Goal: Information Seeking & Learning: Learn about a topic

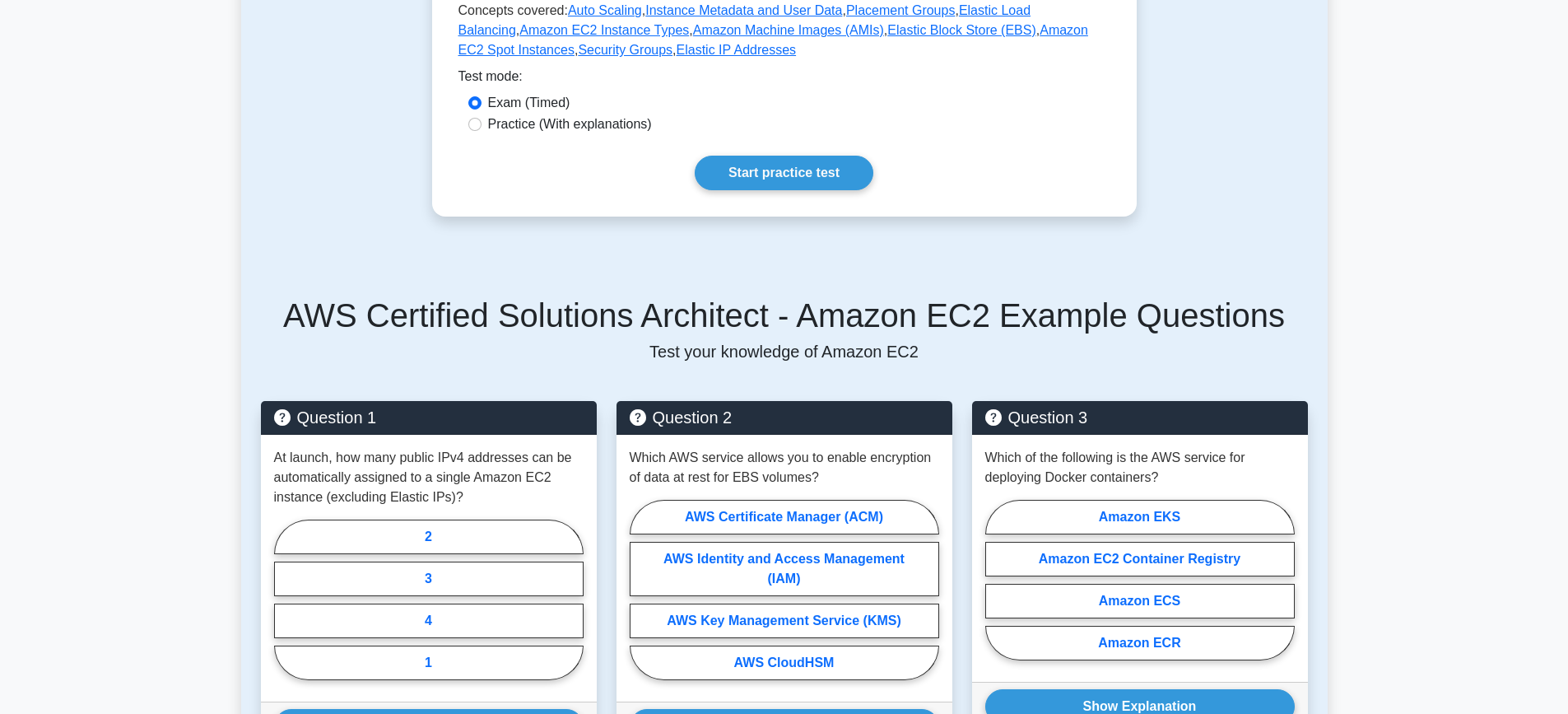
scroll to position [407, 0]
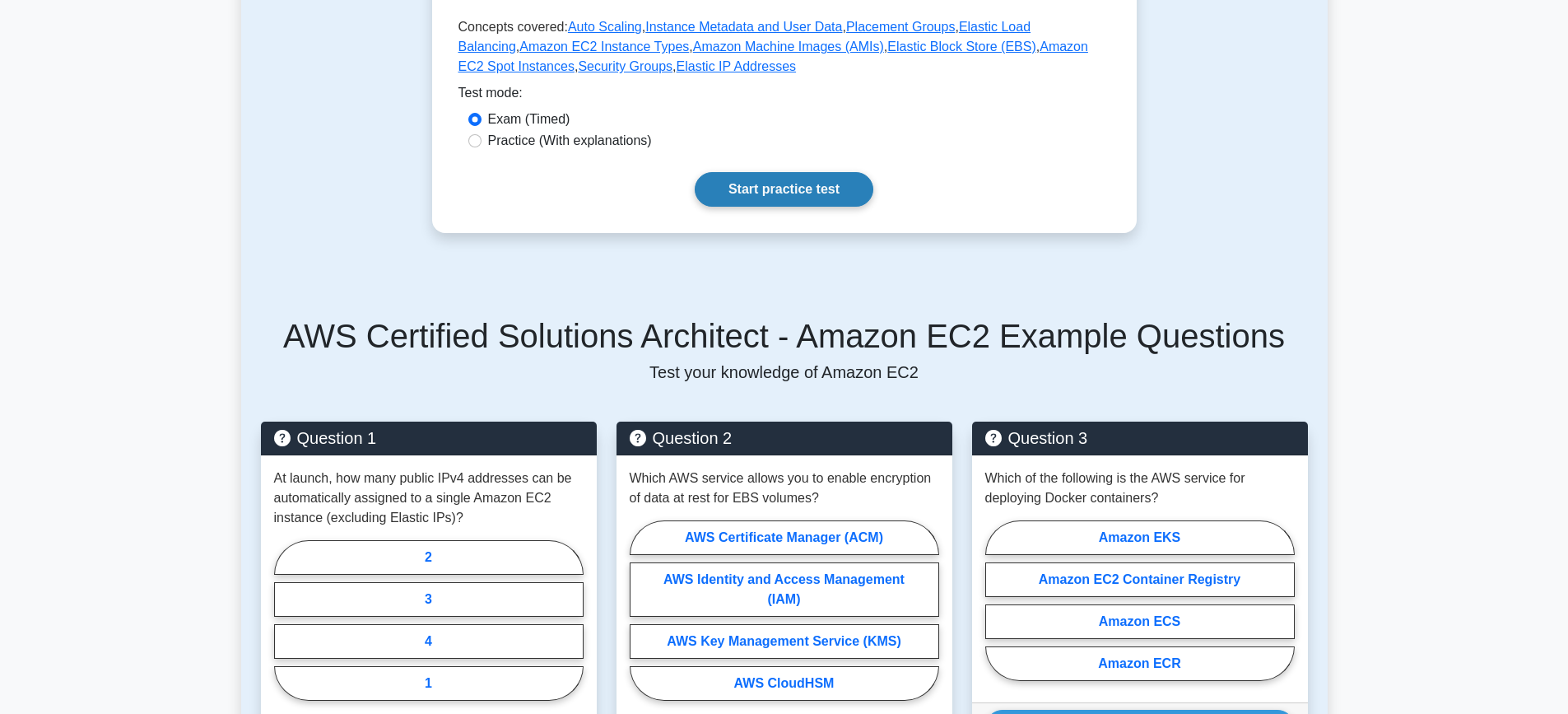
click at [799, 189] on link "Start practice test" at bounding box center [784, 189] width 178 height 35
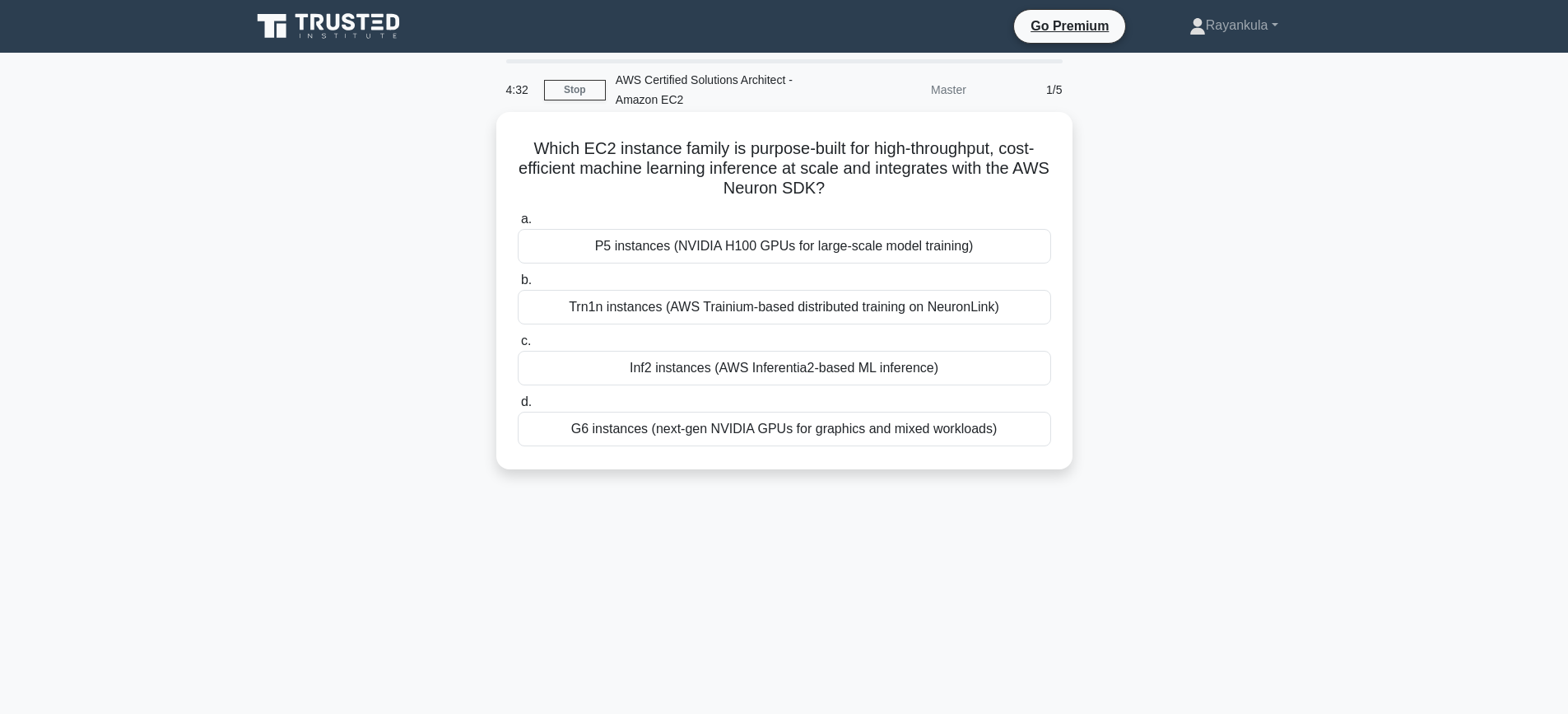
click at [677, 365] on div "Inf2 instances (AWS Inferentia2-based ML inference)" at bounding box center [784, 369] width 533 height 35
click at [518, 346] on input "c. Inf2 instances (AWS Inferentia2-based ML inference)" at bounding box center [518, 341] width 0 height 11
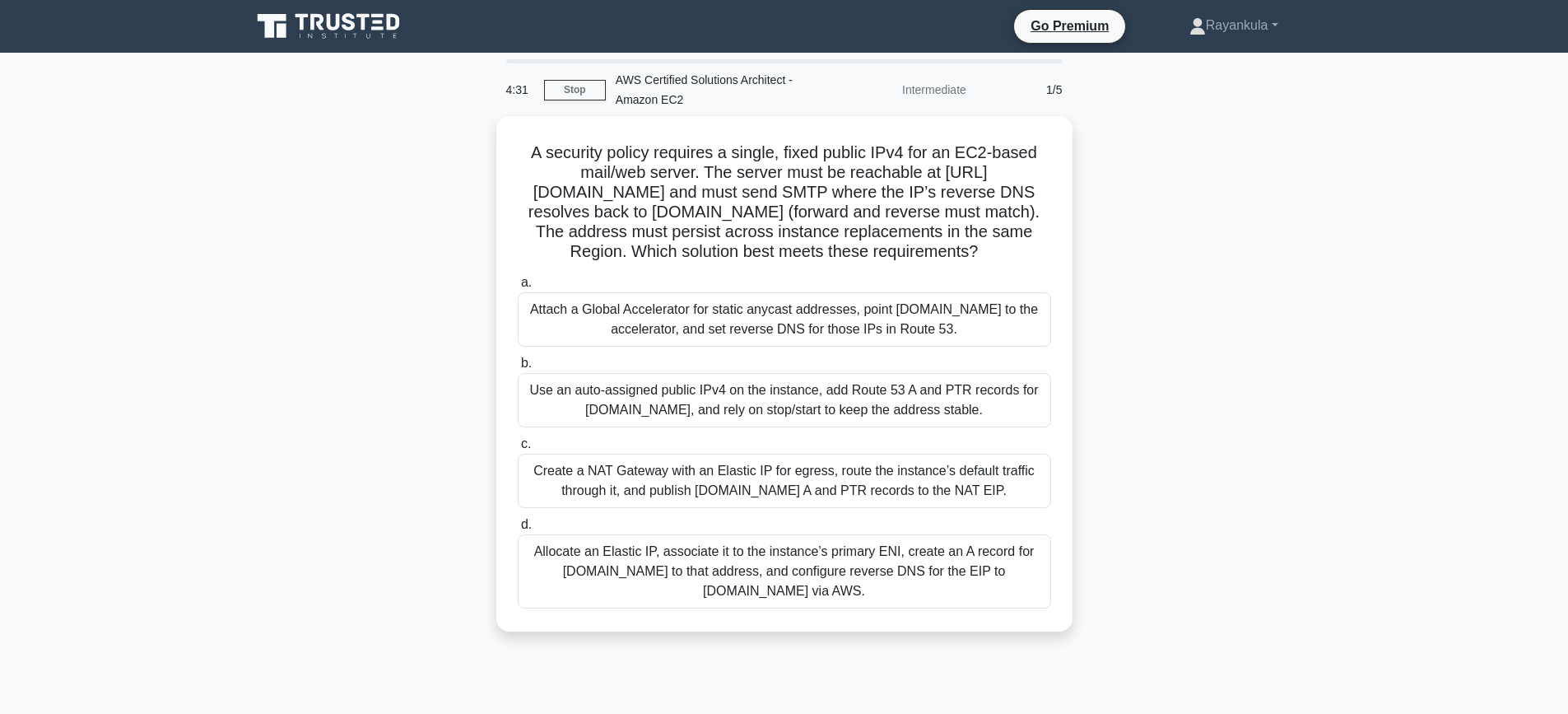
click at [263, 231] on div "A security policy requires a single, fixed public IPv4 for an EC2-based mail/we…" at bounding box center [784, 384] width 1087 height 536
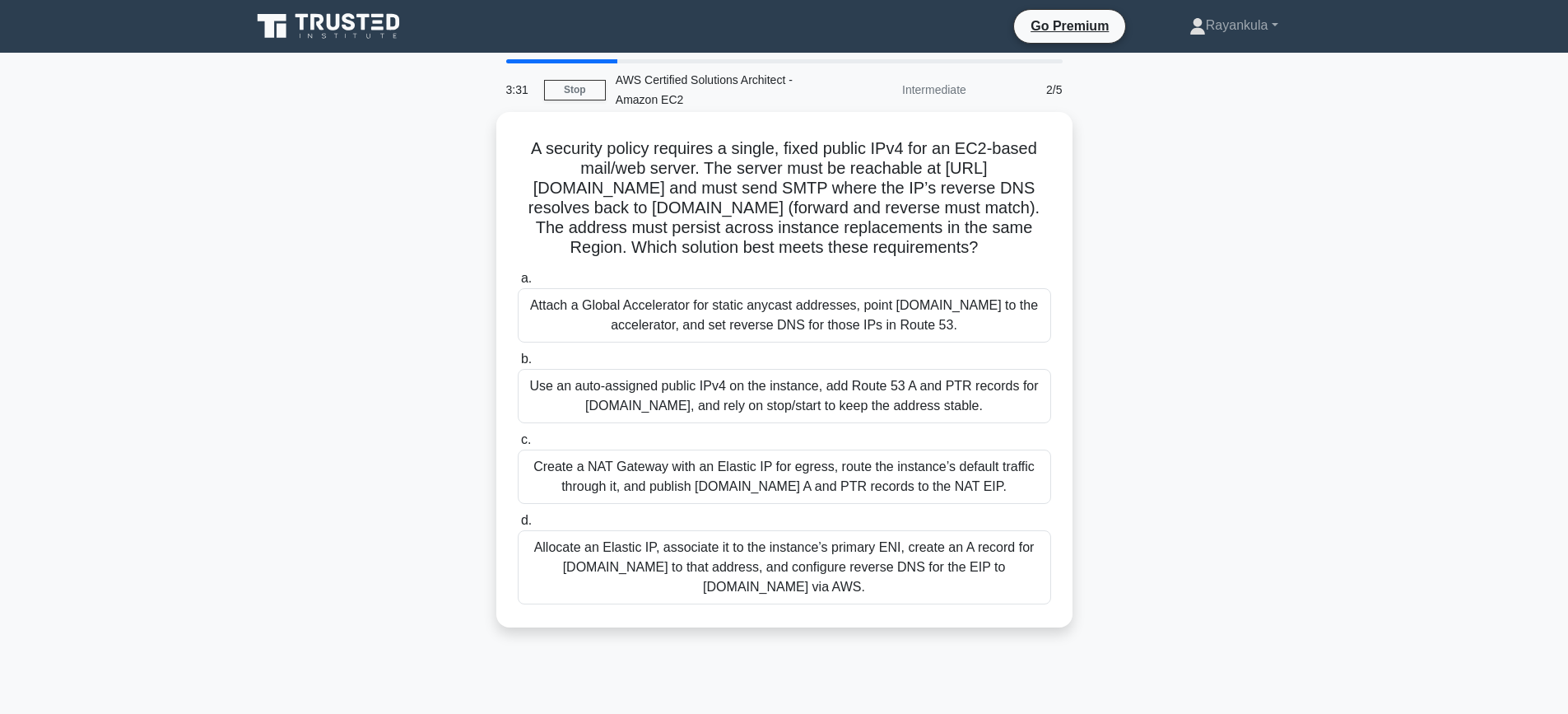
click at [884, 584] on div "Allocate an Elastic IP, associate it to the instance’s primary ENI, create an A…" at bounding box center [784, 567] width 533 height 74
click at [518, 526] on input "d. Allocate an Elastic IP, associate it to the instance’s primary ENI, create a…" at bounding box center [518, 520] width 0 height 11
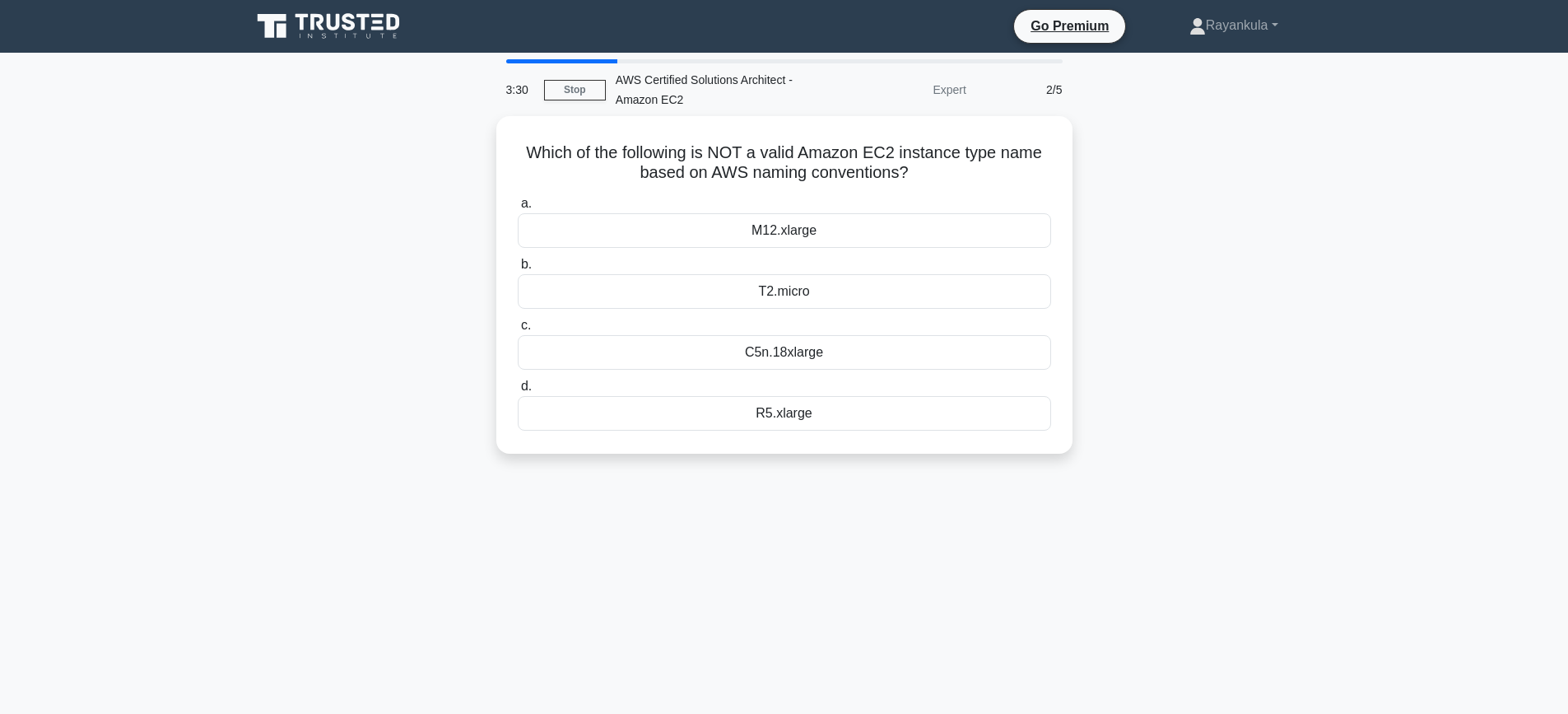
click at [293, 217] on div "Which of the following is NOT a valid Amazon EC2 instance type name based on AW…" at bounding box center [784, 295] width 1087 height 358
click at [813, 345] on div "C5n.18xlarge" at bounding box center [784, 348] width 533 height 35
click at [518, 327] on input "c. C5n.18xlarge" at bounding box center [518, 321] width 0 height 11
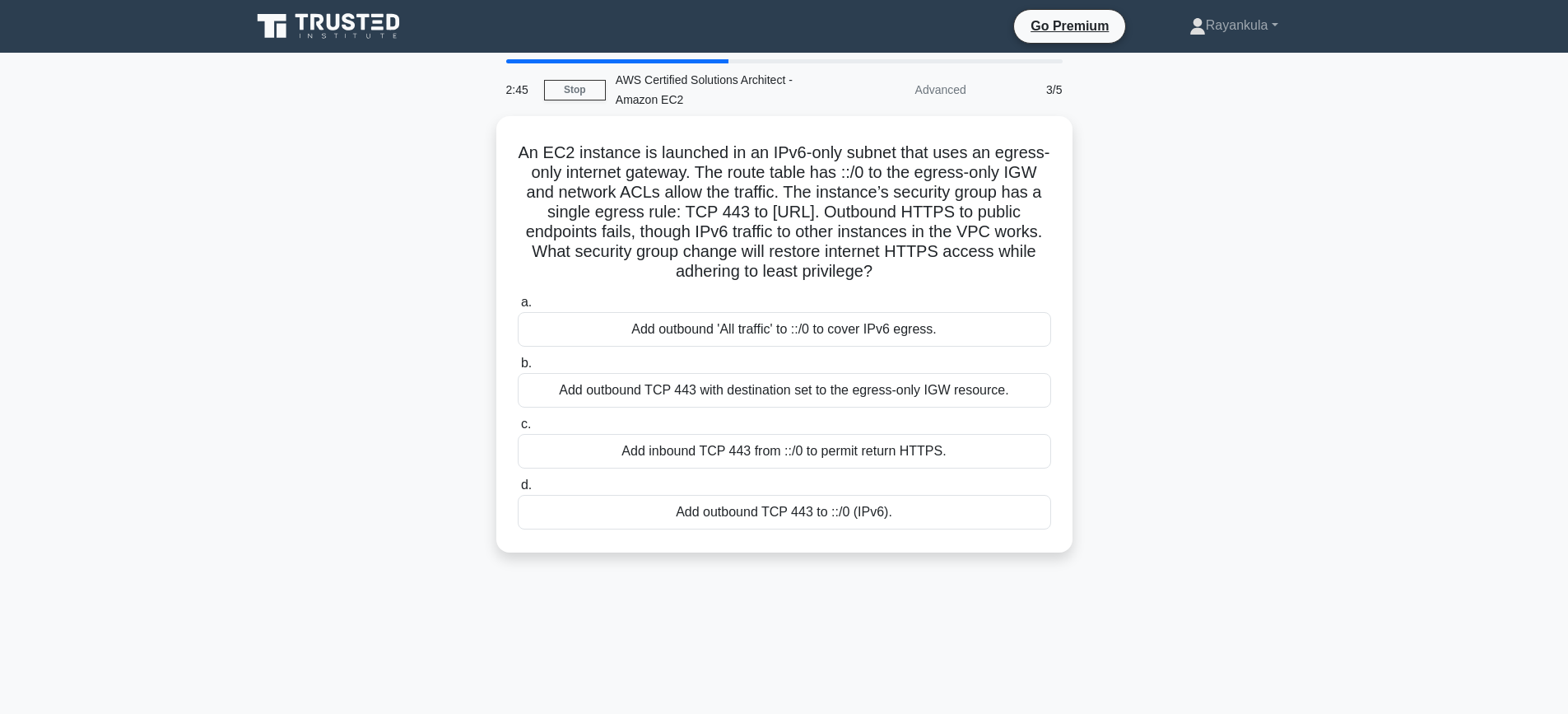
click at [431, 295] on div "An EC2 instance is launched in an IPv6-only subnet that uses an egress-only int…" at bounding box center [784, 345] width 1087 height 457
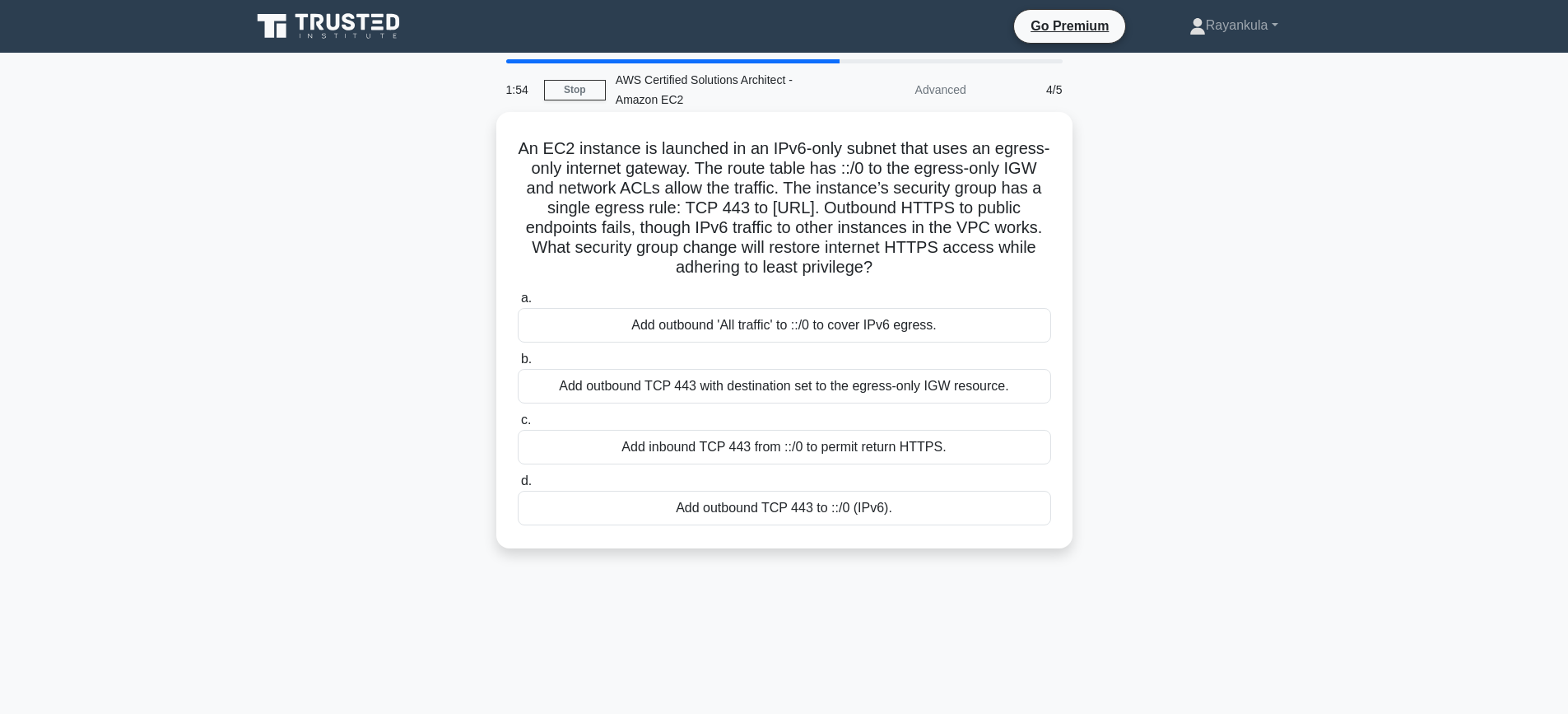
click at [689, 334] on div "Add outbound 'All traffic' to ::/0 to cover IPv6 egress." at bounding box center [784, 325] width 533 height 35
click at [518, 304] on input "a. Add outbound 'All traffic' to ::/0 to cover IPv6 egress." at bounding box center [518, 298] width 0 height 11
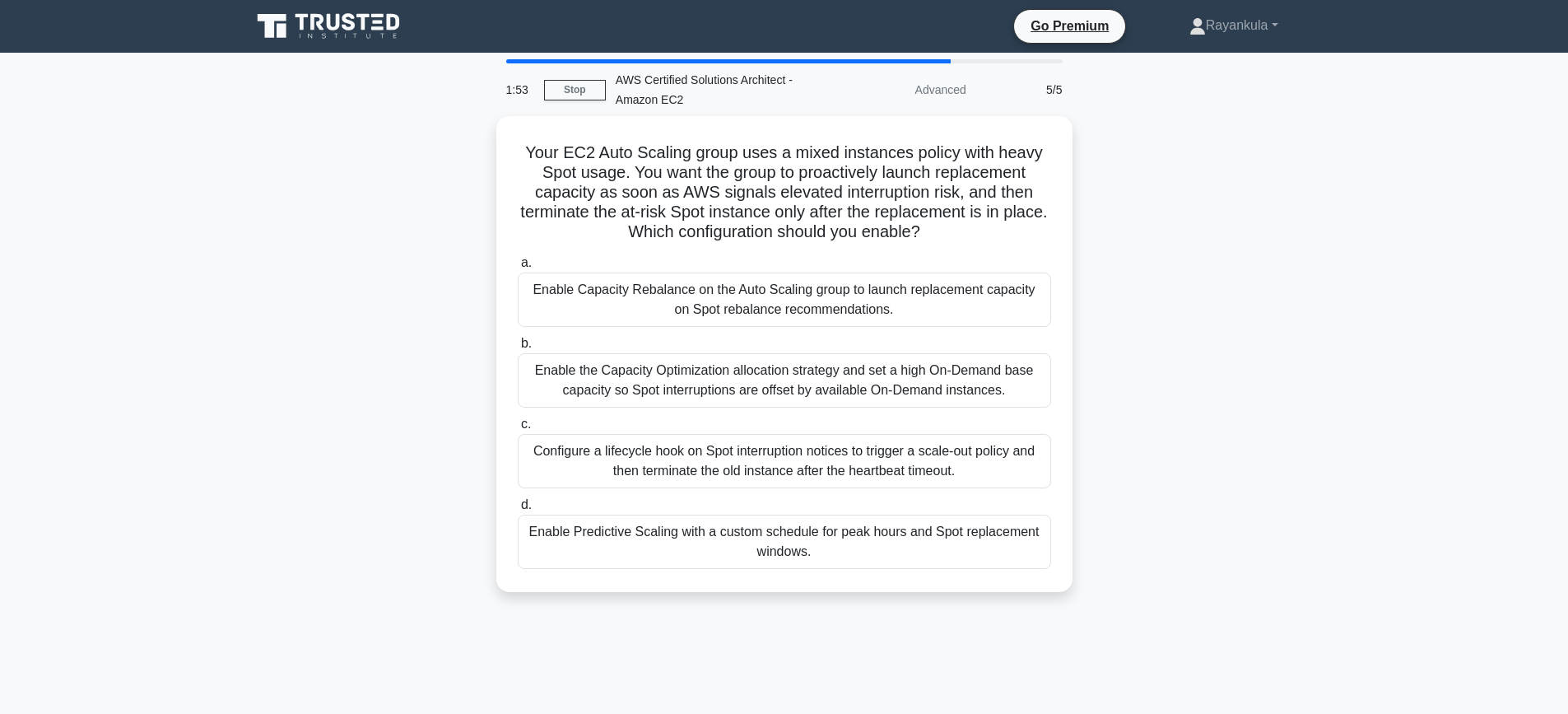
click at [450, 291] on div "Your EC2 Auto Scaling group uses a mixed instances policy with heavy Spot usage…" at bounding box center [784, 364] width 1087 height 496
click at [379, 249] on div "Your EC2 Auto Scaling group uses a mixed instances policy with heavy Spot usage…" at bounding box center [784, 364] width 1087 height 496
click at [351, 347] on div "Your EC2 Auto Scaling group uses a mixed instances policy with heavy Spot usage…" at bounding box center [784, 364] width 1087 height 496
click at [451, 477] on div "Your EC2 Auto Scaling group uses a mixed instances policy with heavy Spot usage…" at bounding box center [784, 364] width 1087 height 496
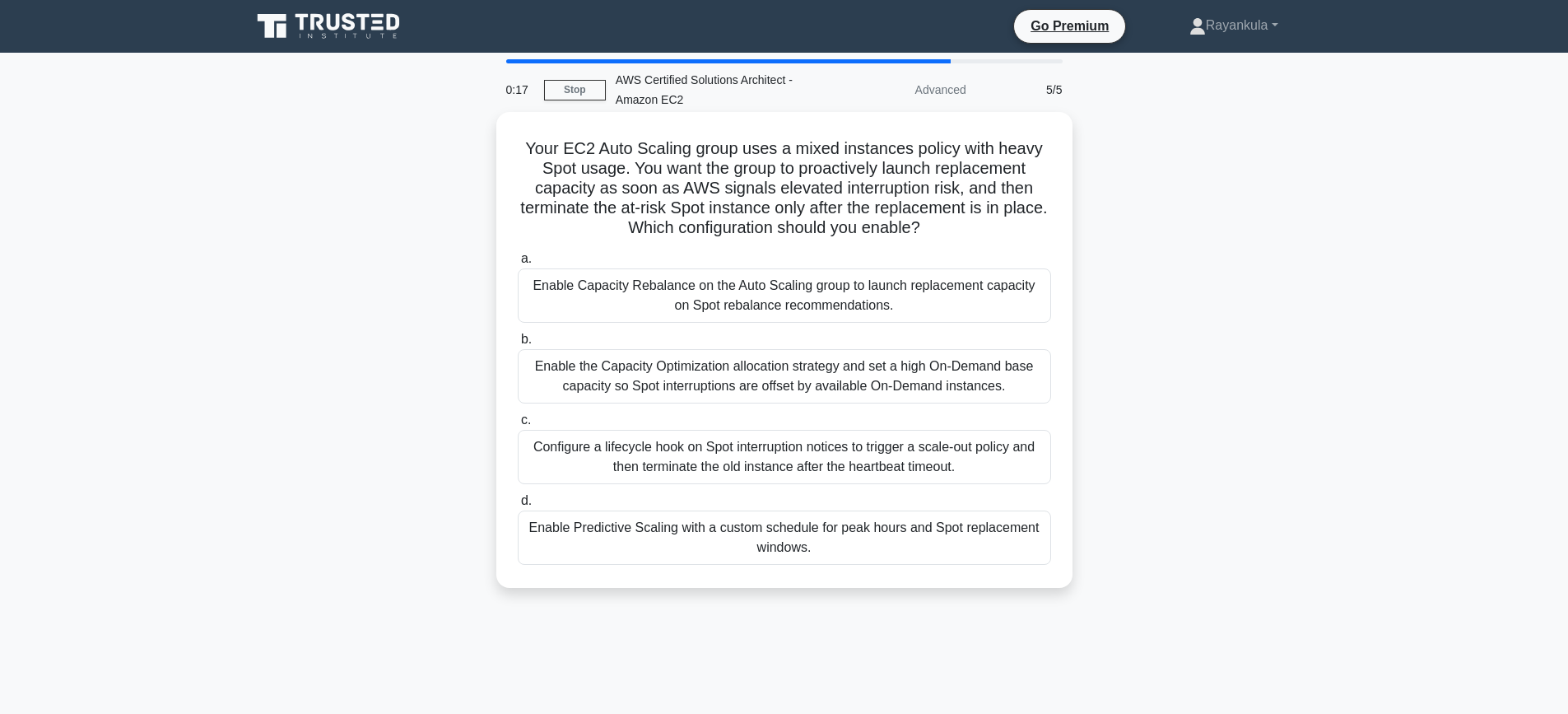
click at [907, 306] on div "Enable Capacity Rebalance on the Auto Scaling group to launch replacement capac…" at bounding box center [784, 296] width 533 height 55
click at [518, 265] on input "a. Enable Capacity Rebalance on the Auto Scaling group to launch replacement ca…" at bounding box center [518, 258] width 0 height 11
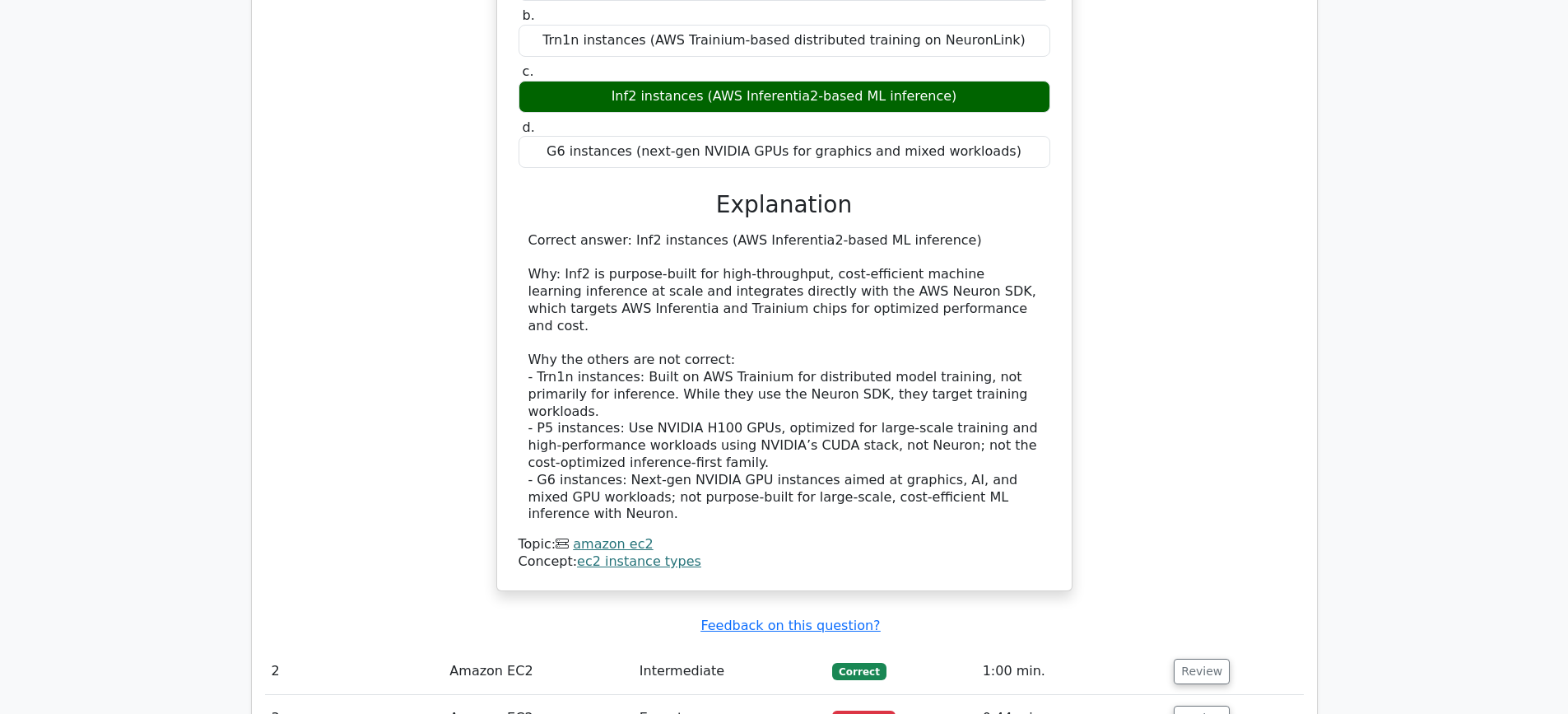
scroll to position [1812, 0]
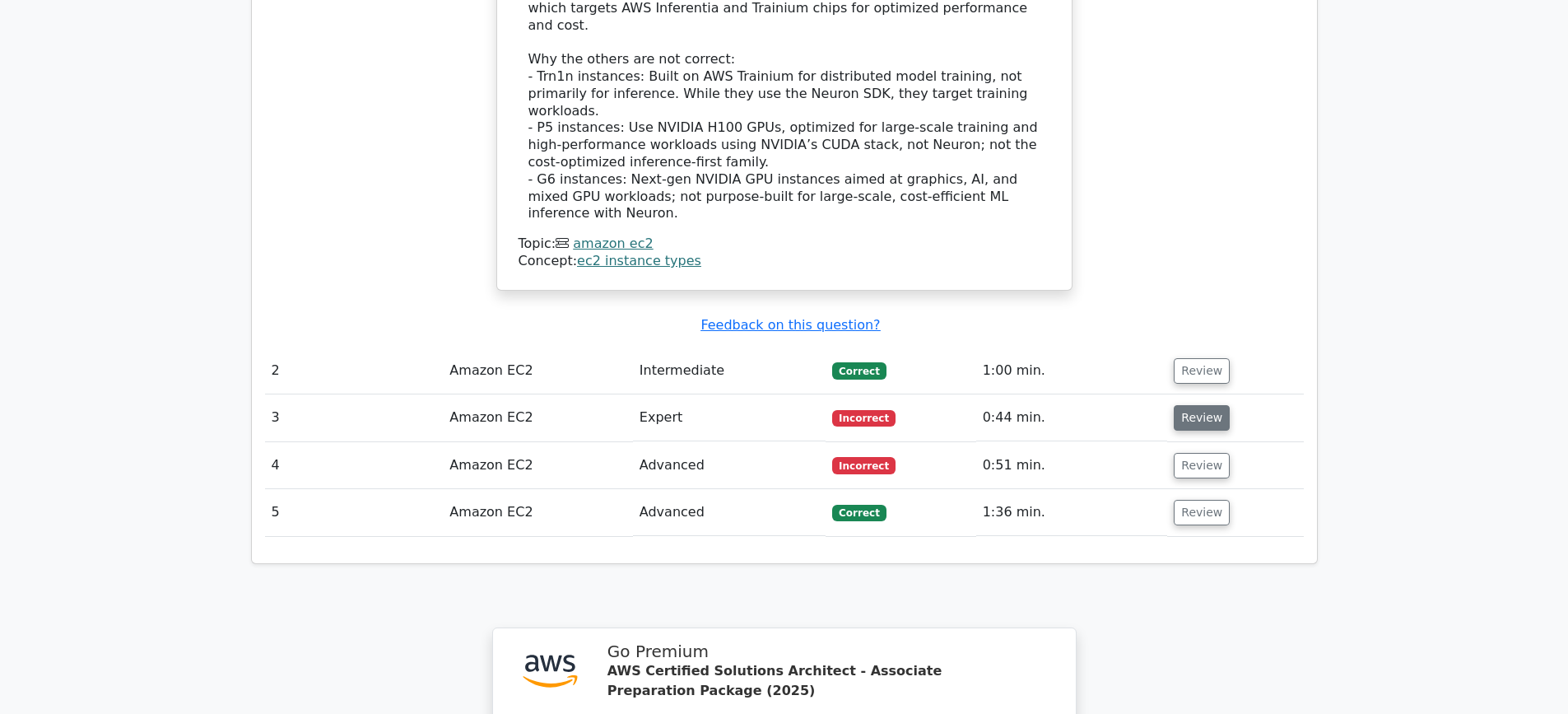
click at [1197, 405] on button "Review" at bounding box center [1202, 417] width 56 height 26
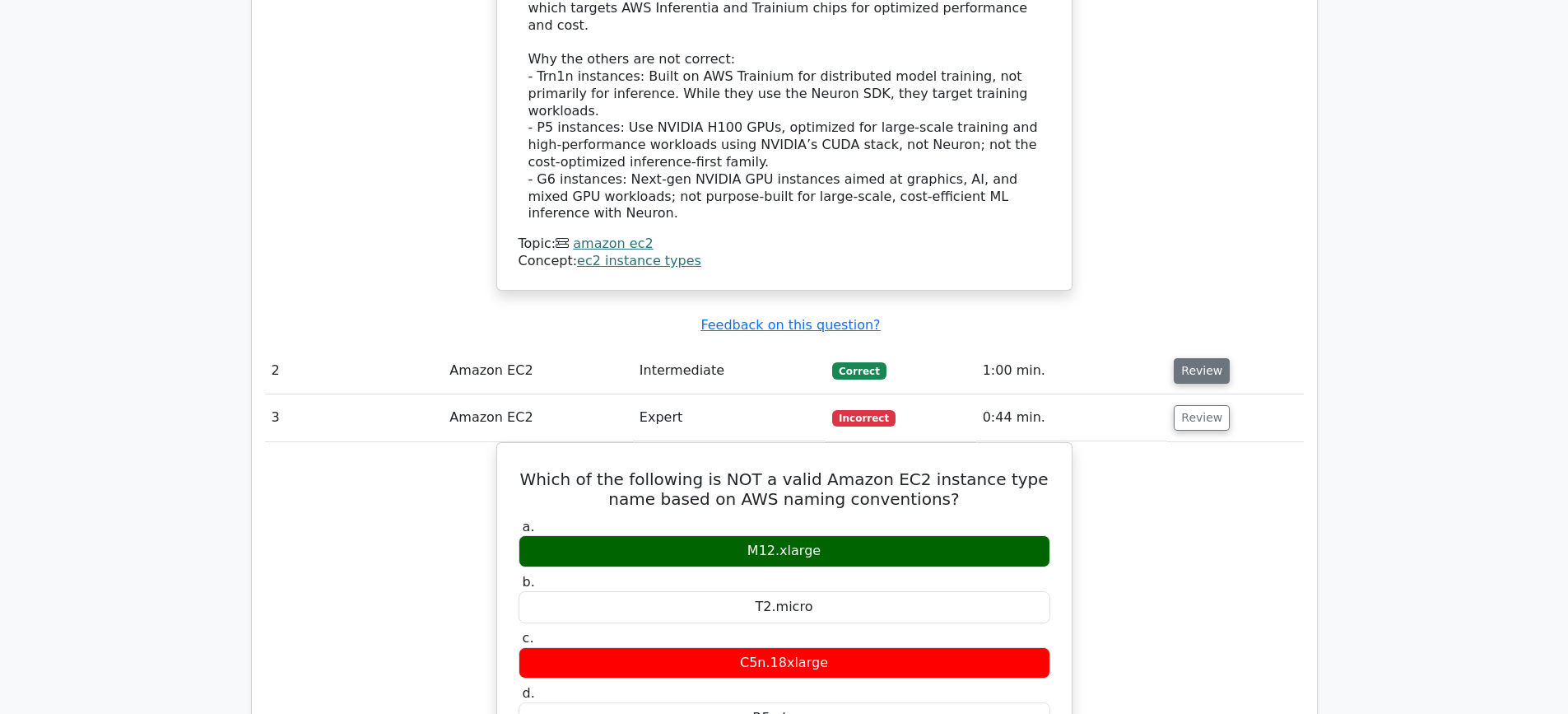
click at [1208, 358] on button "Review" at bounding box center [1202, 370] width 56 height 26
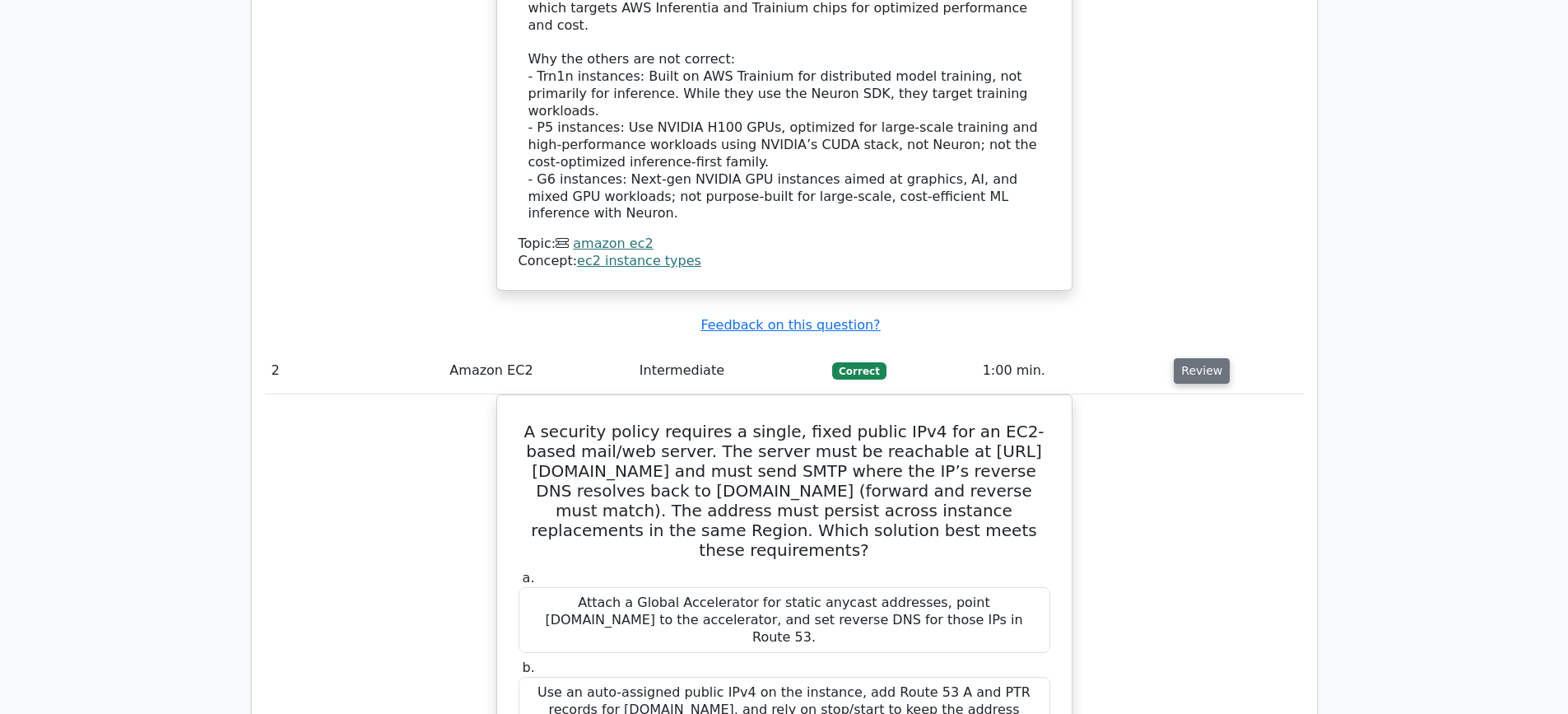
click at [1188, 358] on button "Review" at bounding box center [1202, 370] width 56 height 26
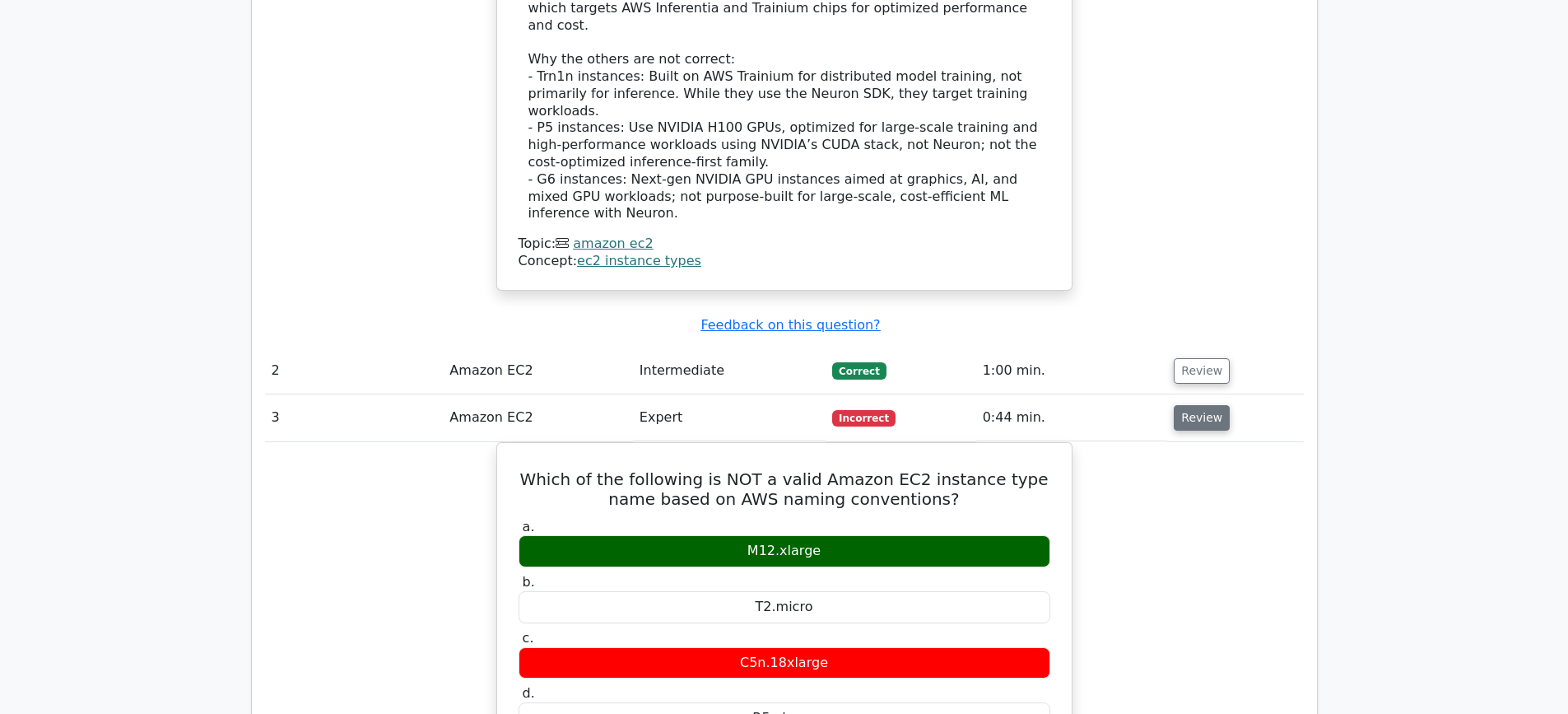
click at [1182, 405] on button "Review" at bounding box center [1202, 417] width 56 height 26
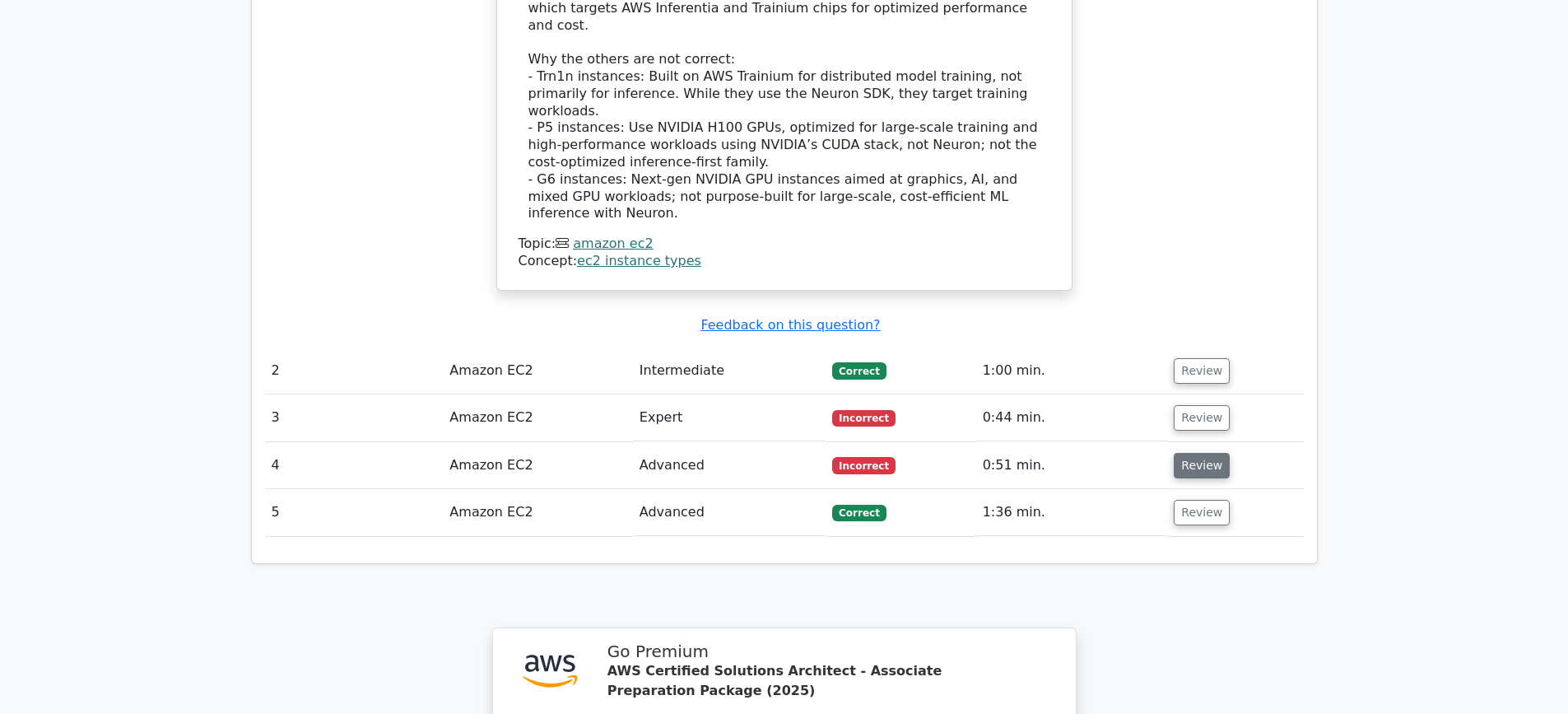
click at [1196, 453] on button "Review" at bounding box center [1202, 465] width 56 height 26
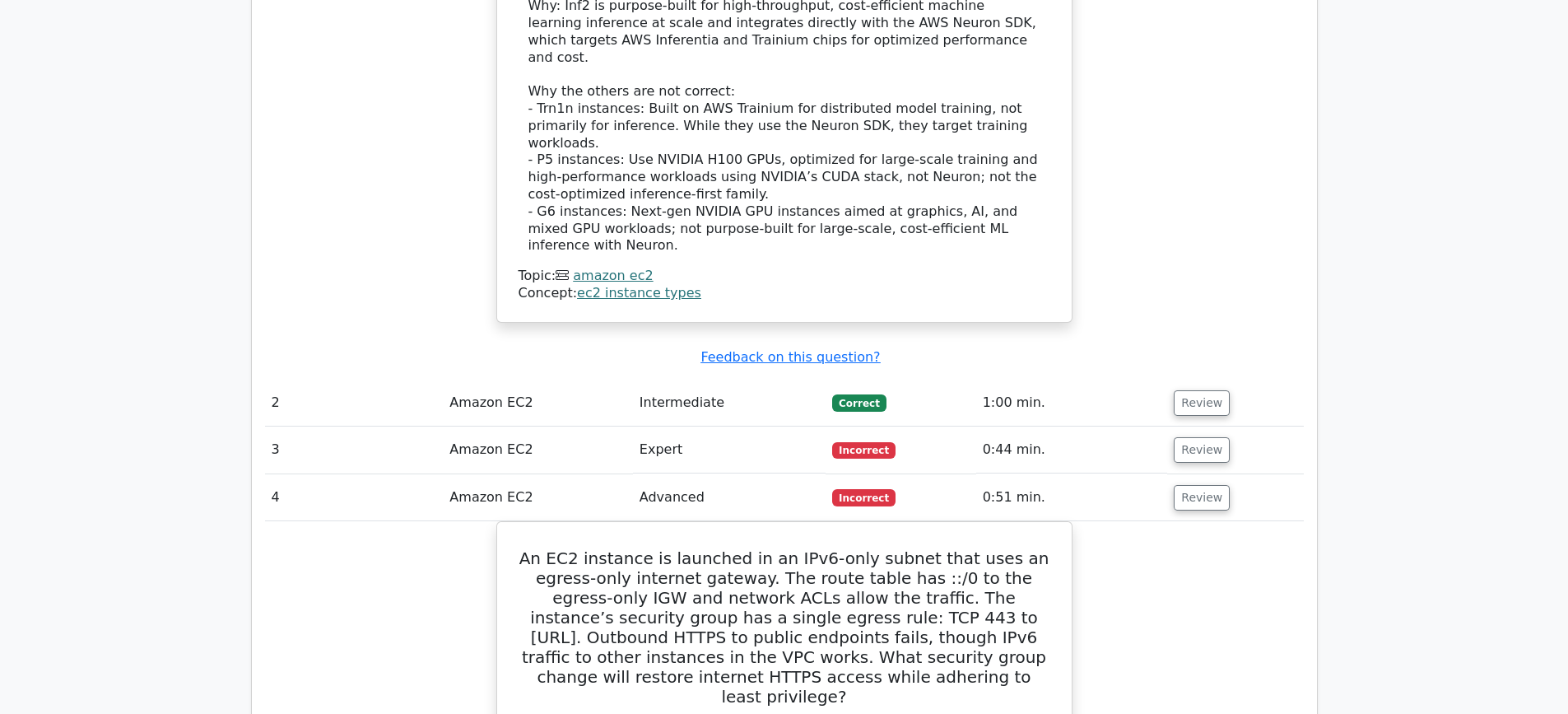
scroll to position [1729, 0]
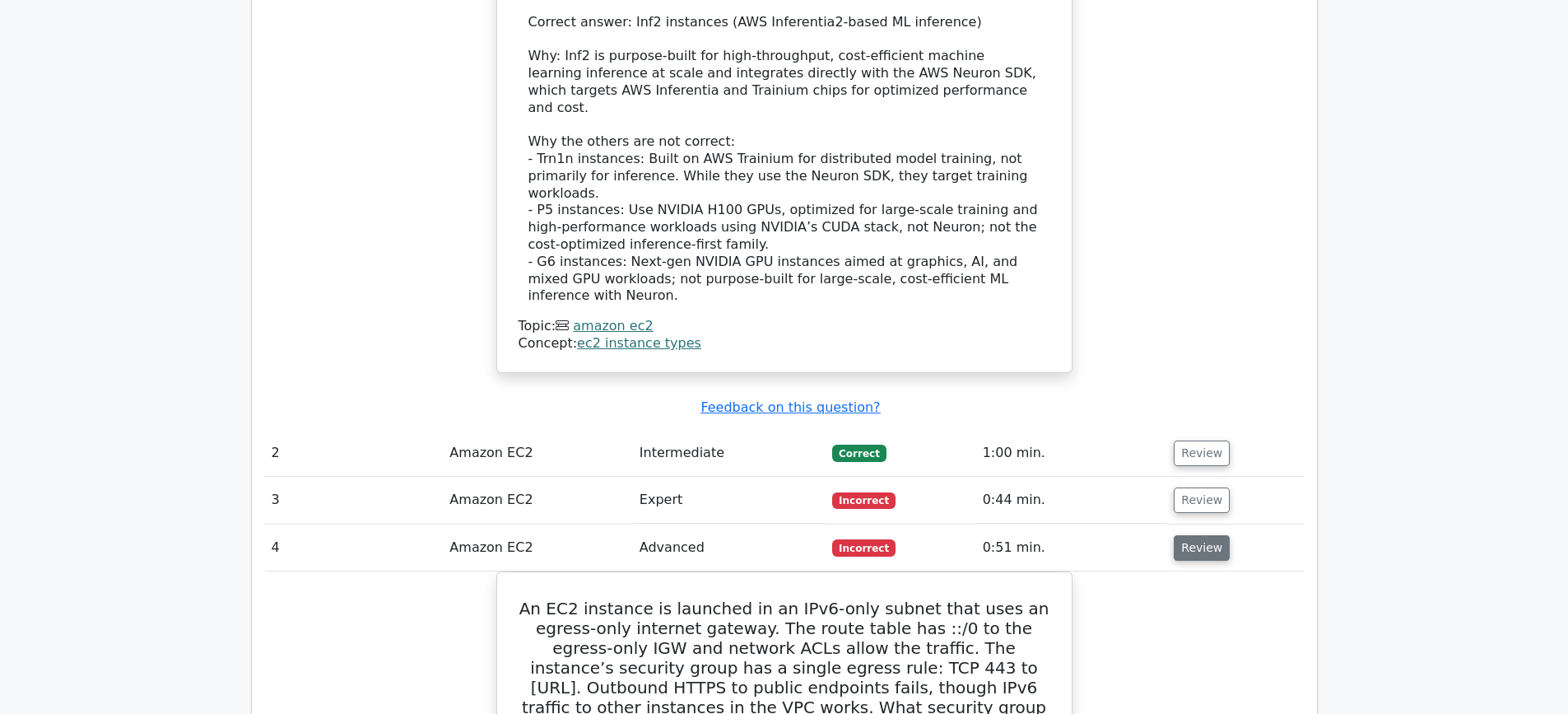
click at [1186, 536] on button "Review" at bounding box center [1202, 548] width 56 height 26
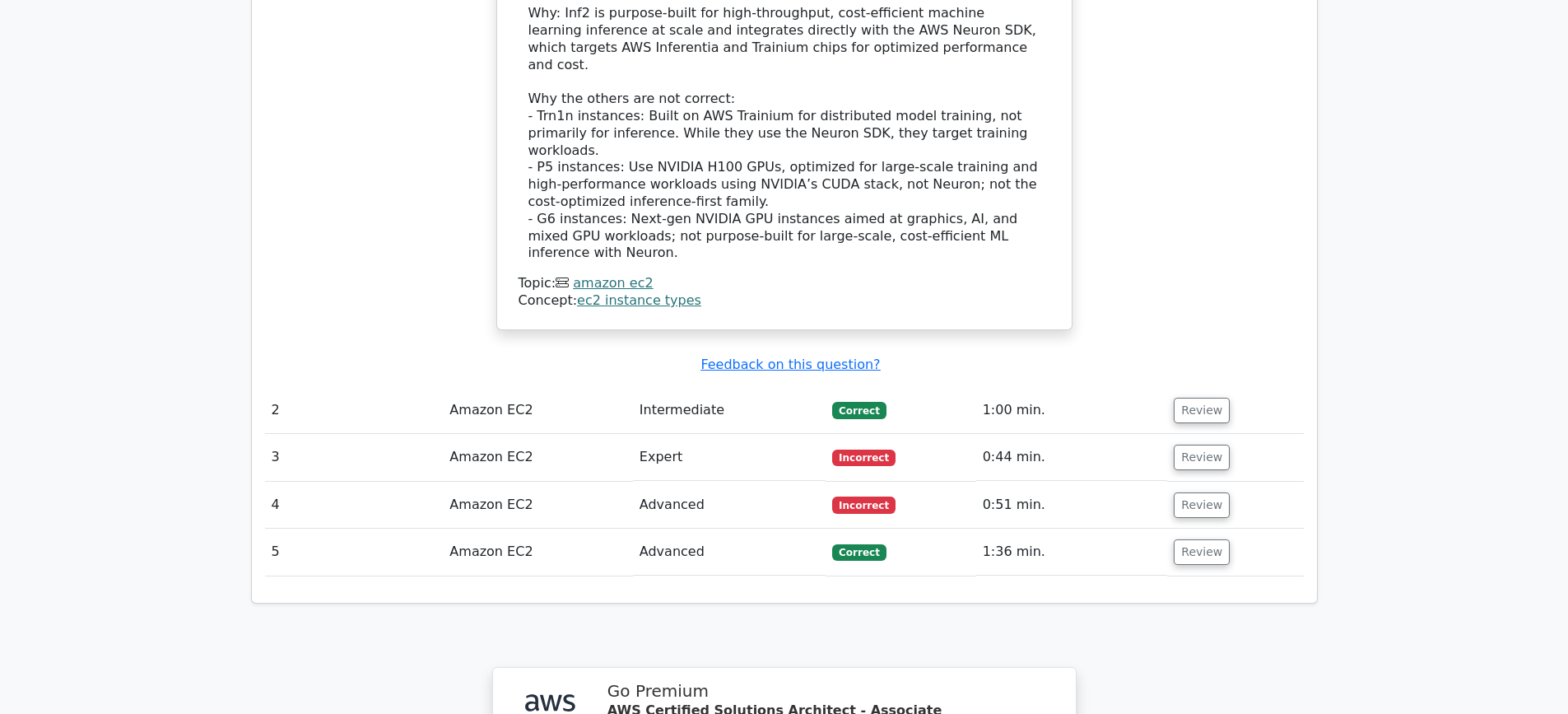
scroll to position [1812, 0]
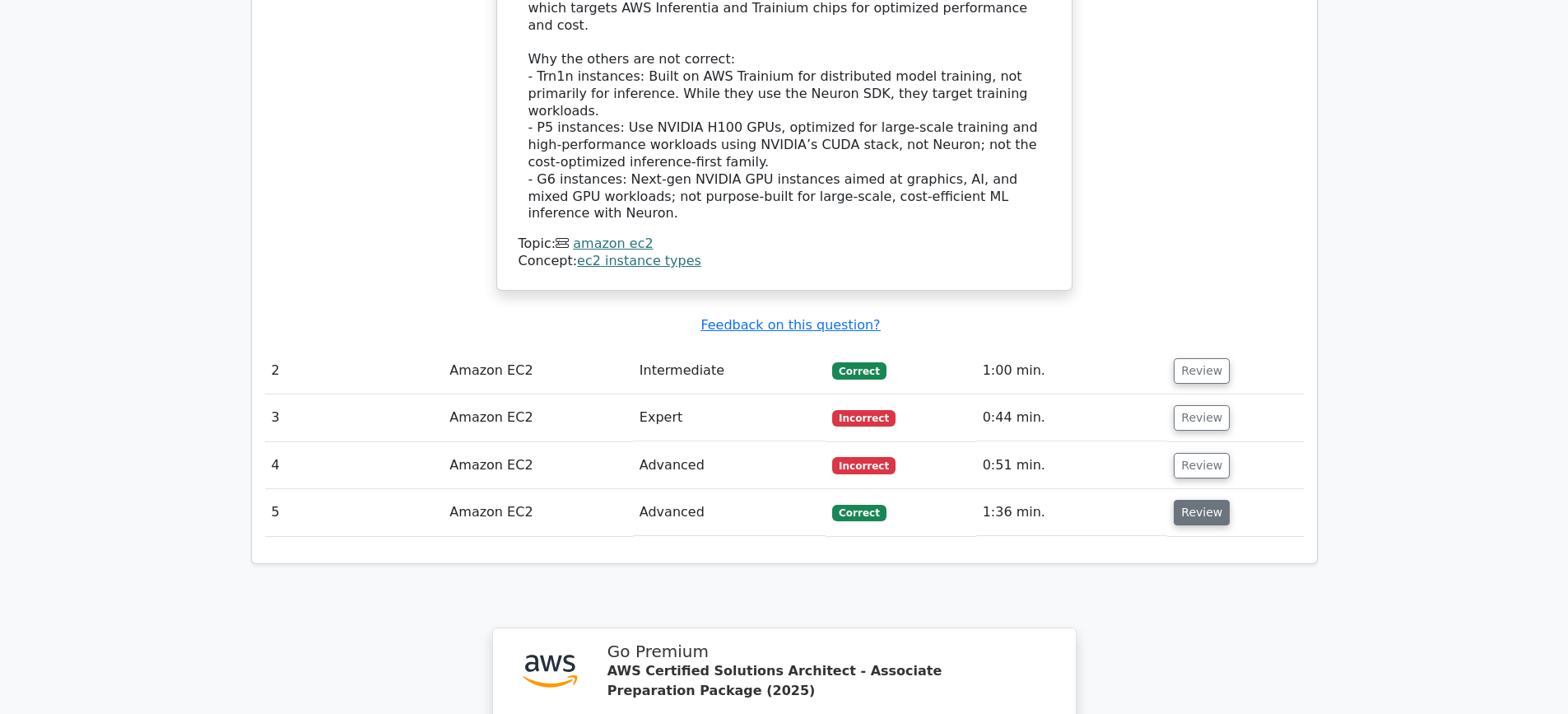
click at [1197, 500] on button "Review" at bounding box center [1202, 512] width 56 height 26
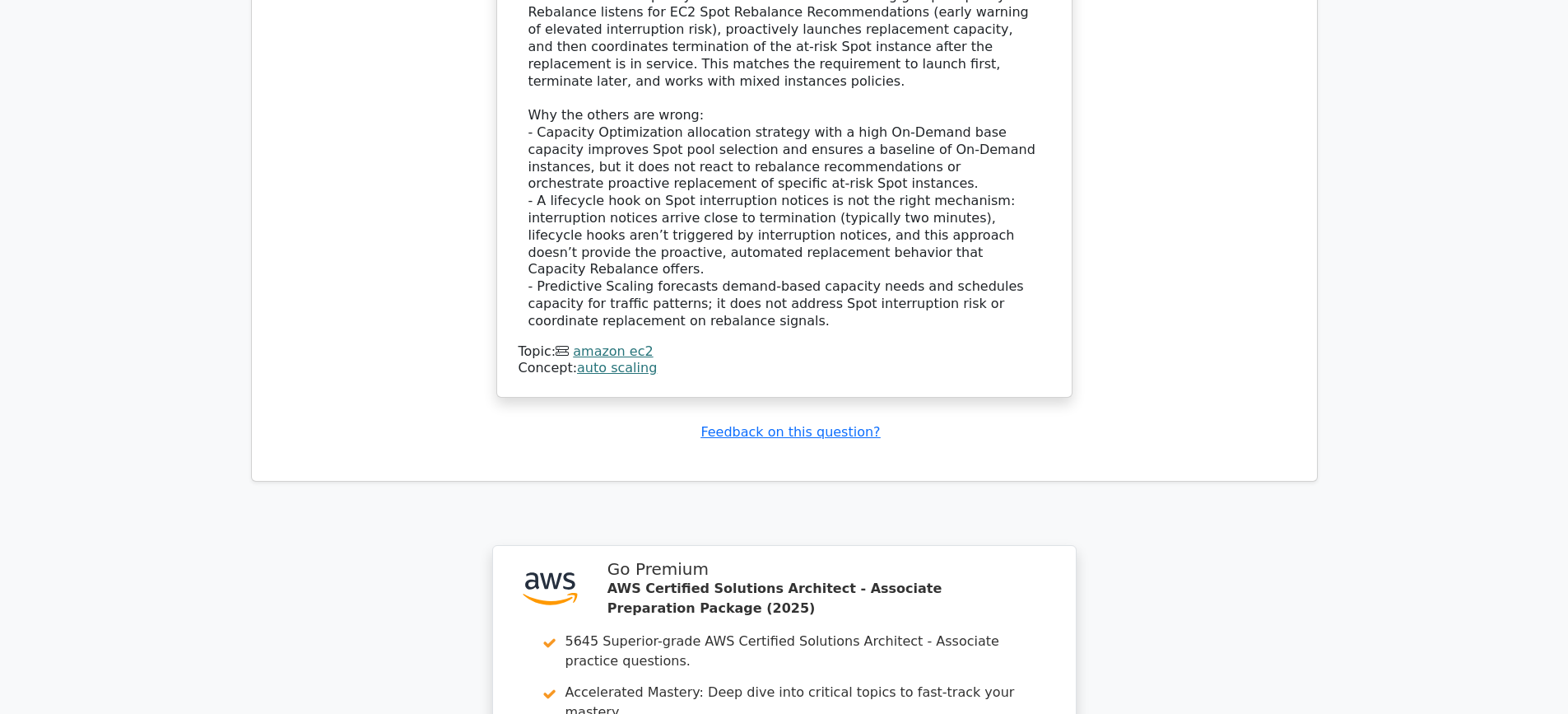
scroll to position [3229, 0]
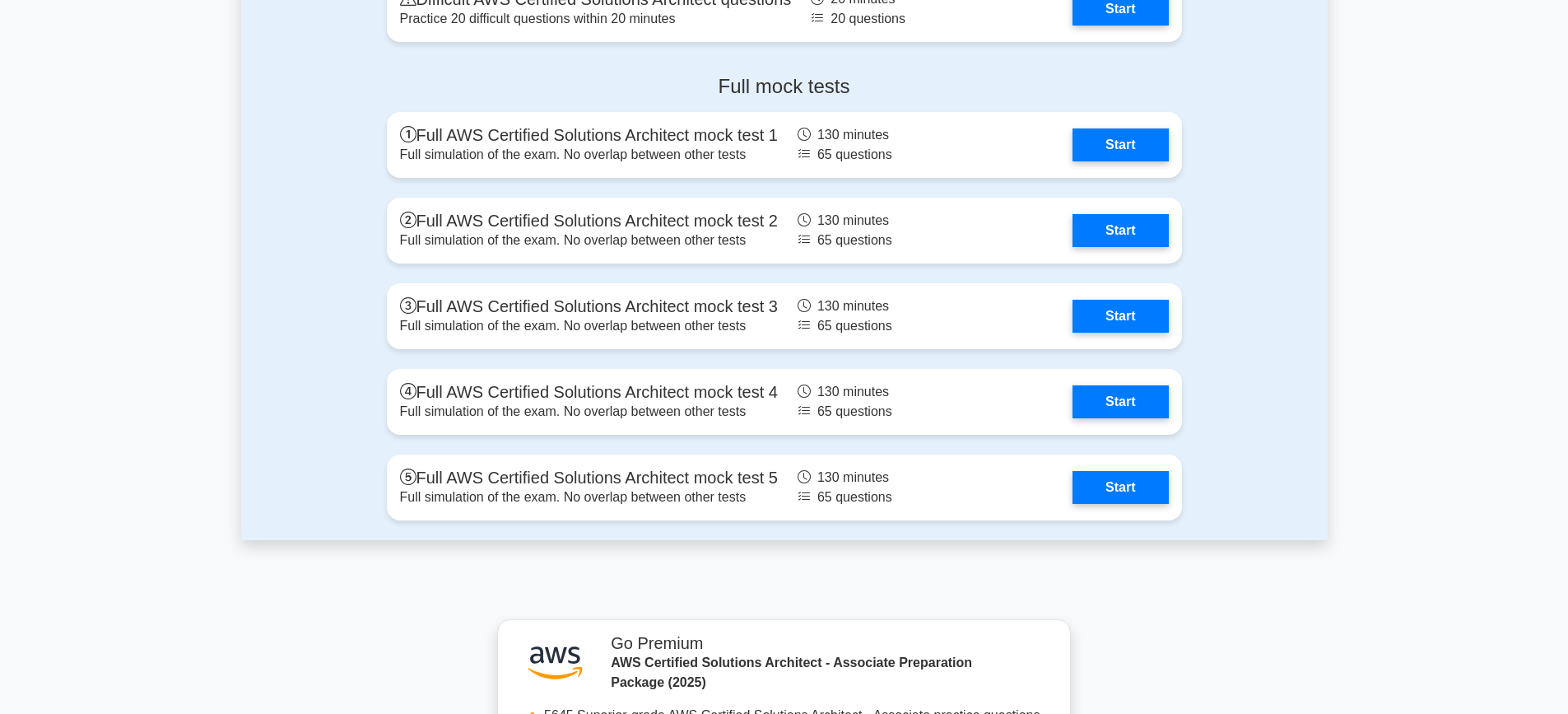
scroll to position [4942, 0]
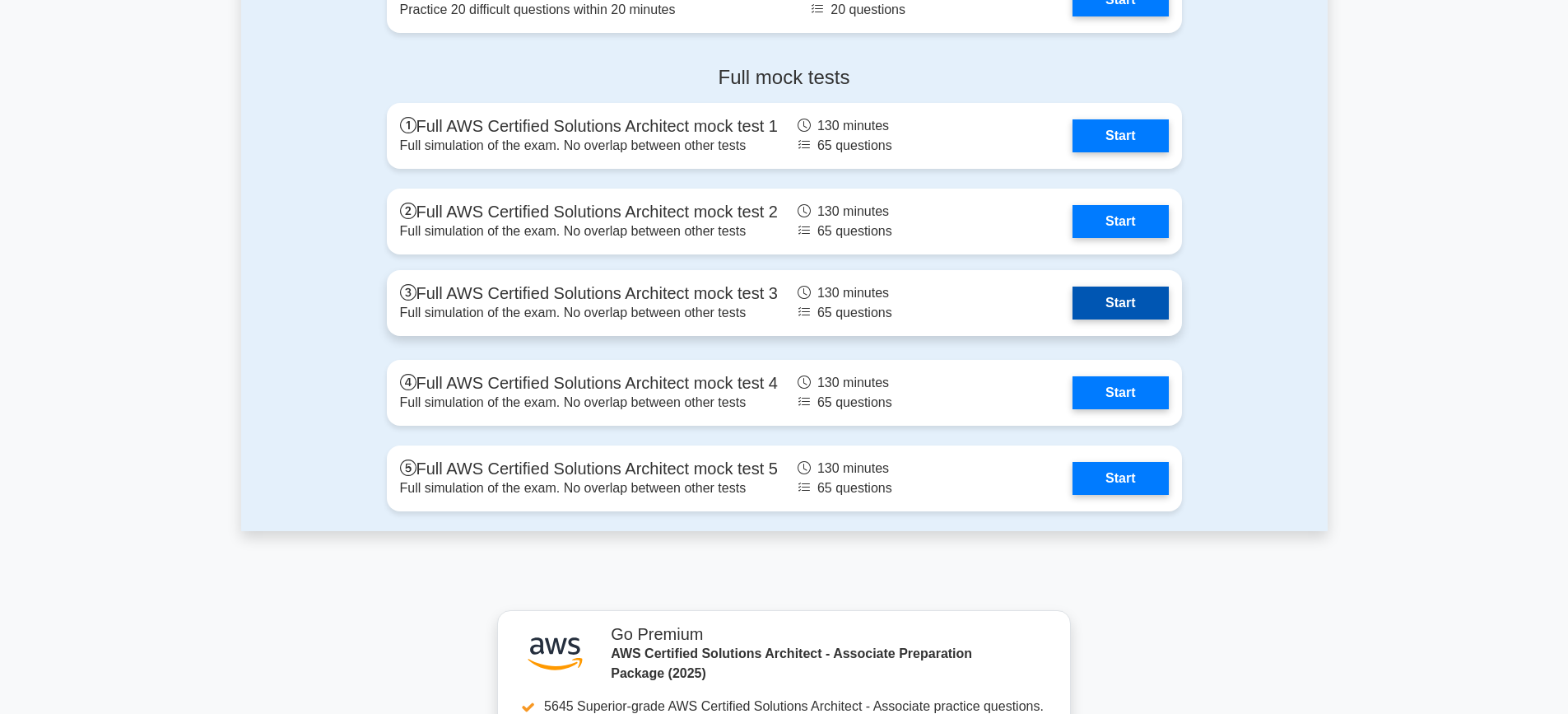
click at [1104, 294] on link "Start" at bounding box center [1120, 303] width 96 height 33
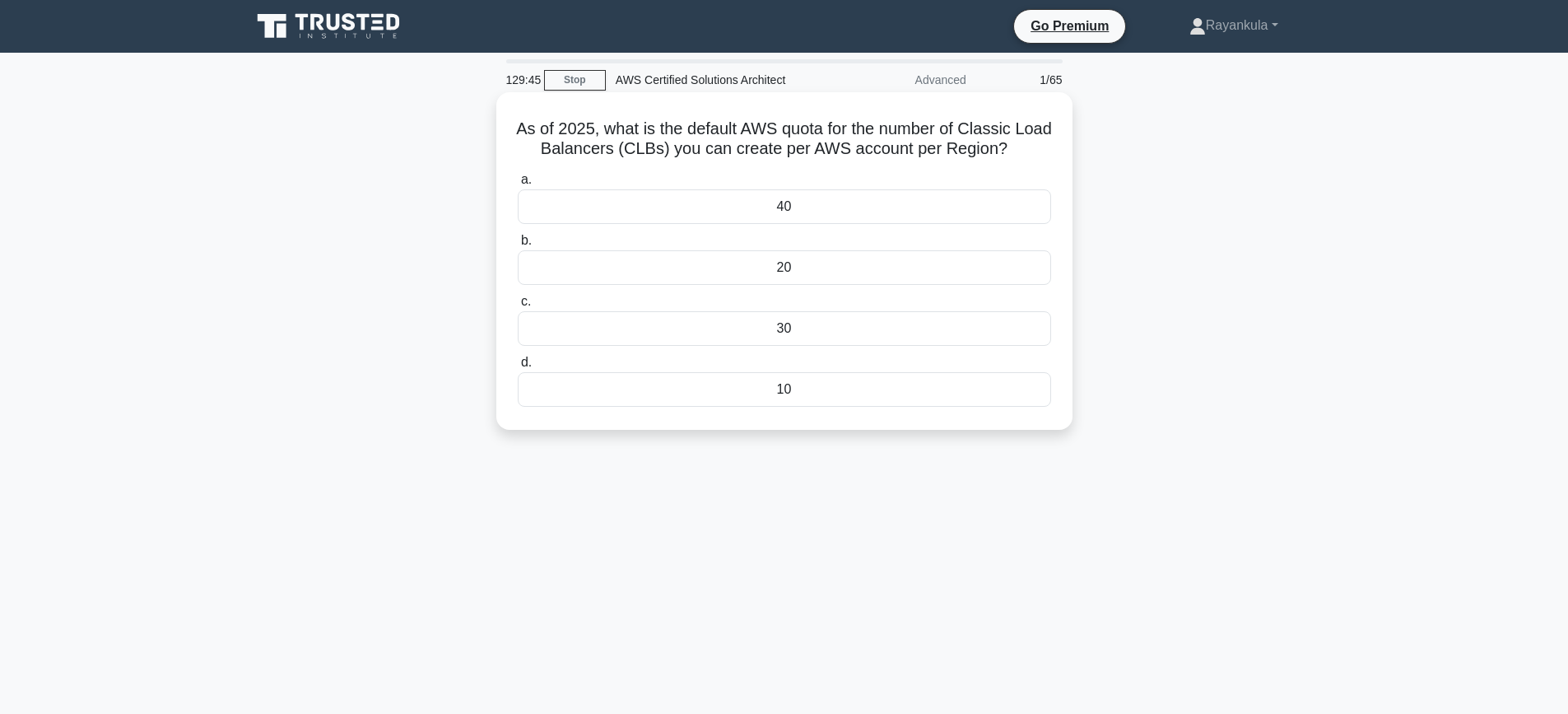
click at [753, 265] on div "20" at bounding box center [784, 268] width 533 height 35
click at [518, 247] on input "b. 20" at bounding box center [518, 240] width 0 height 11
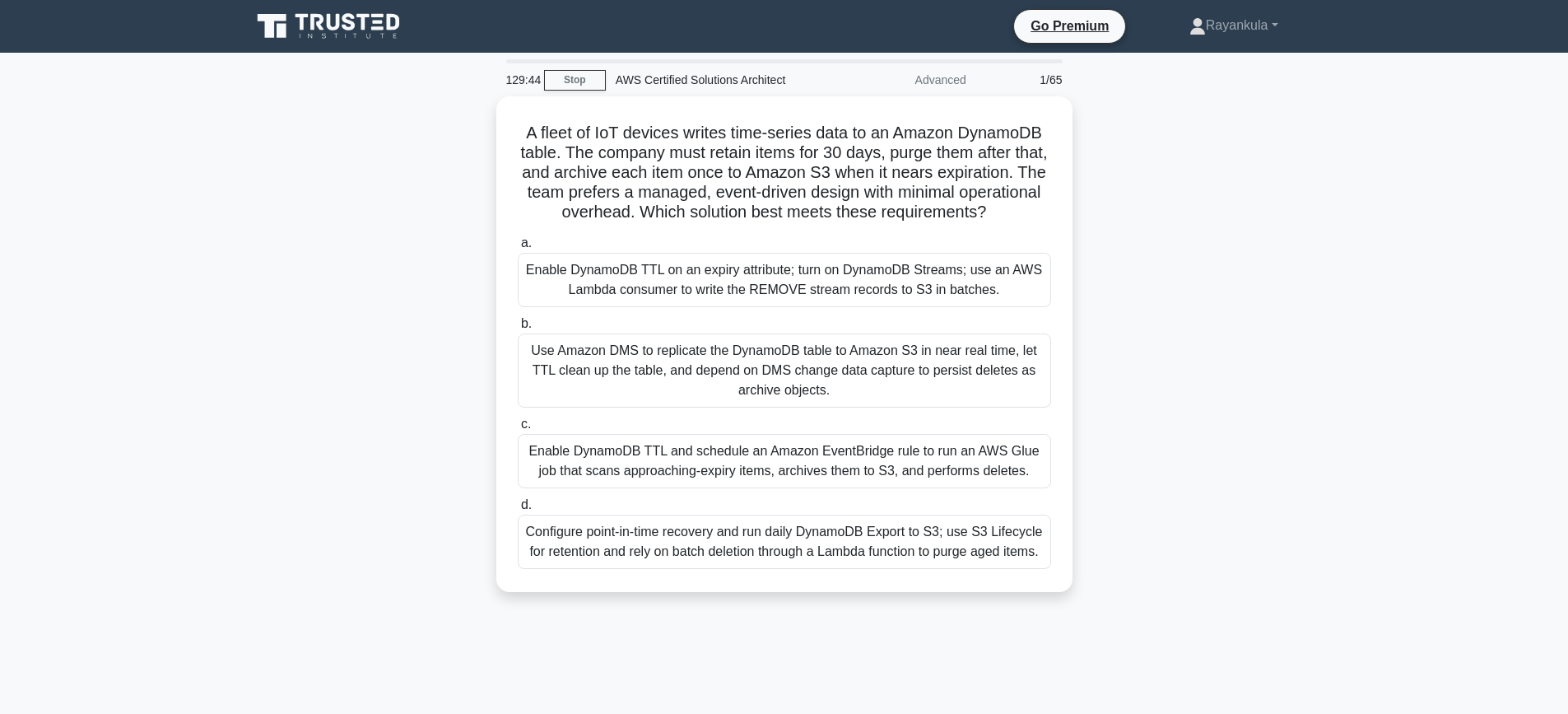
click at [395, 251] on div "A fleet of IoT devices writes time-series data to an Amazon DynamoDB table. The…" at bounding box center [784, 353] width 1087 height 515
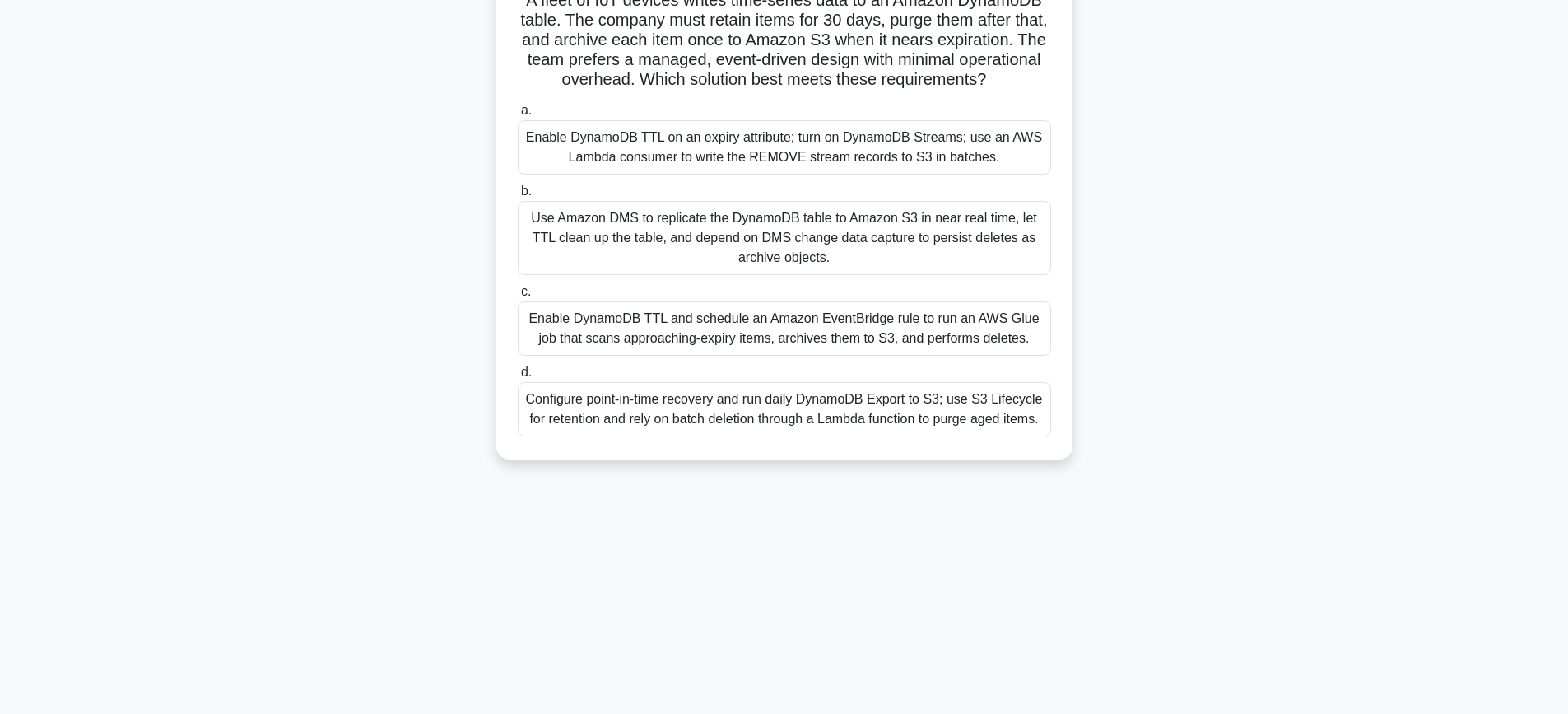
scroll to position [165, 0]
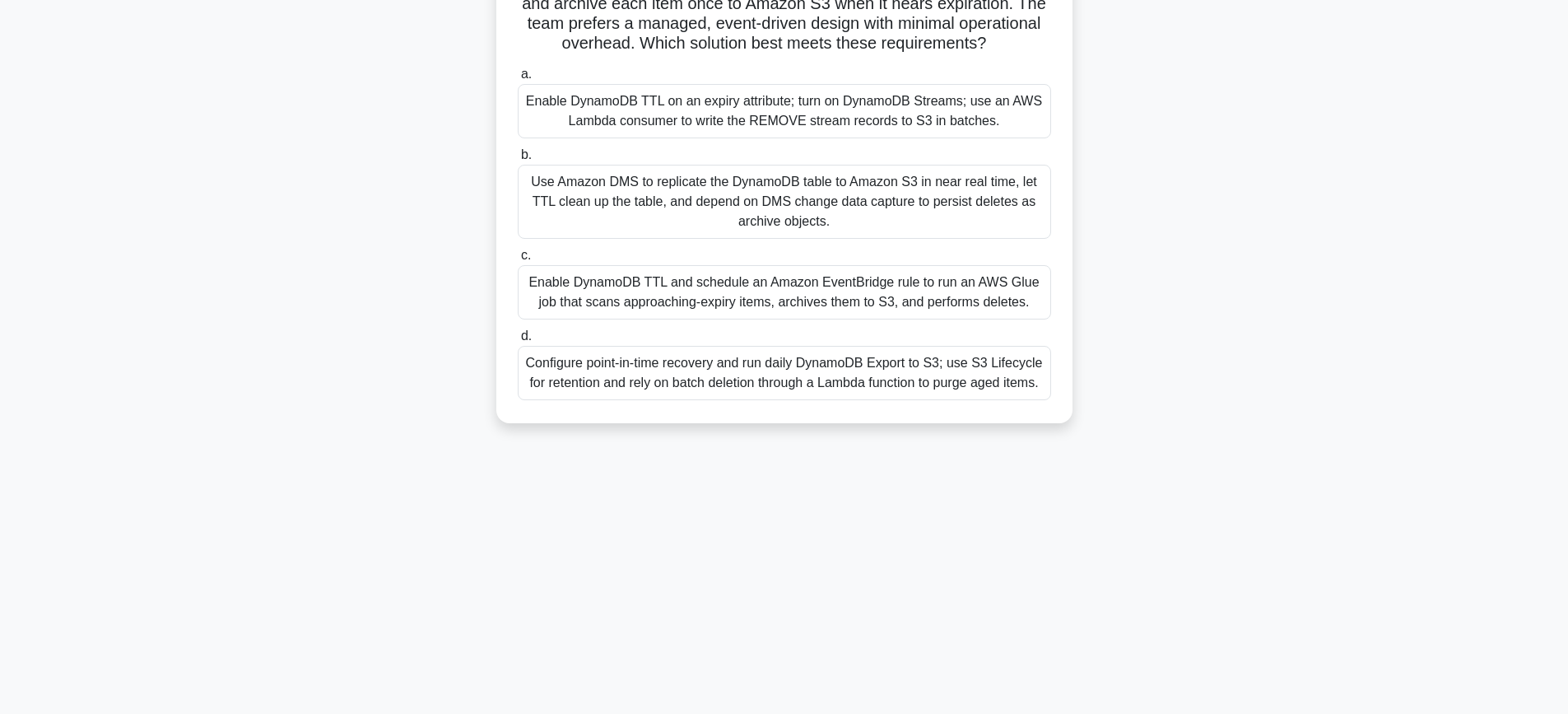
click at [766, 395] on div "Configure point-in-time recovery and run daily DynamoDB Export to S3; use S3 Li…" at bounding box center [784, 372] width 533 height 55
click at [518, 342] on input "d. Configure point-in-time recovery and run daily DynamoDB Export to S3; use S3…" at bounding box center [518, 336] width 0 height 11
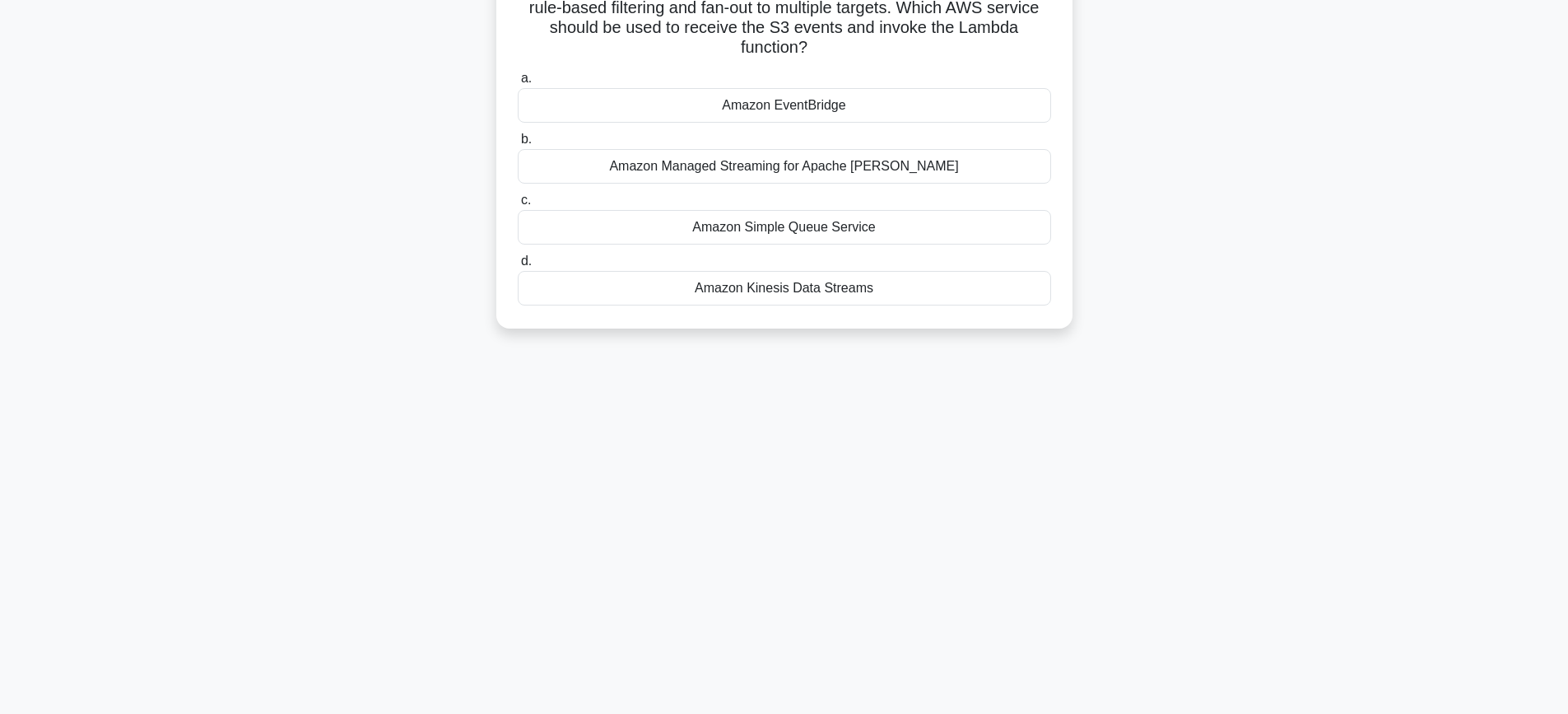
scroll to position [0, 0]
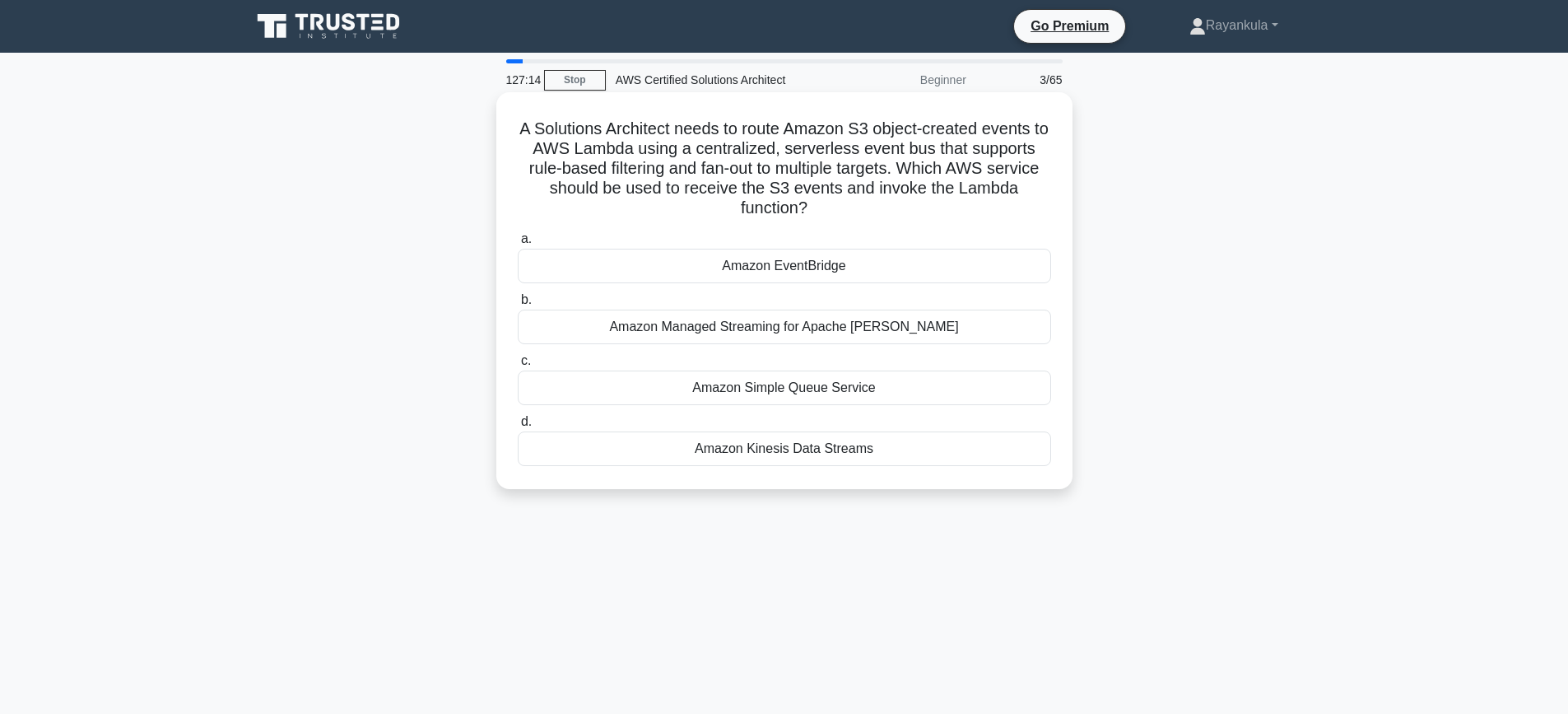
click at [758, 269] on div "Amazon EventBridge" at bounding box center [784, 266] width 533 height 35
click at [518, 245] on input "a. Amazon EventBridge" at bounding box center [518, 239] width 0 height 11
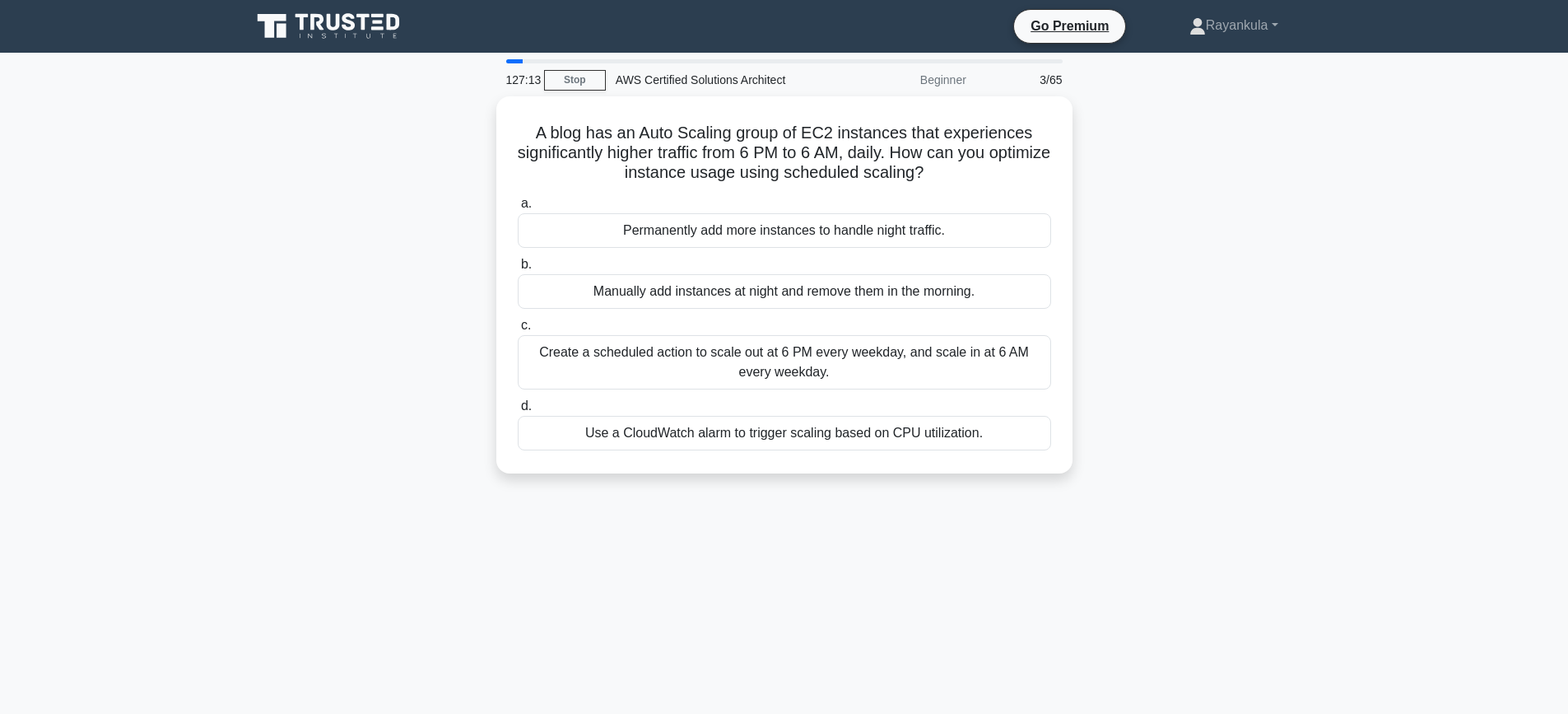
click at [376, 282] on div "A blog has an Auto Scaling group of EC2 instances that experiences significantl…" at bounding box center [784, 295] width 1087 height 397
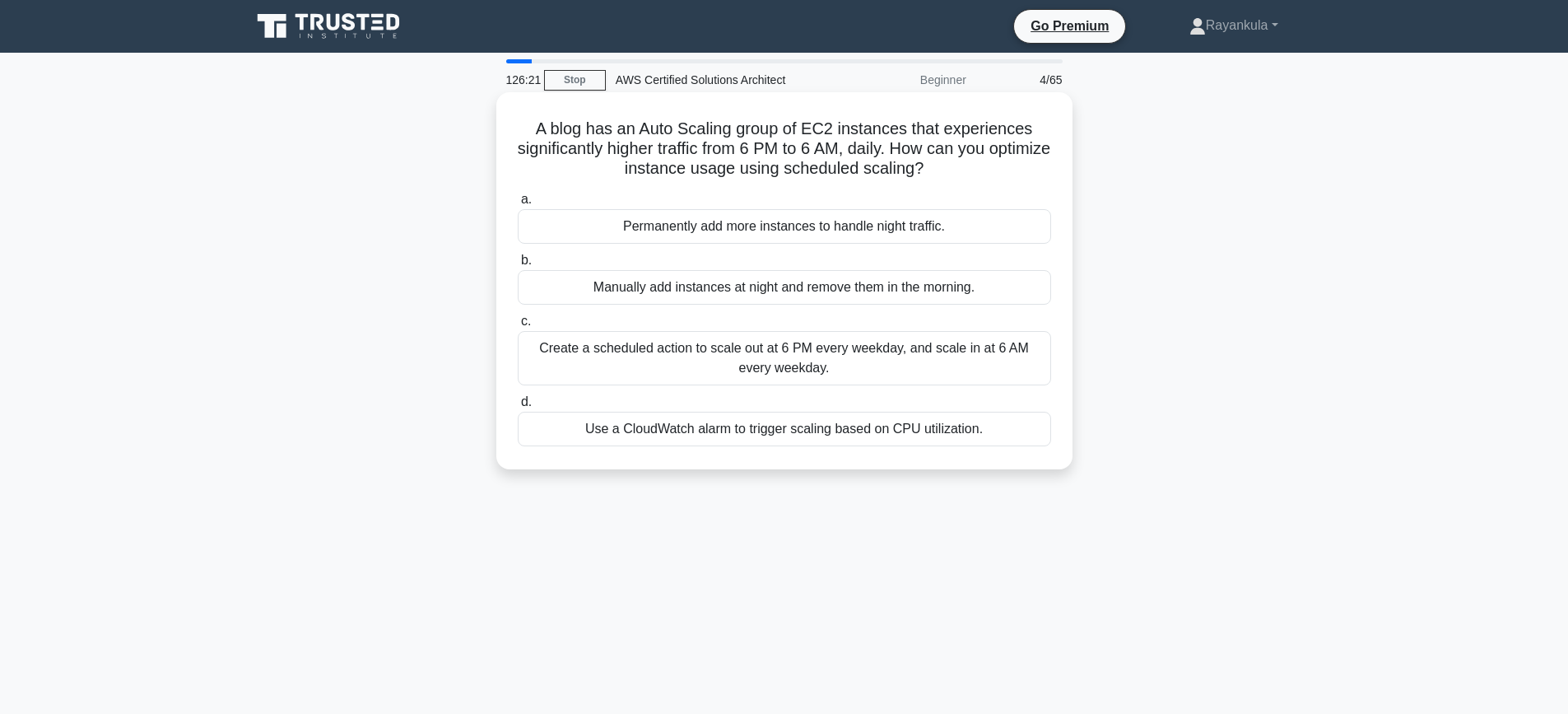
click at [723, 364] on div "Create a scheduled action to scale out at 6 PM every weekday, and scale in at 6…" at bounding box center [784, 358] width 533 height 55
click at [518, 327] on input "c. Create a scheduled action to scale out at 6 PM every weekday, and scale in a…" at bounding box center [518, 321] width 0 height 11
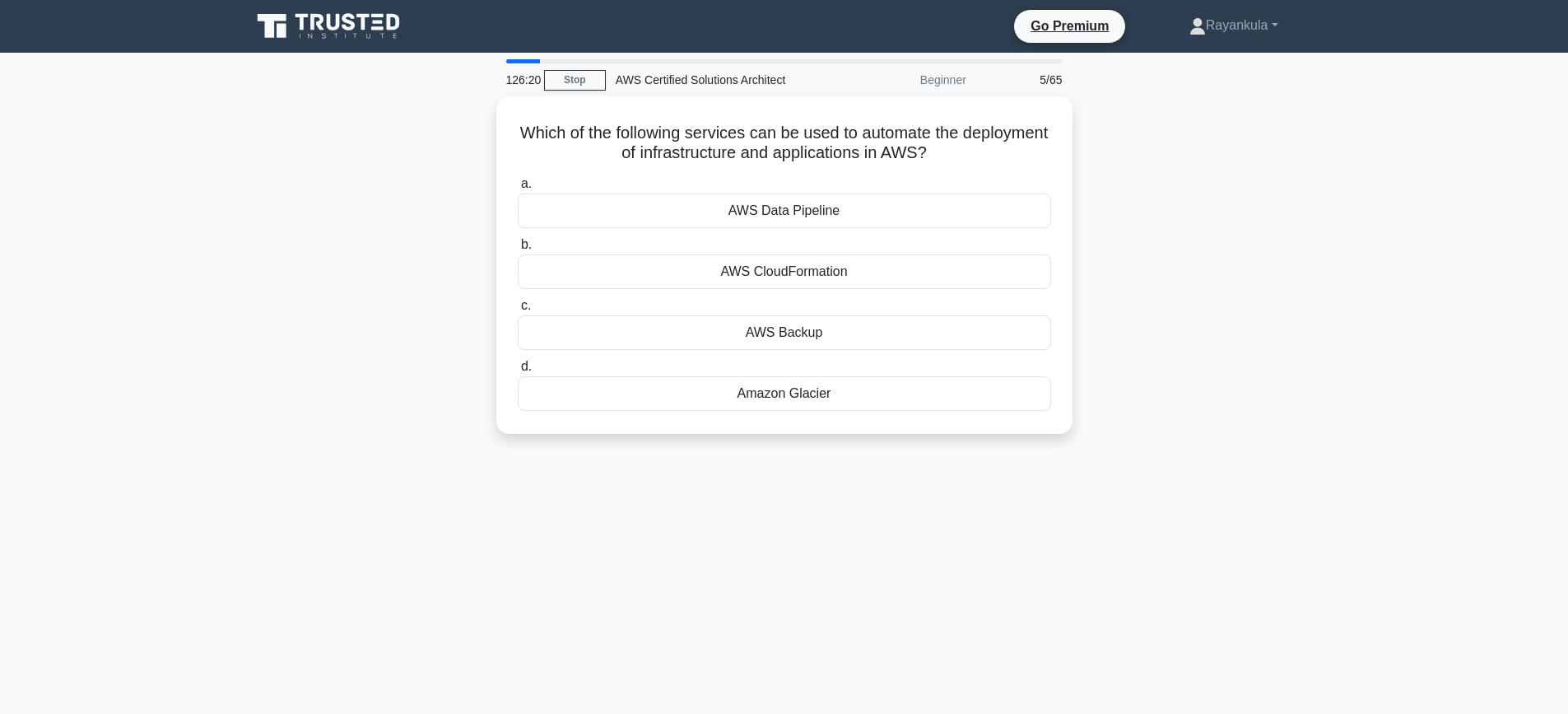
click at [341, 224] on div "Which of the following services can be used to automate the deployment of infra…" at bounding box center [784, 274] width 1087 height 358
click at [812, 271] on div "AWS CloudFormation" at bounding box center [784, 268] width 533 height 35
click at [518, 247] on input "b. AWS CloudFormation" at bounding box center [518, 240] width 0 height 11
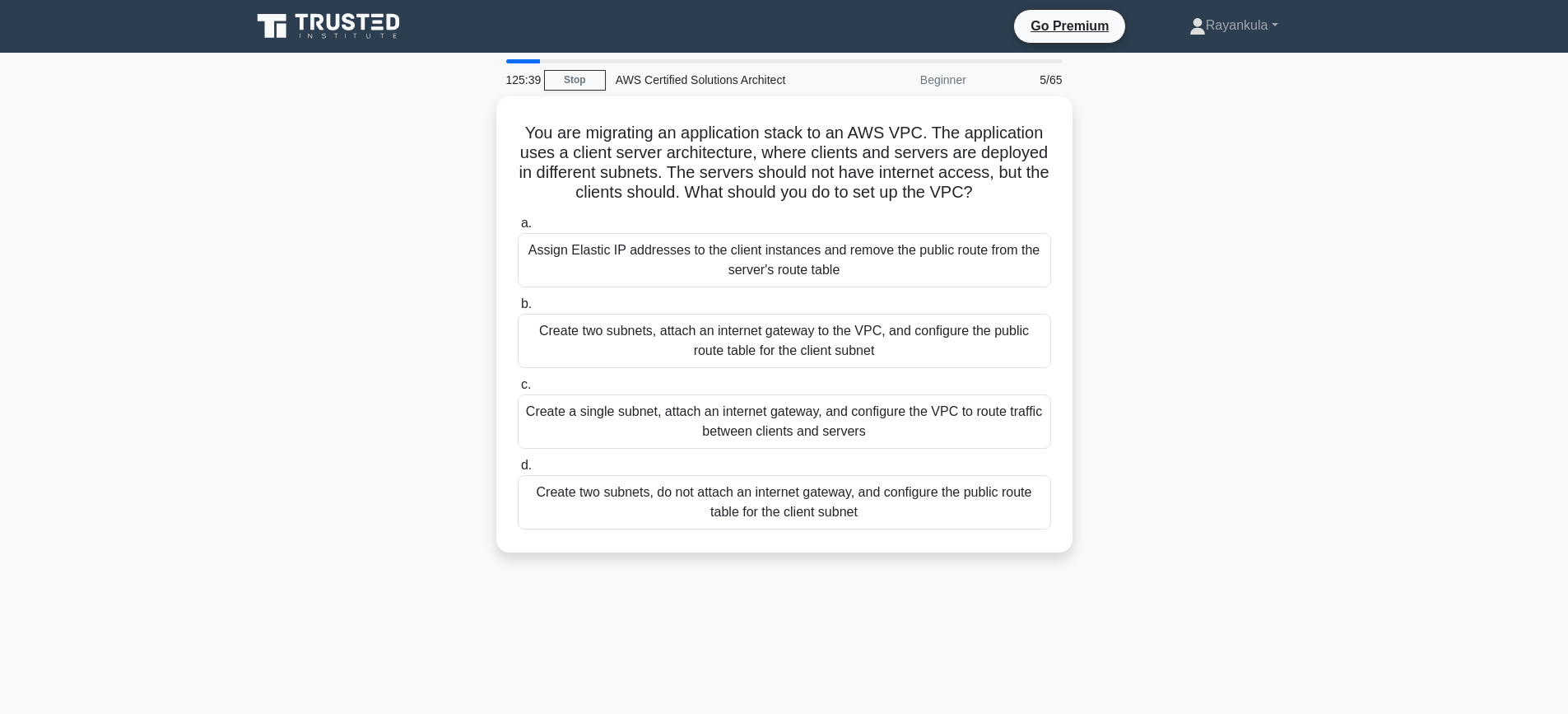
click at [404, 277] on div "You are migrating an application stack to an AWS VPC. The application uses a cl…" at bounding box center [784, 334] width 1087 height 476
click at [1177, 256] on div "You are migrating an application stack to an AWS VPC. The application uses a cl…" at bounding box center [784, 334] width 1087 height 476
click at [437, 260] on div "You are migrating an application stack to an AWS VPC. The application uses a cl…" at bounding box center [784, 334] width 1087 height 476
click at [328, 342] on div "You are migrating an application stack to an AWS VPC. The application uses a cl…" at bounding box center [784, 334] width 1087 height 476
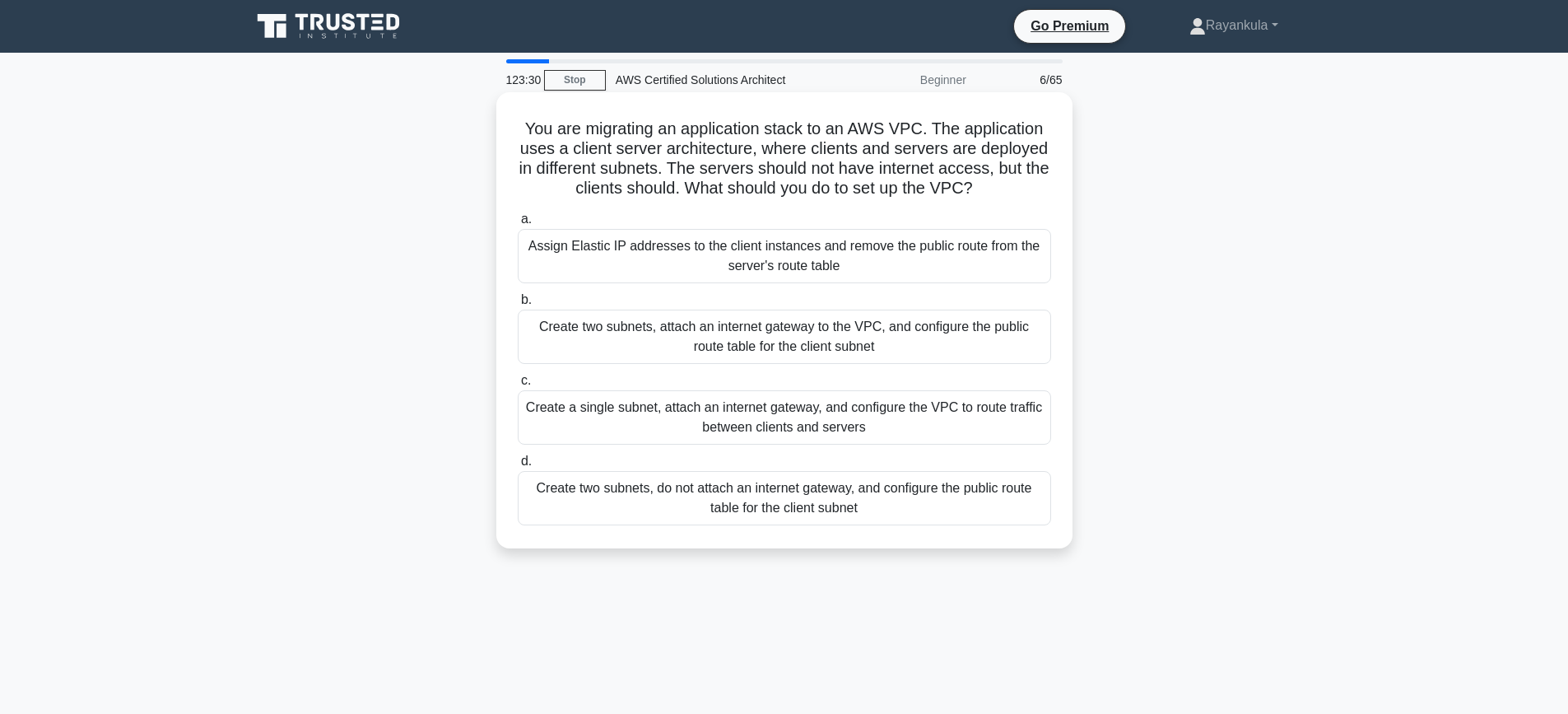
click at [831, 354] on div "Create two subnets, attach an internet gateway to the VPC, and configure the pu…" at bounding box center [784, 337] width 533 height 55
click at [518, 305] on input "b. Create two subnets, attach an internet gateway to the VPC, and configure the…" at bounding box center [518, 299] width 0 height 11
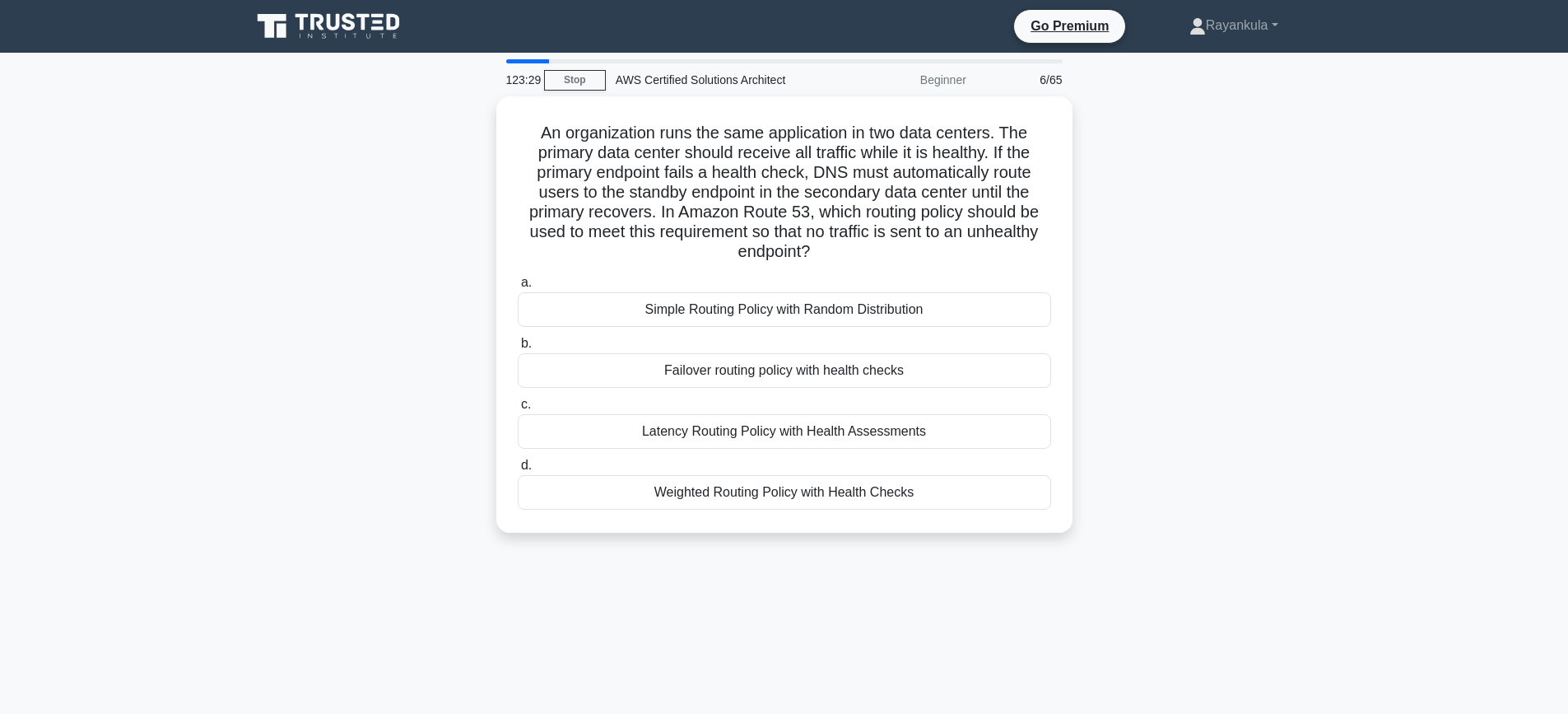
click at [340, 239] on div "An organization runs the same application in two data centers. The primary data…" at bounding box center [784, 324] width 1087 height 457
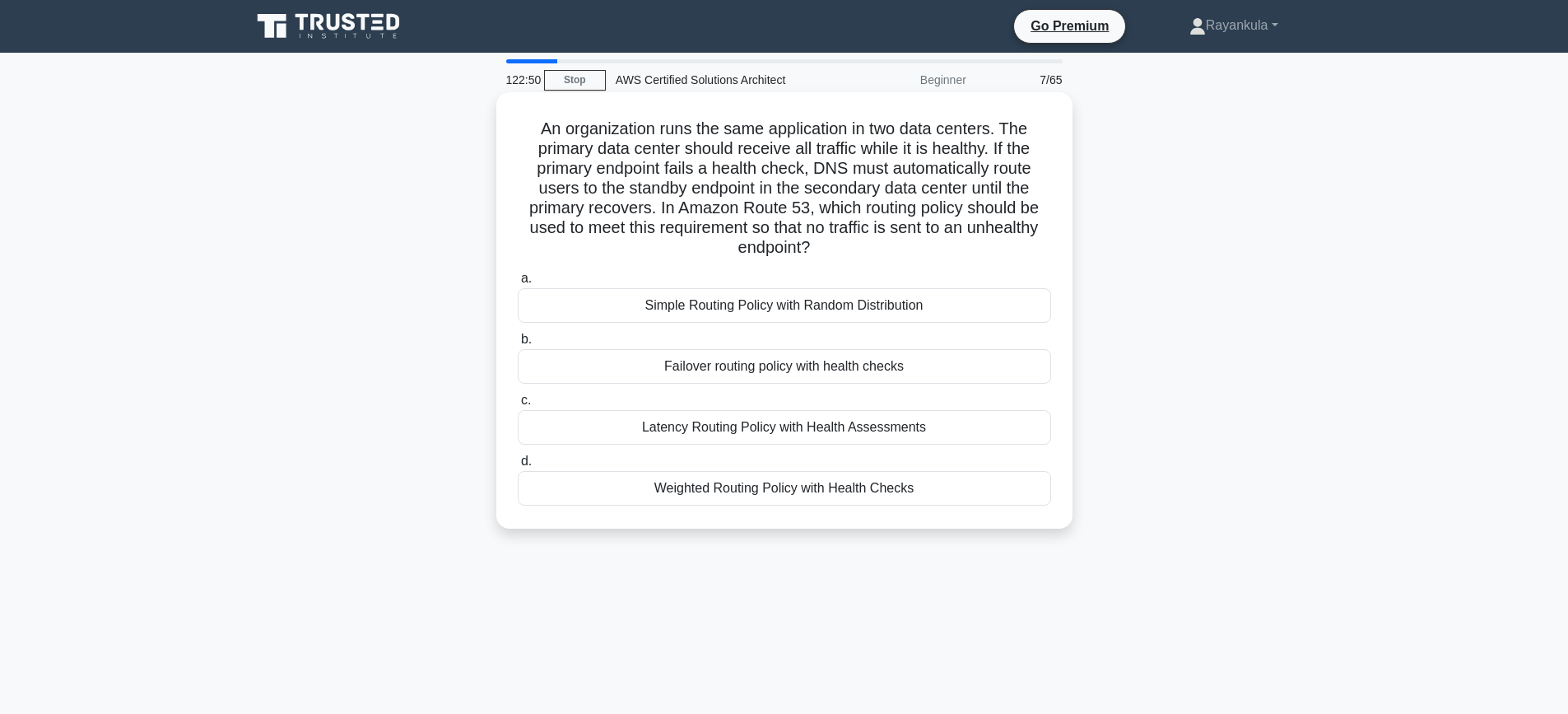
click at [815, 374] on div "Failover routing policy with health checks" at bounding box center [784, 367] width 533 height 35
click at [518, 345] on input "b. Failover routing policy with health checks" at bounding box center [518, 339] width 0 height 11
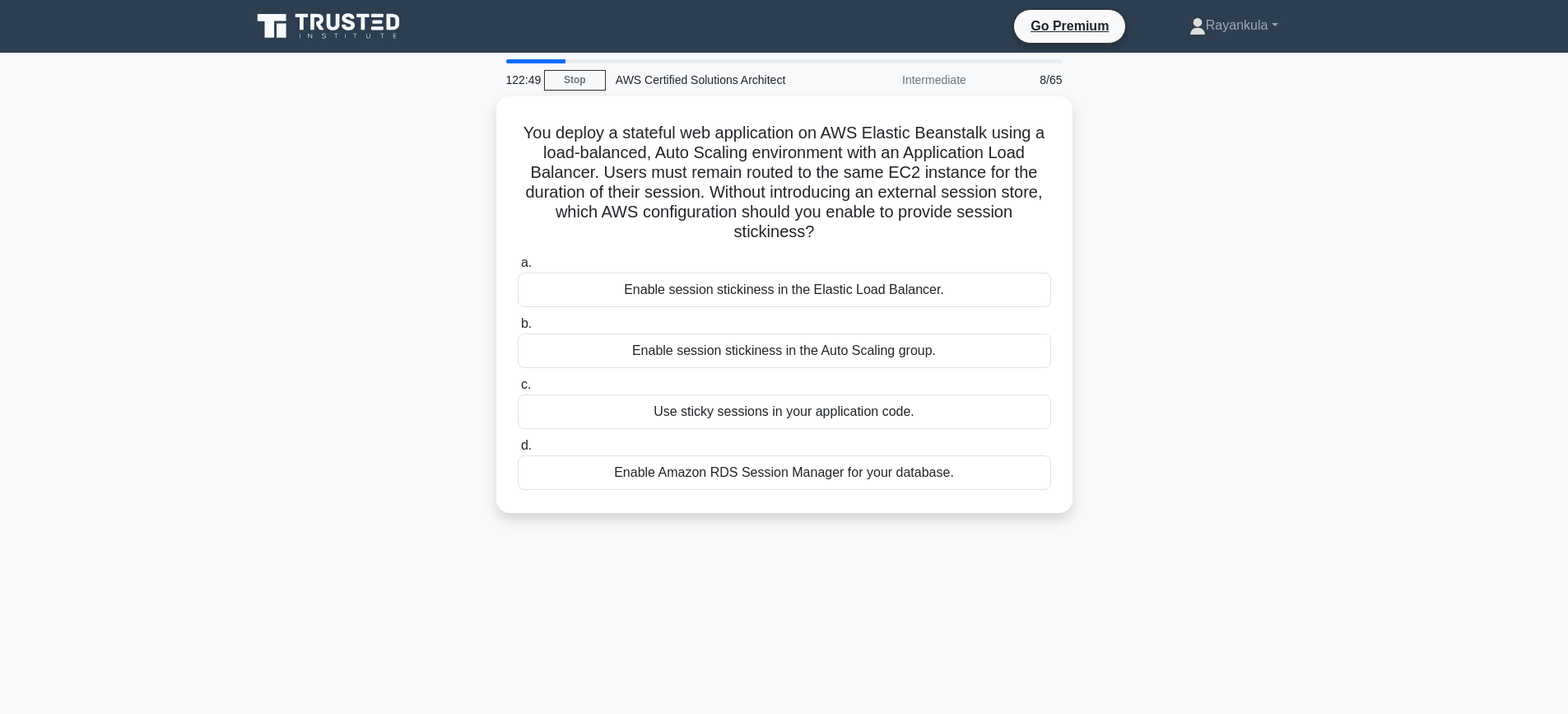
click at [375, 317] on div "You deploy a stateful web application on AWS Elastic Beanstalk using a load-bal…" at bounding box center [784, 314] width 1087 height 437
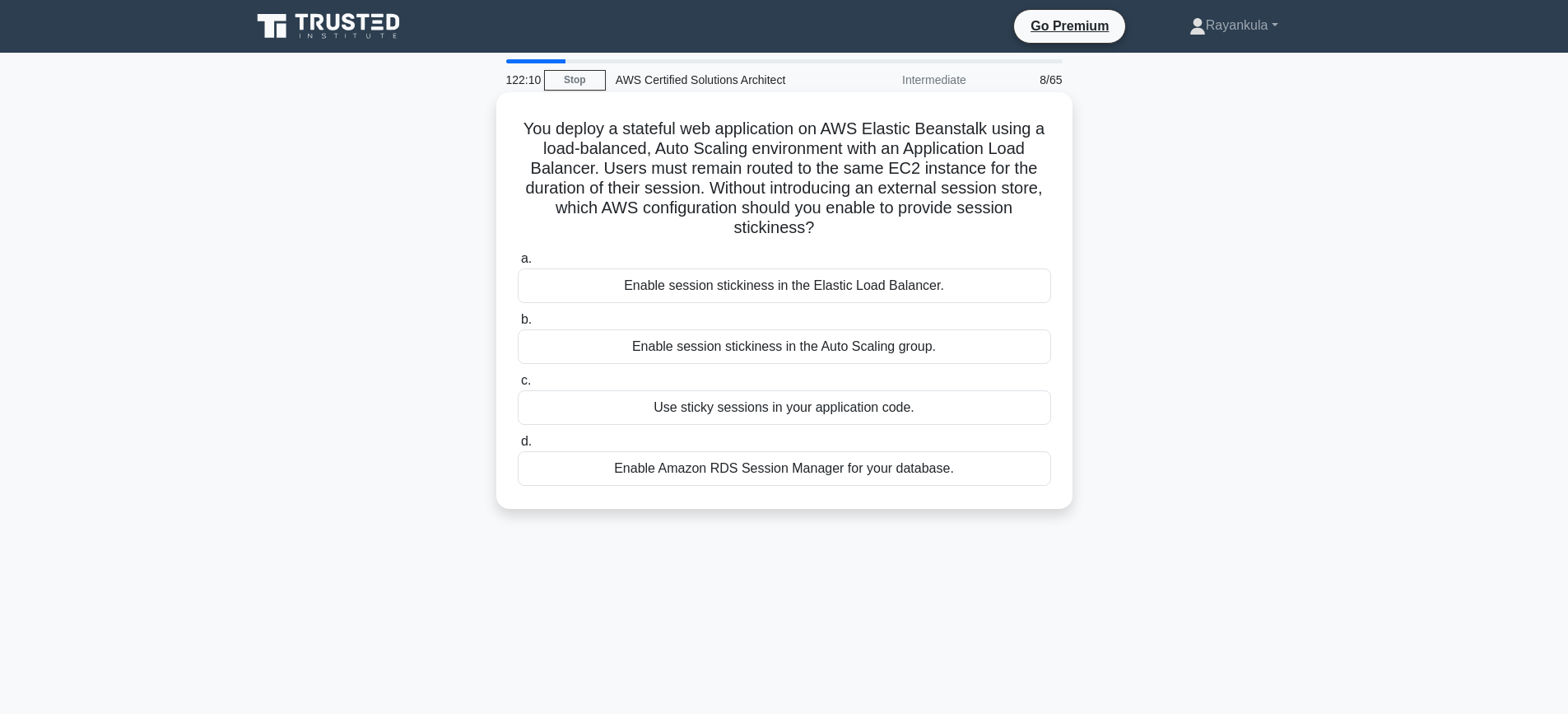
click at [717, 278] on div "Enable session stickiness in the Elastic Load Balancer." at bounding box center [784, 286] width 533 height 35
click at [518, 265] on input "a. Enable session stickiness in the Elastic Load Balancer." at bounding box center [518, 258] width 0 height 11
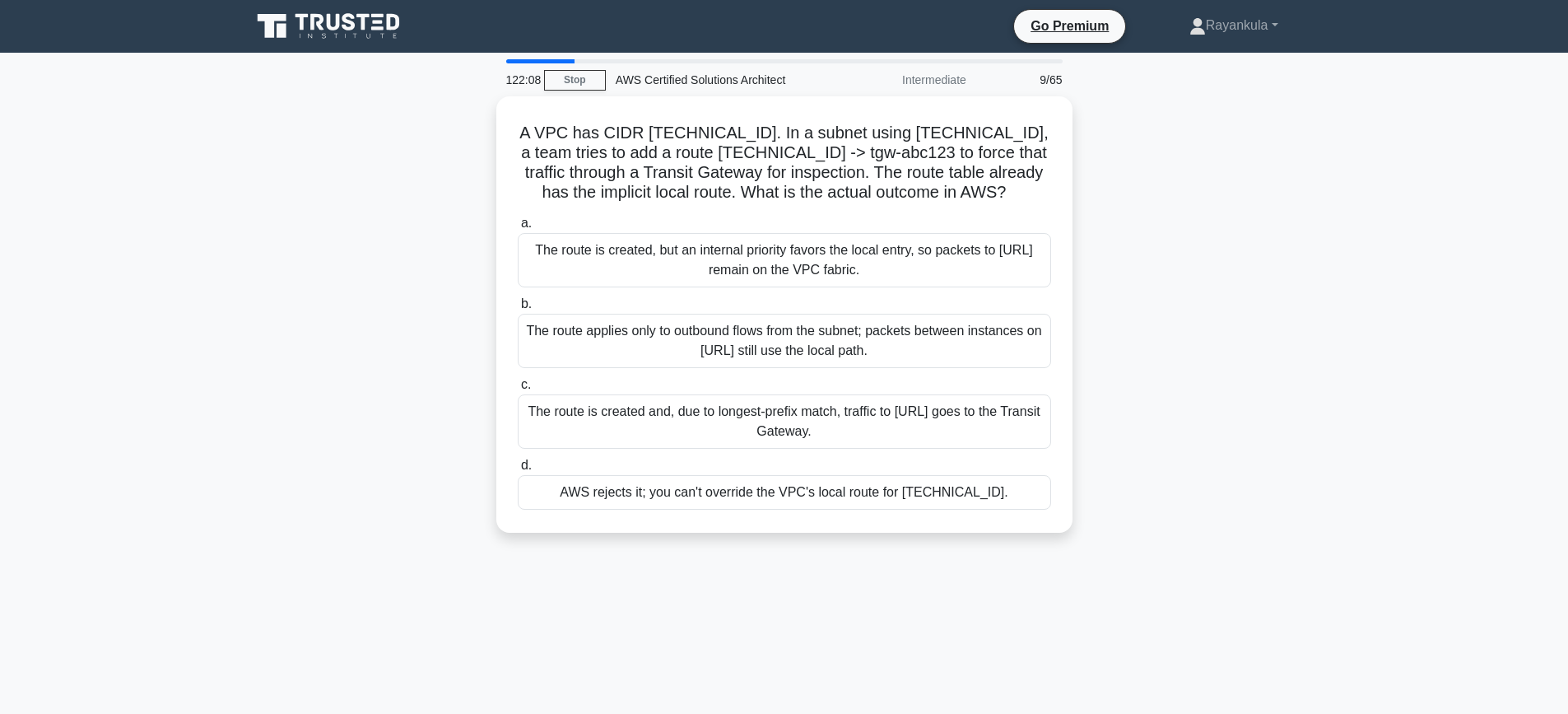
click at [420, 274] on div "A VPC has CIDR 10.0.0.0/16. In a subnet using 10.0.1.0/24, a team tries to add …" at bounding box center [784, 324] width 1087 height 457
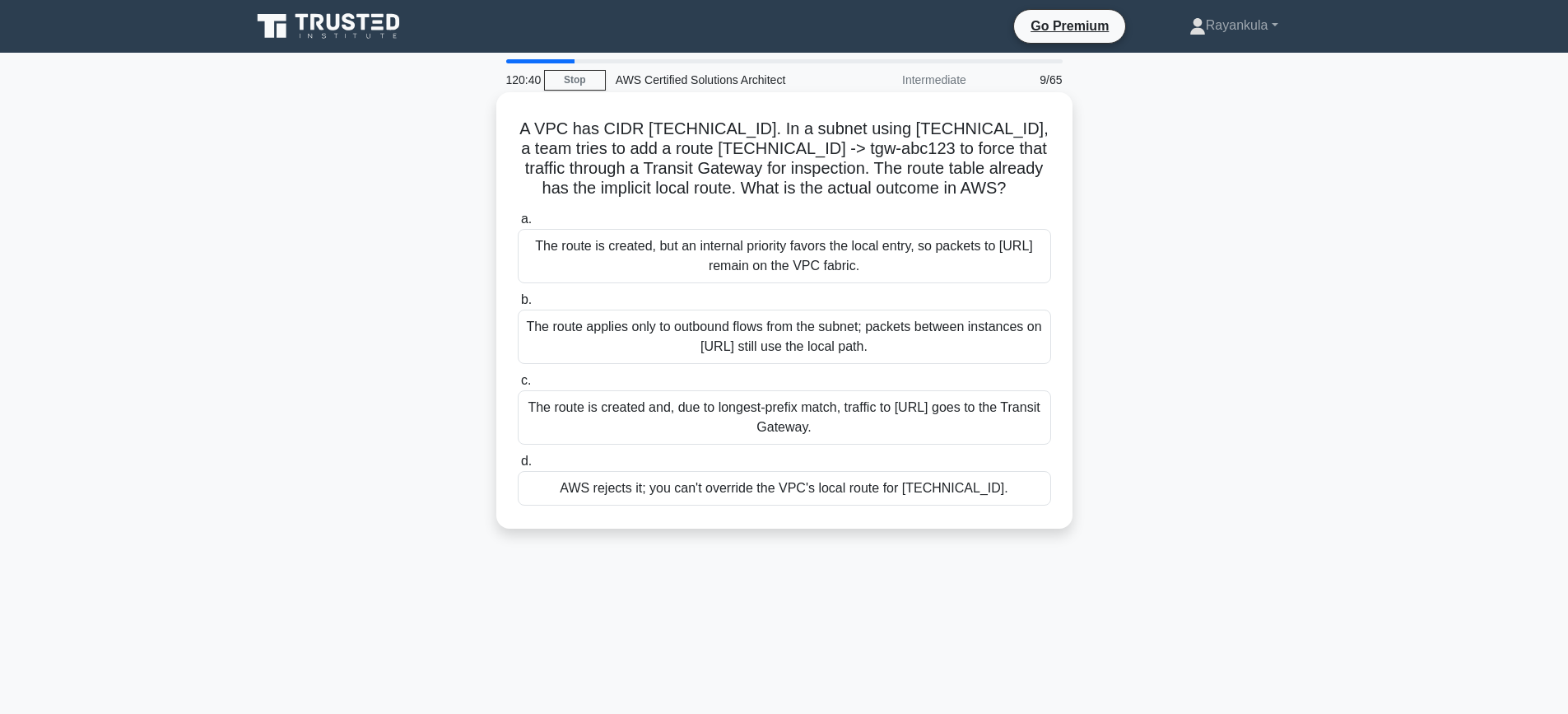
click at [769, 491] on div "AWS rejects it; you can't override the VPC's local route for 10.0.0.0/16." at bounding box center [784, 488] width 533 height 35
click at [518, 467] on input "d. AWS rejects it; you can't override the VPC's local route for 10.0.0.0/16." at bounding box center [518, 462] width 0 height 11
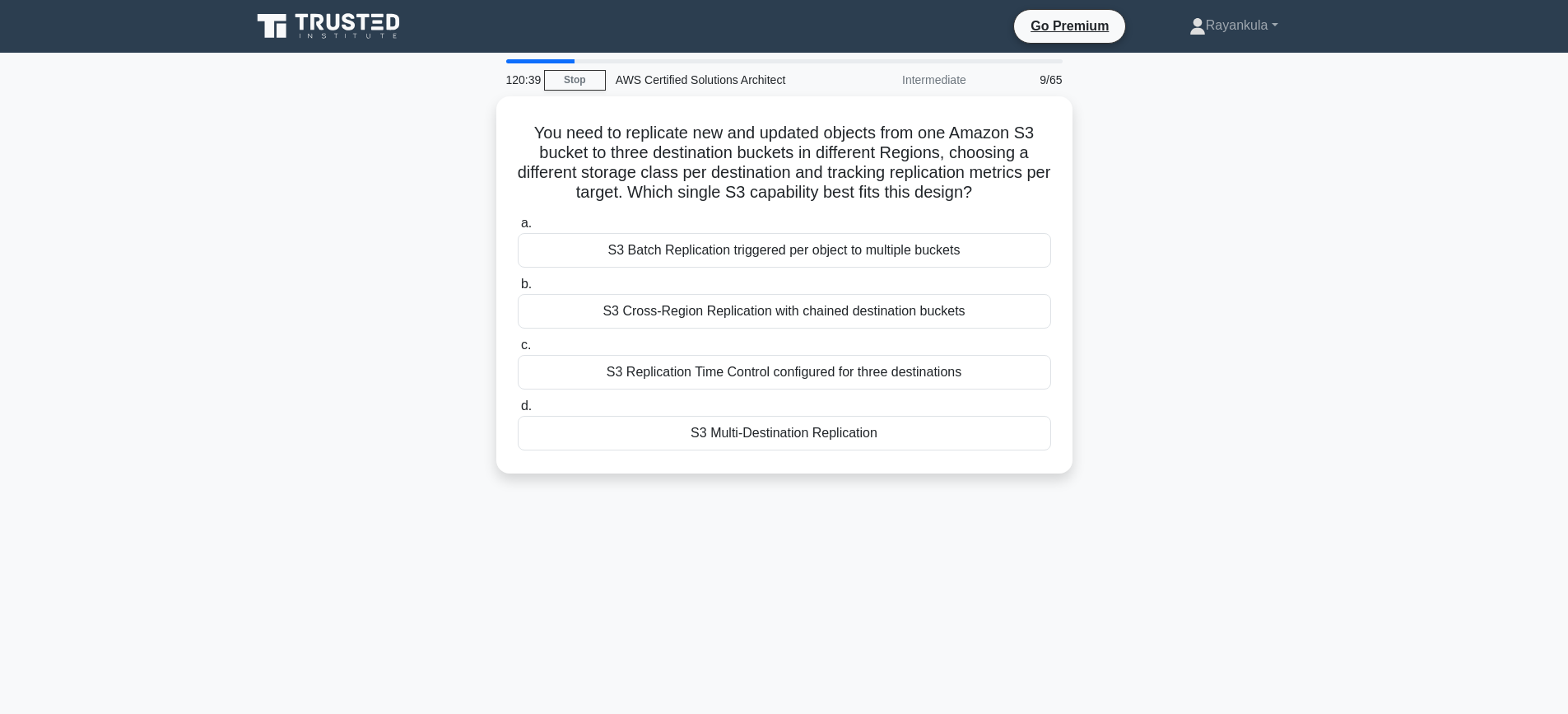
click at [258, 247] on div "You need to replicate new and updated objects from one Amazon S3 bucket to thre…" at bounding box center [784, 295] width 1087 height 397
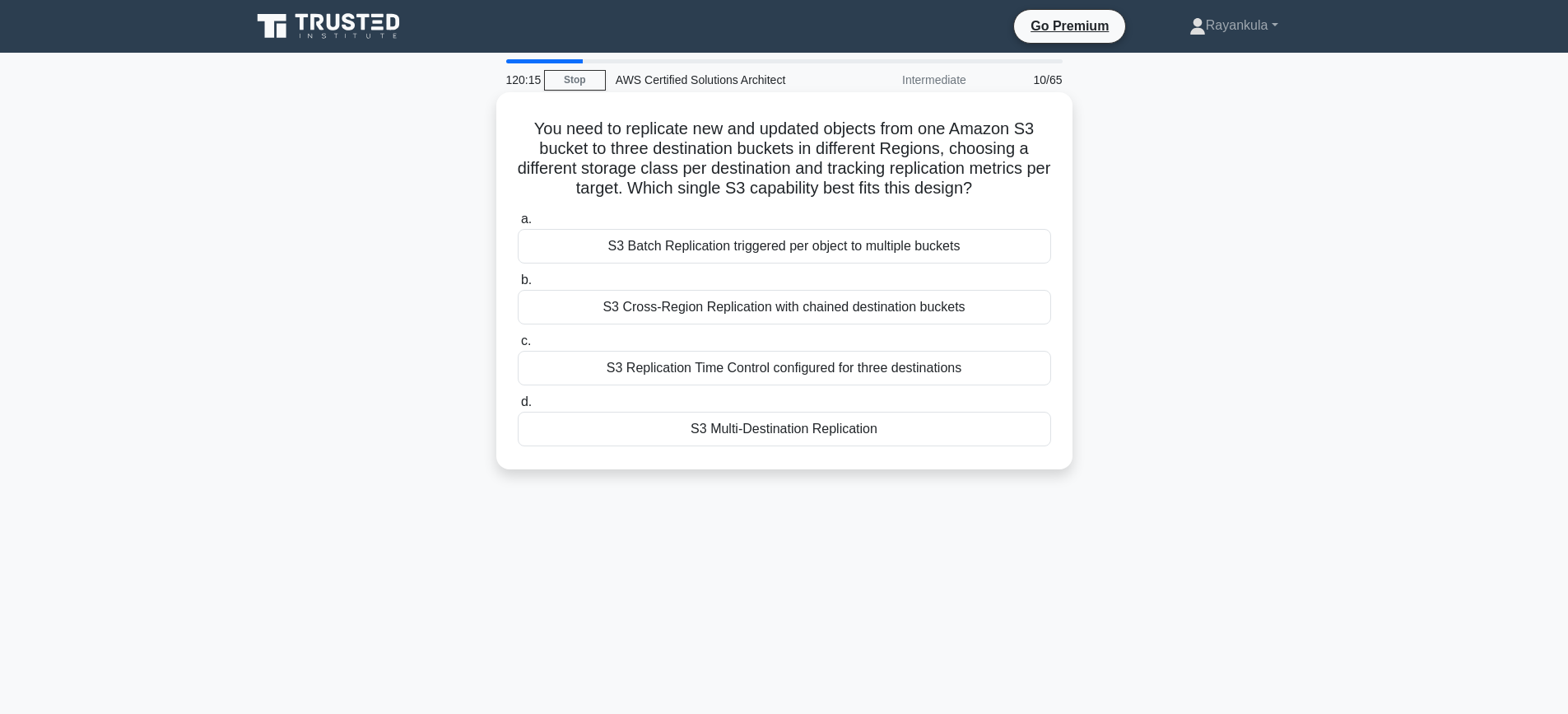
click at [1015, 199] on h5 "You need to replicate new and updated objects from one Amazon S3 bucket to thre…" at bounding box center [784, 159] width 537 height 81
click at [686, 310] on div "S3 Cross-Region Replication with chained destination buckets" at bounding box center [784, 307] width 533 height 35
click at [518, 286] on input "b. S3 Cross-Region Replication with chained destination buckets" at bounding box center [518, 280] width 0 height 11
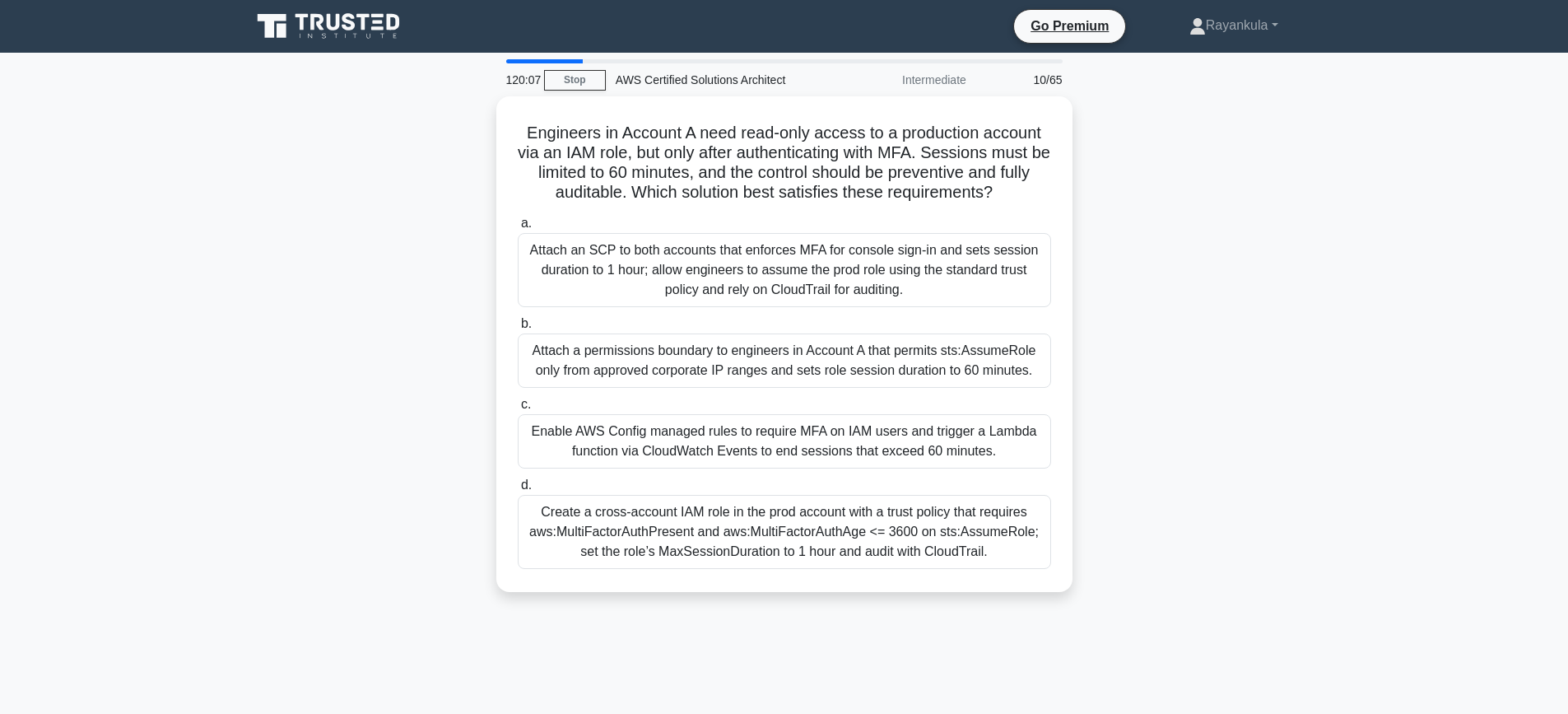
click at [294, 317] on div "Engineers in Account A need read-only access to a production account via an IAM…" at bounding box center [784, 353] width 1087 height 515
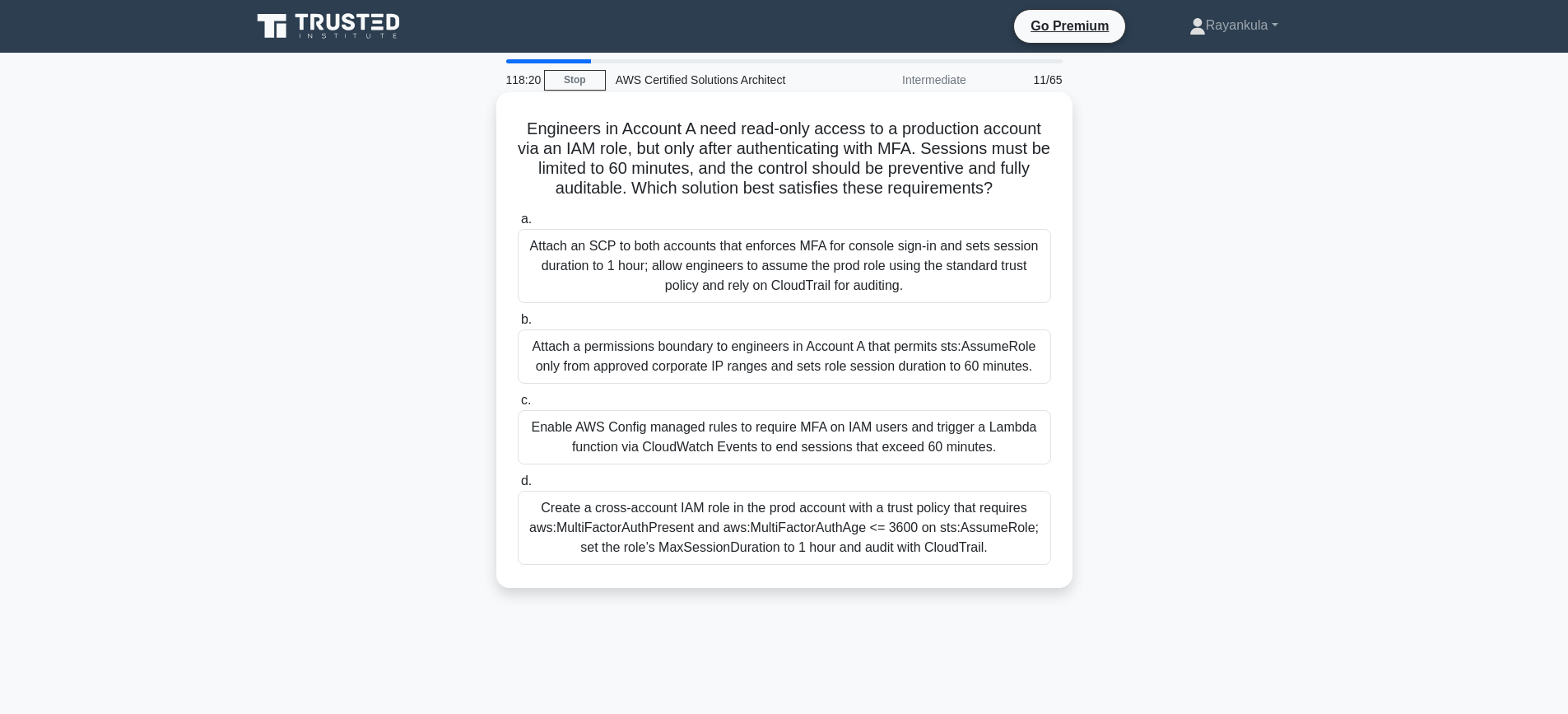
click at [726, 541] on div "Create a cross-account IAM role in the prod account with a trust policy that re…" at bounding box center [784, 528] width 533 height 74
click at [518, 487] on input "d. Create a cross-account IAM role in the prod account with a trust policy that…" at bounding box center [518, 481] width 0 height 11
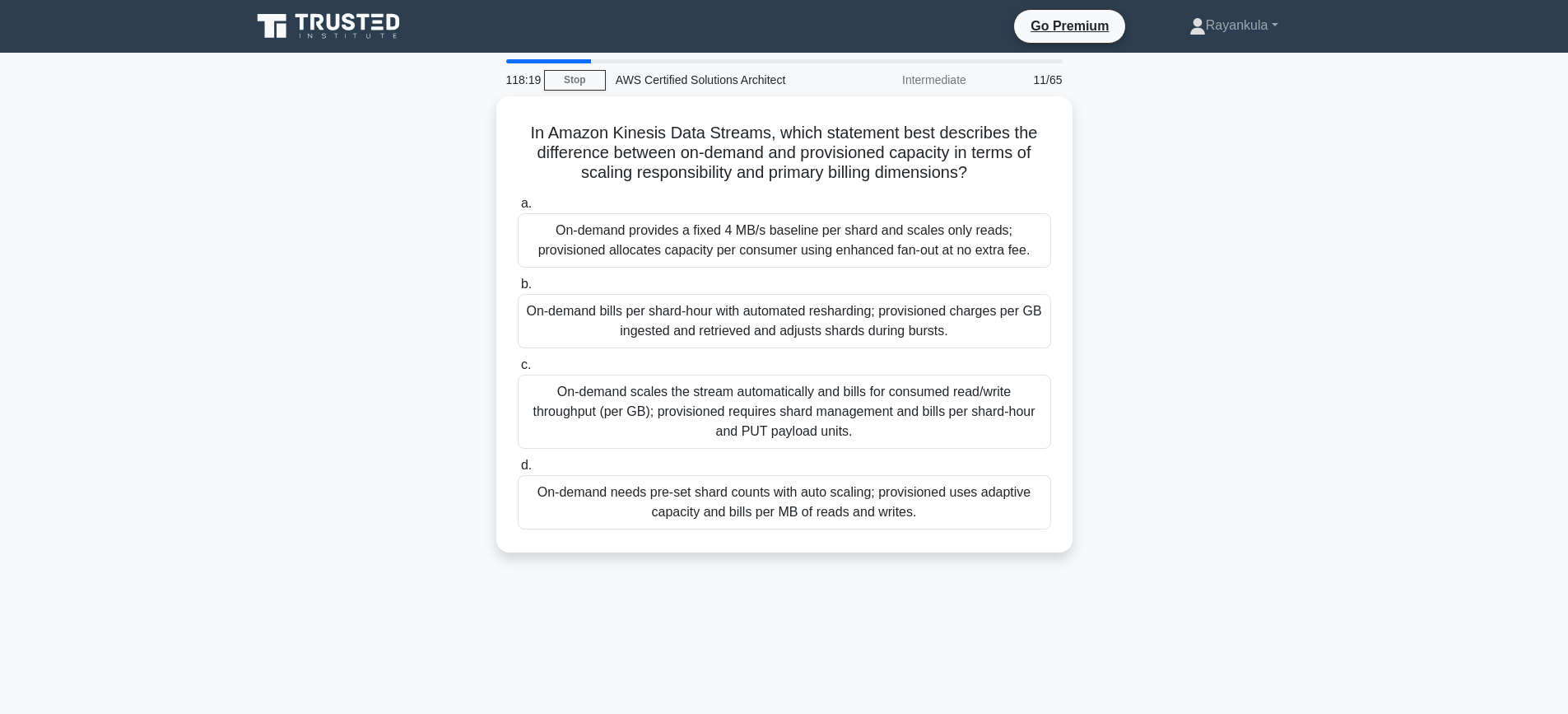
click at [353, 300] on div "In Amazon Kinesis Data Streams, which statement best describes the difference b…" at bounding box center [784, 334] width 1087 height 476
click at [315, 283] on div "In Amazon Kinesis Data Streams, which statement best describes the difference b…" at bounding box center [784, 334] width 1087 height 476
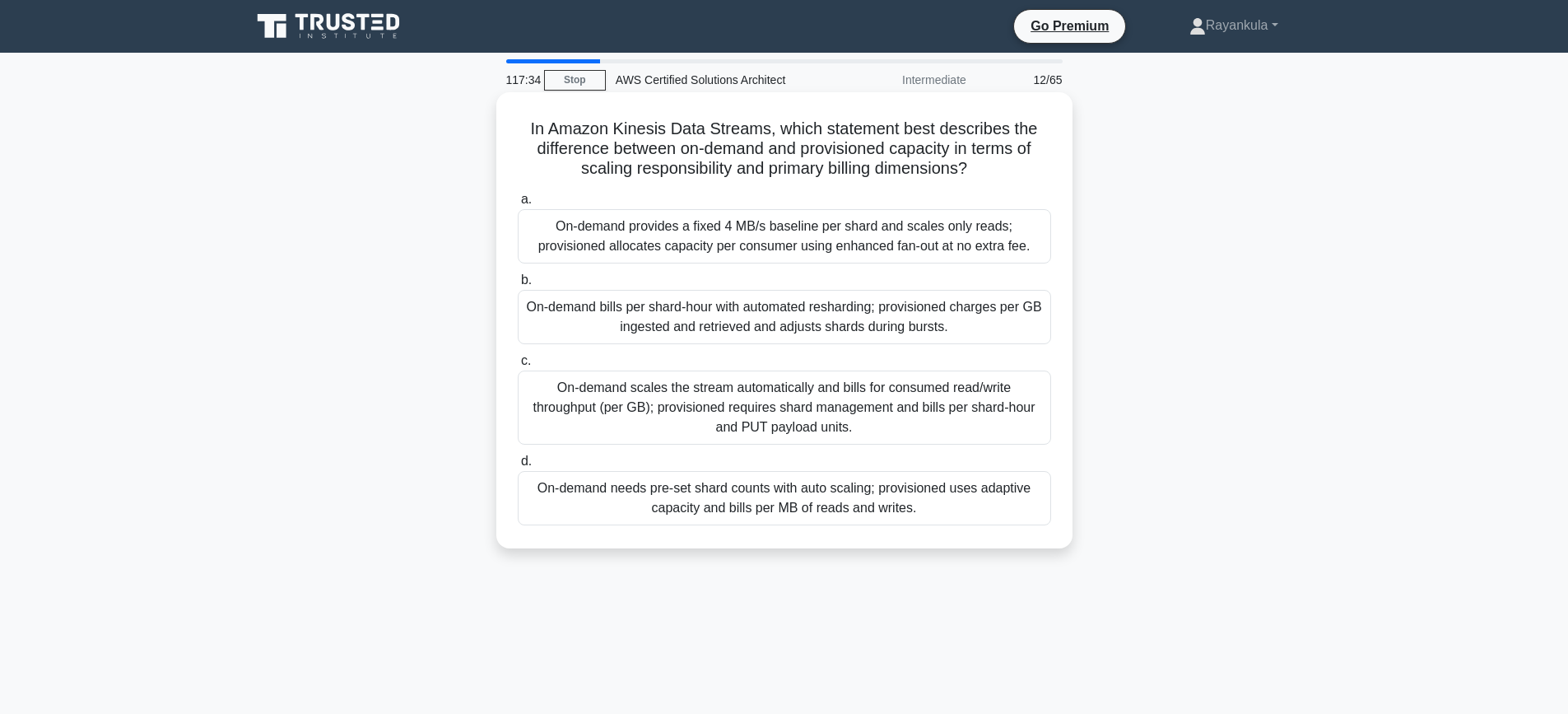
click at [863, 421] on div "On-demand scales the stream automatically and bills for consumed read/write thr…" at bounding box center [784, 407] width 533 height 74
click at [518, 367] on input "c. On-demand scales the stream automatically and bills for consumed read/write …" at bounding box center [518, 361] width 0 height 11
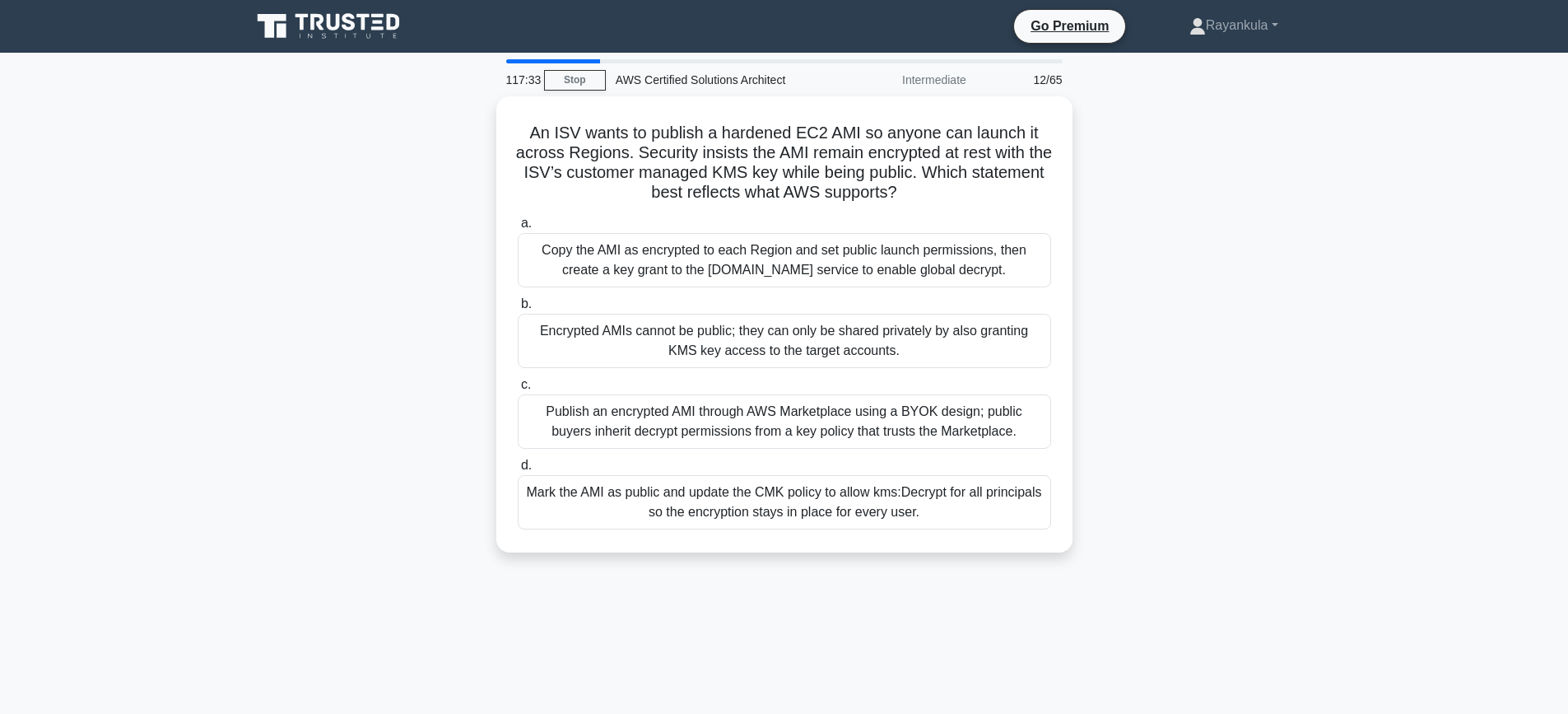
click at [432, 323] on div "An ISV wants to publish a hardened EC2 AMI so anyone can launch it across Regio…" at bounding box center [784, 334] width 1087 height 476
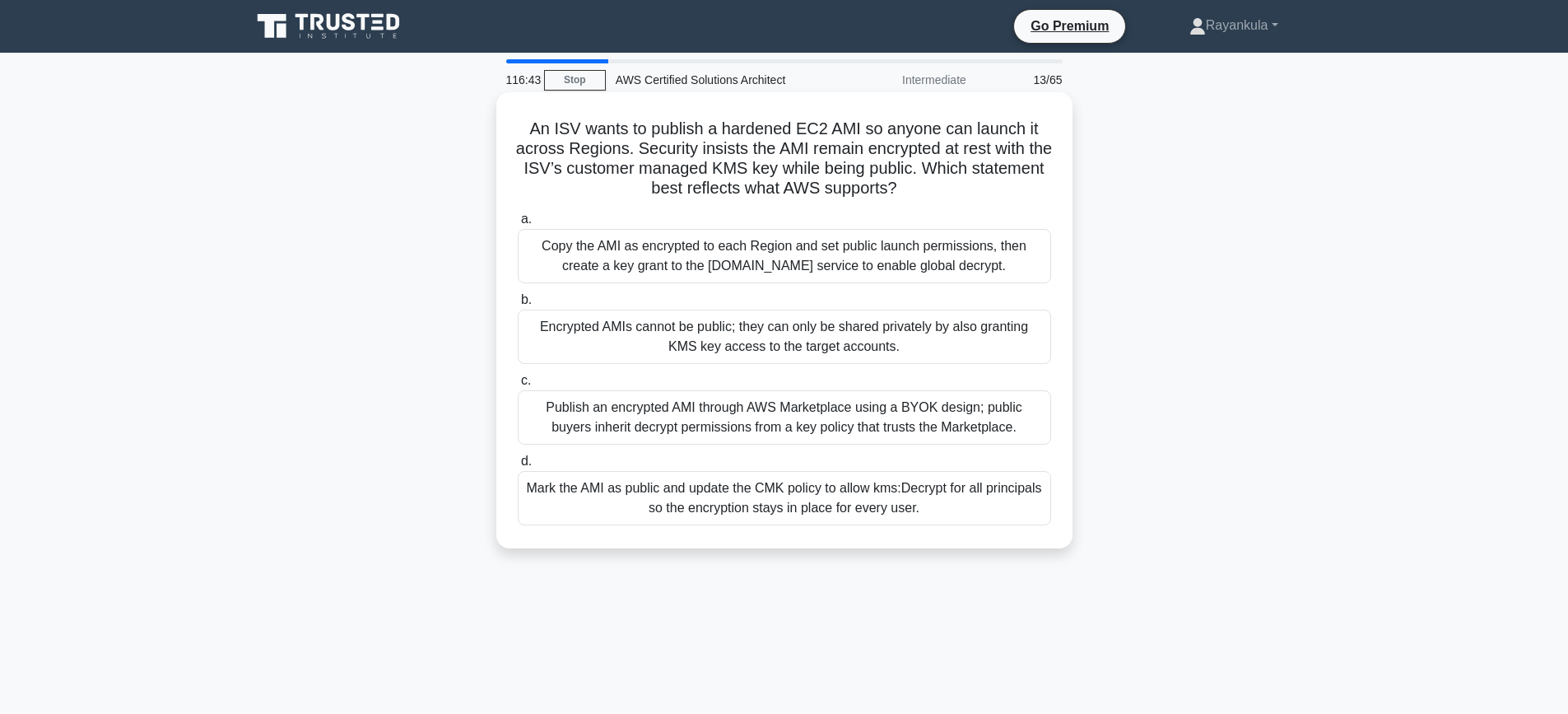
click at [973, 185] on h5 "An ISV wants to publish a hardened EC2 AMI so anyone can launch it across Regio…" at bounding box center [784, 159] width 537 height 81
click at [853, 408] on div "Publish an encrypted AMI through AWS Marketplace using a BYOK design; public bu…" at bounding box center [784, 417] width 533 height 55
click at [518, 387] on input "c. Publish an encrypted AMI through AWS Marketplace using a BYOK design; public…" at bounding box center [518, 380] width 0 height 11
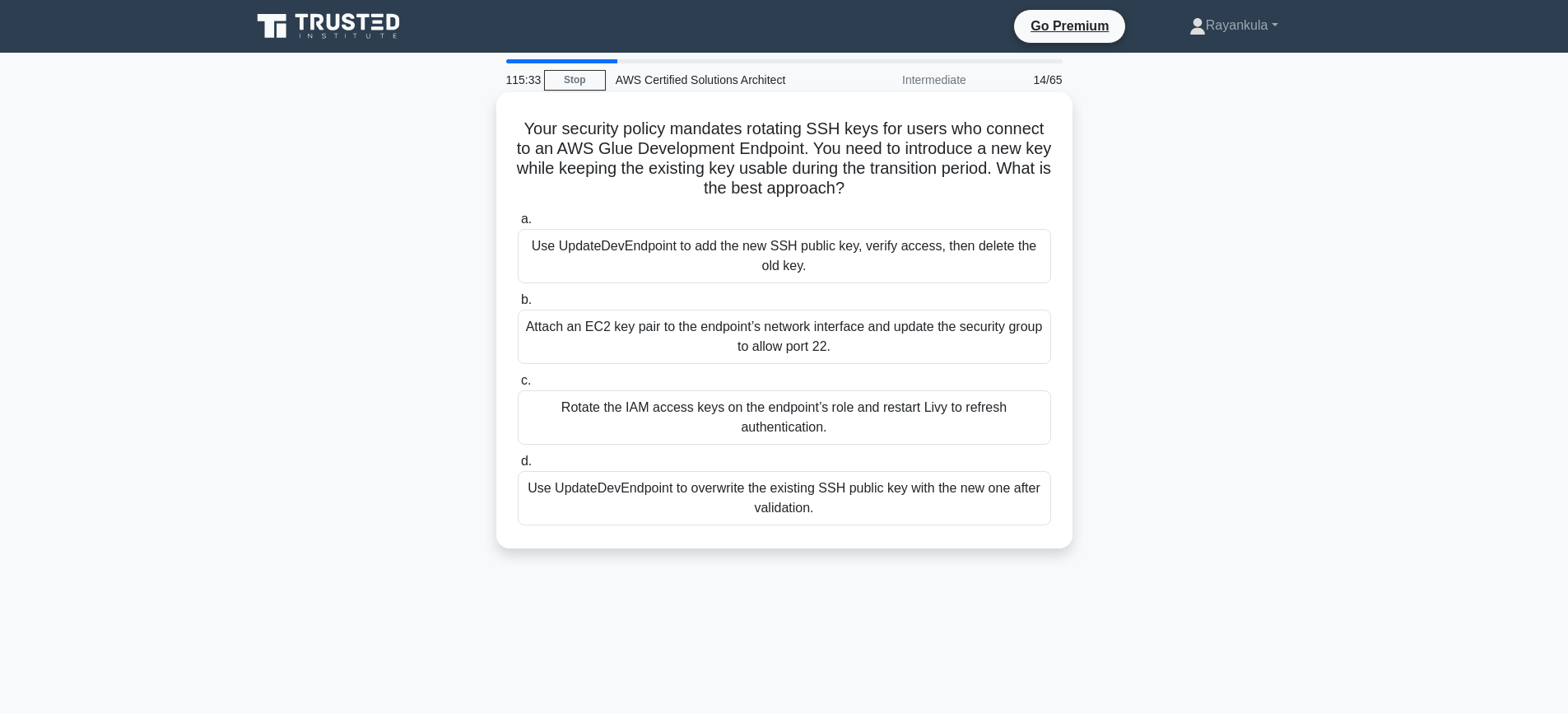
click at [613, 217] on label "a. Use UpdateDevEndpoint to add the new SSH public key, verify access, then del…" at bounding box center [784, 246] width 533 height 74
click at [518, 217] on input "a. Use UpdateDevEndpoint to add the new SSH public key, verify access, then del…" at bounding box center [518, 219] width 0 height 11
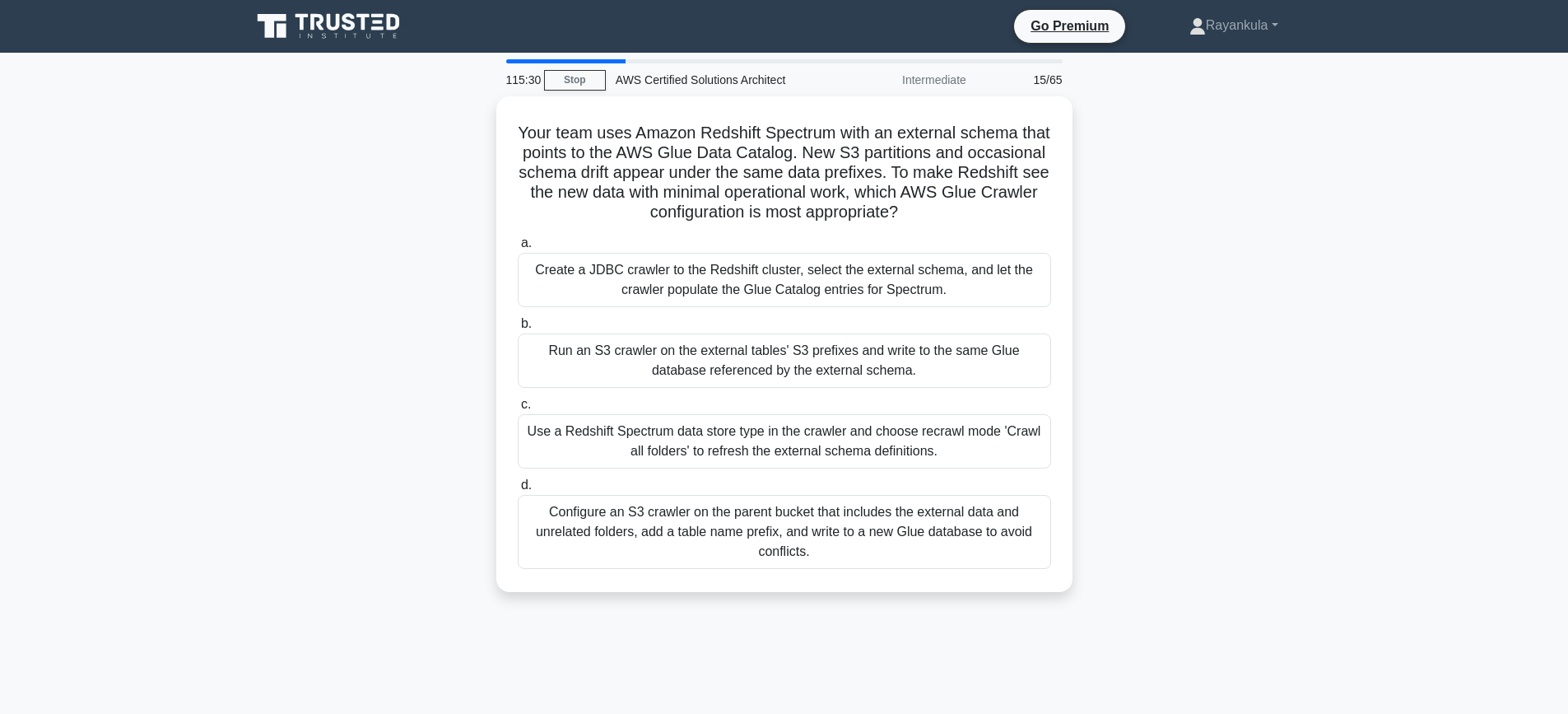
click at [378, 178] on div "Your team uses Amazon Redshift Spectrum with an external schema that points to …" at bounding box center [784, 353] width 1087 height 515
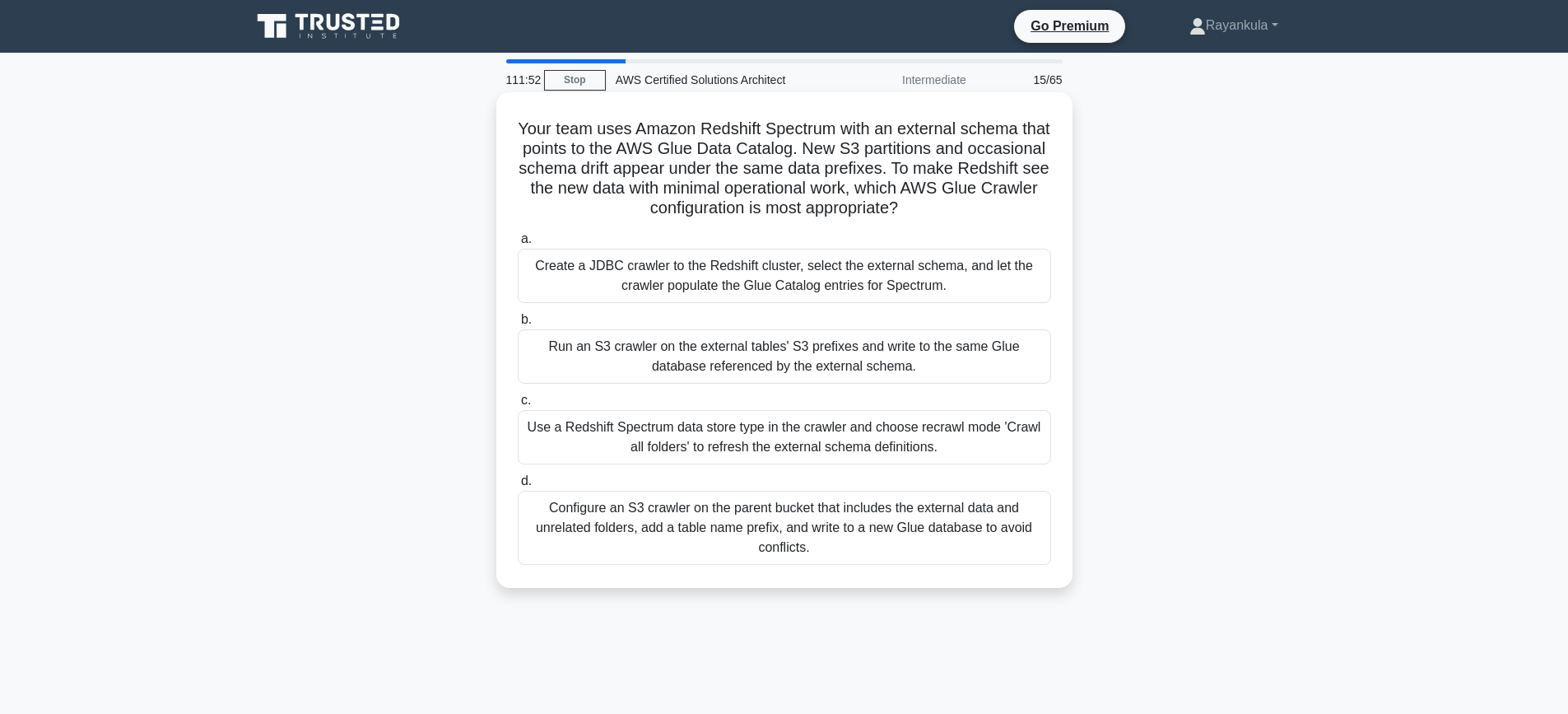
click at [906, 552] on div "Configure an S3 crawler on the parent bucket that includes the external data an…" at bounding box center [784, 528] width 533 height 74
click at [518, 487] on input "d. Configure an S3 crawler on the parent bucket that includes the external data…" at bounding box center [518, 481] width 0 height 11
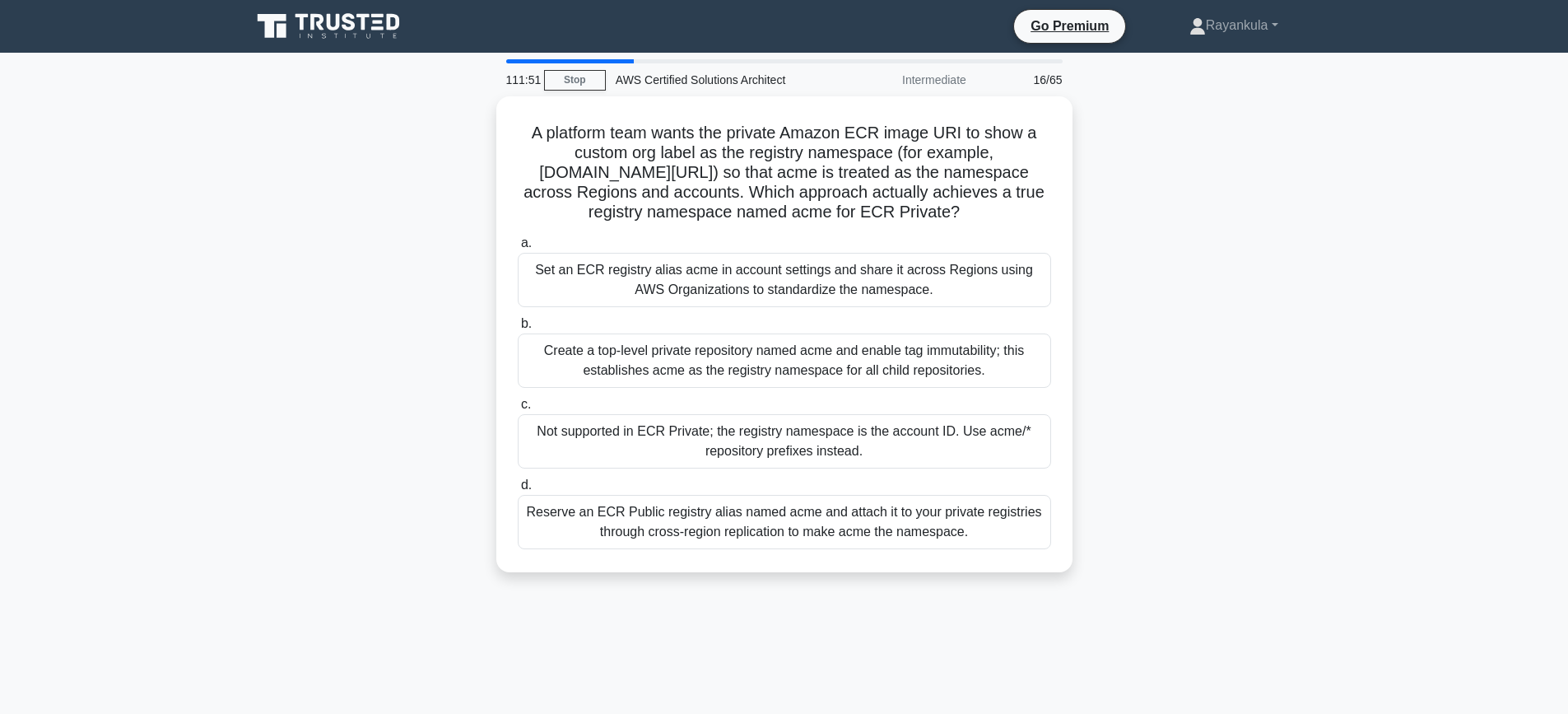
click at [253, 301] on div "A platform team wants the private Amazon ECR image URI to show a custom org lab…" at bounding box center [784, 344] width 1087 height 496
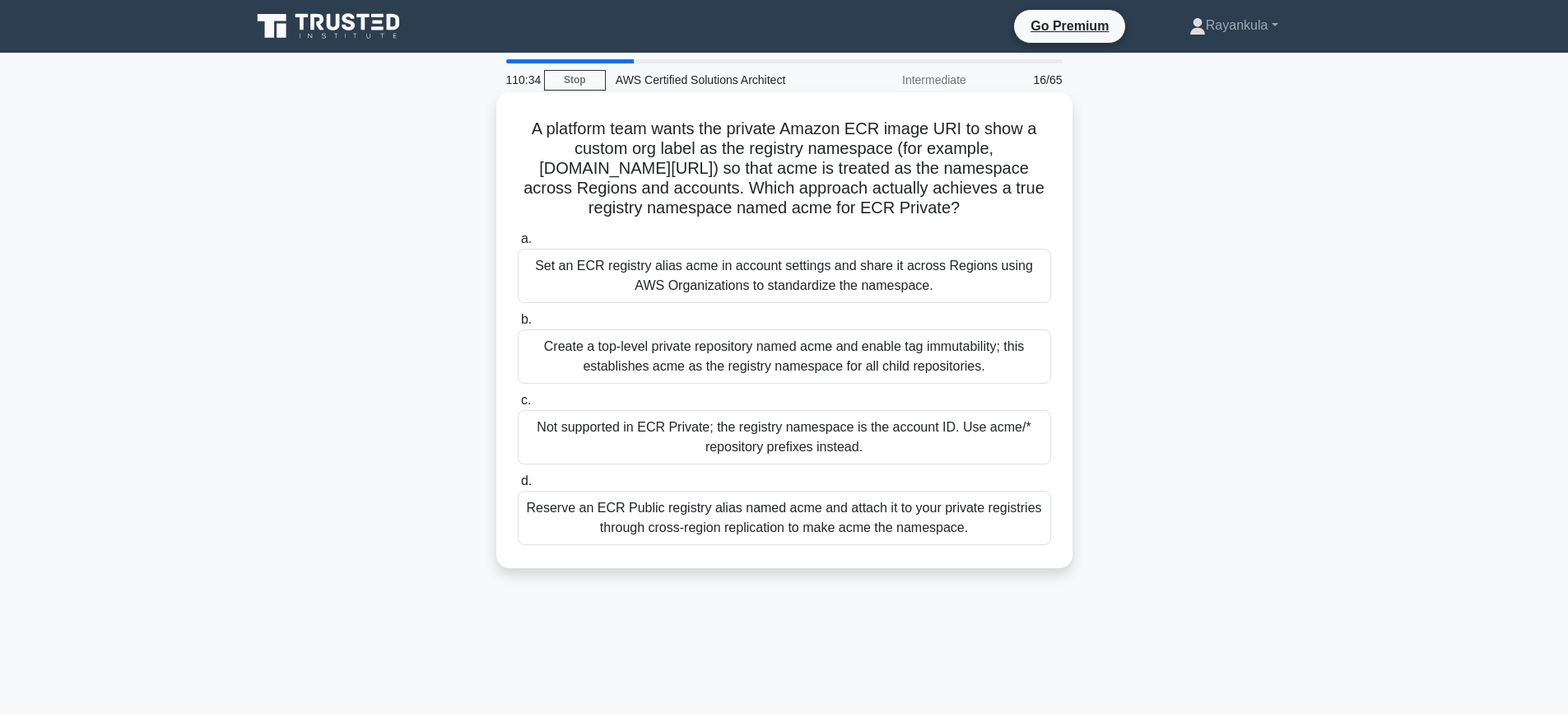
click at [698, 377] on div "Create a top‑level private repository named acme and enable tag immutability; t…" at bounding box center [784, 356] width 533 height 55
click at [518, 325] on input "b. Create a top‑level private repository named acme and enable tag immutability…" at bounding box center [518, 320] width 0 height 11
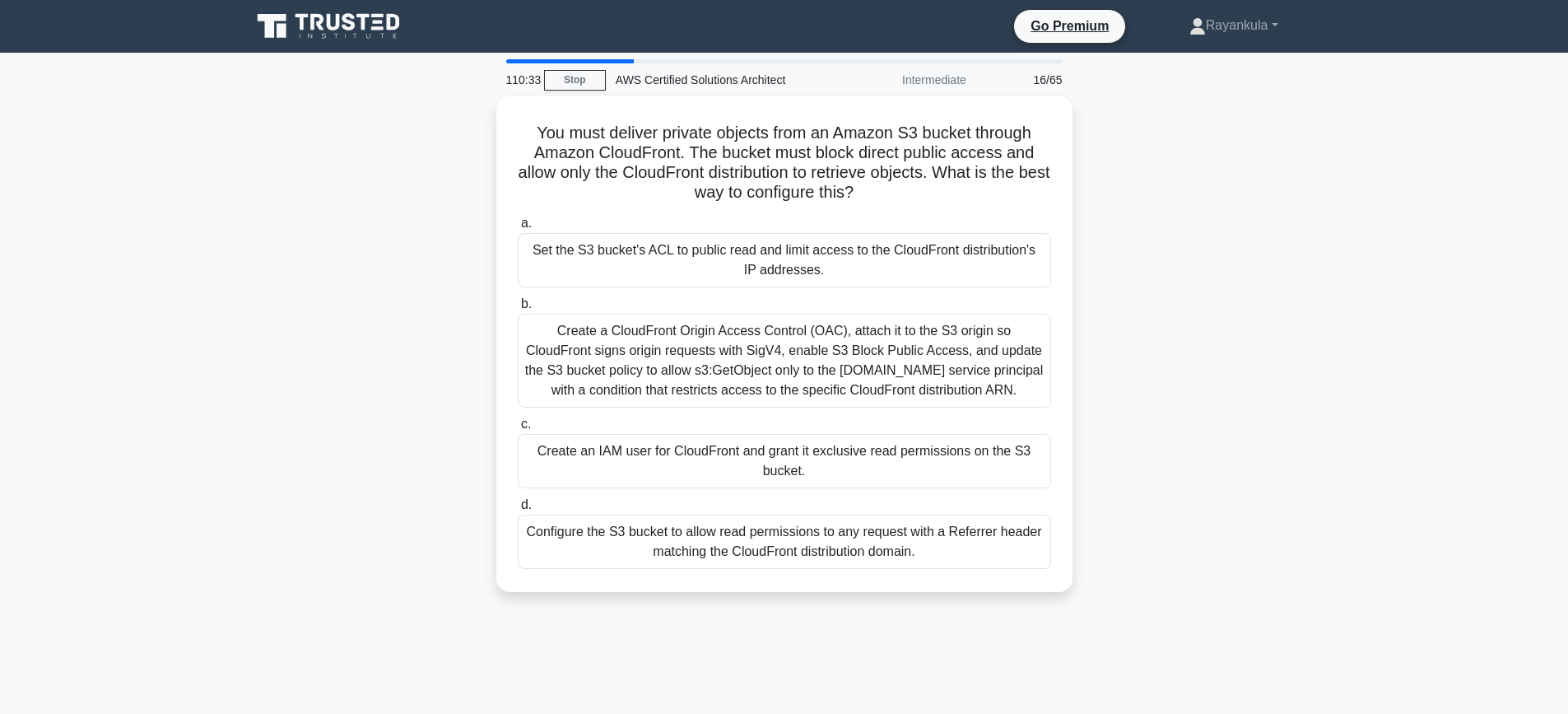
click at [349, 359] on div "You must deliver private objects from an Amazon S3 bucket through Amazon CloudF…" at bounding box center [784, 353] width 1087 height 515
click at [395, 298] on div "You must deliver private objects from an Amazon S3 bucket through Amazon CloudF…" at bounding box center [784, 353] width 1087 height 515
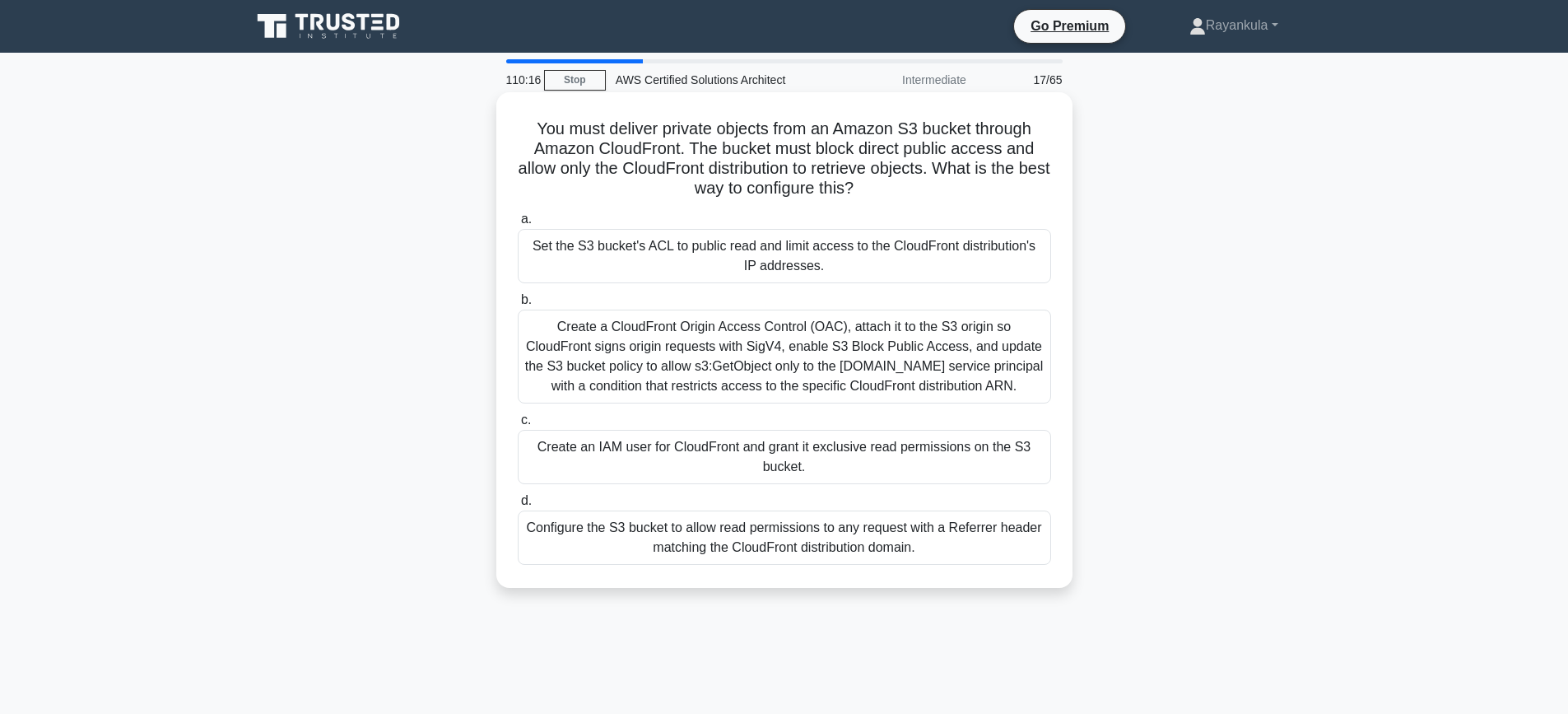
click at [705, 364] on div "Create a CloudFront Origin Access Control (OAC), attach it to the S3 origin so …" at bounding box center [784, 357] width 533 height 94
click at [518, 305] on input "b. Create a CloudFront Origin Access Control (OAC), attach it to the S3 origin …" at bounding box center [518, 299] width 0 height 11
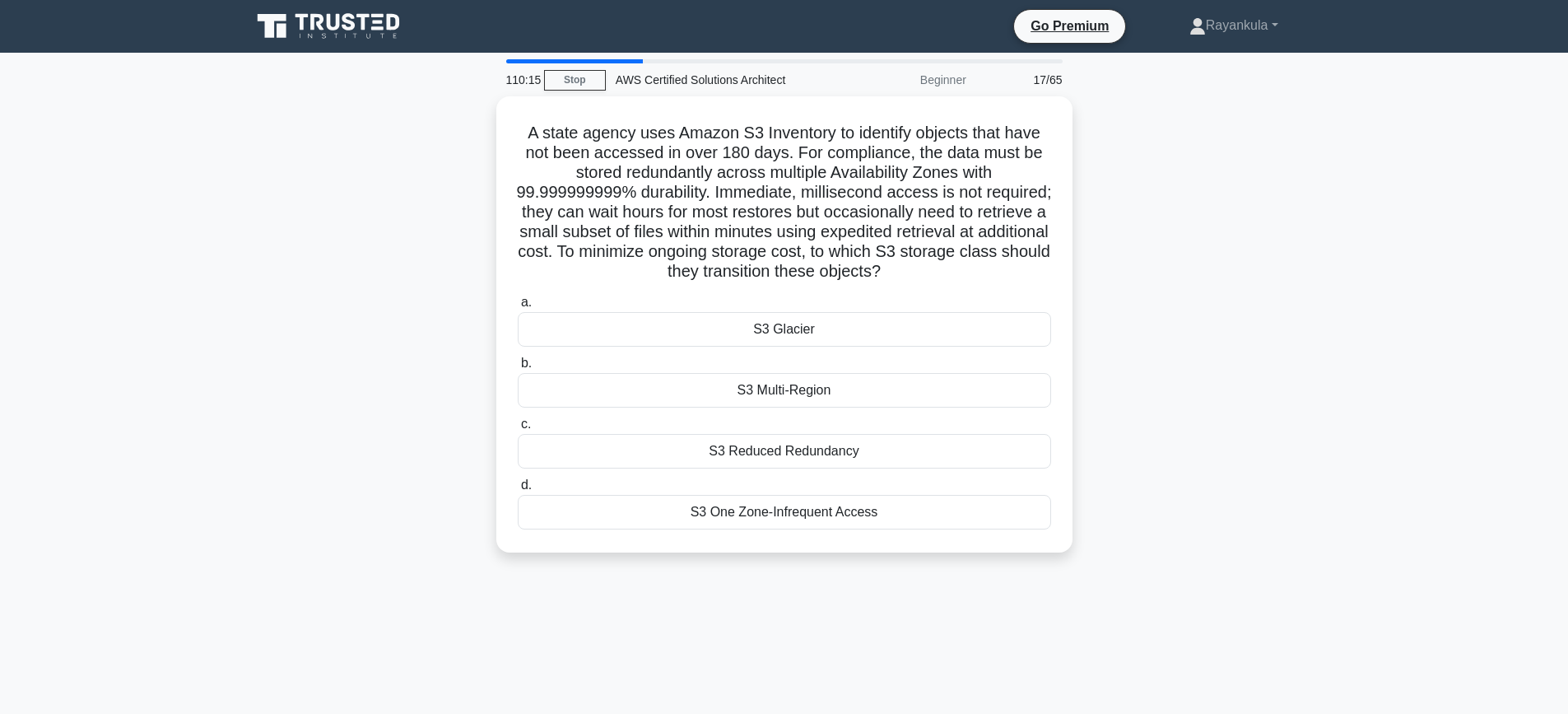
click at [310, 368] on div "A state agency uses Amazon S3 Inventory to identify objects that have not been …" at bounding box center [784, 334] width 1087 height 476
click at [785, 328] on div "S3 Glacier" at bounding box center [784, 325] width 533 height 35
click at [518, 304] on input "a. S3 Glacier" at bounding box center [518, 298] width 0 height 11
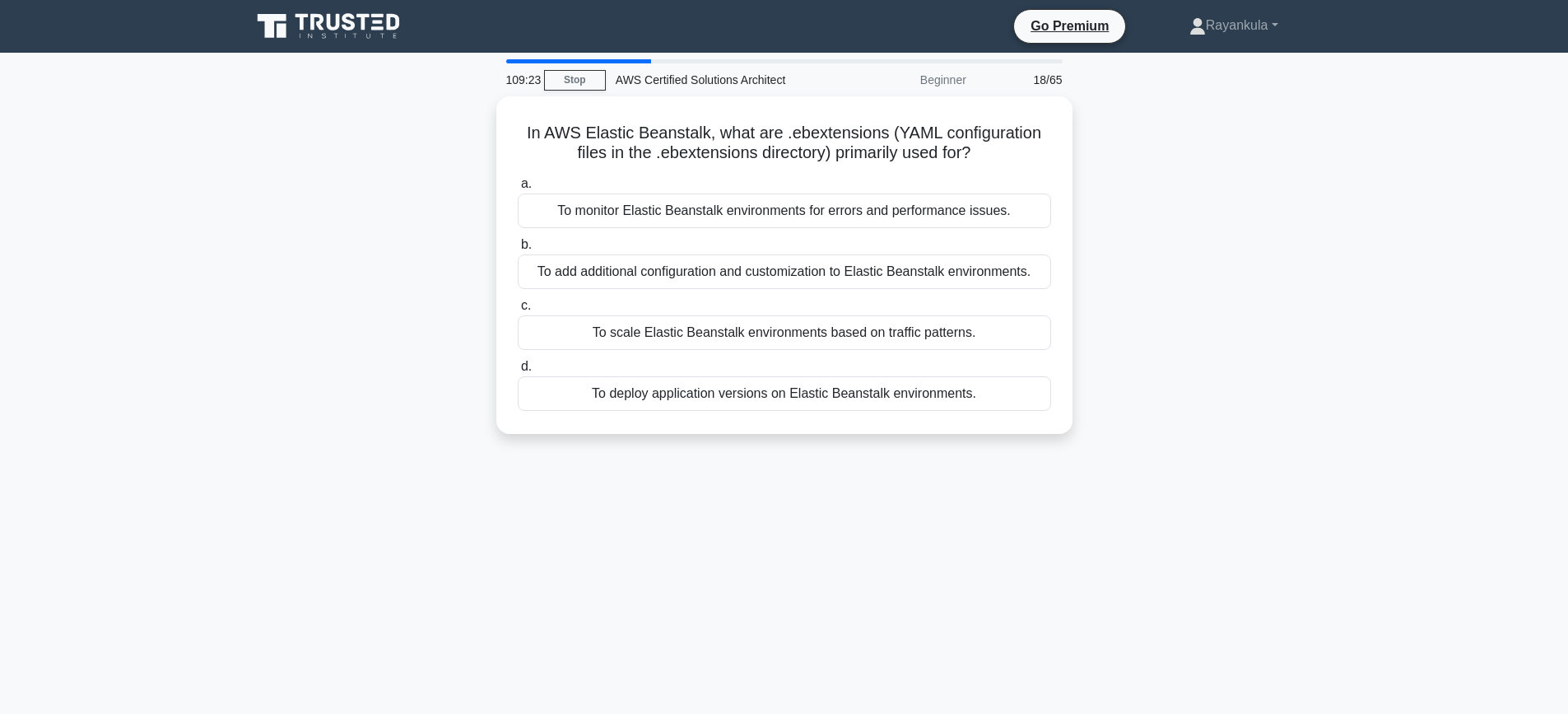
click at [397, 352] on div "In AWS Elastic Beanstalk, what are .ebextensions (YAML configuration files in t…" at bounding box center [784, 274] width 1087 height 358
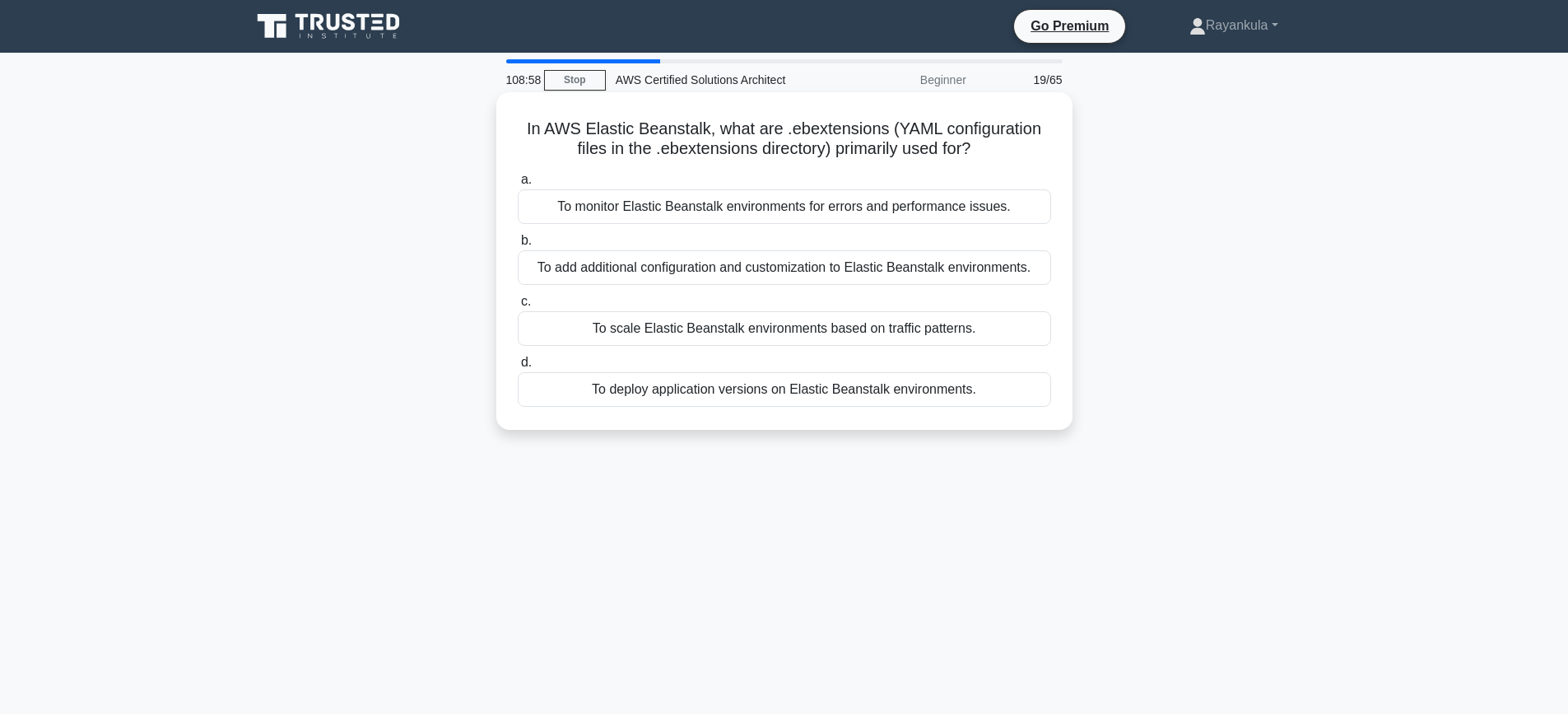
click at [694, 268] on div "To add additional configuration and customization to Elastic Beanstalk environm…" at bounding box center [784, 268] width 533 height 35
click at [518, 247] on input "b. To add additional configuration and customization to Elastic Beanstalk envir…" at bounding box center [518, 240] width 0 height 11
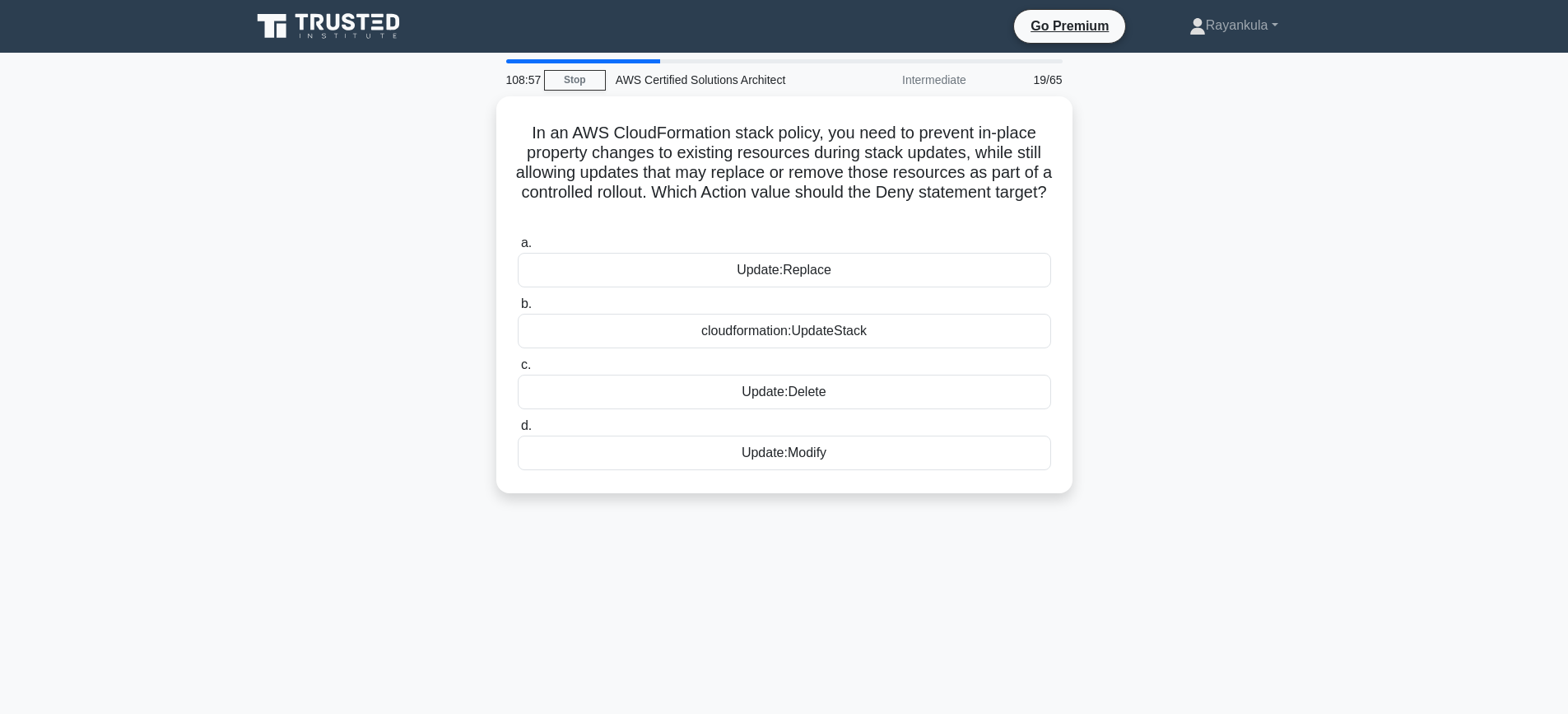
click at [313, 287] on div "In an AWS CloudFormation stack policy, you need to prevent in-place property ch…" at bounding box center [784, 304] width 1087 height 416
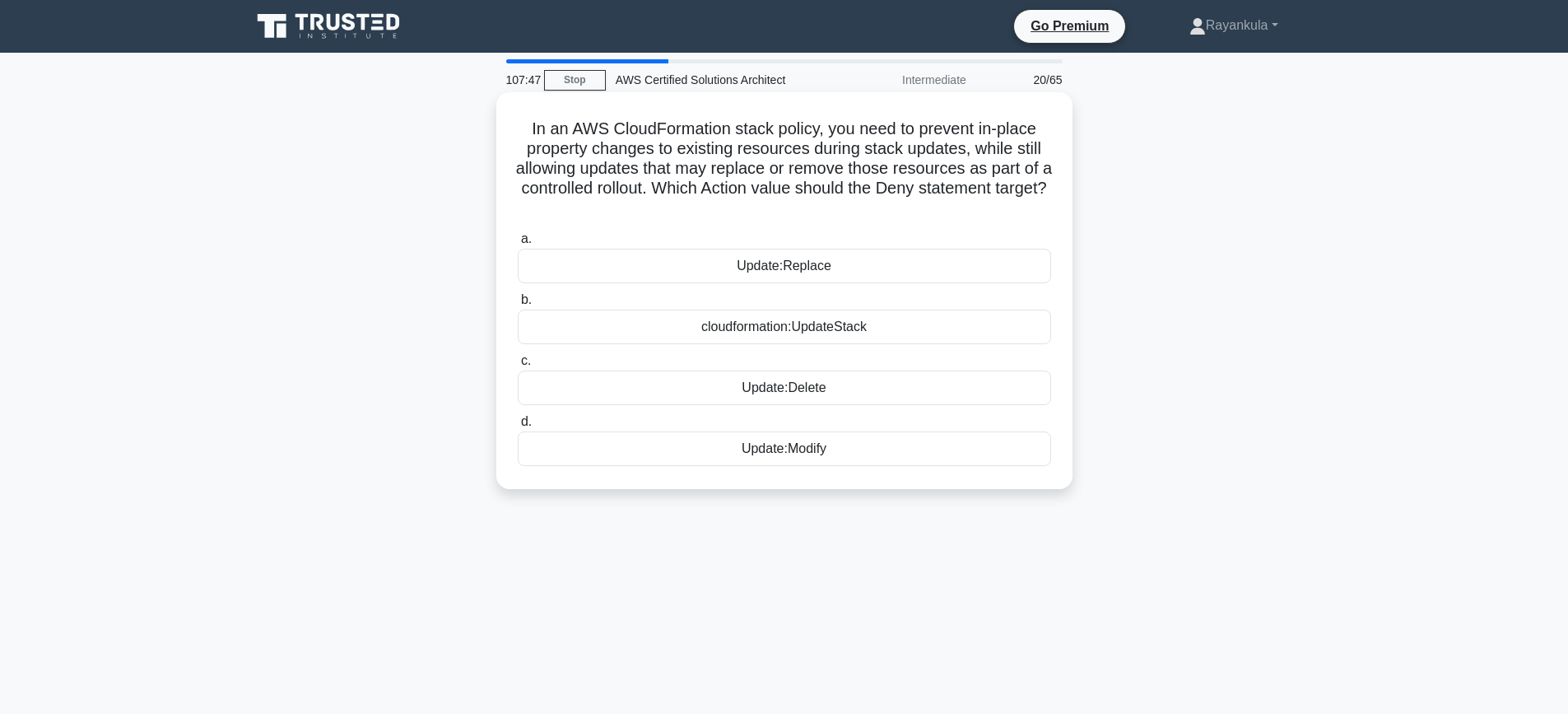
click at [816, 327] on div "cloudformation:UpdateStack" at bounding box center [784, 327] width 533 height 35
click at [518, 305] on input "b. cloudformation:UpdateStack" at bounding box center [518, 299] width 0 height 11
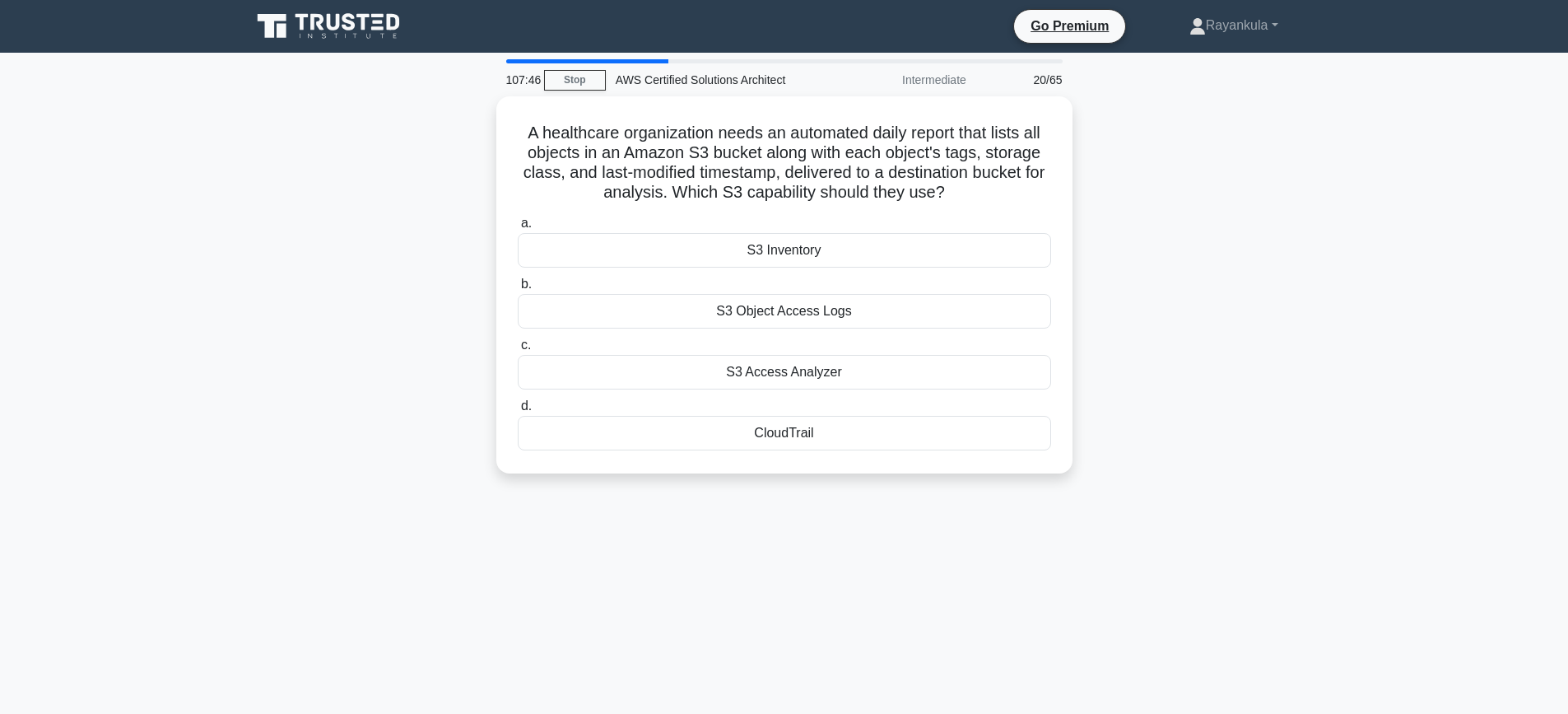
click at [394, 265] on div "A healthcare organization needs an automated daily report that lists all object…" at bounding box center [784, 295] width 1087 height 397
click at [311, 247] on div "A healthcare organization needs an automated daily report that lists all object…" at bounding box center [784, 295] width 1087 height 397
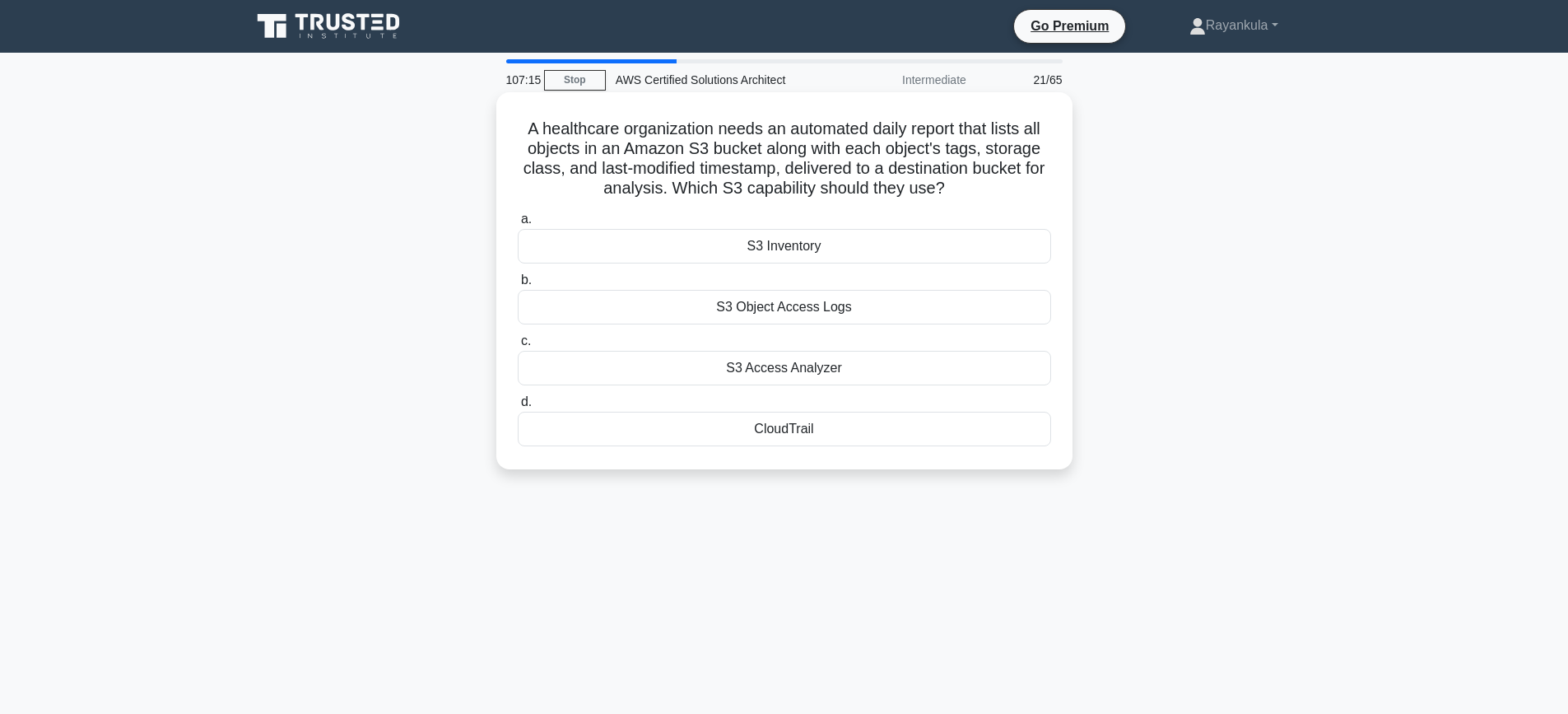
click at [797, 246] on div "S3 Inventory" at bounding box center [784, 247] width 533 height 35
click at [518, 225] on input "a. S3 Inventory" at bounding box center [518, 219] width 0 height 11
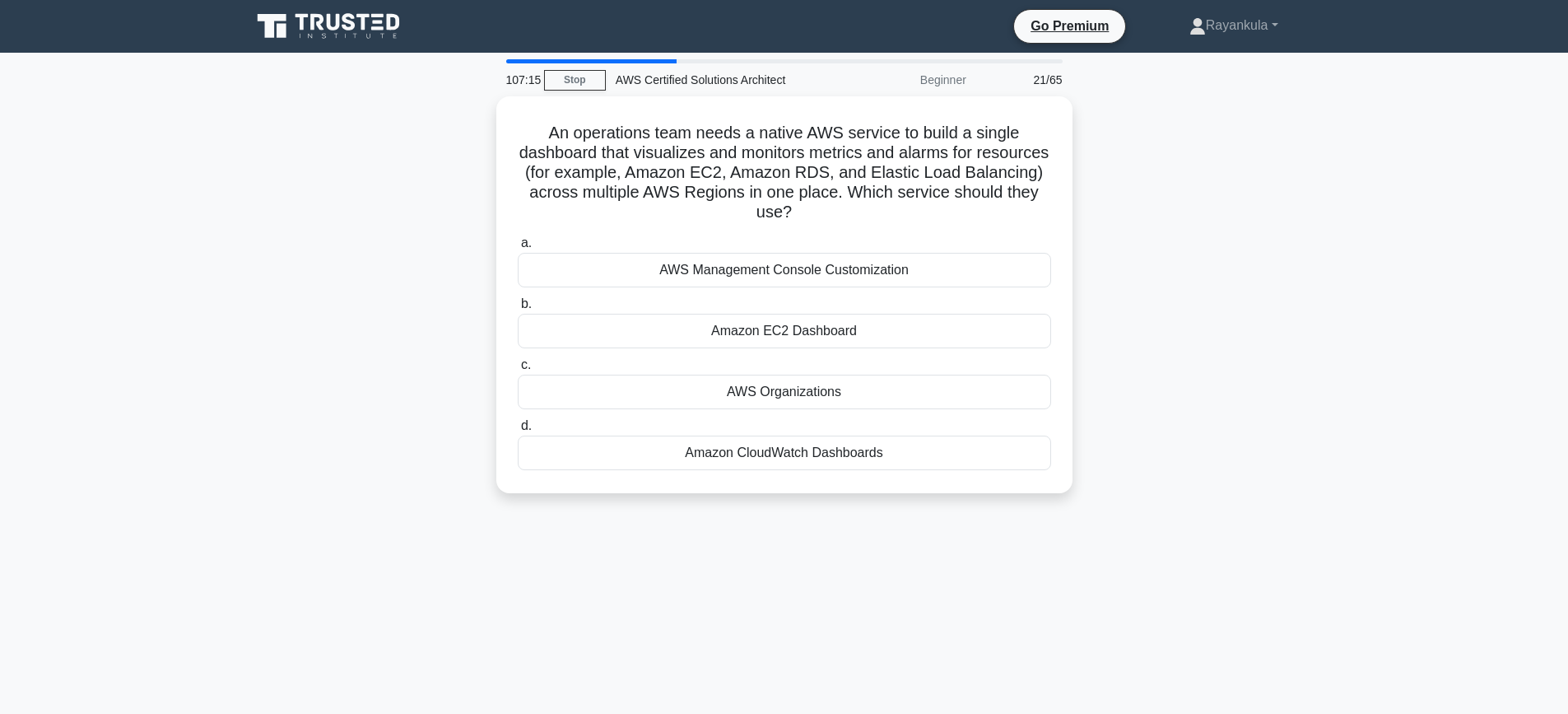
click at [336, 279] on div "An operations team needs a native AWS service to build a single dashboard that …" at bounding box center [784, 304] width 1087 height 416
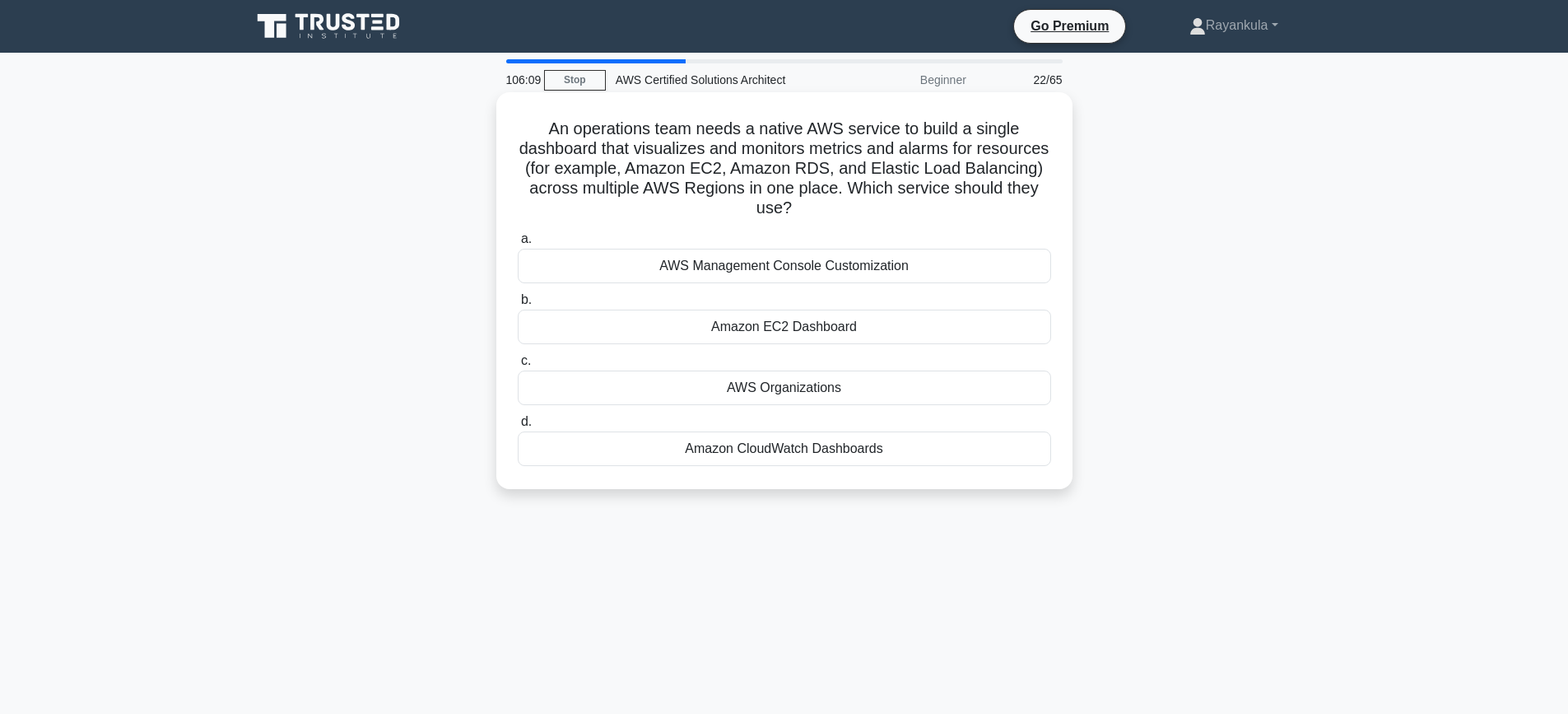
click at [797, 449] on div "Amazon CloudWatch Dashboards" at bounding box center [784, 449] width 533 height 35
click at [518, 427] on input "d. Amazon CloudWatch Dashboards" at bounding box center [518, 421] width 0 height 11
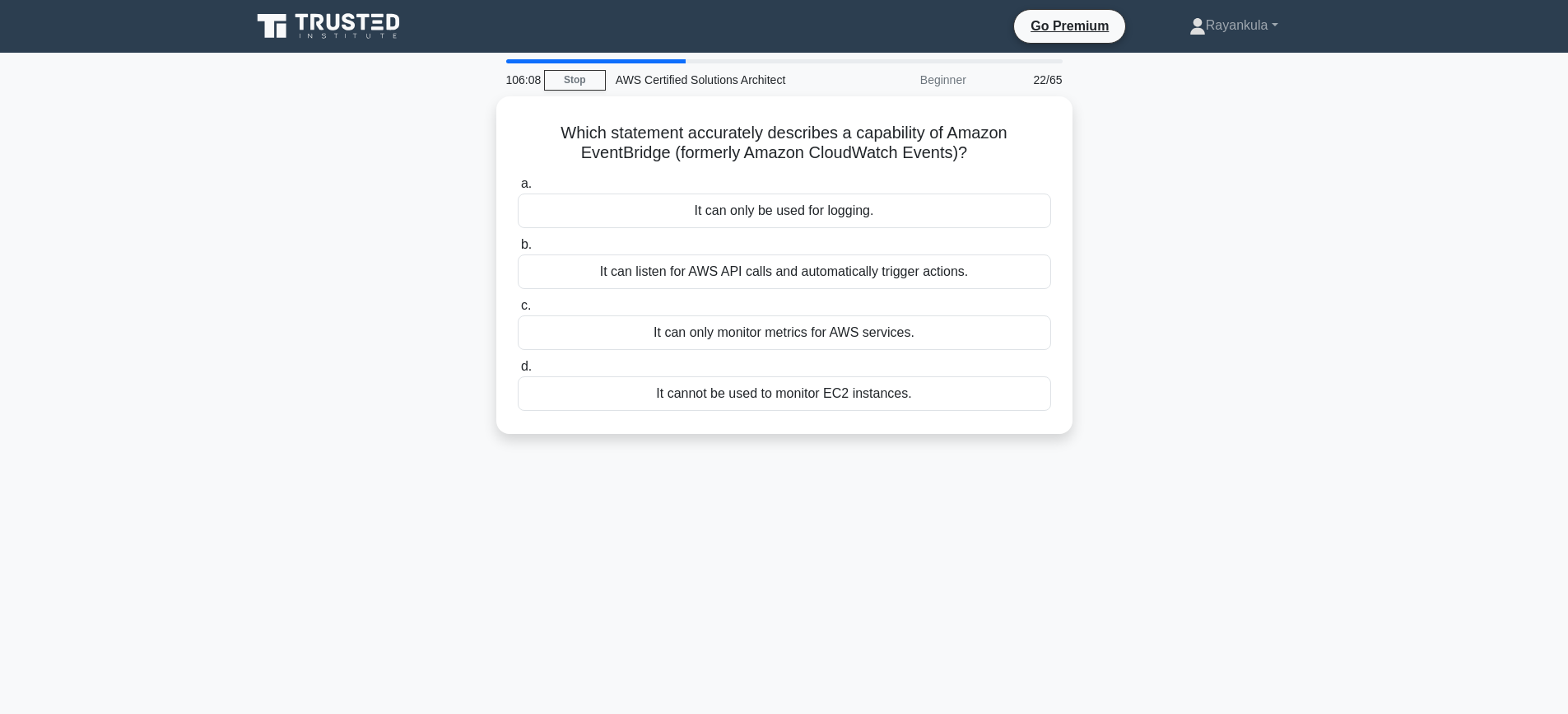
click at [391, 253] on div "Which statement accurately describes a capability of Amazon EventBridge (former…" at bounding box center [784, 274] width 1087 height 358
click at [690, 261] on div "It can listen for AWS API calls and automatically trigger actions." at bounding box center [784, 268] width 533 height 35
click at [518, 247] on input "b. It can listen for AWS API calls and automatically trigger actions." at bounding box center [518, 240] width 0 height 11
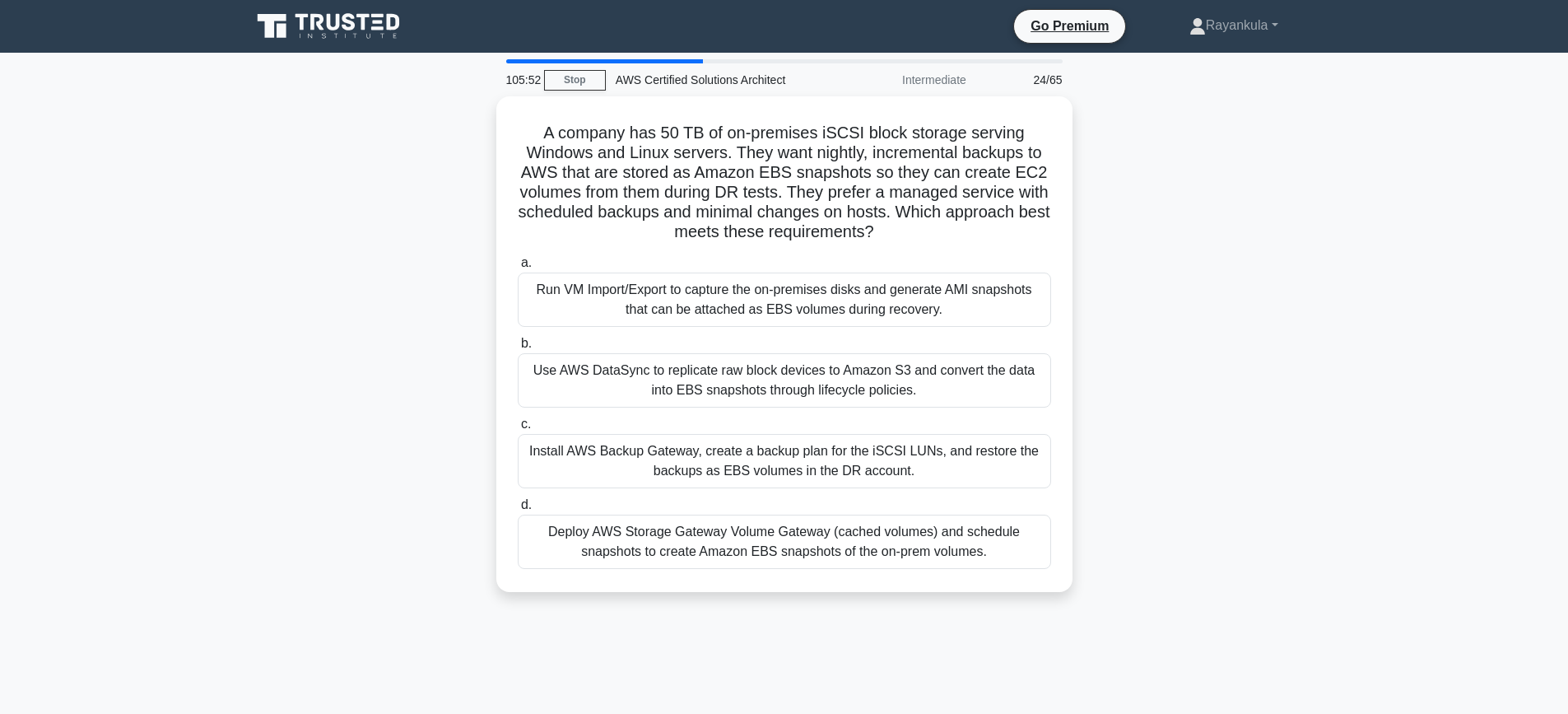
click at [331, 254] on div "A company has 50 TB of on-premises iSCSI block storage serving Windows and Linu…" at bounding box center [784, 353] width 1087 height 515
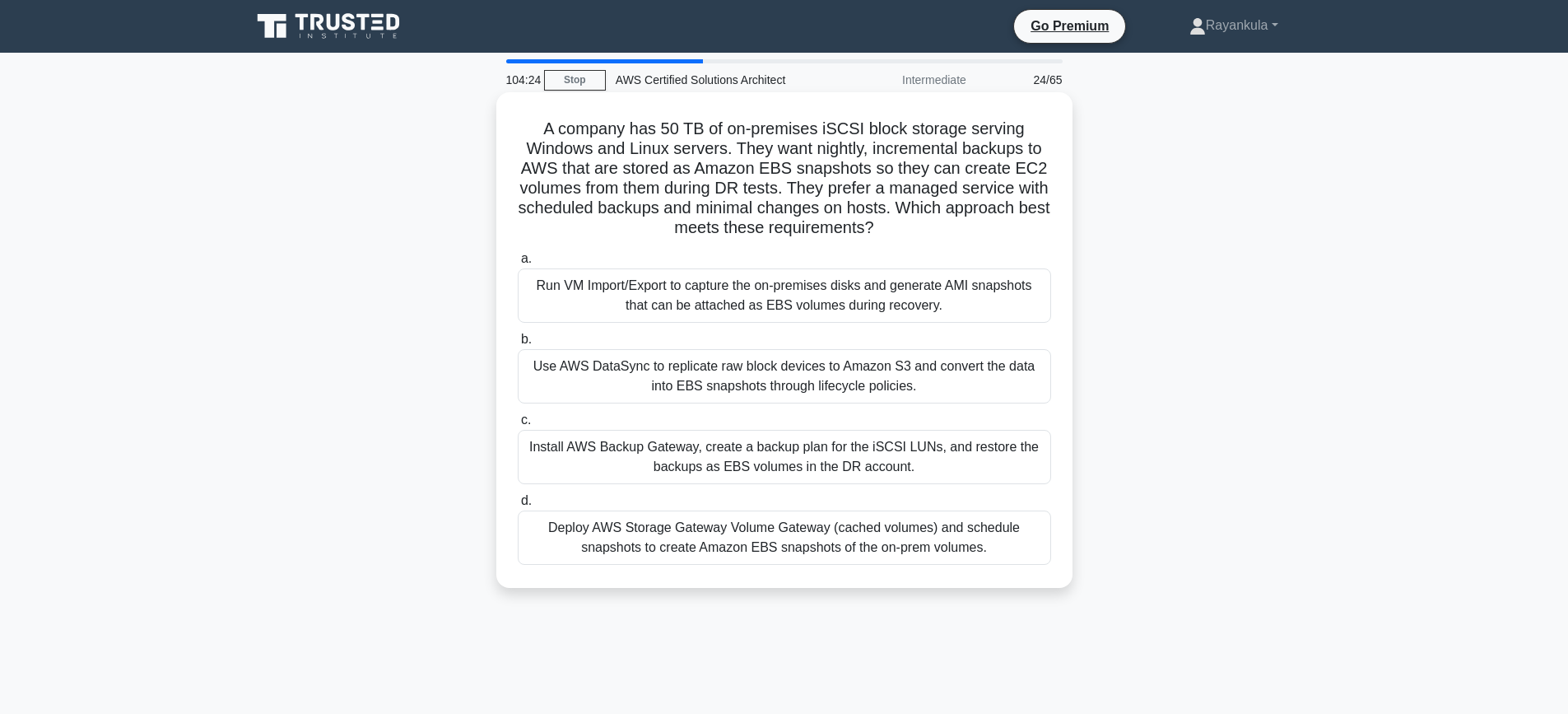
click at [690, 459] on div "Install AWS Backup Gateway, create a backup plan for the iSCSI LUNs, and restor…" at bounding box center [784, 457] width 533 height 55
click at [518, 426] on input "c. Install AWS Backup Gateway, create a backup plan for the iSCSI LUNs, and res…" at bounding box center [518, 420] width 0 height 11
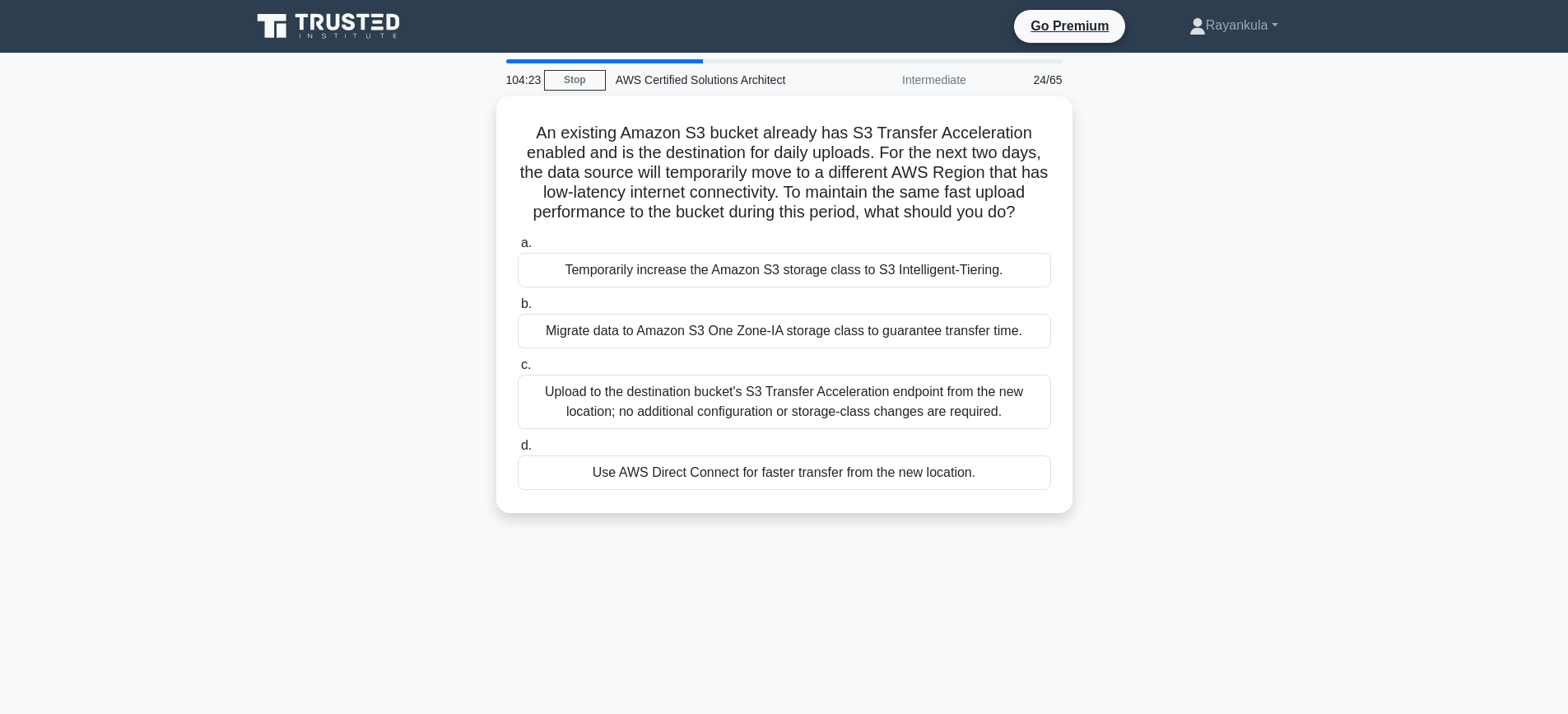
click at [255, 338] on div "An existing Amazon S3 bucket already has S3 Transfer Acceleration enabled and i…" at bounding box center [784, 314] width 1087 height 437
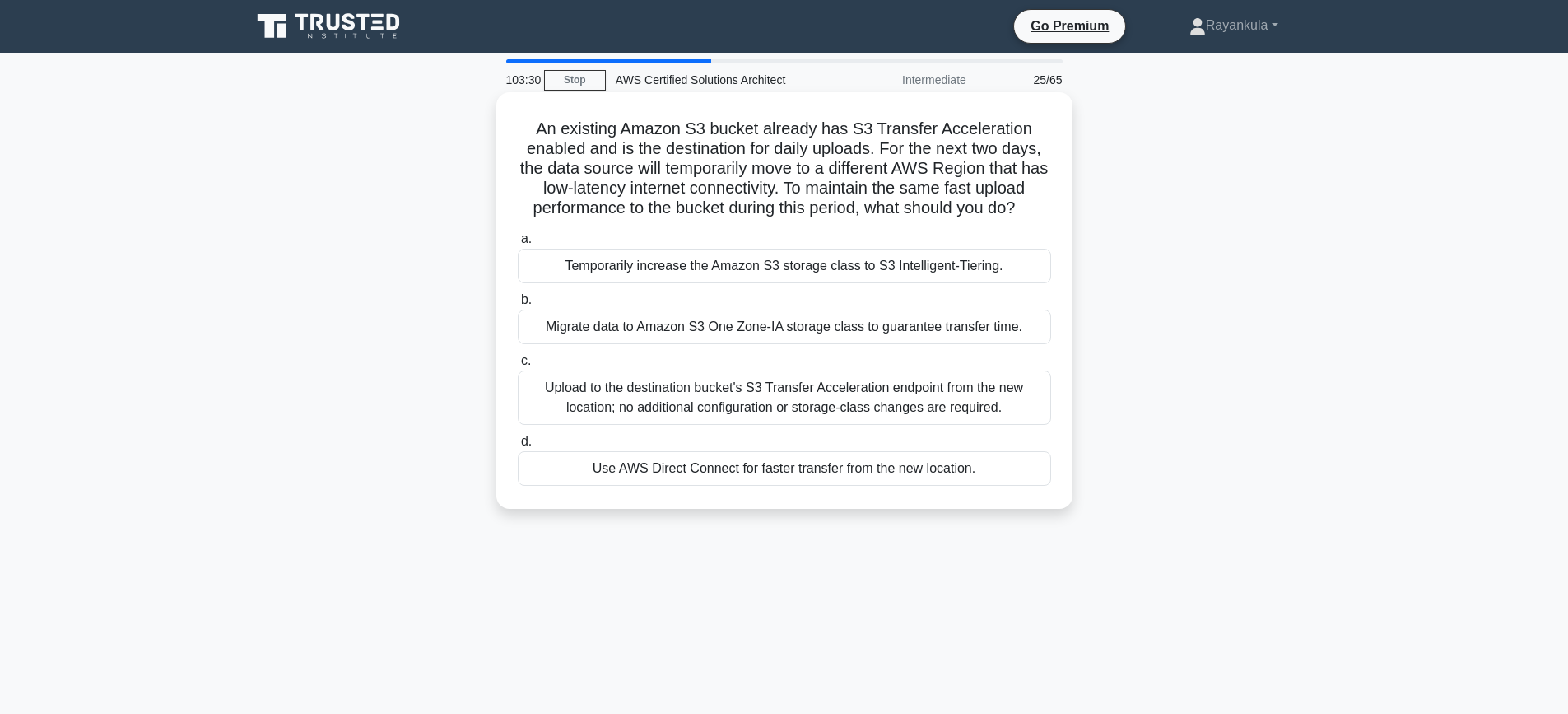
click at [779, 398] on div "Upload to the destination bucket's S3 Transfer Acceleration endpoint from the n…" at bounding box center [784, 397] width 533 height 55
click at [518, 367] on input "c. Upload to the destination bucket's S3 Transfer Acceleration endpoint from th…" at bounding box center [518, 361] width 0 height 11
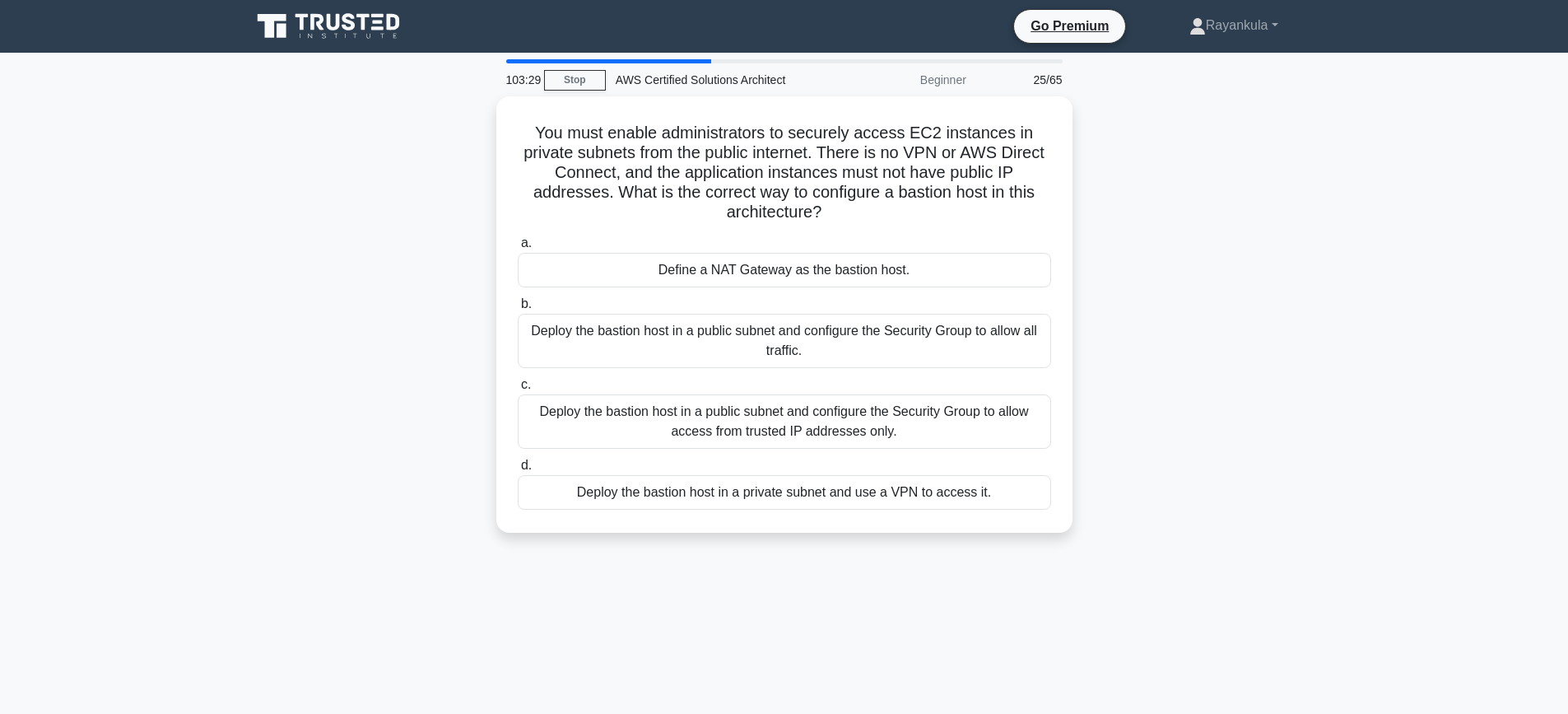
click at [388, 396] on div "You must enable administrators to securely access EC2 instances in private subn…" at bounding box center [784, 324] width 1087 height 457
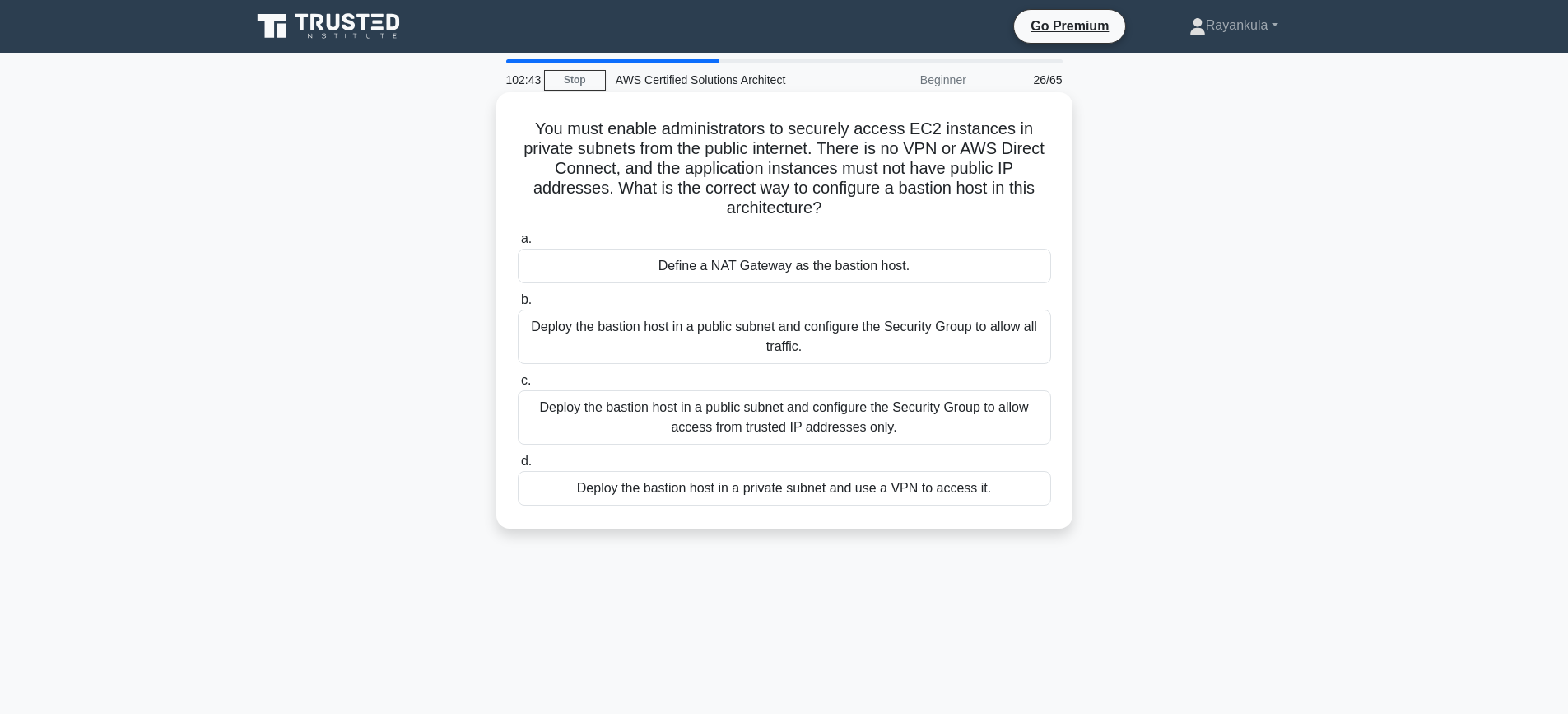
click at [706, 421] on div "Deploy the bastion host in a public subnet and configure the Security Group to …" at bounding box center [784, 417] width 533 height 55
click at [518, 387] on input "c. Deploy the bastion host in a public subnet and configure the Security Group …" at bounding box center [518, 380] width 0 height 11
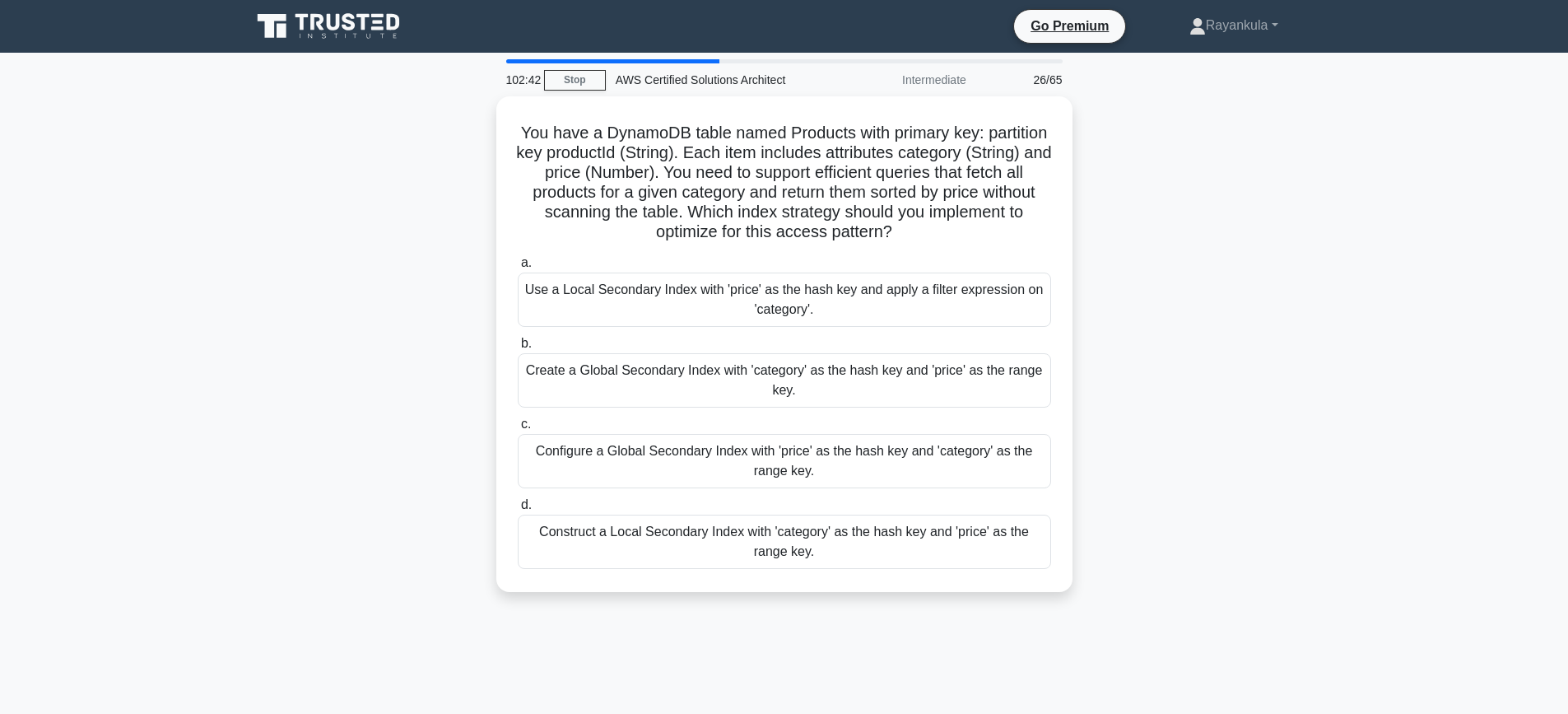
click at [291, 323] on div "You have a DynamoDB table named Products with primary key: partition key produc…" at bounding box center [784, 353] width 1087 height 515
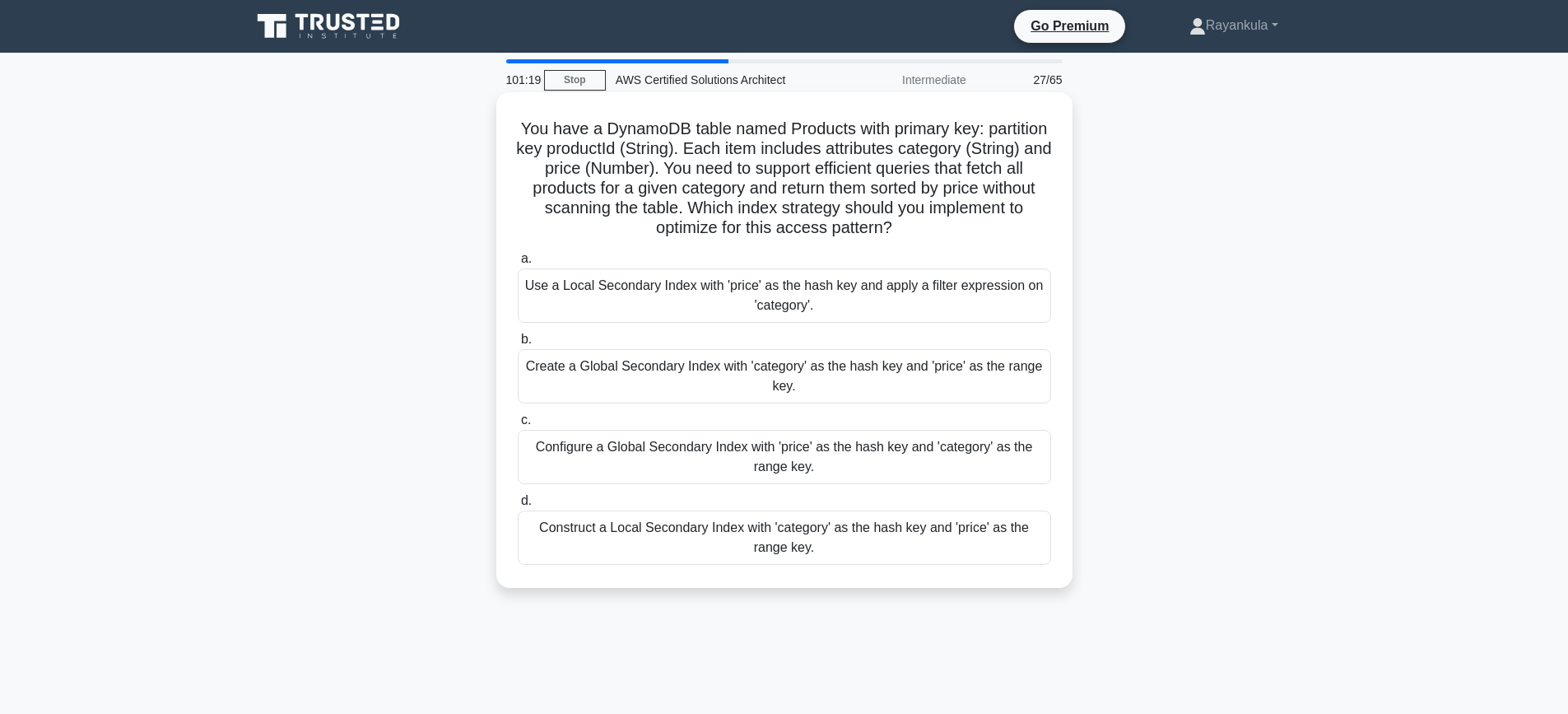
click at [797, 368] on div "Create a Global Secondary Index with 'category' as the hash key and 'price' as …" at bounding box center [784, 376] width 533 height 55
click at [518, 345] on input "b. Create a Global Secondary Index with 'category' as the hash key and 'price' …" at bounding box center [518, 339] width 0 height 11
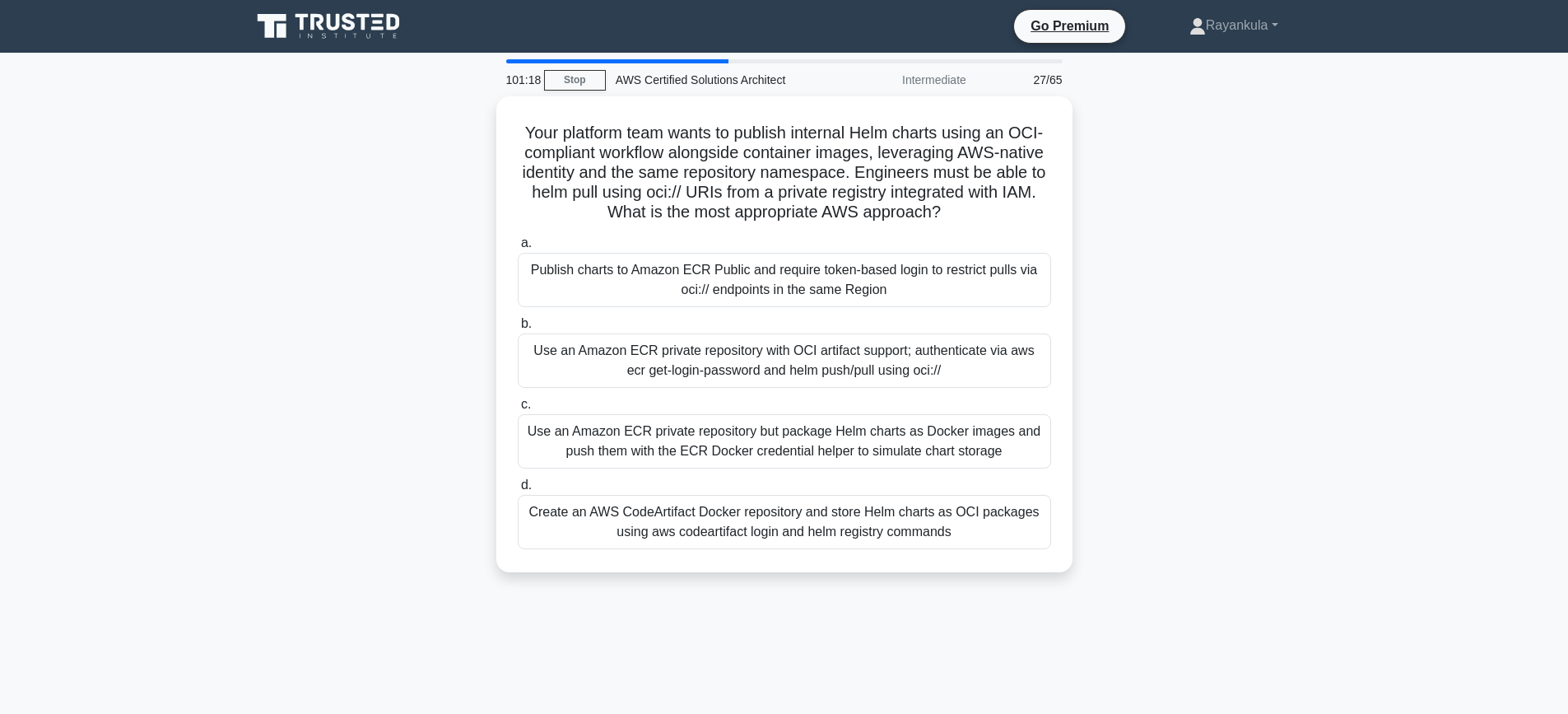
click at [382, 345] on div "Your platform team wants to publish internal Helm charts using an OCI-compliant…" at bounding box center [784, 344] width 1087 height 496
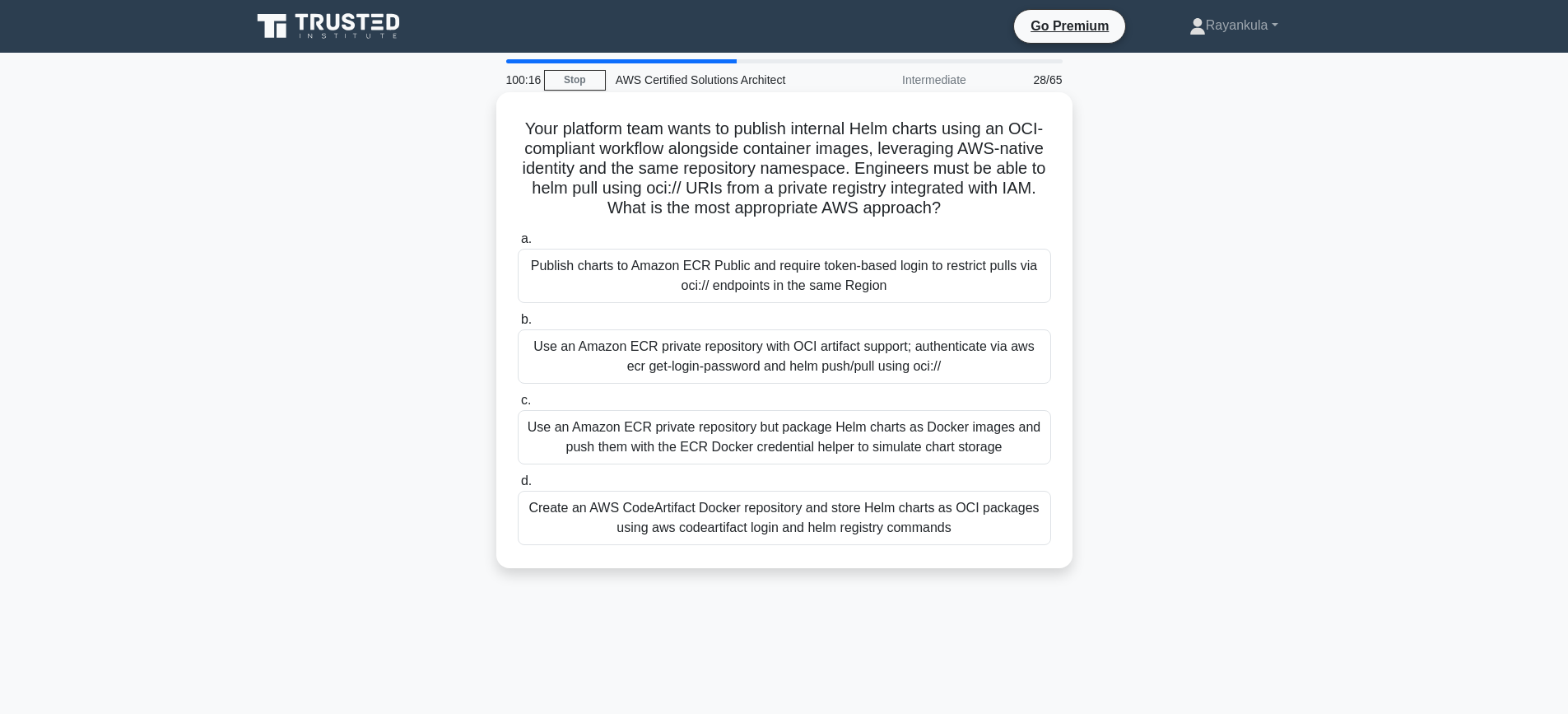
click at [629, 447] on div "Use an Amazon ECR private repository but package Helm charts as Docker images a…" at bounding box center [784, 437] width 533 height 55
click at [518, 406] on input "c. Use an Amazon ECR private repository but package Helm charts as Docker image…" at bounding box center [518, 400] width 0 height 11
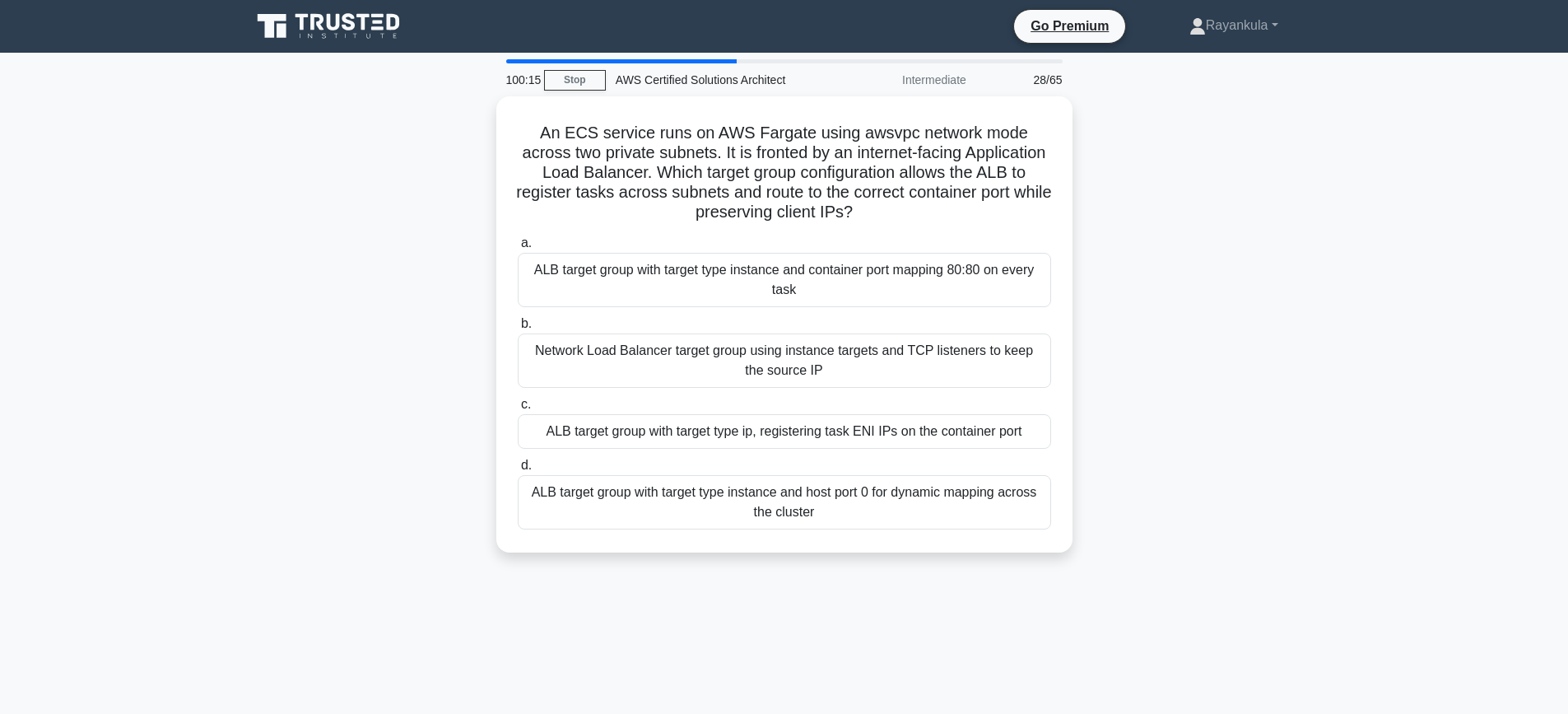
click at [357, 309] on div "An ECS service runs on AWS Fargate using awsvpc network mode across two private…" at bounding box center [784, 334] width 1087 height 476
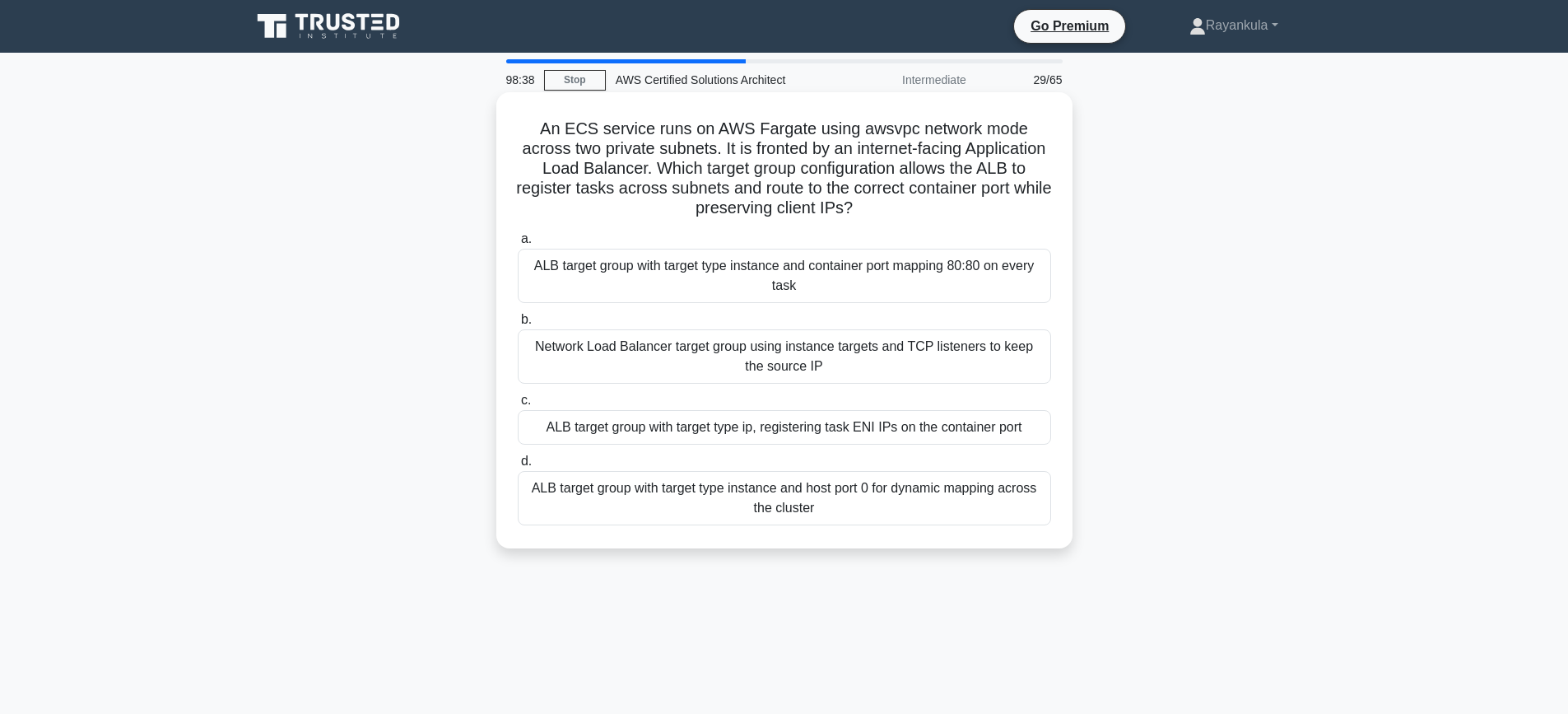
click at [764, 433] on div "ALB target group with target type ip, registering task ENI IPs on the container…" at bounding box center [784, 427] width 533 height 35
click at [518, 406] on input "c. ALB target group with target type ip, registering task ENI IPs on the contai…" at bounding box center [518, 400] width 0 height 11
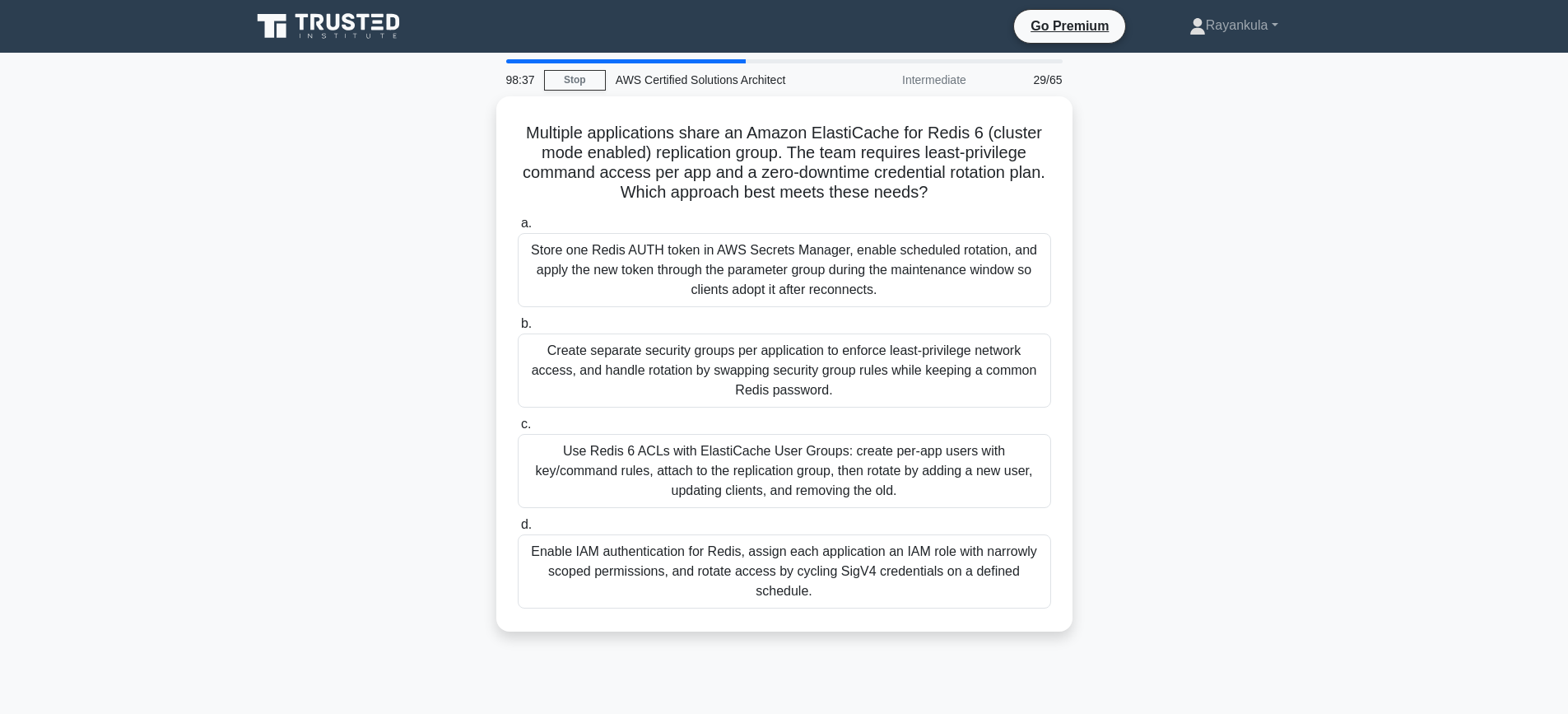
click at [298, 278] on div "Multiple applications share an Amazon ElastiCache for Redis 6 (cluster mode ena…" at bounding box center [784, 373] width 1087 height 556
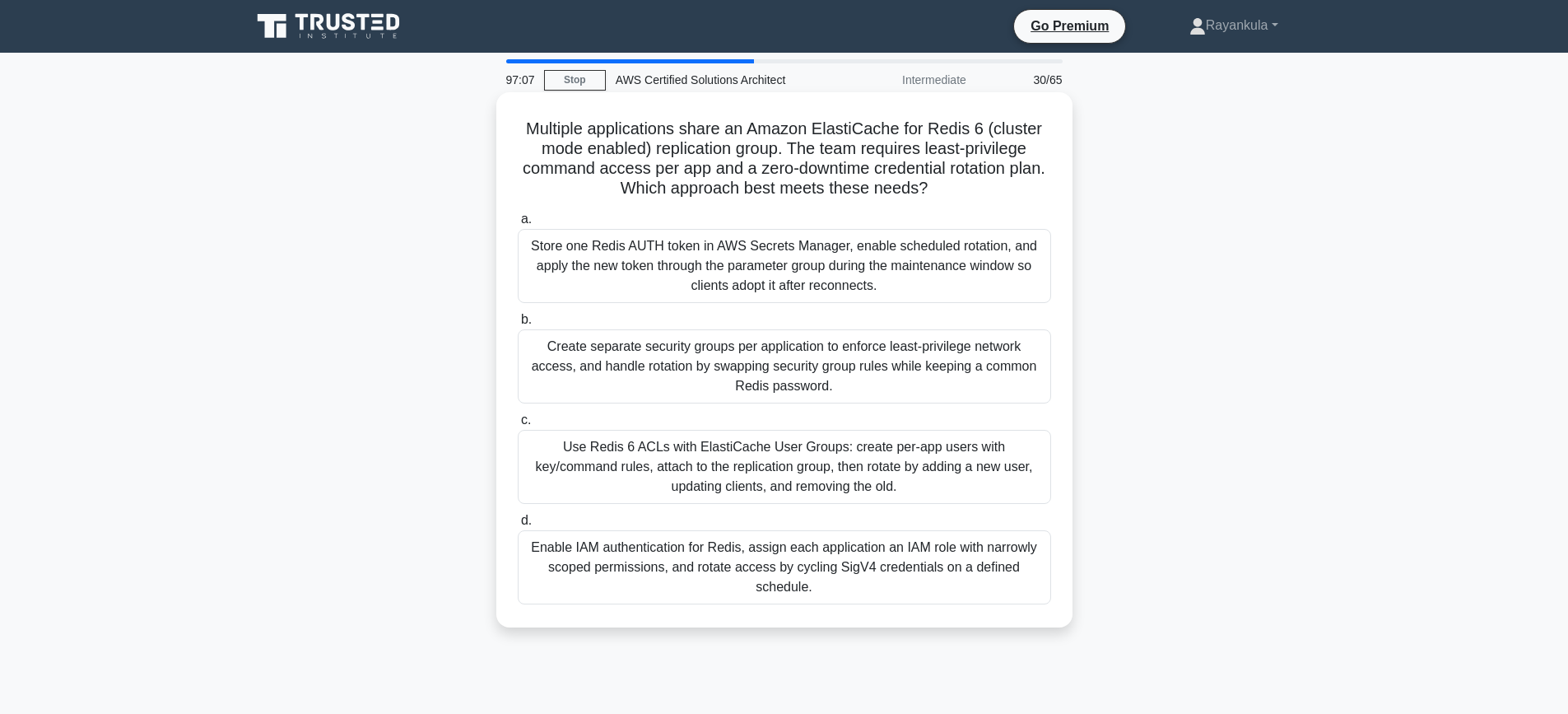
click at [744, 469] on div "Use Redis 6 ACLs with ElastiCache User Groups: create per-app users with key/co…" at bounding box center [784, 466] width 533 height 74
click at [518, 426] on input "c. Use Redis 6 ACLs with ElastiCache User Groups: create per-app users with key…" at bounding box center [518, 420] width 0 height 11
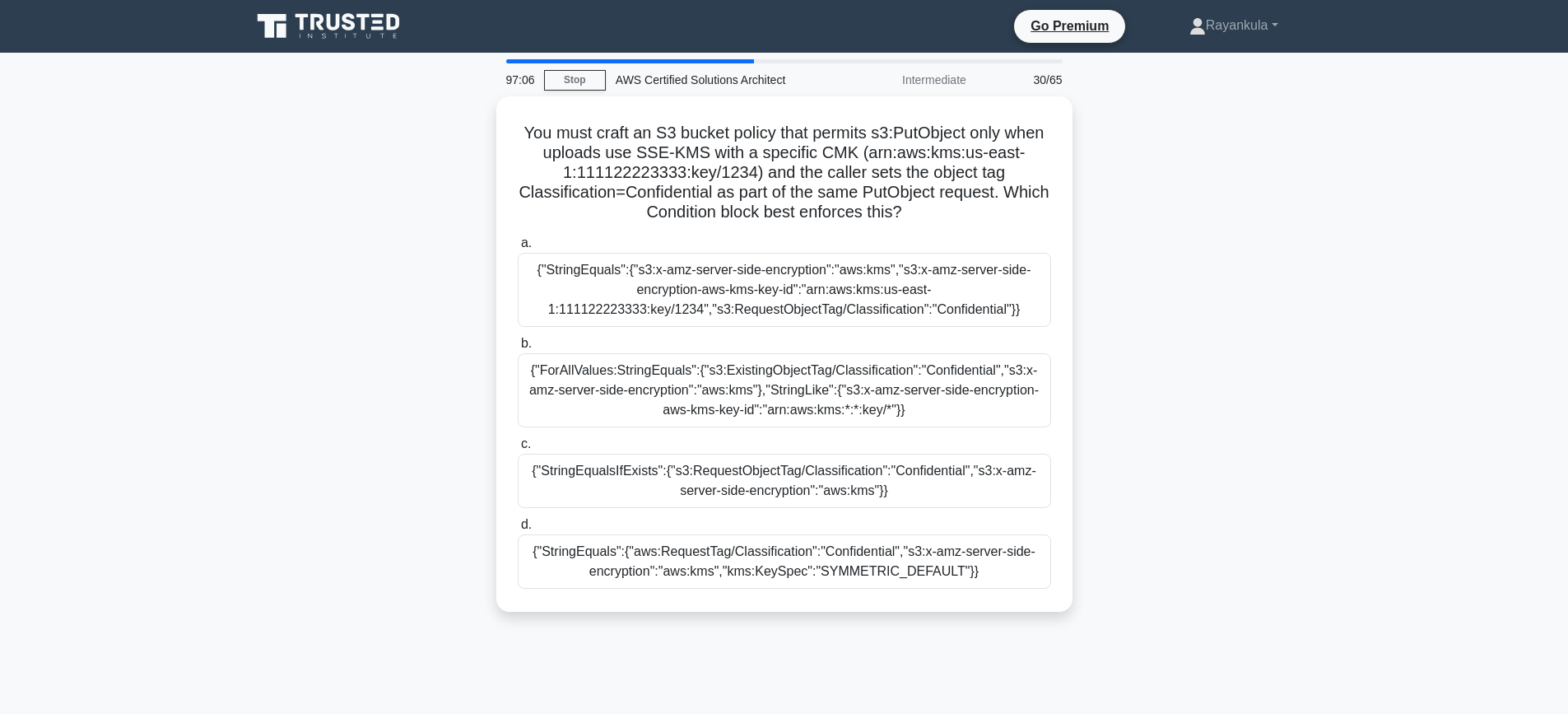
click at [219, 288] on main "97:06 Stop AWS Certified Solutions Architect Intermediate 30/65 You must craft …" at bounding box center [784, 471] width 1568 height 837
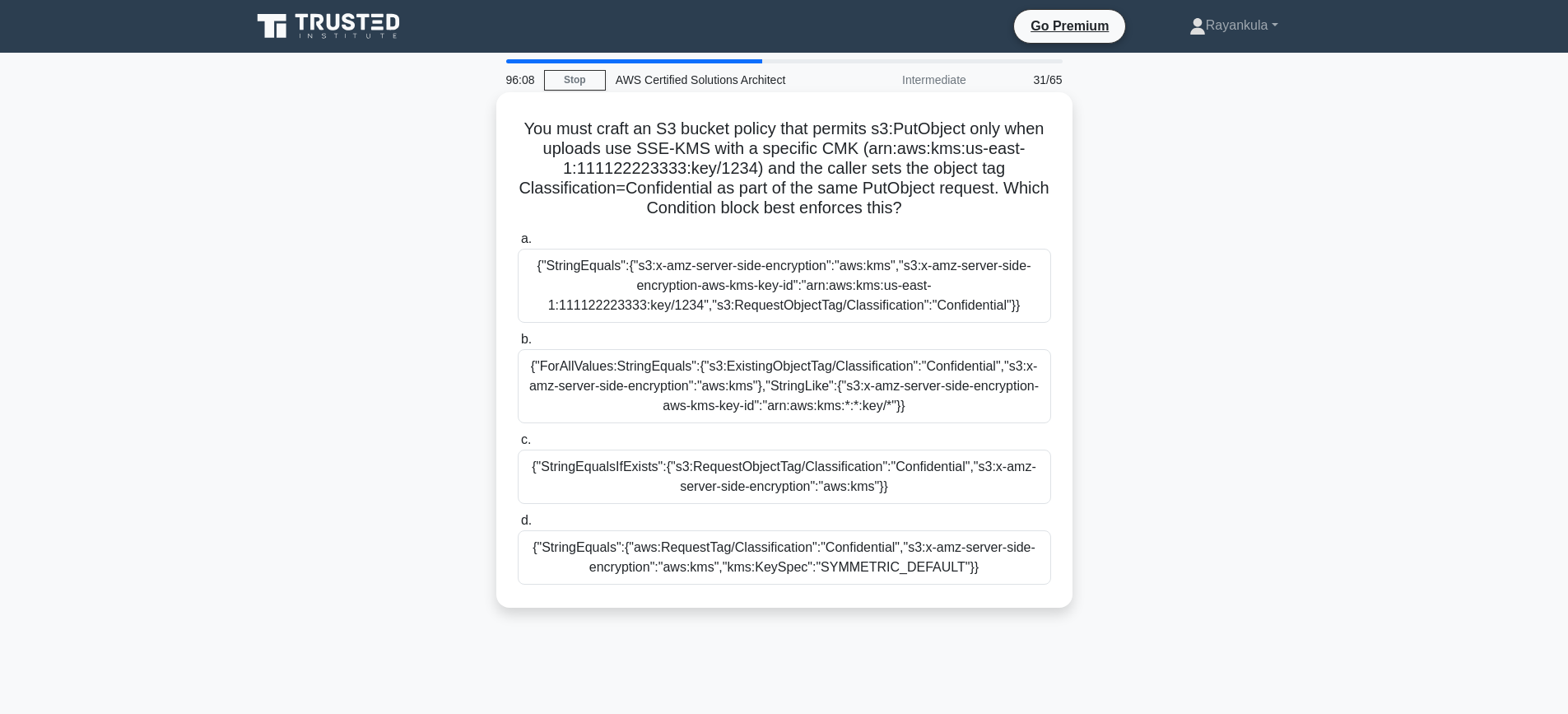
click at [903, 277] on div "{"StringEquals":{"s3:x-amz-server-side-encryption":"aws:kms","s3:x-amz-server-s…" at bounding box center [784, 285] width 533 height 74
click at [518, 245] on input "a. {"StringEquals":{"s3:x-amz-server-side-encryption":"aws:kms","s3:x-amz-serve…" at bounding box center [518, 239] width 0 height 11
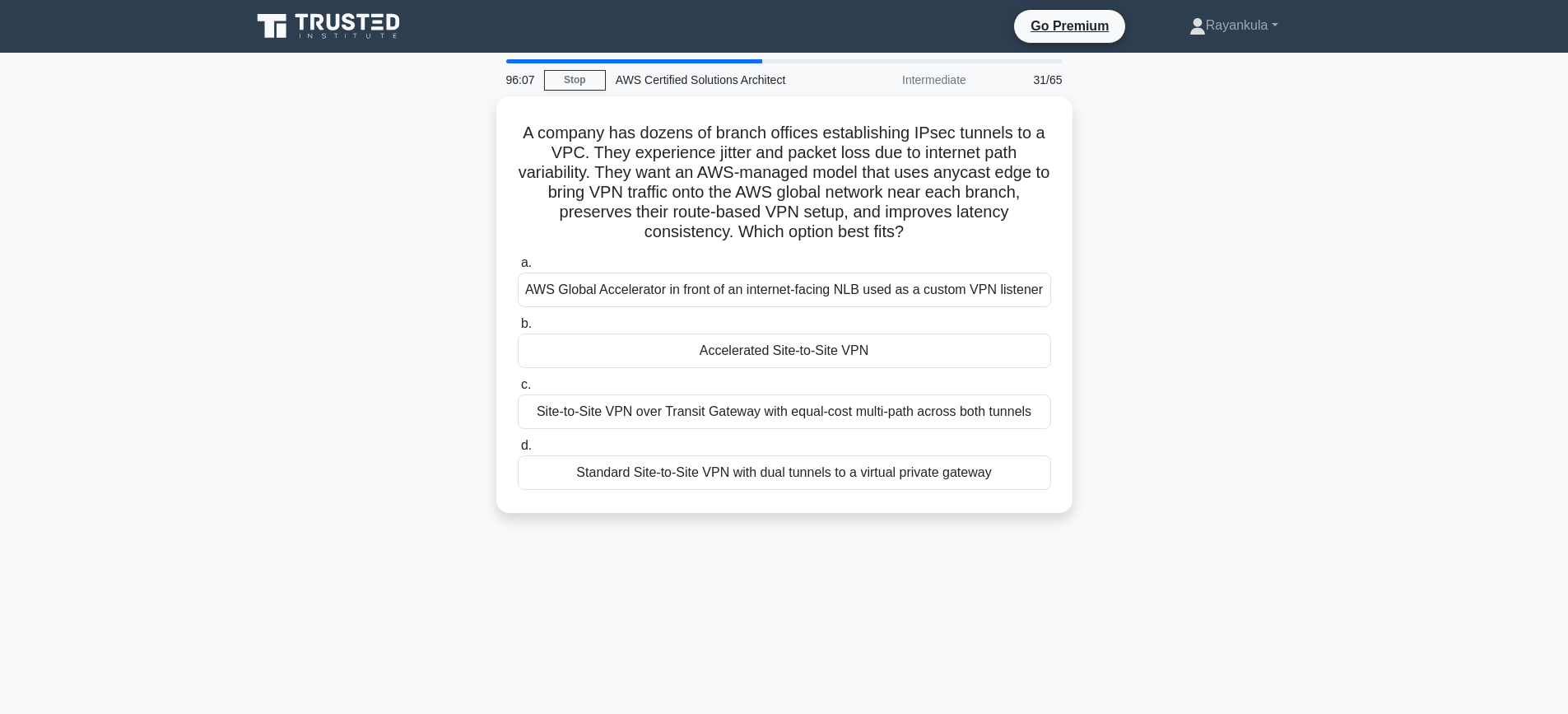
click at [329, 402] on div "A company has dozens of branch offices establishing IPsec tunnels to a VPC. The…" at bounding box center [784, 314] width 1087 height 437
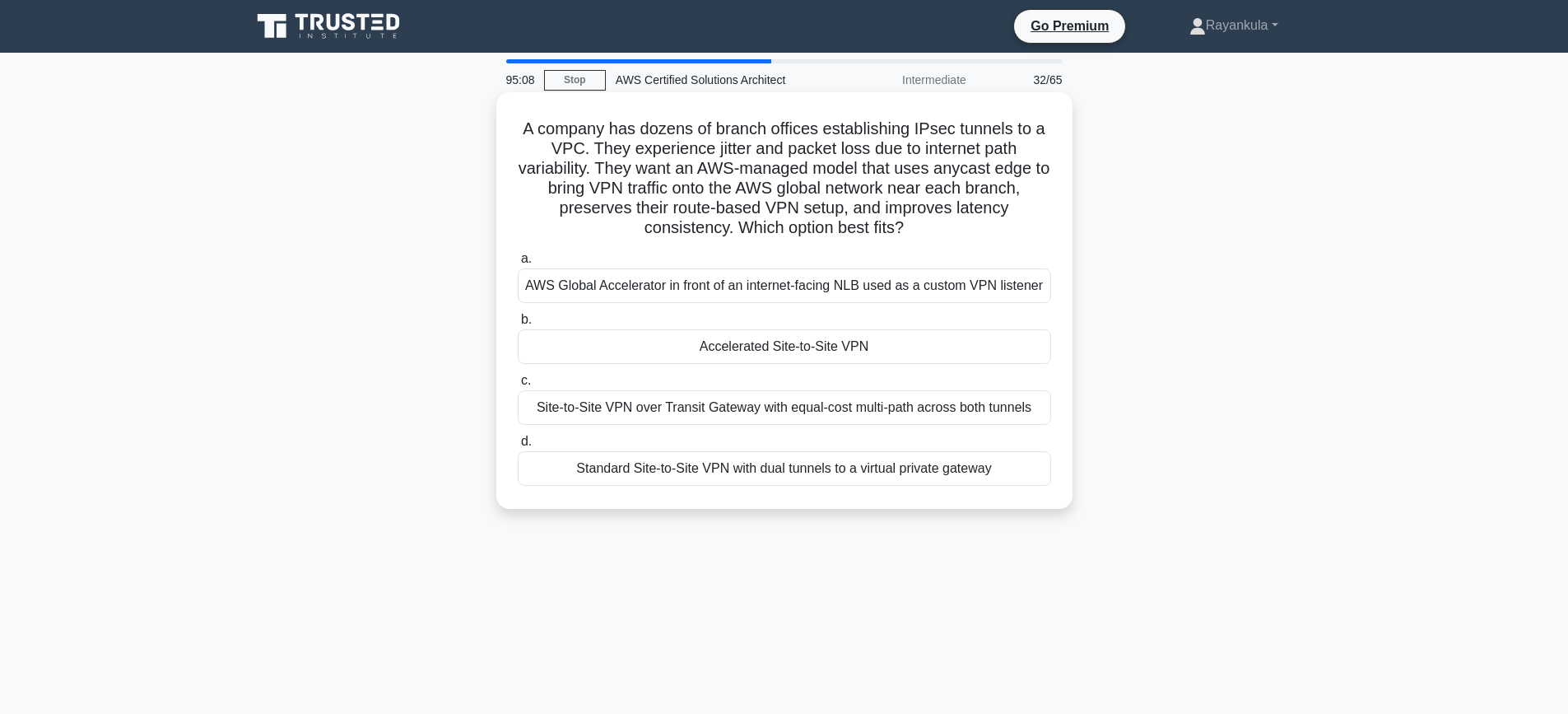
click at [675, 288] on div "AWS Global Accelerator in front of an internet-facing NLB used as a custom VPN …" at bounding box center [784, 286] width 533 height 35
click at [518, 265] on input "a. AWS Global Accelerator in front of an internet-facing NLB used as a custom V…" at bounding box center [518, 258] width 0 height 11
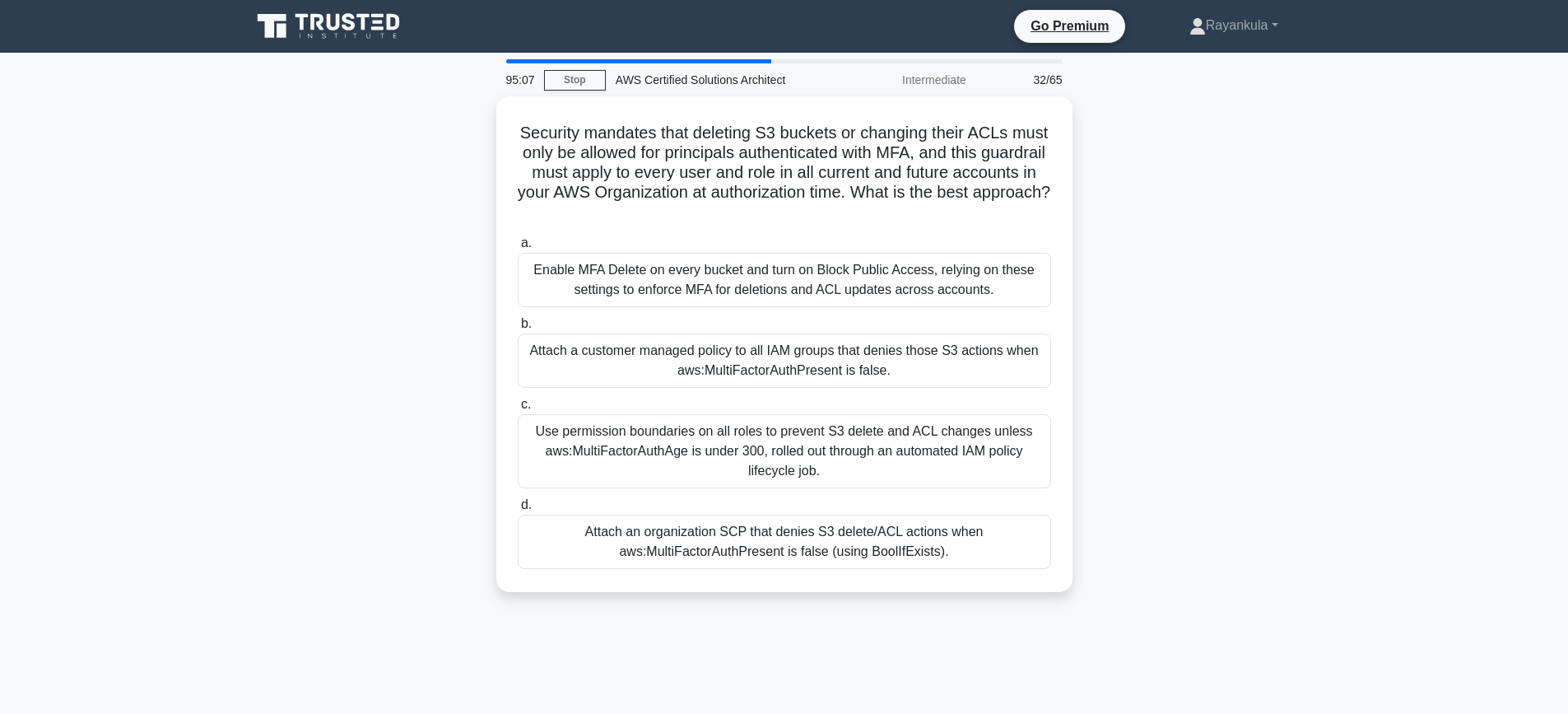
click at [293, 325] on div "Security mandates that deleting S3 buckets or changing their ACLs must only be …" at bounding box center [784, 353] width 1087 height 515
click at [265, 397] on div "Security mandates that deleting S3 buckets or changing their ACLs must only be …" at bounding box center [784, 353] width 1087 height 515
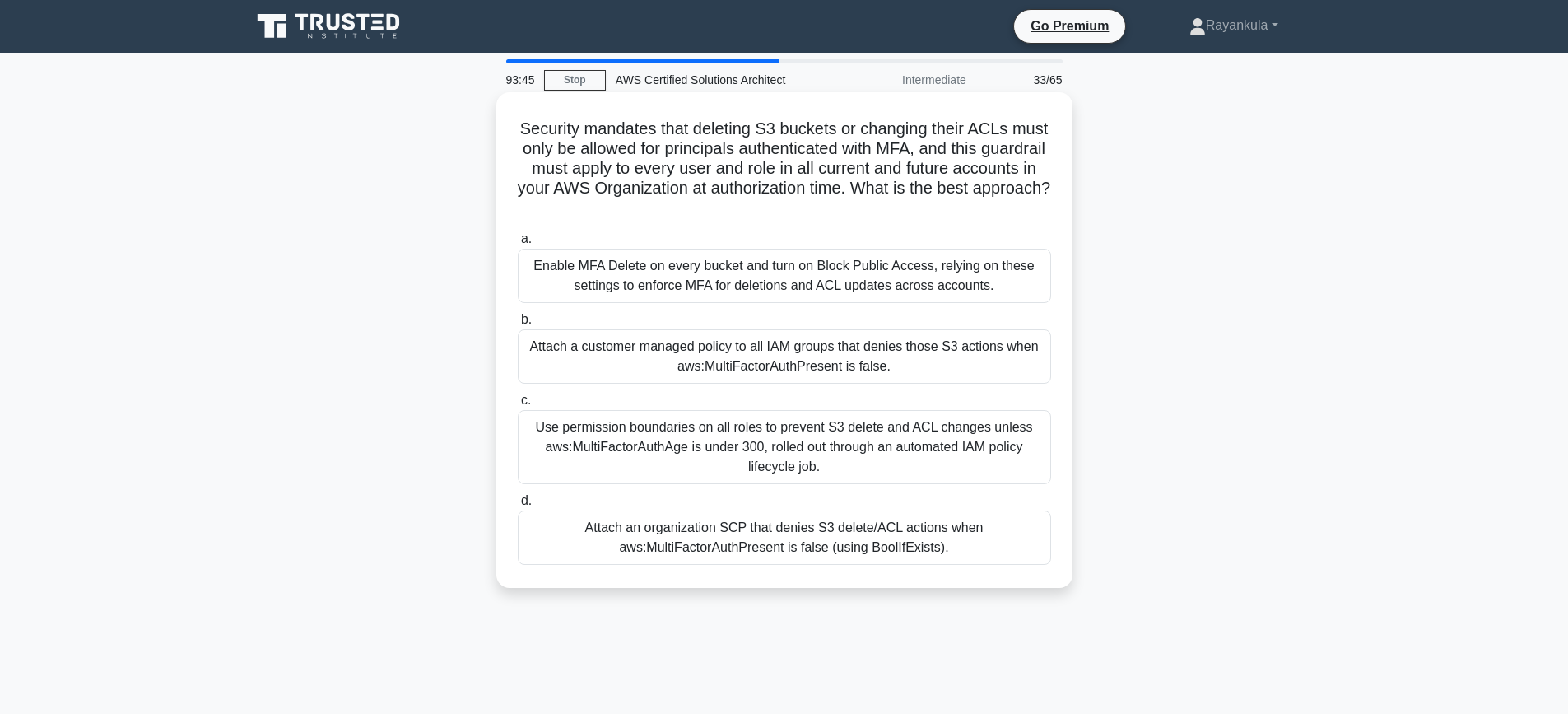
click at [639, 365] on div "Attach a customer managed policy to all IAM groups that denies those S3 actions…" at bounding box center [784, 356] width 533 height 55
click at [518, 325] on input "b. Attach a customer managed policy to all IAM groups that denies those S3 acti…" at bounding box center [518, 320] width 0 height 11
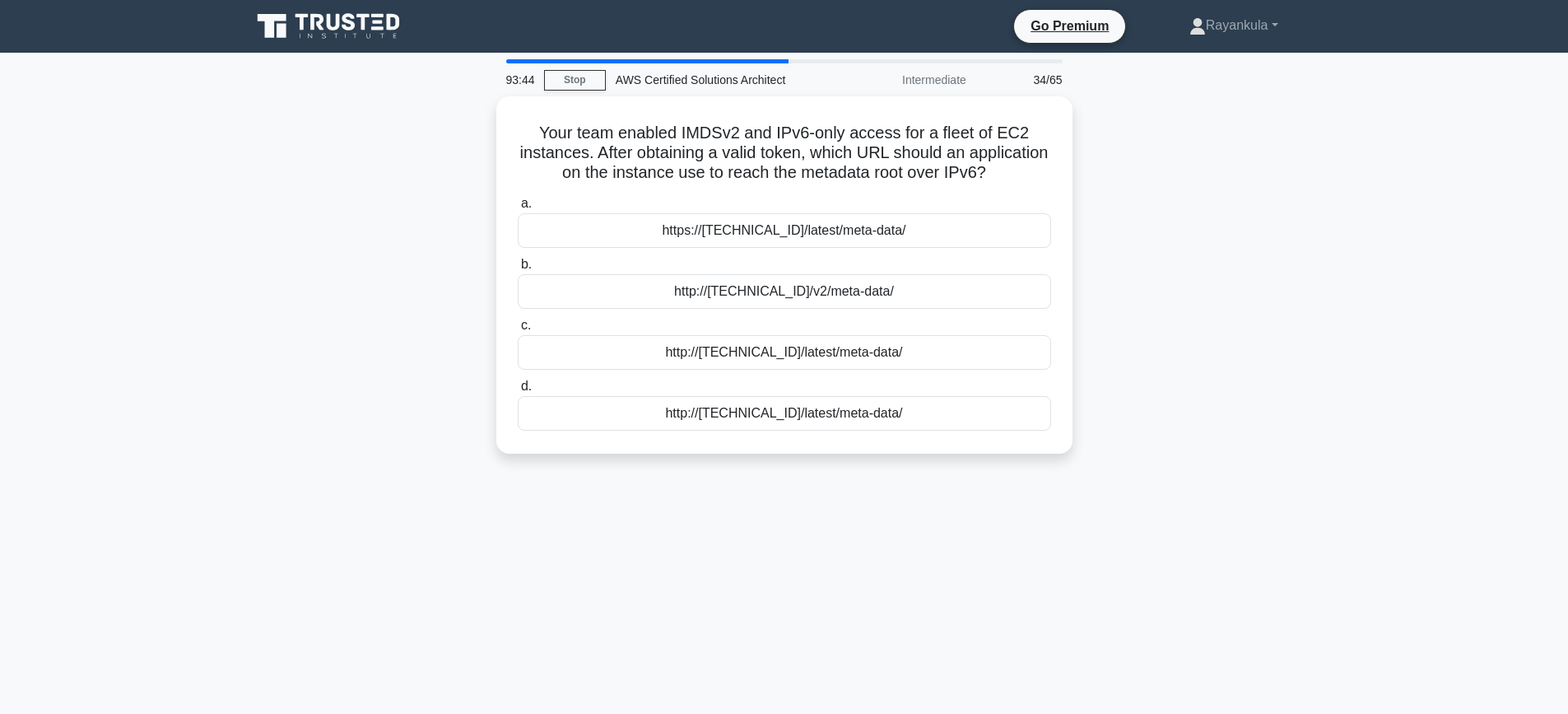
click at [270, 291] on div "Your team enabled IMDSv2 and IPv6-only access for a fleet of EC2 instances. Aft…" at bounding box center [784, 284] width 1087 height 377
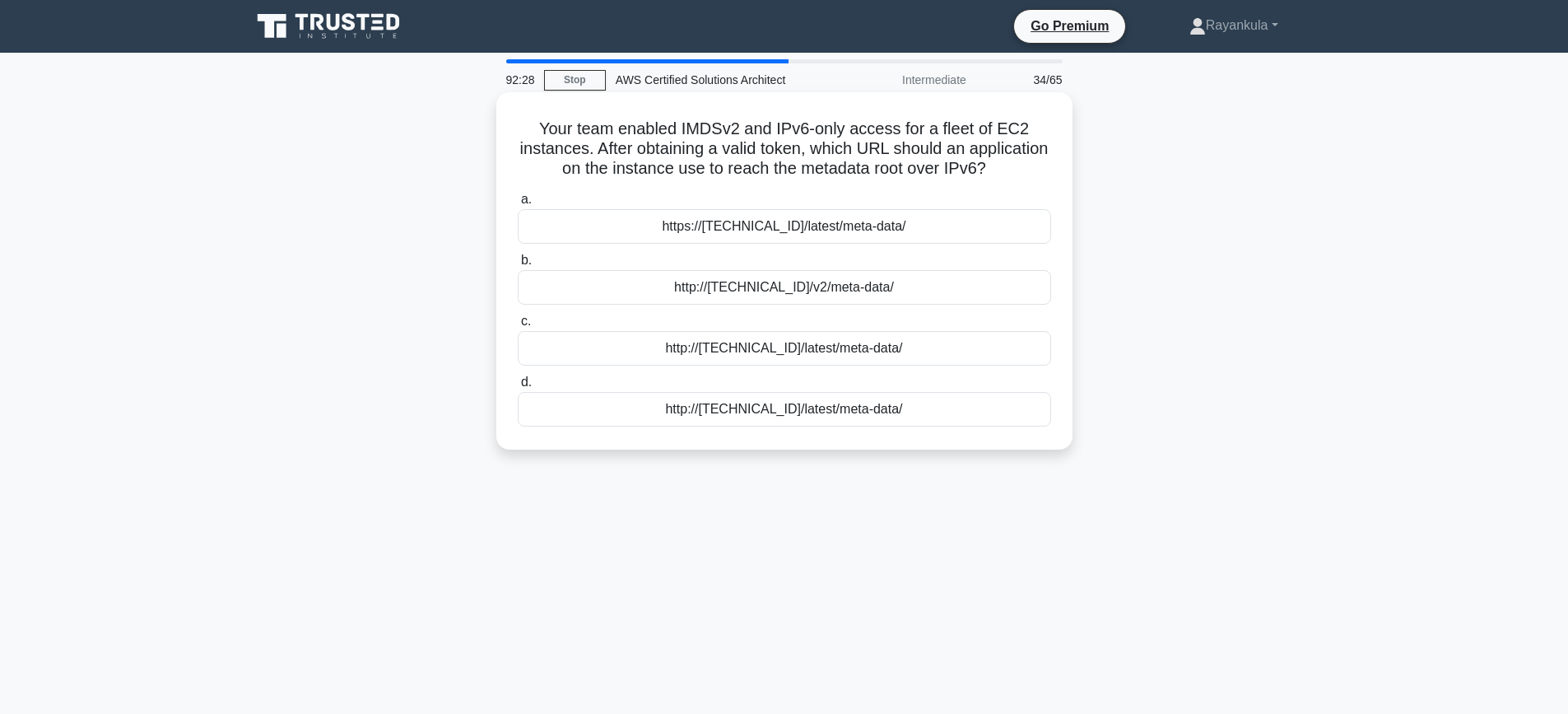
click at [781, 244] on div "https://[fd00:ec2::254]/latest/meta-data/" at bounding box center [784, 226] width 533 height 35
click at [518, 205] on input "a. https://[fd00:ec2::254]/latest/meta-data/" at bounding box center [518, 200] width 0 height 11
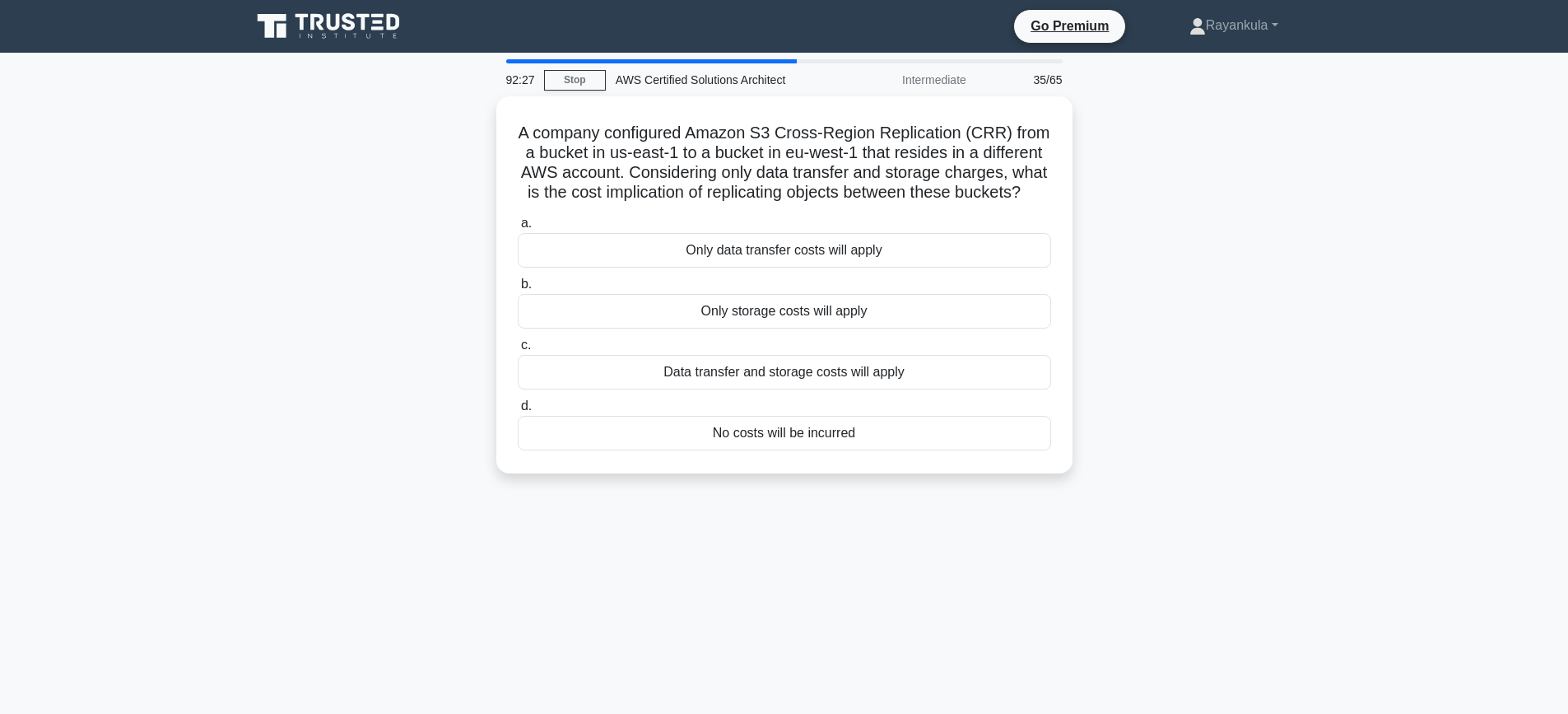
click at [398, 270] on div "A company configured Amazon S3 Cross-Region Replication (CRR) from a bucket in …" at bounding box center [784, 295] width 1087 height 397
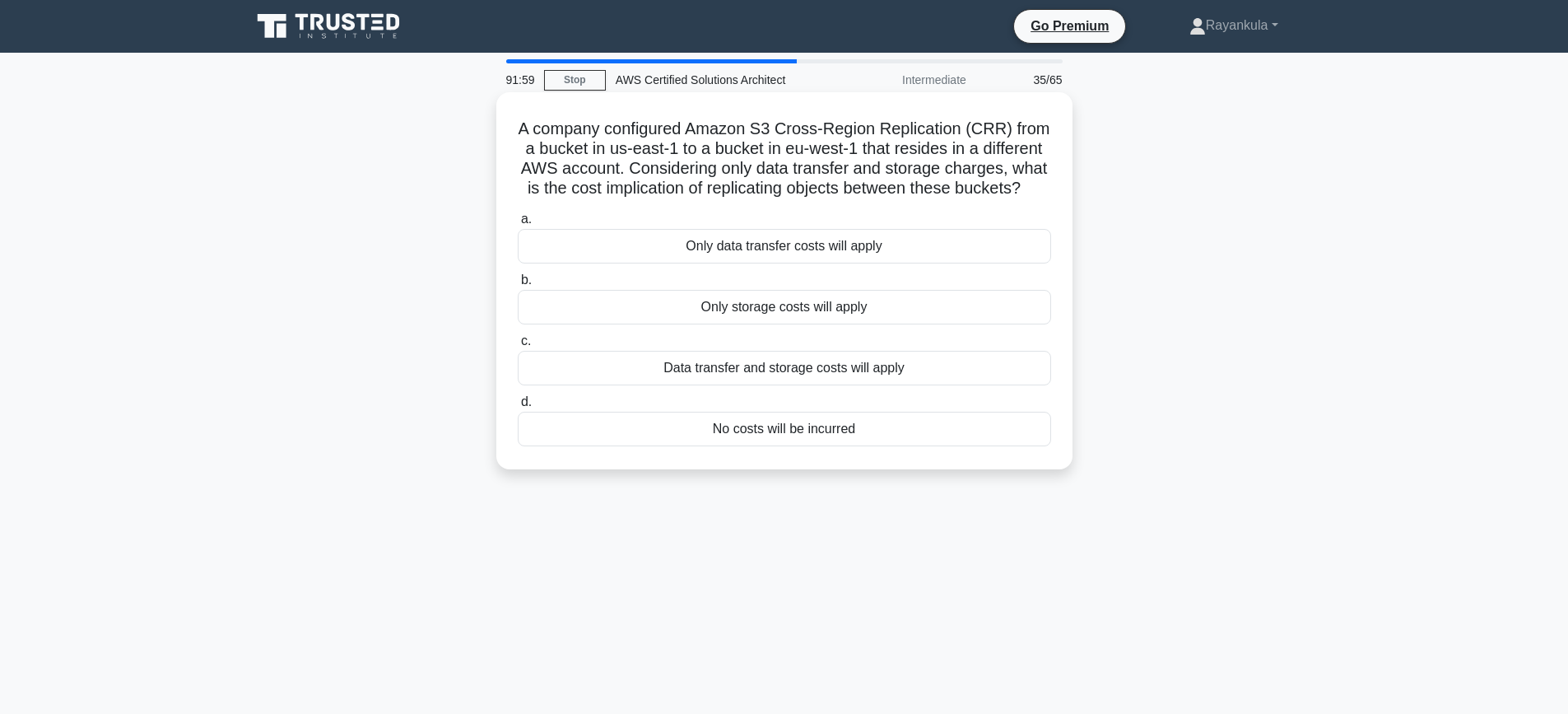
click at [784, 368] on div "Data transfer and storage costs will apply" at bounding box center [784, 369] width 533 height 35
click at [518, 346] on input "c. Data transfer and storage costs will apply" at bounding box center [518, 341] width 0 height 11
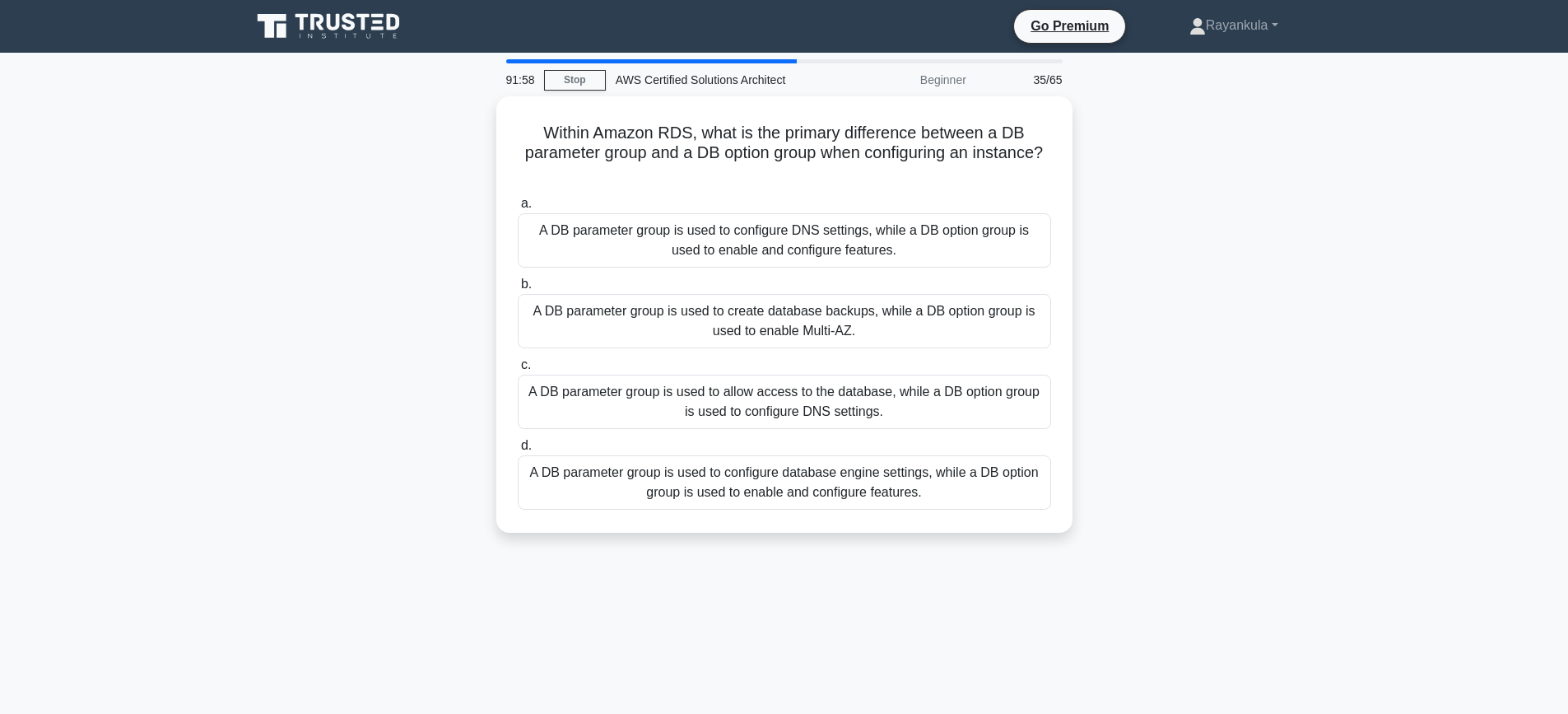
click at [345, 269] on div "Within Amazon RDS, what is the primary difference between a DB parameter group …" at bounding box center [784, 324] width 1087 height 457
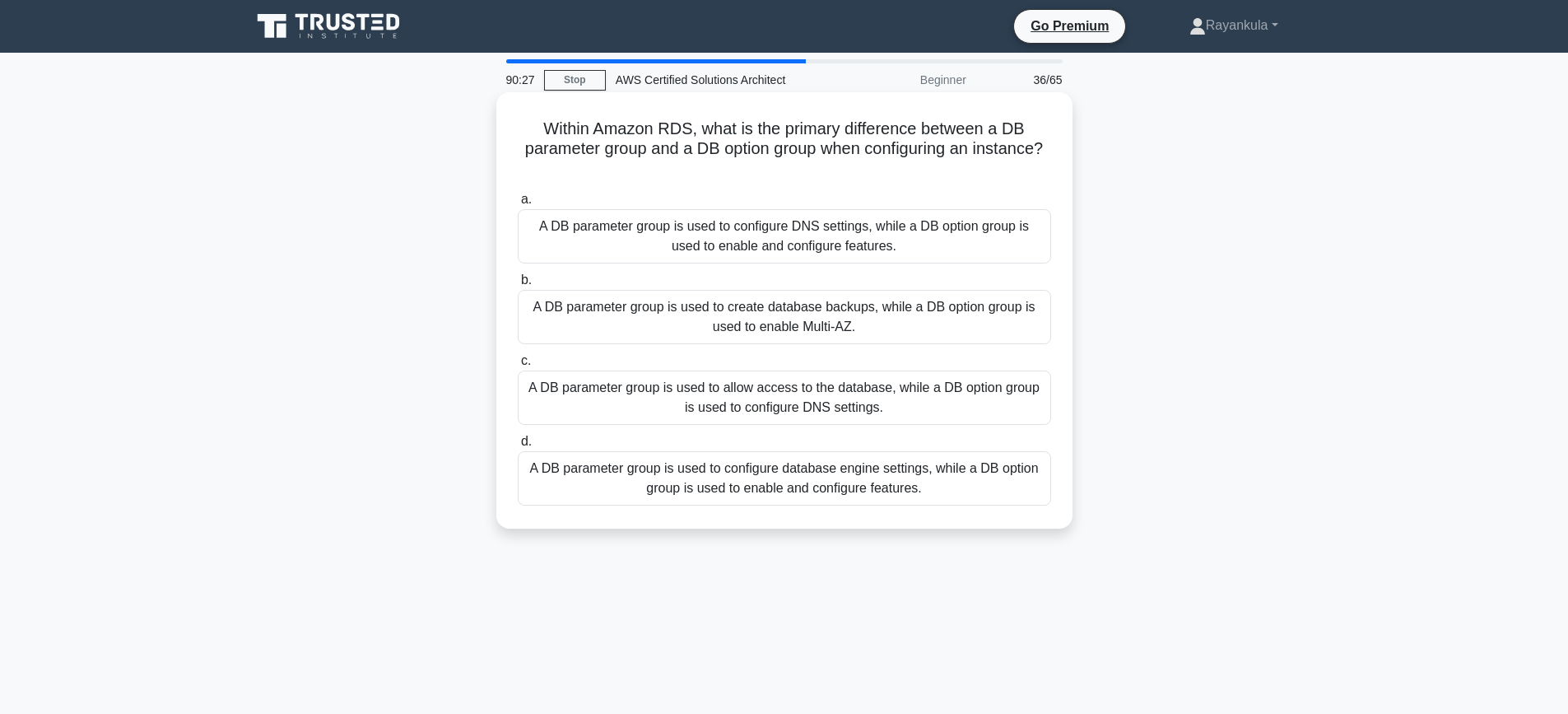
click at [690, 484] on div "A DB parameter group is used to configure database engine settings, while a DB …" at bounding box center [784, 478] width 533 height 55
click at [518, 447] on input "d. A DB parameter group is used to configure database engine settings, while a …" at bounding box center [518, 441] width 0 height 11
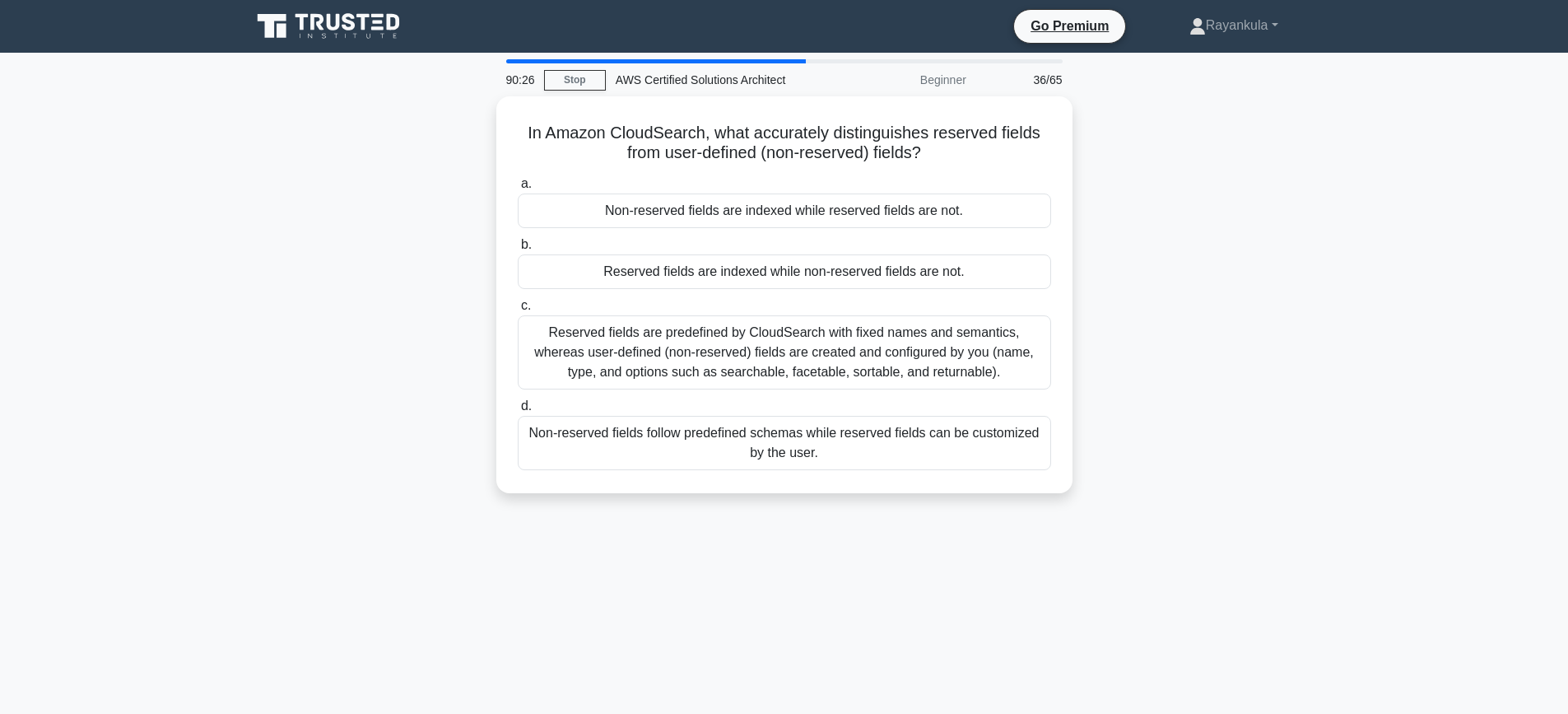
click at [396, 364] on div "In Amazon CloudSearch, what accurately distinguishes reserved fields from user-…" at bounding box center [784, 304] width 1087 height 416
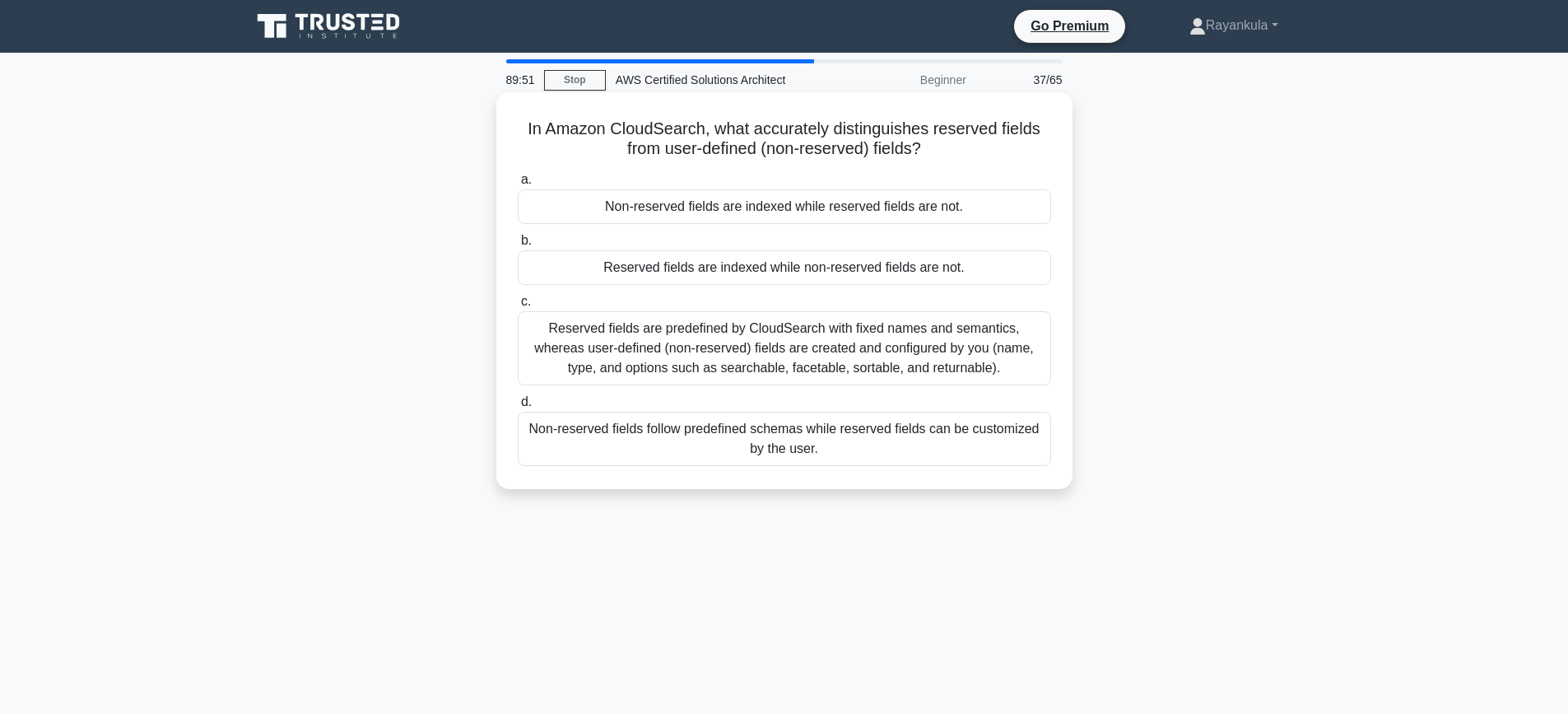
click at [798, 361] on div "Reserved fields are predefined by CloudSearch with fixed names and semantics, w…" at bounding box center [784, 347] width 533 height 74
click at [518, 307] on input "c. Reserved fields are predefined by CloudSearch with fixed names and semantics…" at bounding box center [518, 301] width 0 height 11
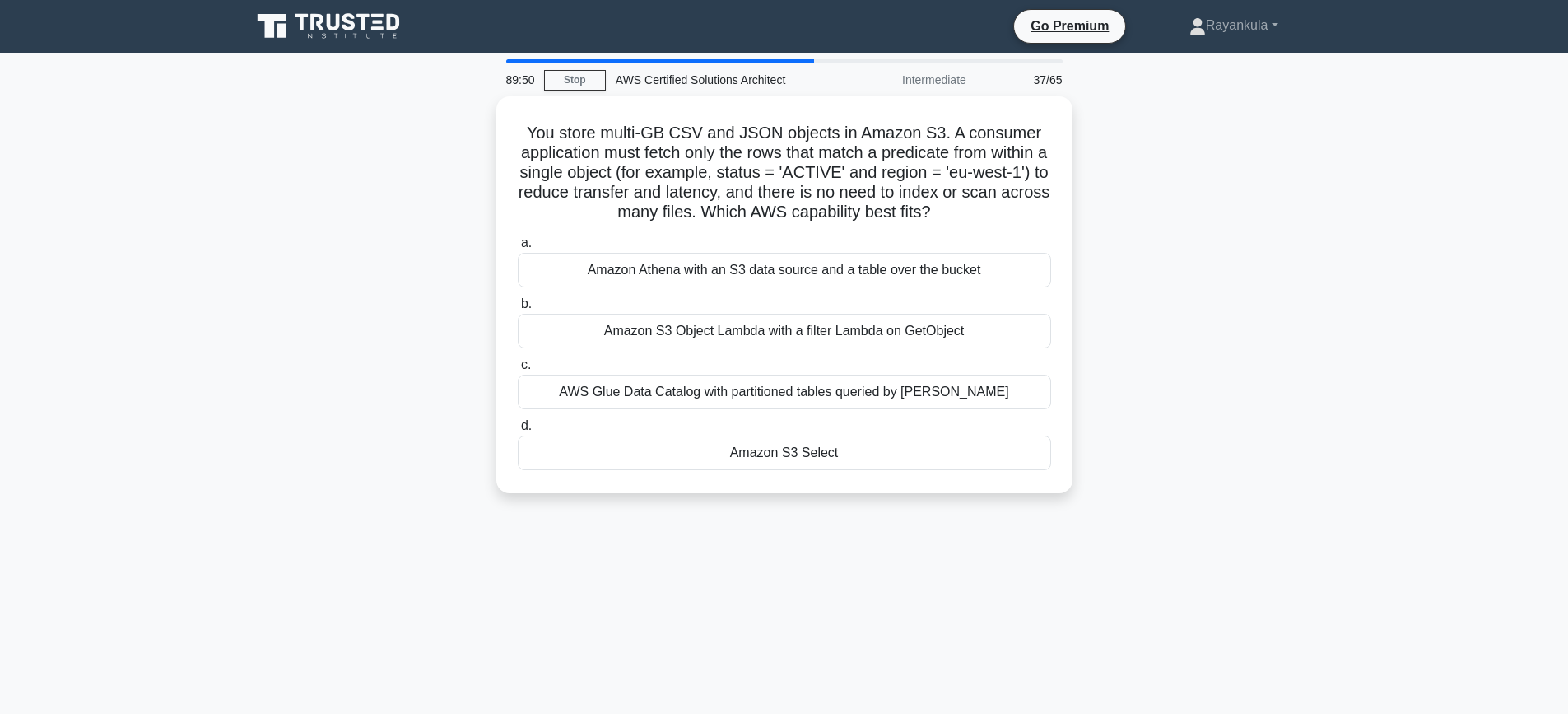
click at [1201, 245] on div "You store multi-GB CSV and JSON objects in Amazon S3. A consumer application mu…" at bounding box center [784, 304] width 1087 height 416
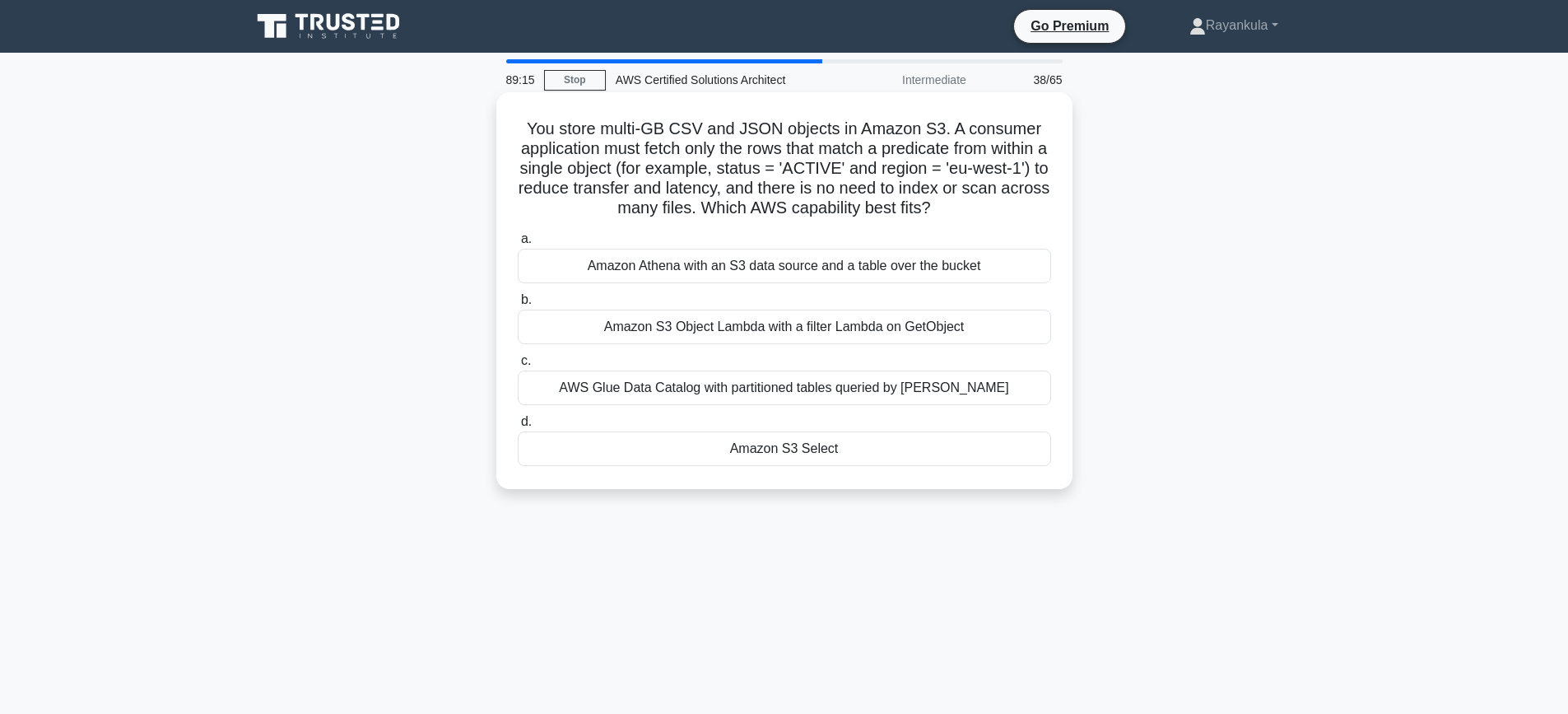
click at [689, 270] on div "Amazon Athena with an S3 data source and a table over the bucket" at bounding box center [784, 266] width 533 height 35
click at [518, 245] on input "a. Amazon Athena with an S3 data source and a table over the bucket" at bounding box center [518, 239] width 0 height 11
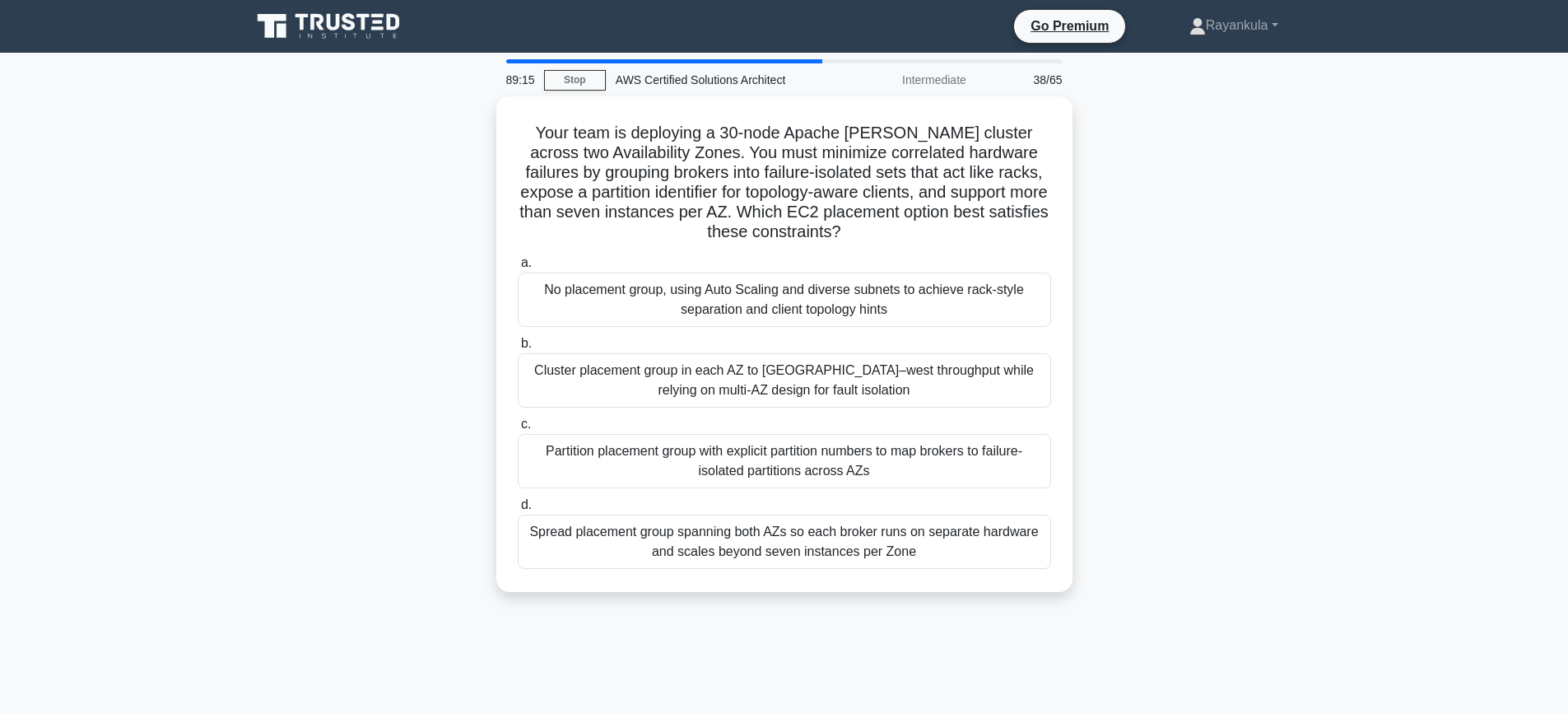
click at [265, 298] on div "Your team is deploying a 30-node Apache Kafka cluster across two Availability Z…" at bounding box center [784, 353] width 1087 height 515
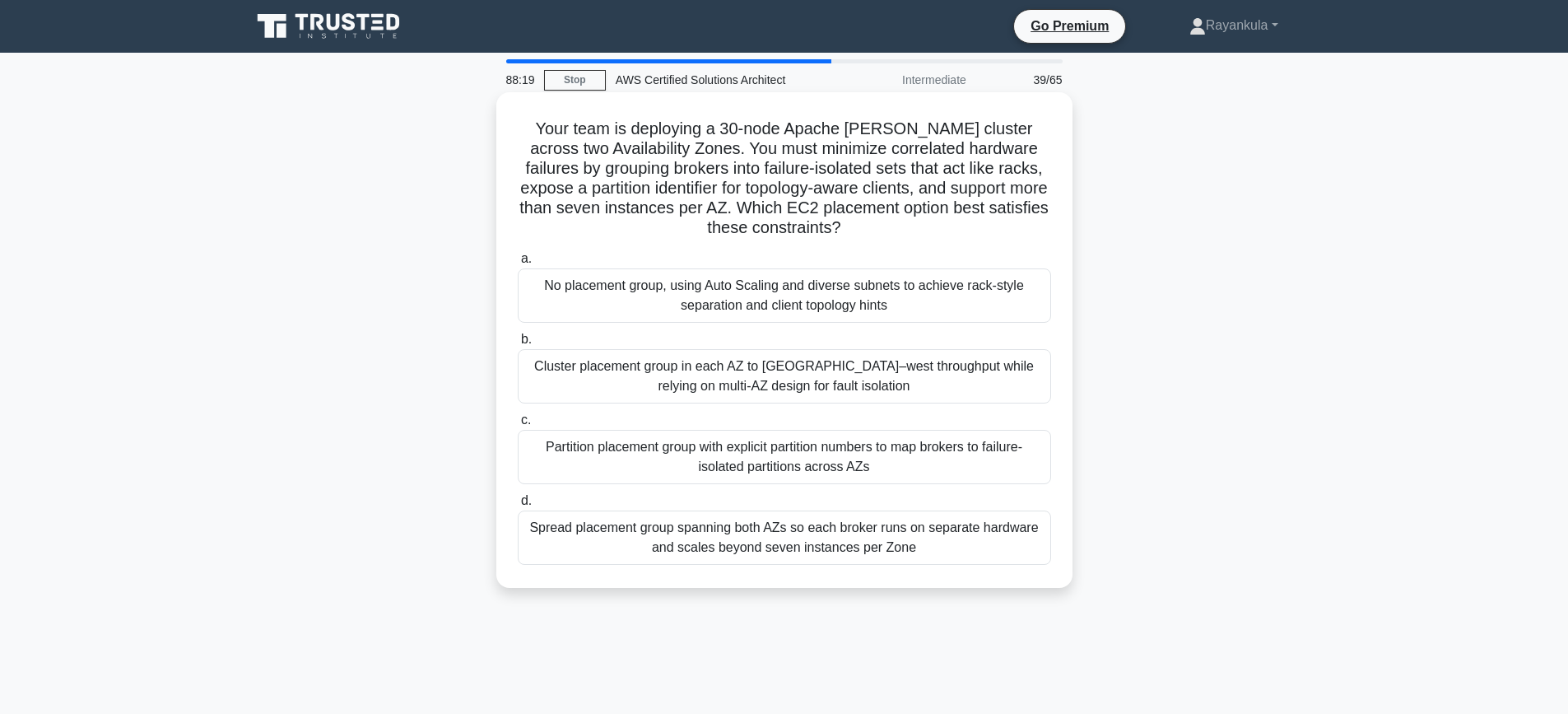
click at [667, 548] on div "Spread placement group spanning both AZs so each broker runs on separate hardwa…" at bounding box center [784, 537] width 533 height 55
click at [518, 507] on input "d. Spread placement group spanning both AZs so each broker runs on separate har…" at bounding box center [518, 501] width 0 height 11
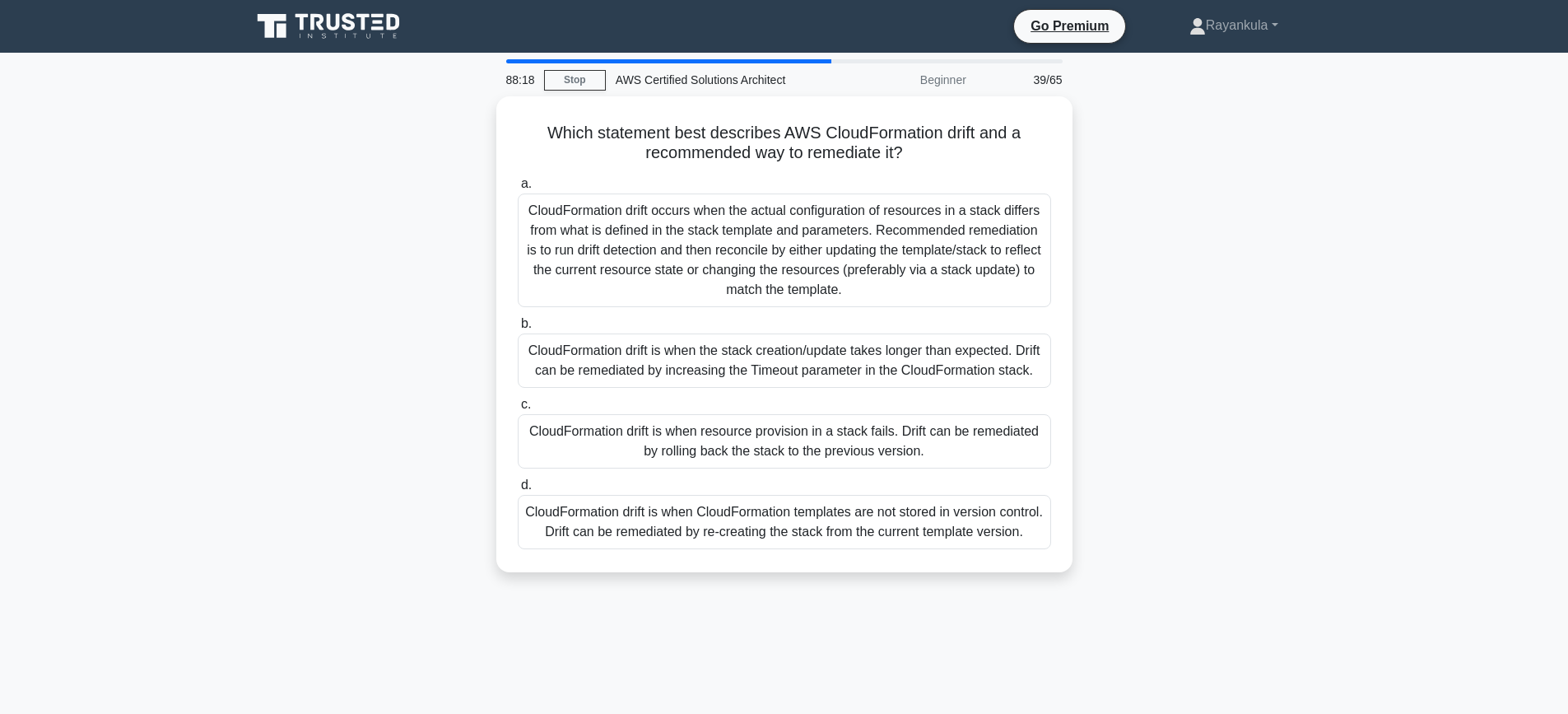
click at [370, 346] on div "Which statement best describes AWS CloudFormation drift and a recommended way t…" at bounding box center [784, 344] width 1087 height 496
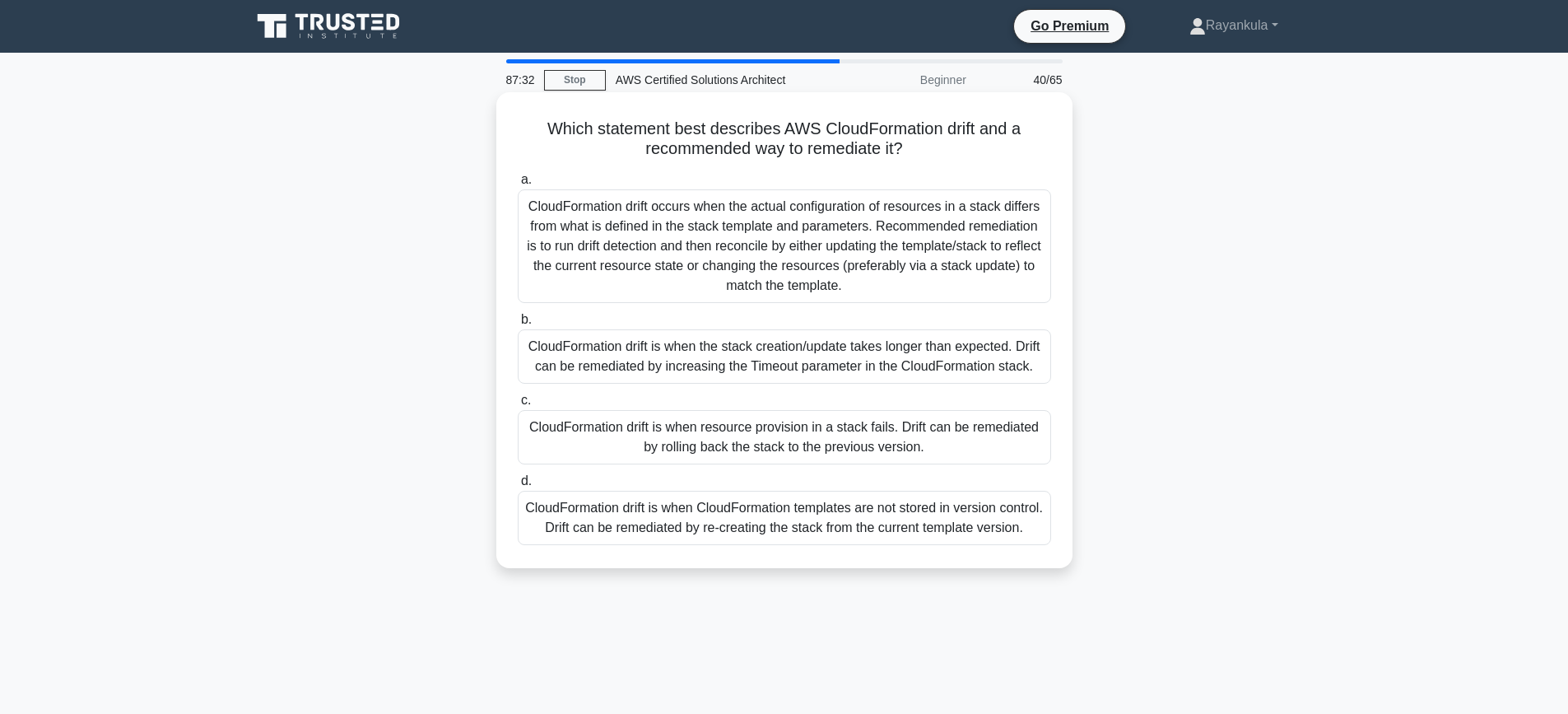
click at [669, 214] on div "CloudFormation drift occurs when the actual configuration of resources in a sta…" at bounding box center [784, 246] width 533 height 113
click at [518, 185] on input "a. CloudFormation drift occurs when the actual configuration of resources in a …" at bounding box center [518, 179] width 0 height 11
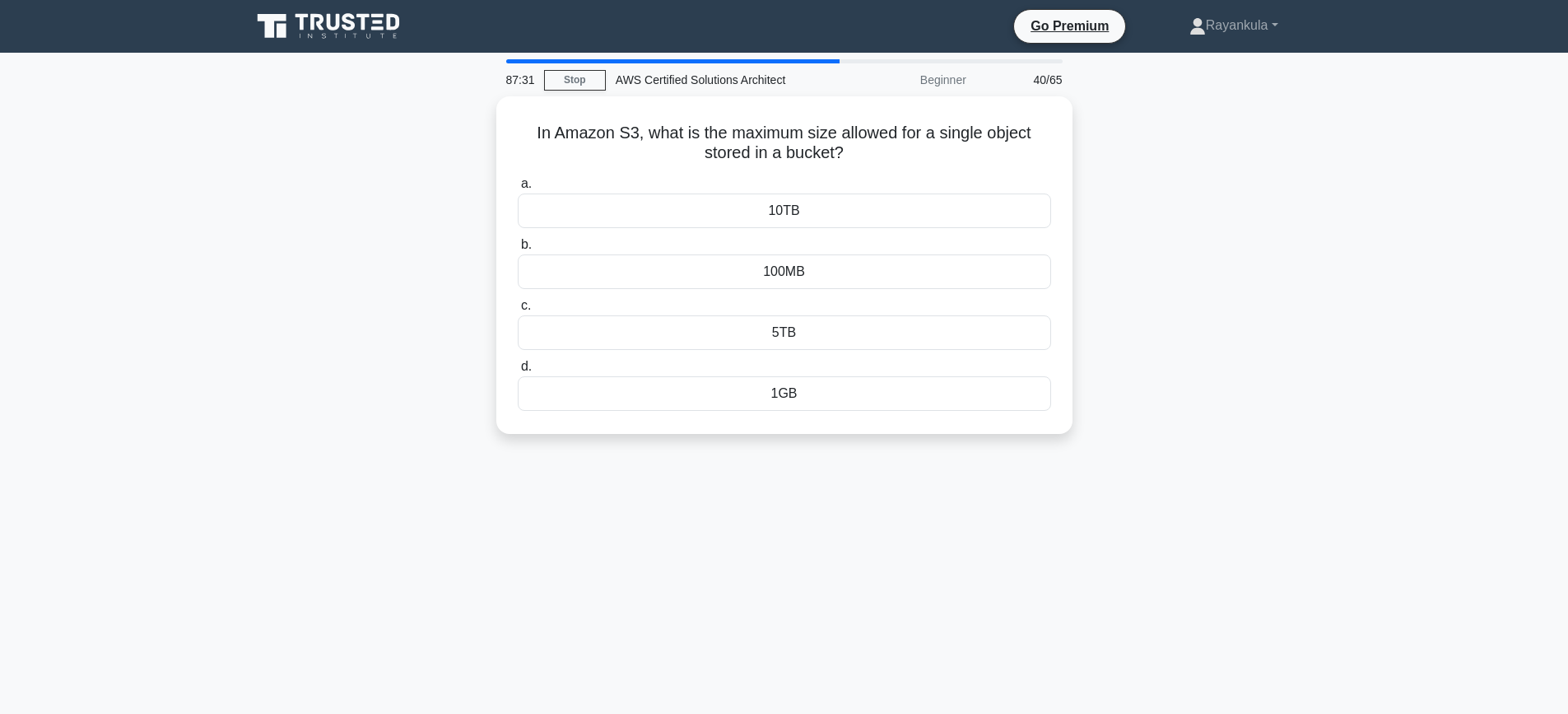
click at [351, 220] on div "In Amazon S3, what is the maximum size allowed for a single object stored in a …" at bounding box center [784, 274] width 1087 height 358
click at [781, 338] on div "5TB" at bounding box center [784, 328] width 533 height 35
click at [518, 307] on input "c. 5TB" at bounding box center [518, 301] width 0 height 11
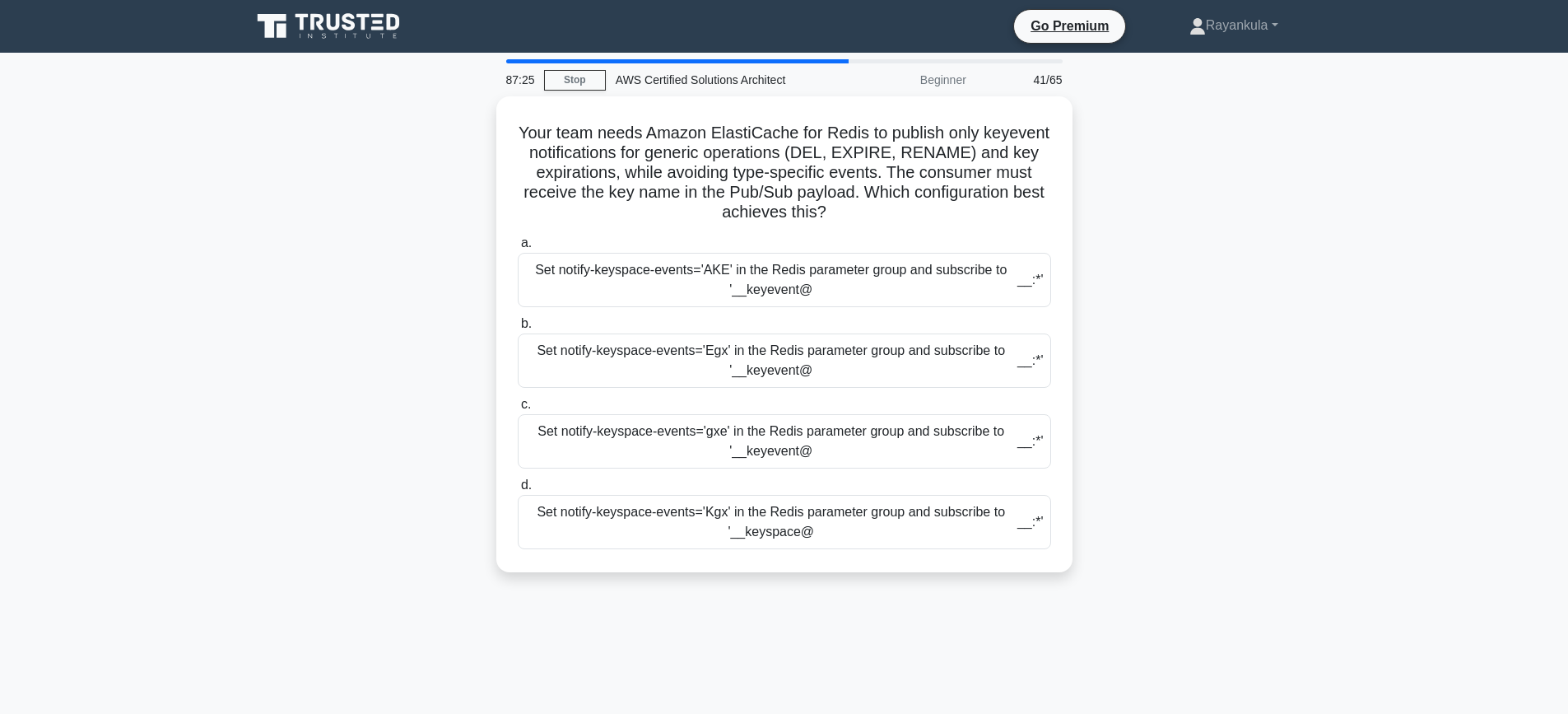
click at [296, 221] on div "Your team needs Amazon ElastiCache for Redis to publish only keyevent notificat…" at bounding box center [784, 344] width 1087 height 496
click at [719, 372] on div "Set notify-keyspace-events='Egx' in the Redis parameter group and subscribe to …" at bounding box center [784, 356] width 533 height 55
click at [518, 325] on input "b. Set notify-keyspace-events='Egx' in the Redis parameter group and subscribe …" at bounding box center [518, 320] width 0 height 11
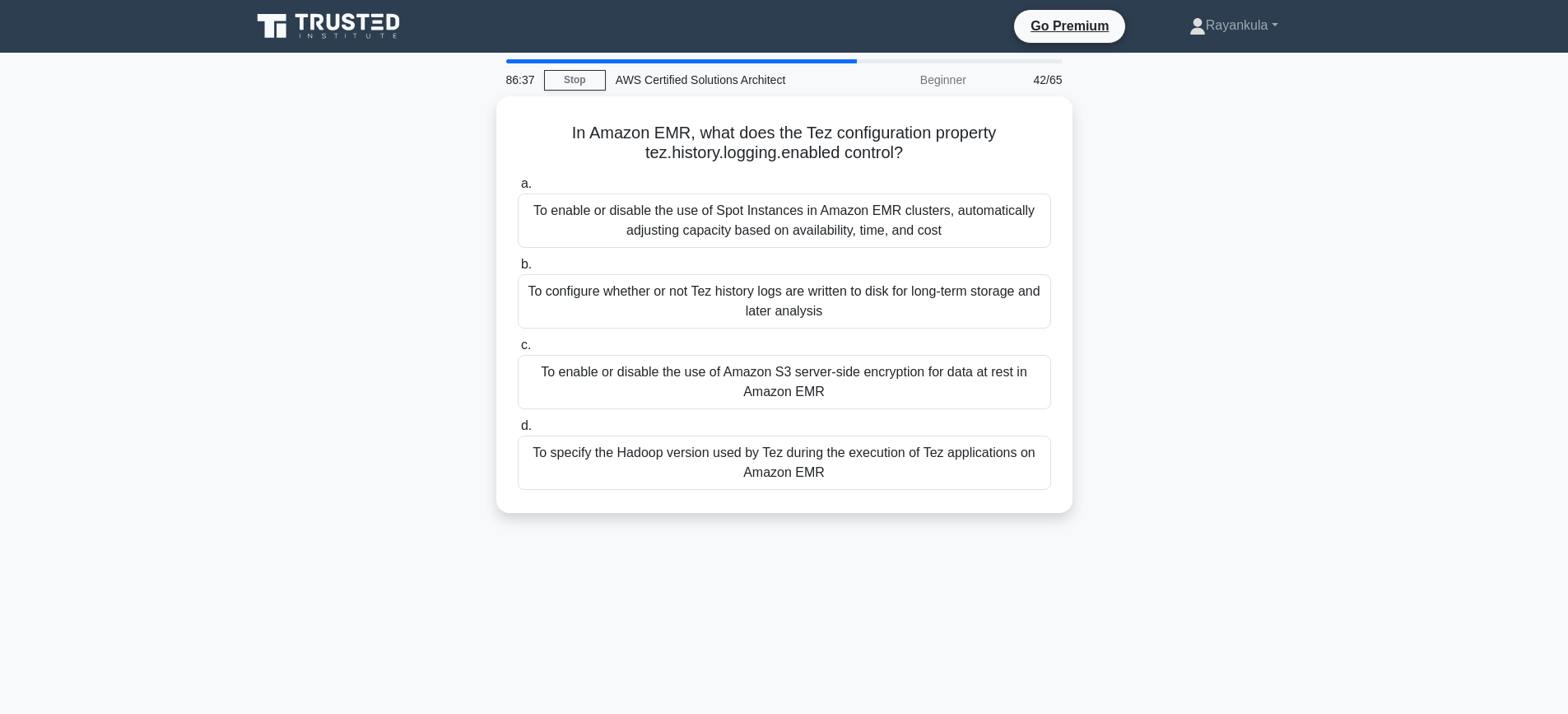
click at [363, 235] on div "In Amazon EMR, what does the Tez configuration property tez.history.logging.ena…" at bounding box center [784, 314] width 1087 height 437
click at [355, 282] on div "In Amazon EMR, what does the Tez configuration property tez.history.logging.ena…" at bounding box center [784, 314] width 1087 height 437
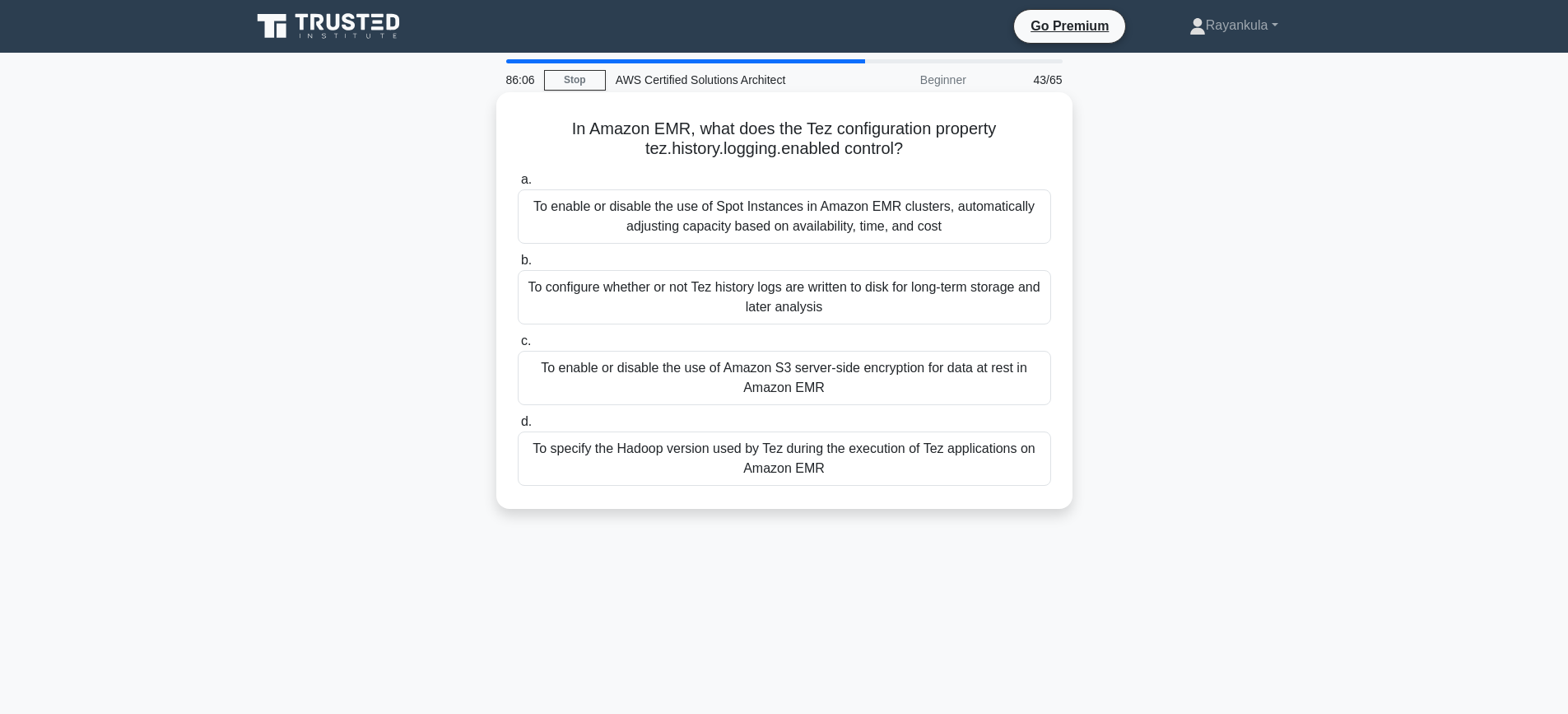
click at [871, 305] on div "To configure whether or not Tez history logs are written to disk for long-term …" at bounding box center [784, 298] width 533 height 55
click at [518, 266] on input "b. To configure whether or not Tez history logs are written to disk for long-te…" at bounding box center [518, 260] width 0 height 11
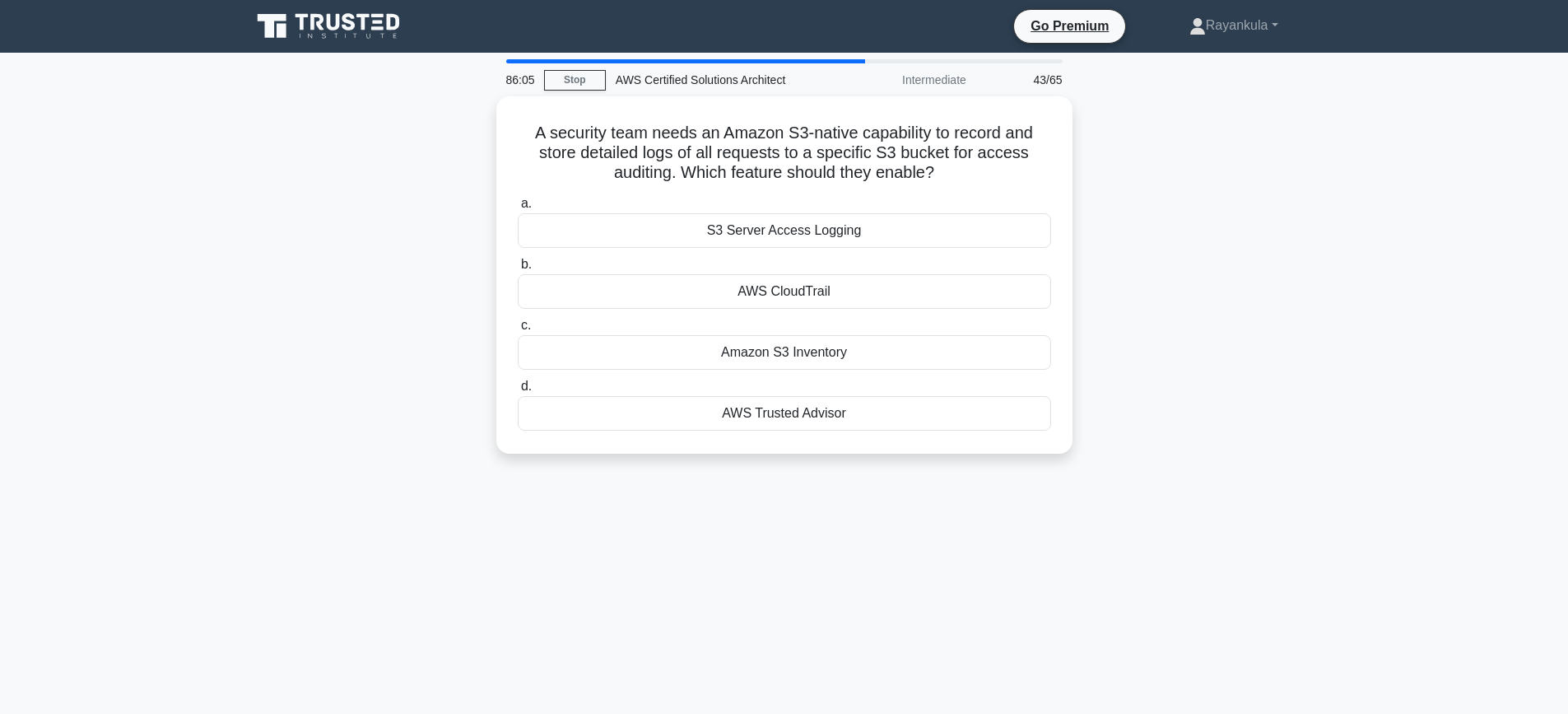
click at [1239, 345] on div "A security team needs an Amazon S3-native capability to record and store detail…" at bounding box center [784, 284] width 1087 height 377
click at [352, 215] on div "A security team needs an Amazon S3-native capability to record and store detail…" at bounding box center [784, 284] width 1087 height 377
click at [1270, 247] on div "A security team needs an Amazon S3-native capability to record and store detail…" at bounding box center [784, 284] width 1087 height 377
click at [760, 229] on div "S3 Server Access Logging" at bounding box center [784, 226] width 533 height 35
click at [518, 205] on input "a. S3 Server Access Logging" at bounding box center [518, 200] width 0 height 11
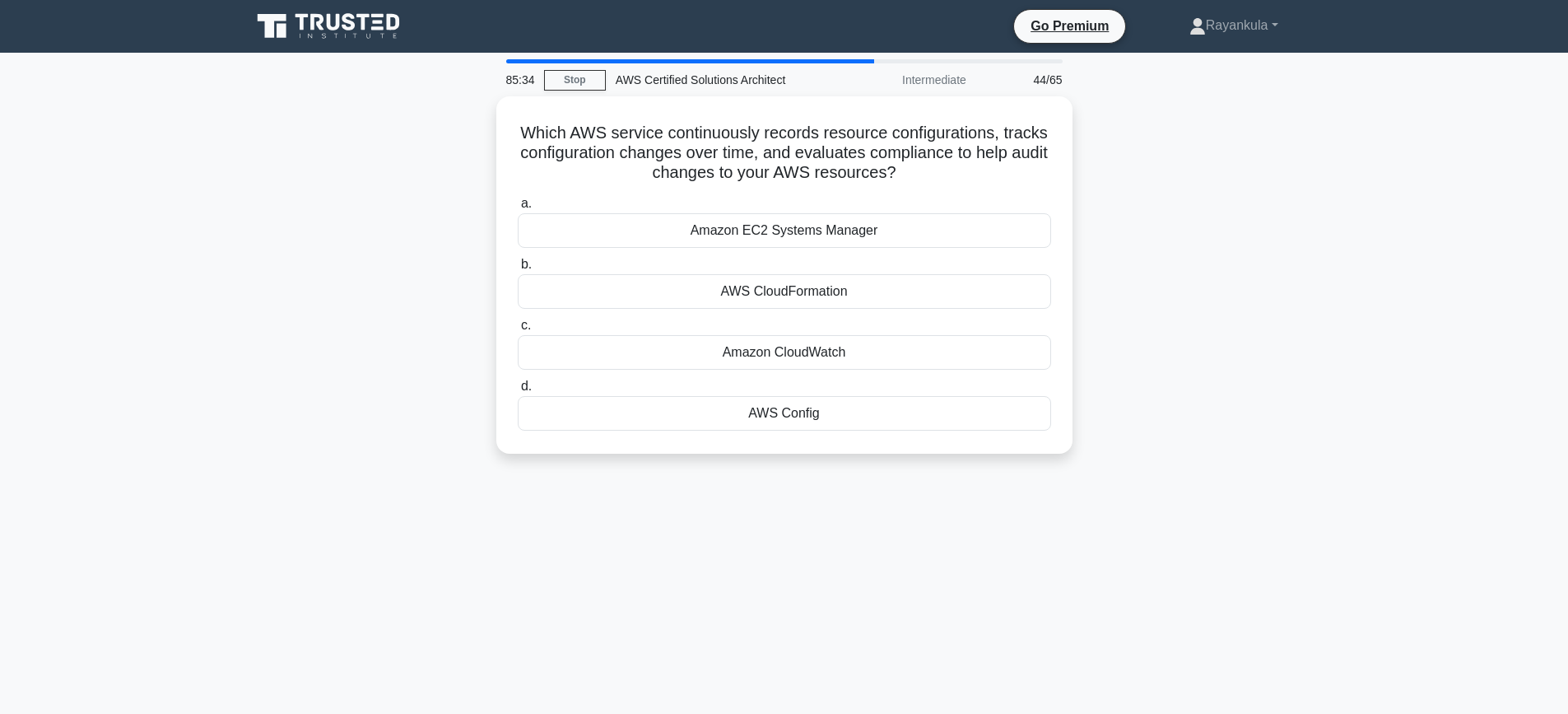
click at [1162, 274] on div "Which AWS service continuously records resource configurations, tracks configur…" at bounding box center [784, 284] width 1087 height 377
click at [332, 276] on div "Which AWS service continuously records resource configurations, tracks configur…" at bounding box center [784, 284] width 1087 height 377
click at [784, 348] on div "Amazon CloudWatch" at bounding box center [784, 348] width 533 height 35
click at [518, 327] on input "c. Amazon CloudWatch" at bounding box center [518, 321] width 0 height 11
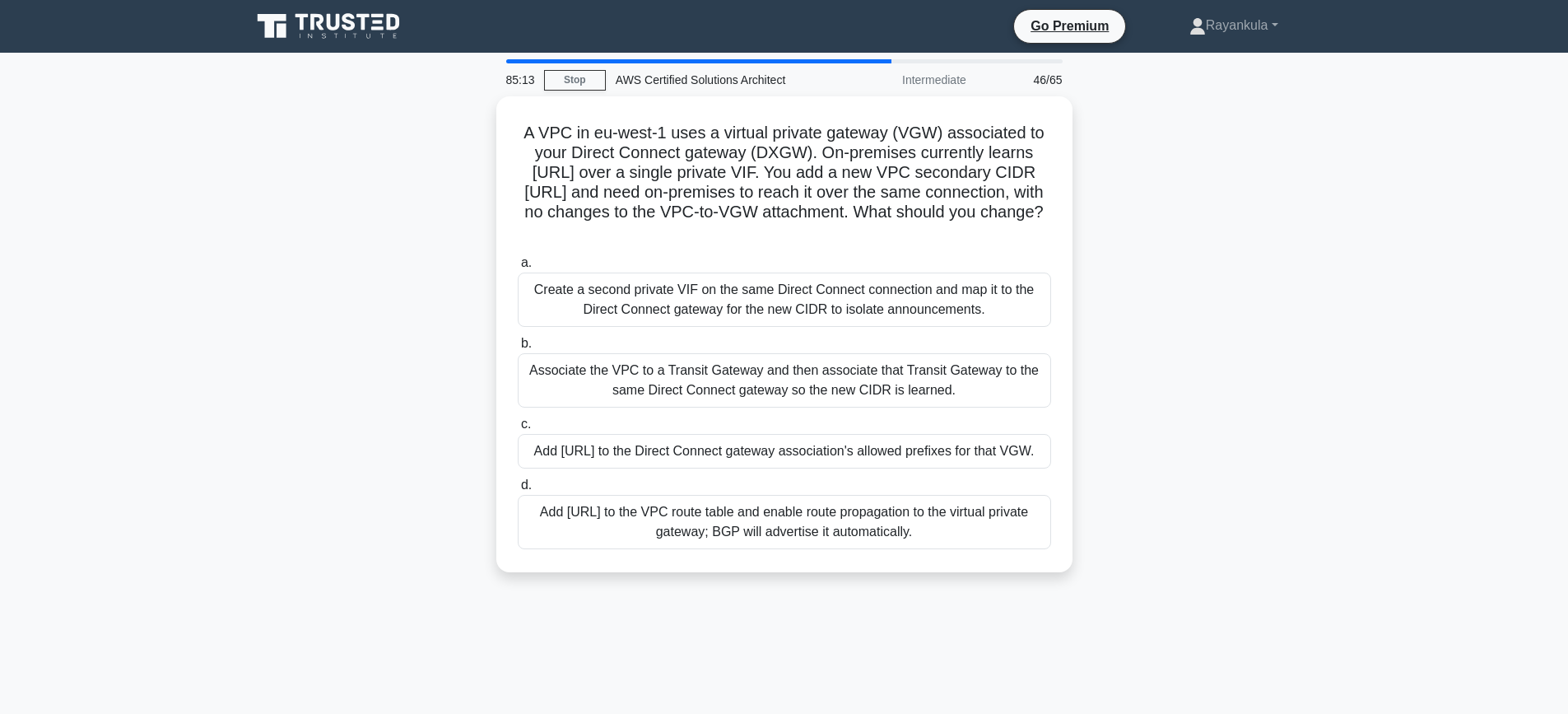
click at [398, 305] on div "A VPC in eu-west-1 uses a virtual private gateway (VGW) associated to your Dire…" at bounding box center [784, 344] width 1087 height 496
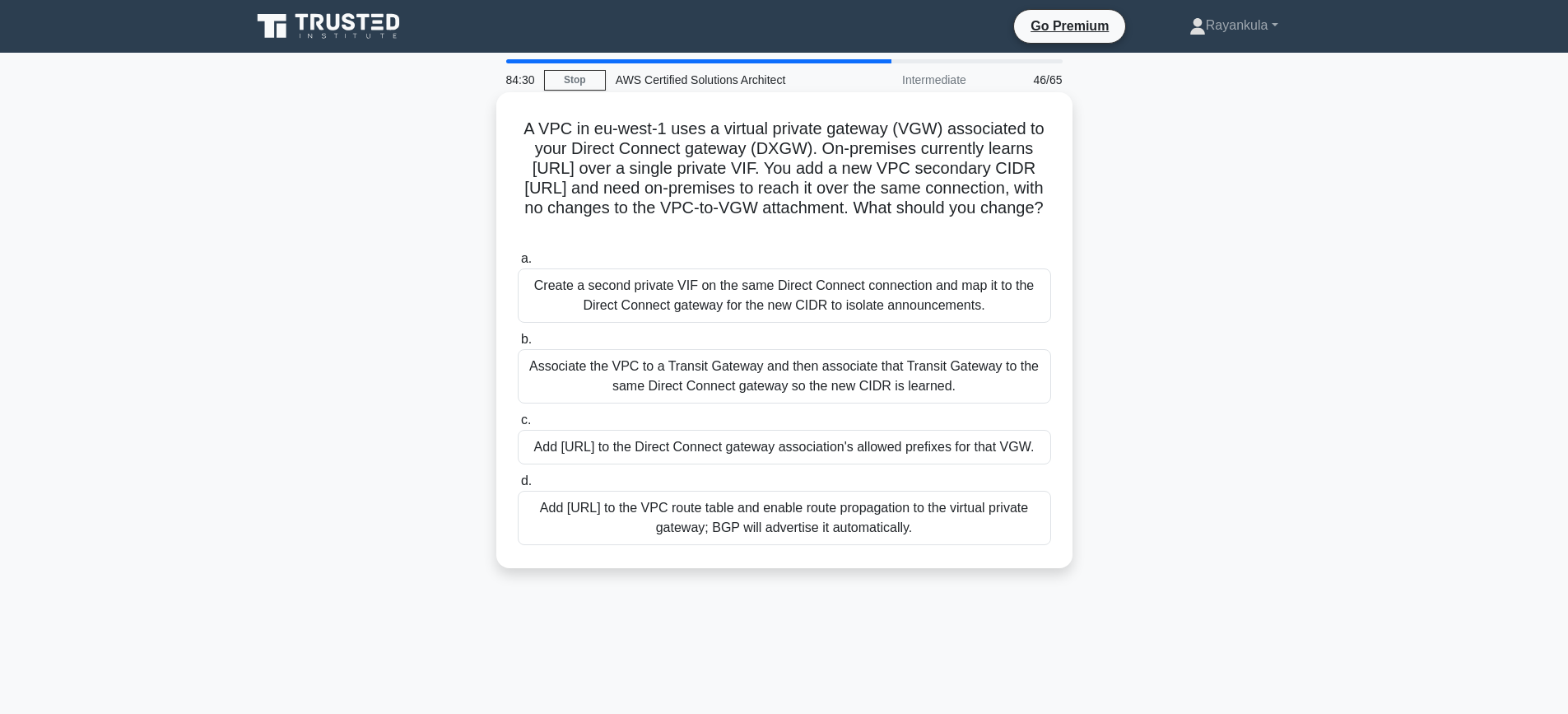
click at [725, 364] on div "Associate the VPC to a Transit Gateway and then associate that Transit Gateway …" at bounding box center [784, 376] width 533 height 55
click at [518, 345] on input "b. Associate the VPC to a Transit Gateway and then associate that Transit Gatew…" at bounding box center [518, 339] width 0 height 11
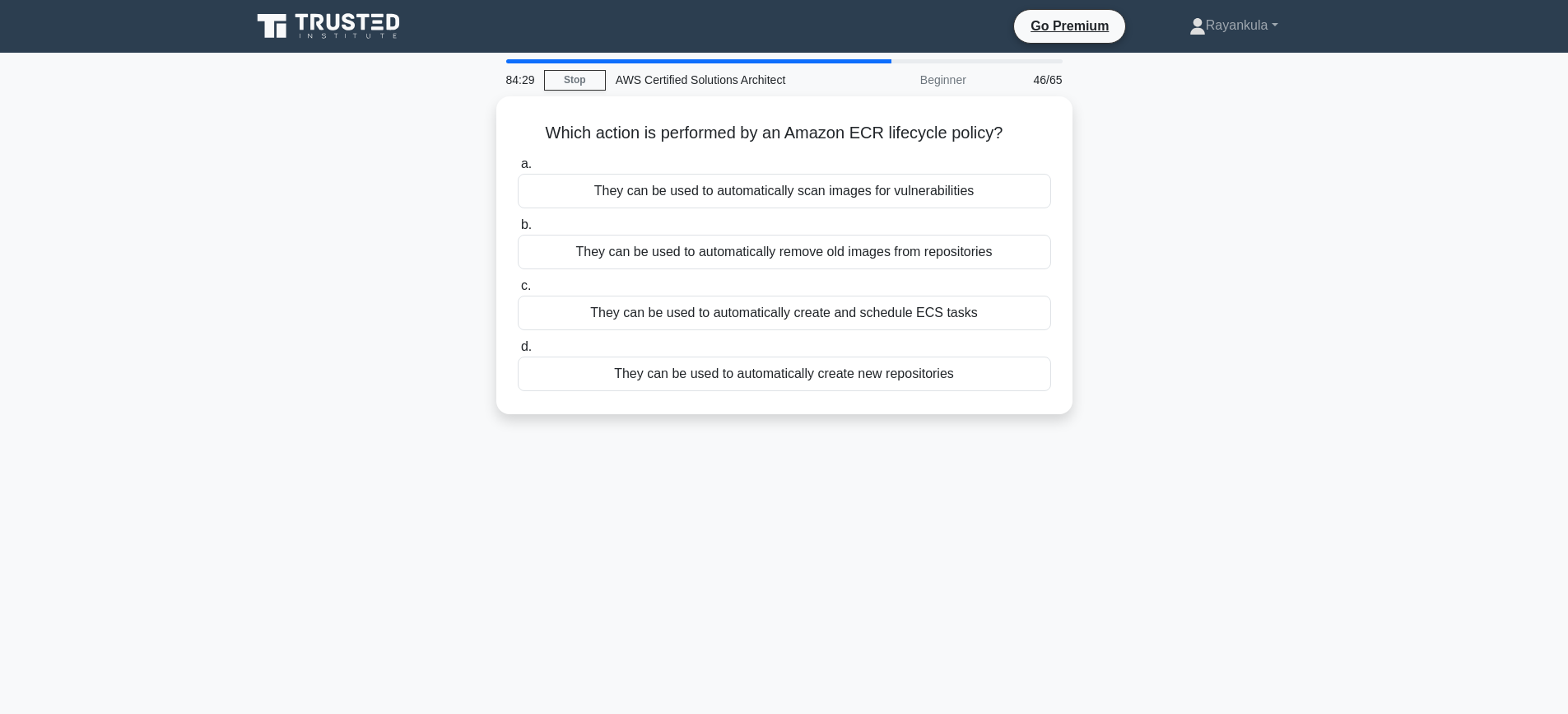
click at [372, 249] on div "Which action is performed by an Amazon ECR lifecycle policy? .spinner_0XTQ{tran…" at bounding box center [784, 265] width 1087 height 338
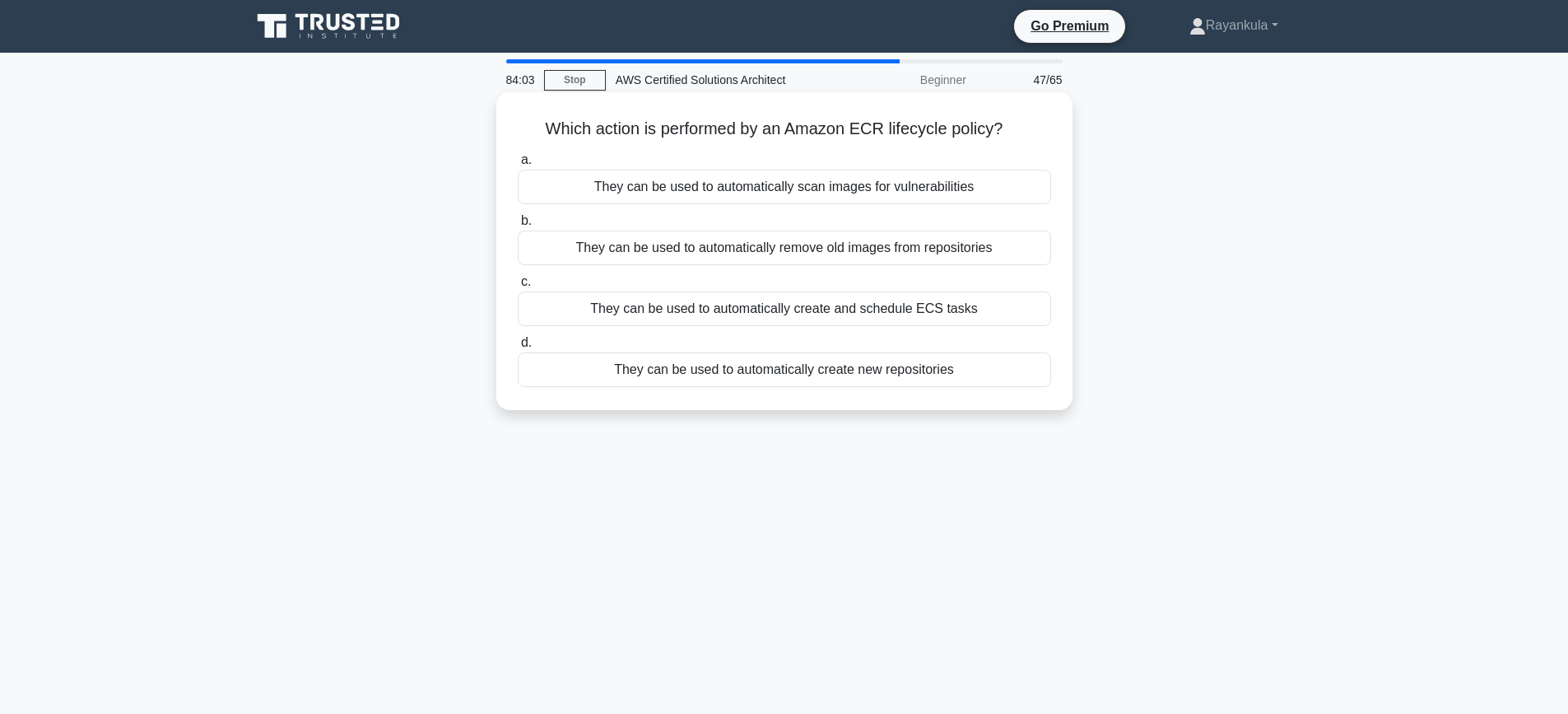
click at [800, 250] on div "They can be used to automatically remove old images from repositories" at bounding box center [784, 248] width 533 height 35
click at [518, 226] on input "b. They can be used to automatically remove old images from repositories" at bounding box center [518, 221] width 0 height 11
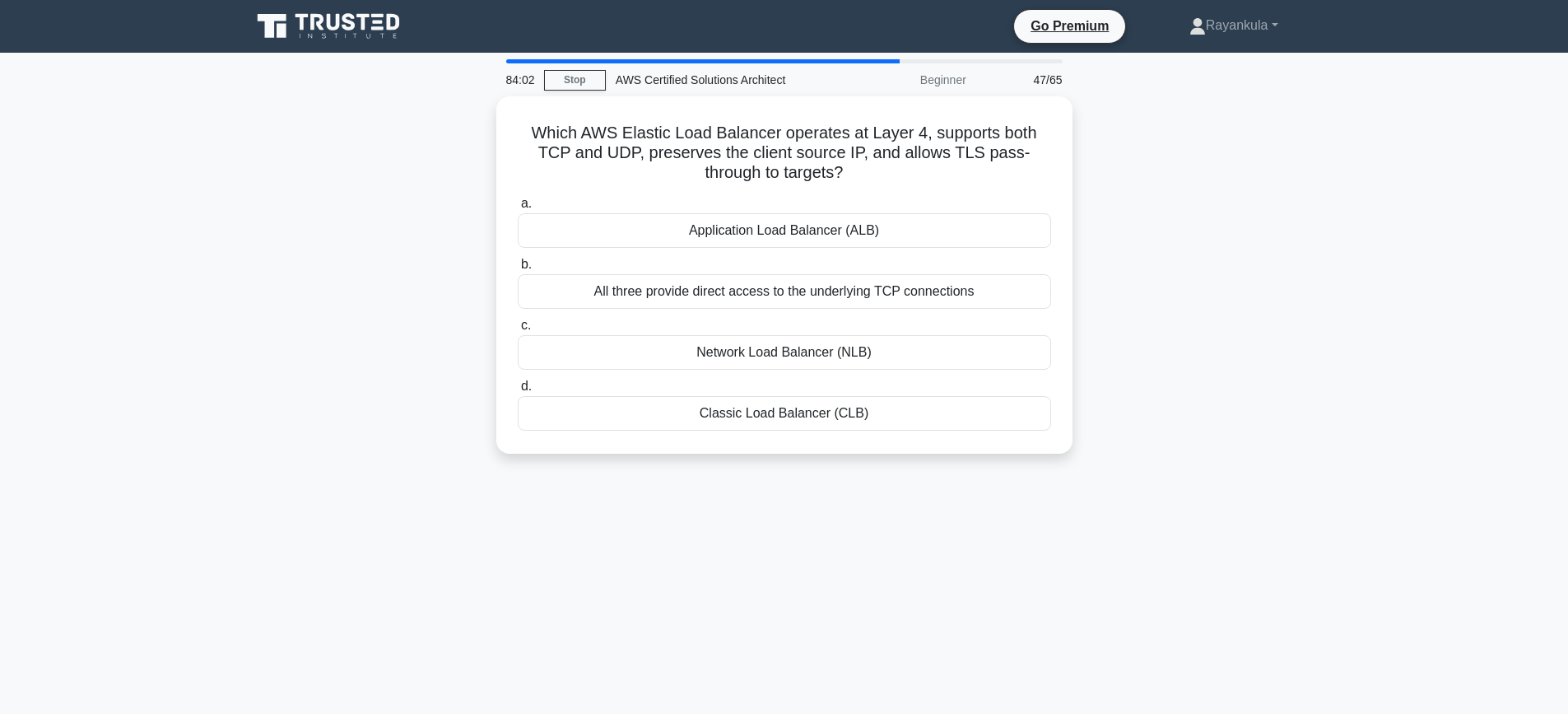
click at [448, 204] on div "Which AWS Elastic Load Balancer operates at Layer 4, supports both TCP and UDP,…" at bounding box center [784, 284] width 1087 height 377
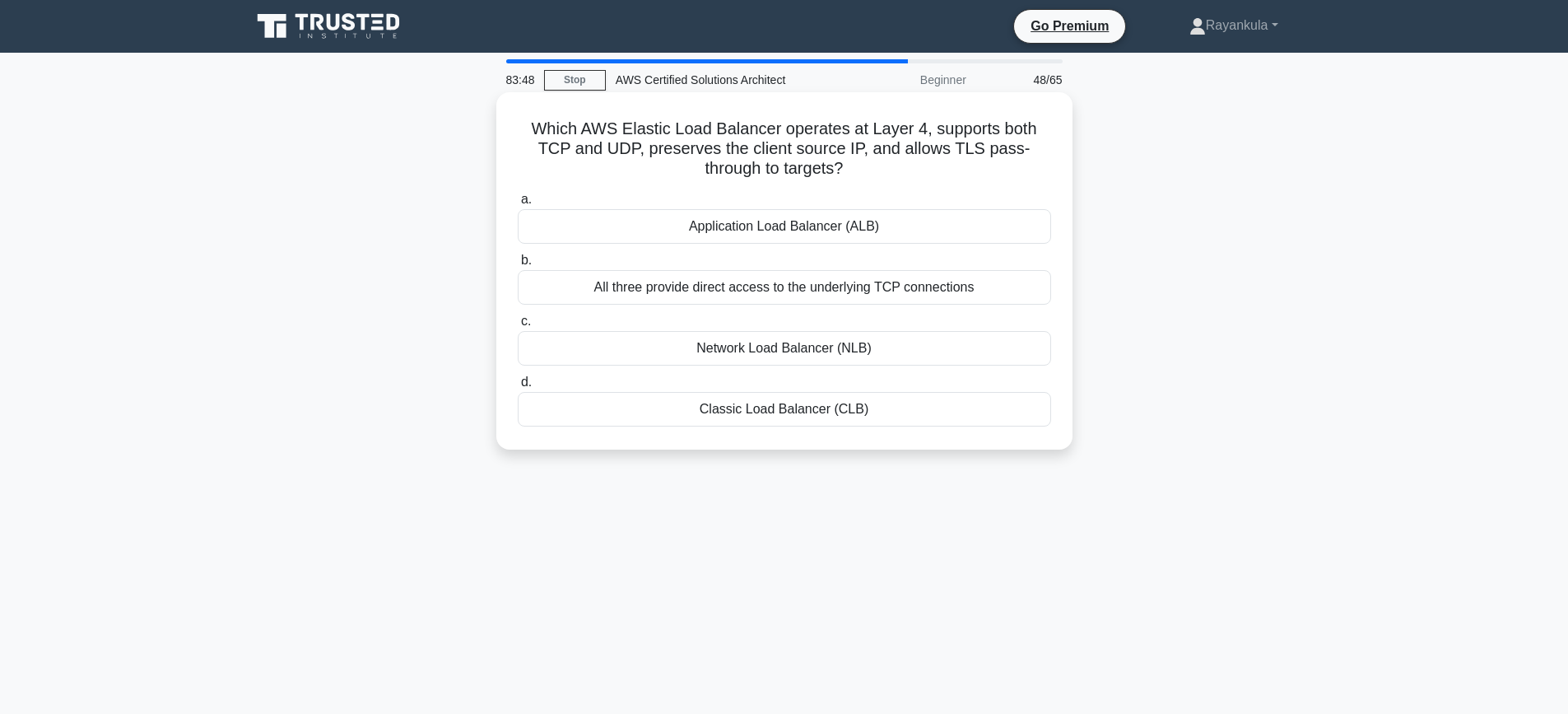
click at [738, 352] on div "Network Load Balancer (NLB)" at bounding box center [784, 348] width 533 height 35
click at [518, 327] on input "c. Network Load Balancer (NLB)" at bounding box center [518, 321] width 0 height 11
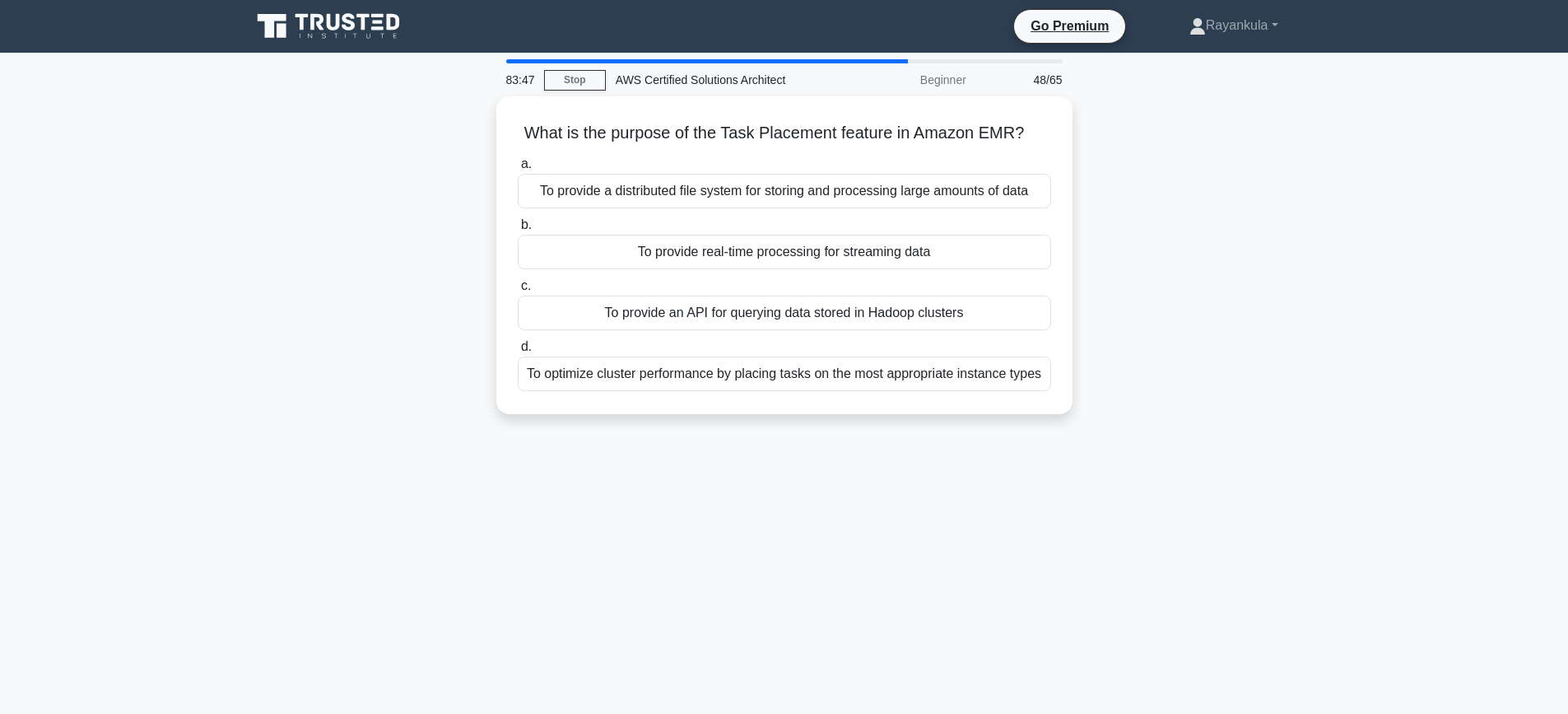
click at [404, 254] on div "What is the purpose of the Task Placement feature in Amazon EMR? .spinner_0XTQ{…" at bounding box center [784, 265] width 1087 height 338
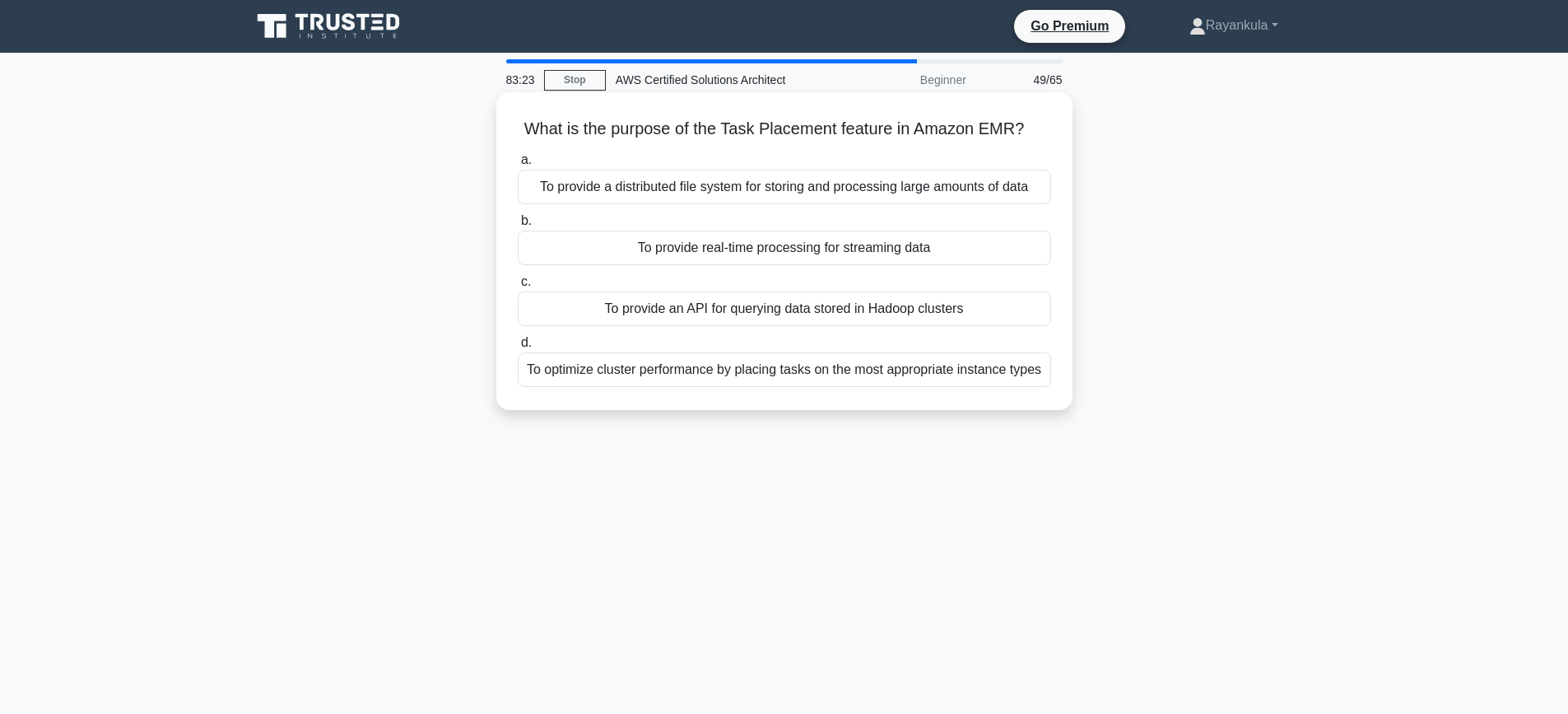
click at [746, 255] on div "To provide real-time processing for streaming data" at bounding box center [784, 248] width 533 height 35
click at [518, 226] on input "b. To provide real-time processing for streaming data" at bounding box center [518, 221] width 0 height 11
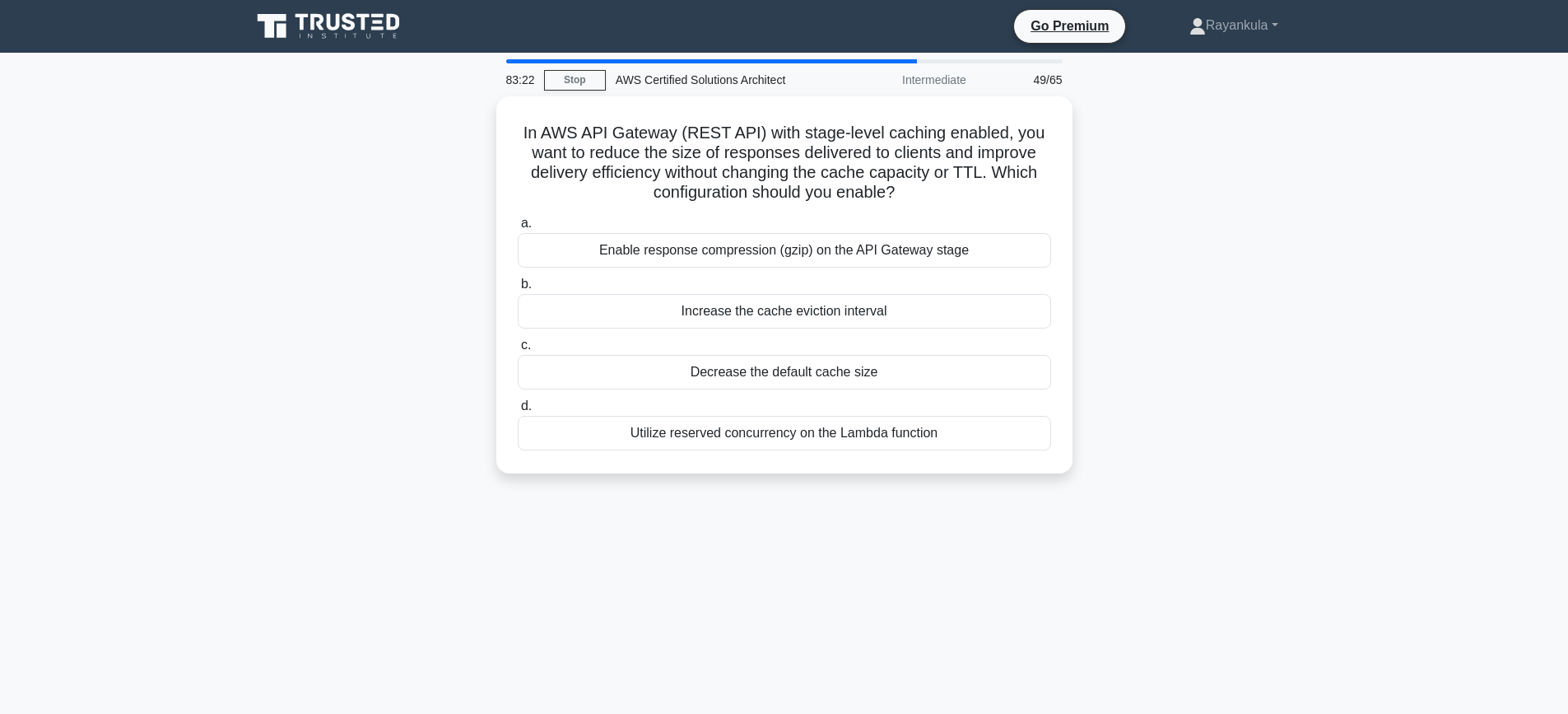
click at [312, 276] on div "In AWS API Gateway (REST API) with stage-level caching enabled, you want to red…" at bounding box center [784, 295] width 1087 height 397
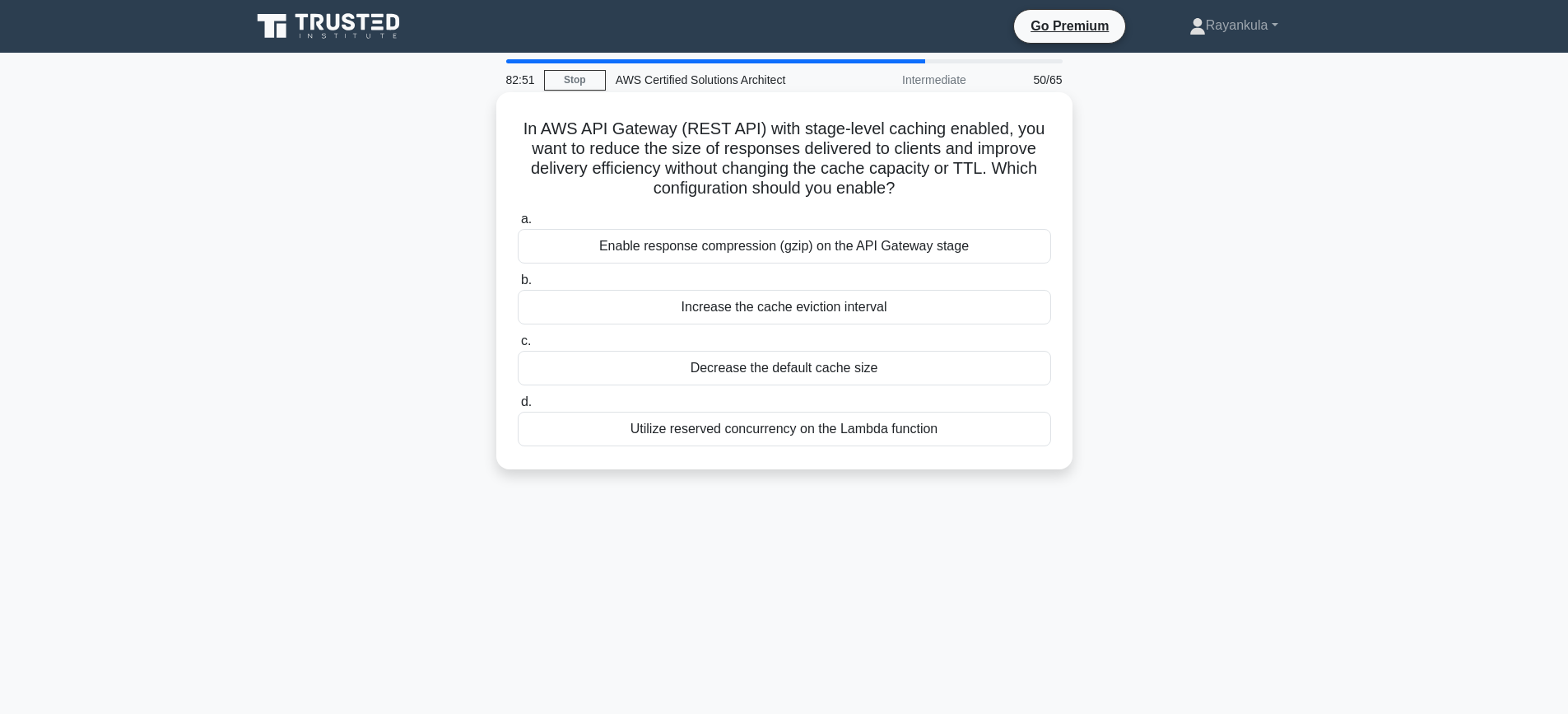
click at [898, 255] on div "Enable response compression (gzip) on the API Gateway stage" at bounding box center [784, 247] width 533 height 35
click at [518, 225] on input "a. Enable response compression (gzip) on the API Gateway stage" at bounding box center [518, 219] width 0 height 11
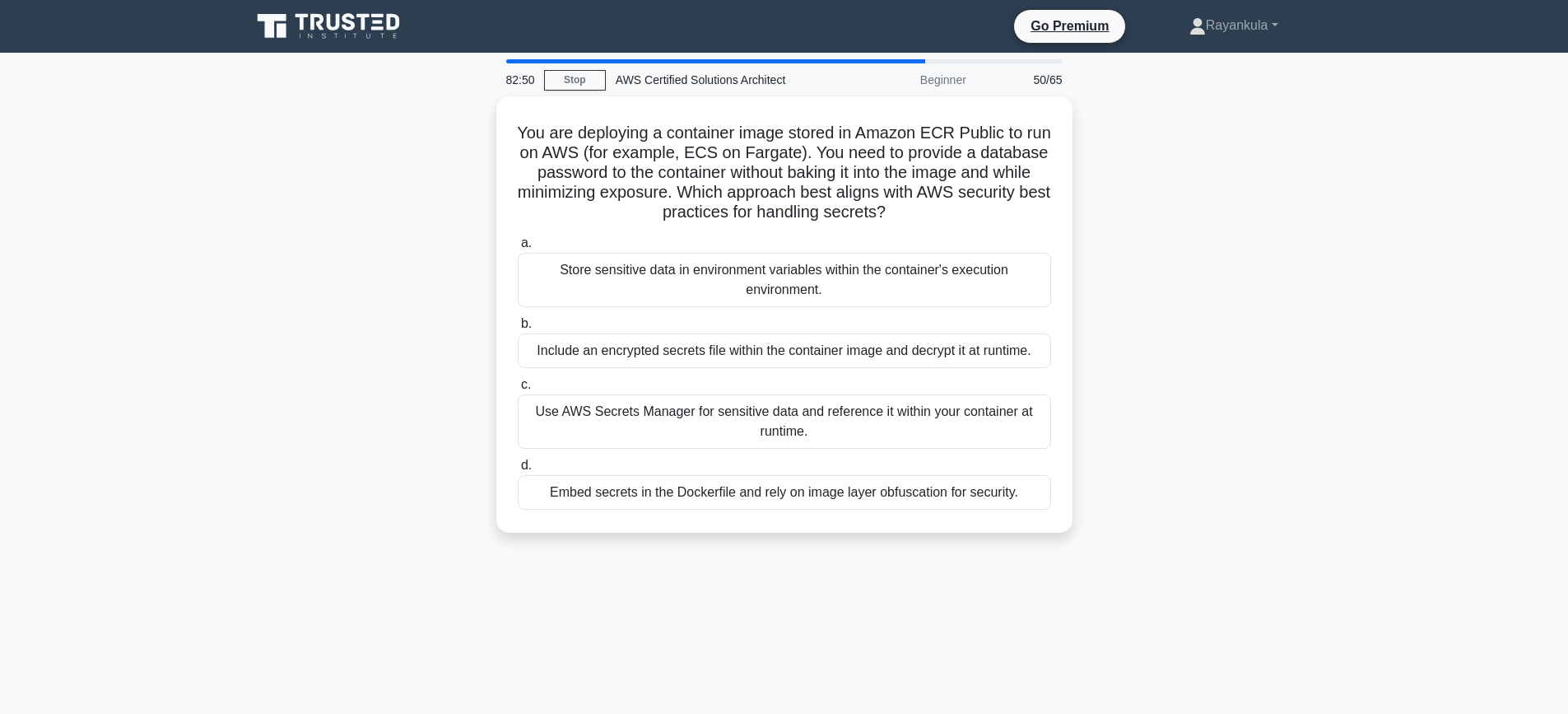
click at [404, 341] on div "You are deploying a container image stored in Amazon ECR Public to run on AWS (…" at bounding box center [784, 324] width 1087 height 457
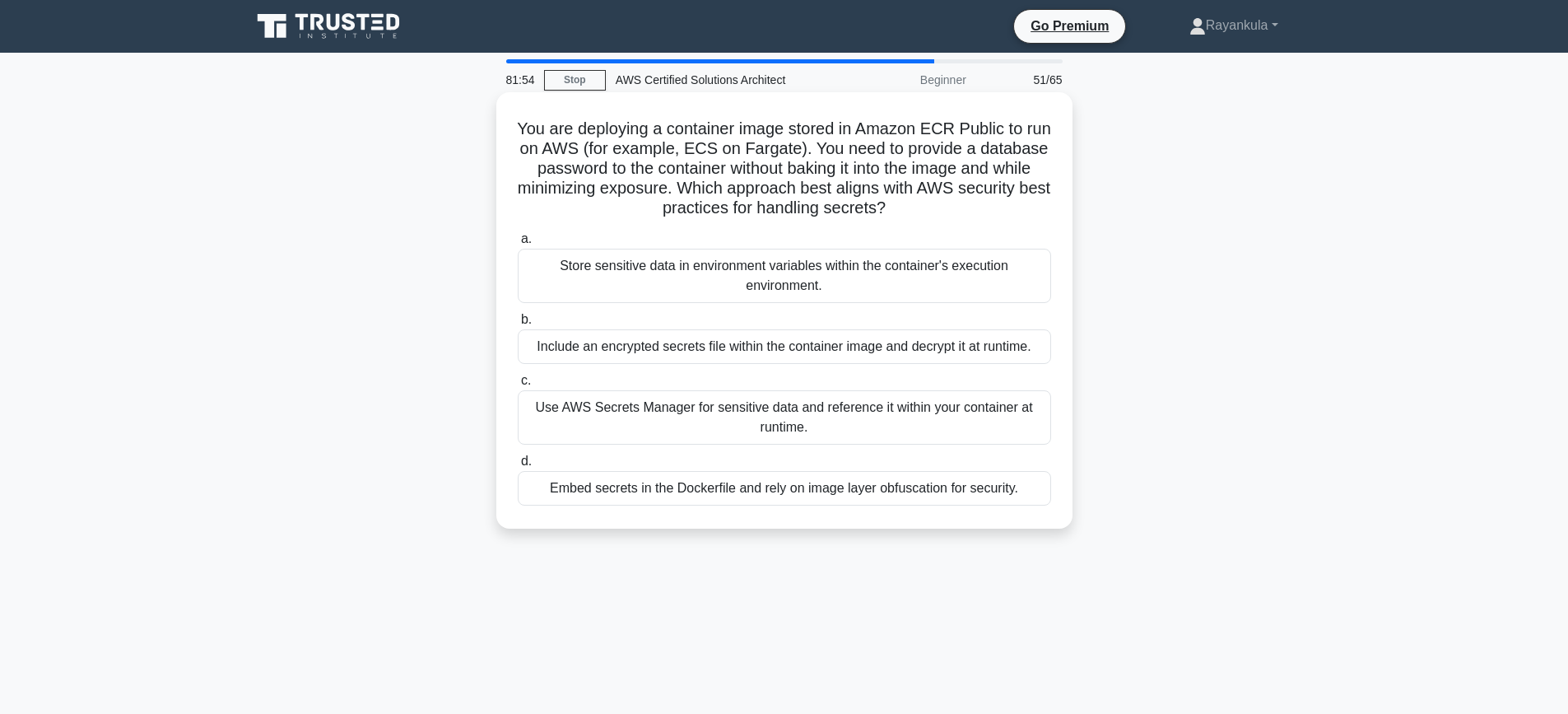
click at [614, 407] on div "Use AWS Secrets Manager for sensitive data and reference it within your contain…" at bounding box center [784, 417] width 533 height 55
click at [518, 387] on input "c. Use AWS Secrets Manager for sensitive data and reference it within your cont…" at bounding box center [518, 380] width 0 height 11
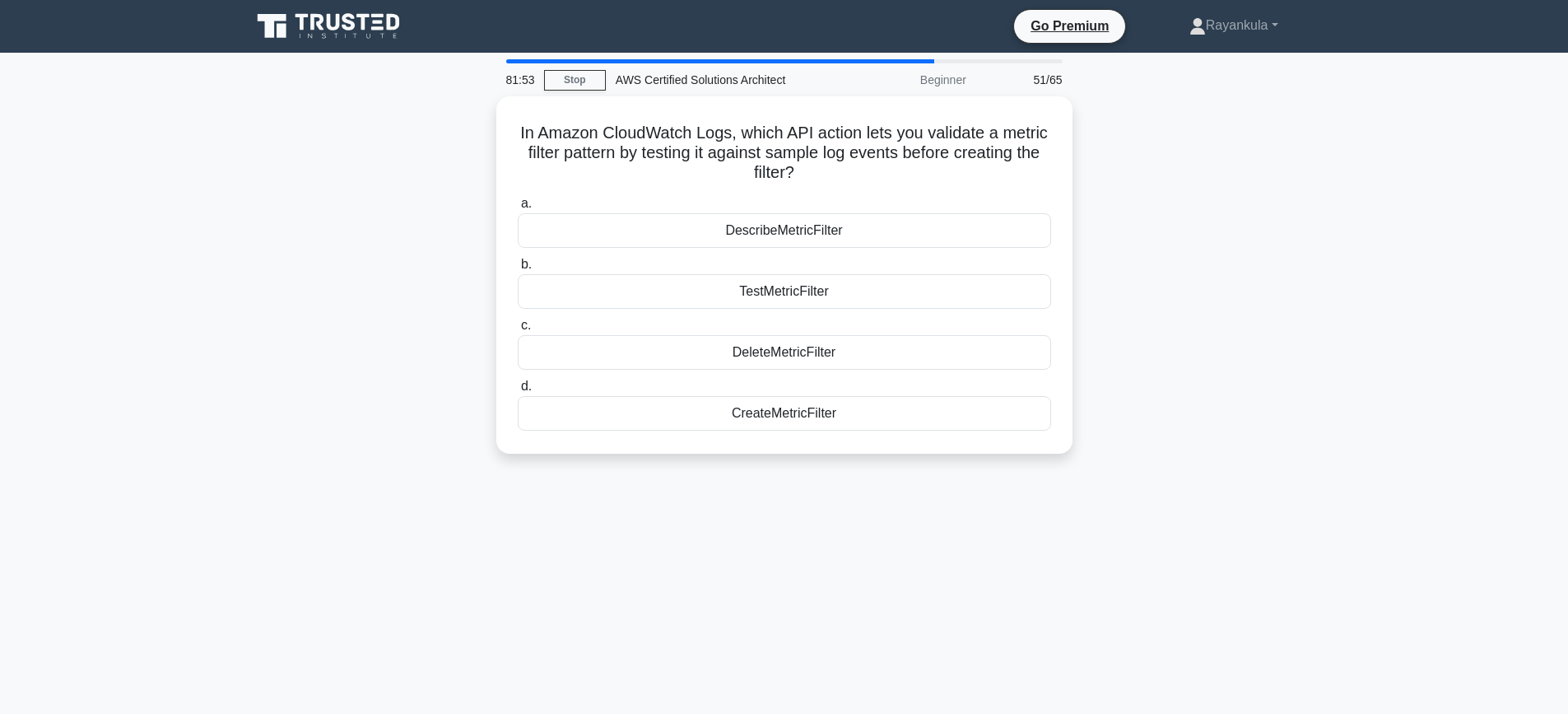
click at [380, 239] on div "In Amazon CloudWatch Logs, which API action lets you validate a metric filter p…" at bounding box center [784, 284] width 1087 height 377
click at [801, 234] on div "DescribeMetricFilter" at bounding box center [784, 226] width 533 height 35
click at [518, 205] on input "a. DescribeMetricFilter" at bounding box center [518, 200] width 0 height 11
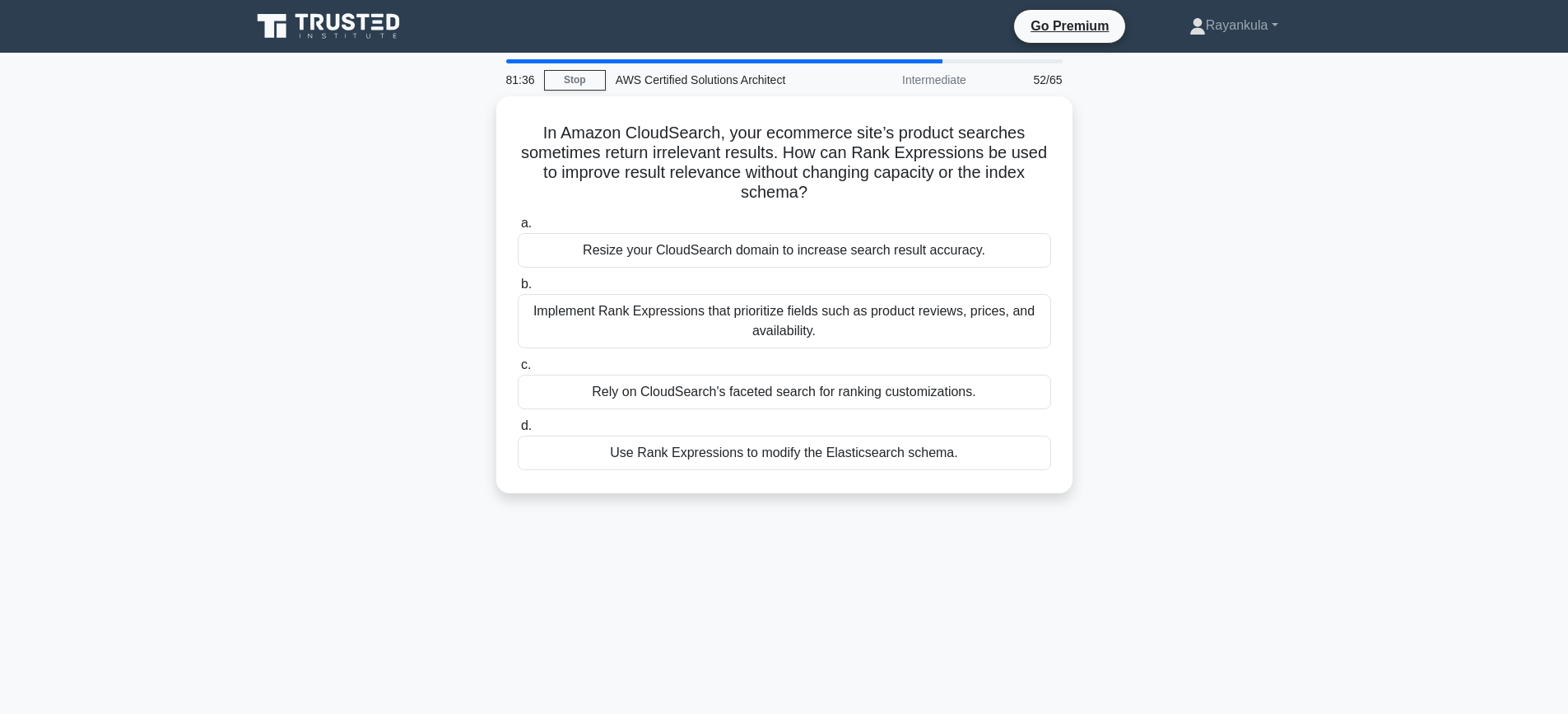
click at [1324, 368] on div "In Amazon CloudSearch, your ecommerce site’s product searches sometimes return …" at bounding box center [784, 304] width 1087 height 416
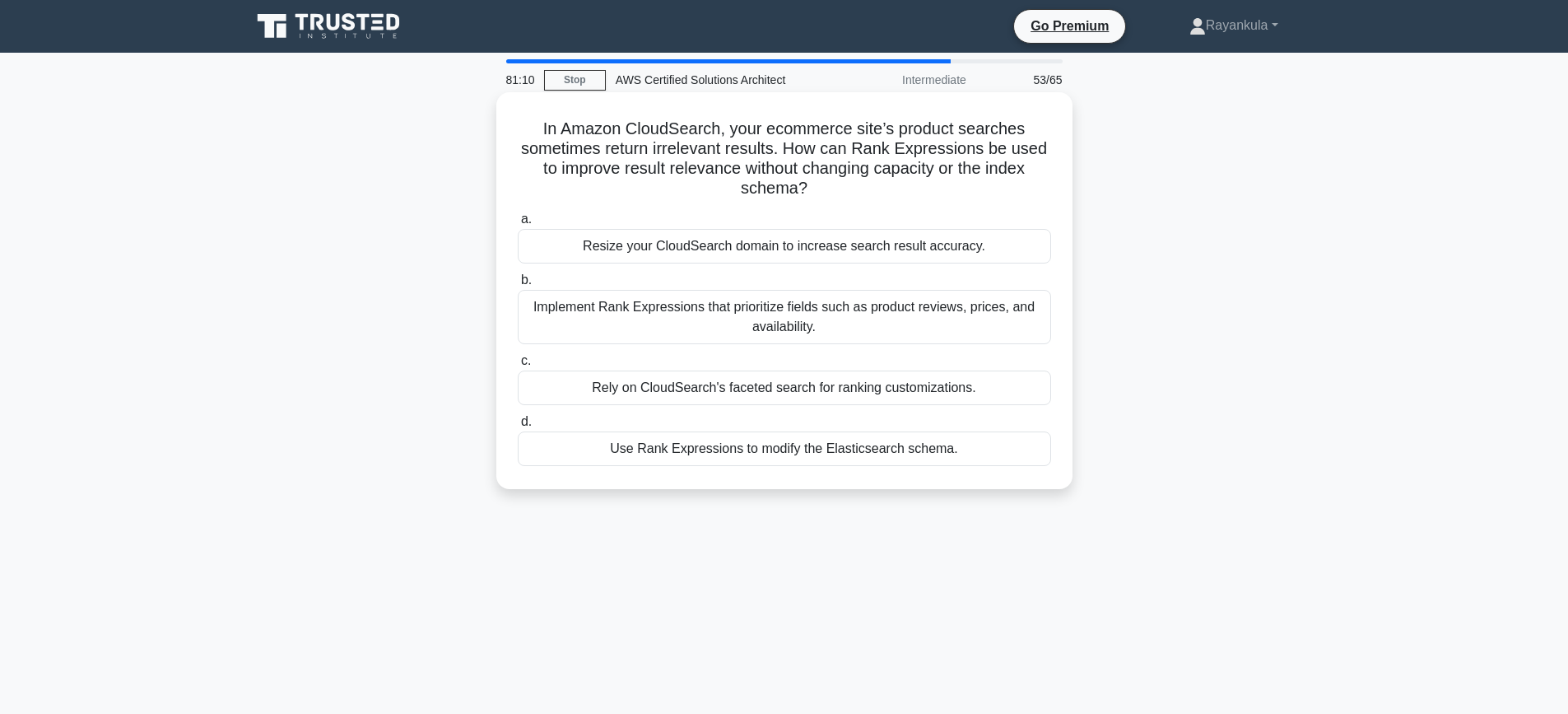
click at [746, 329] on div "Implement Rank Expressions that prioritize fields such as product reviews, pric…" at bounding box center [784, 317] width 533 height 55
click at [518, 286] on input "b. Implement Rank Expressions that prioritize fields such as product reviews, p…" at bounding box center [518, 280] width 0 height 11
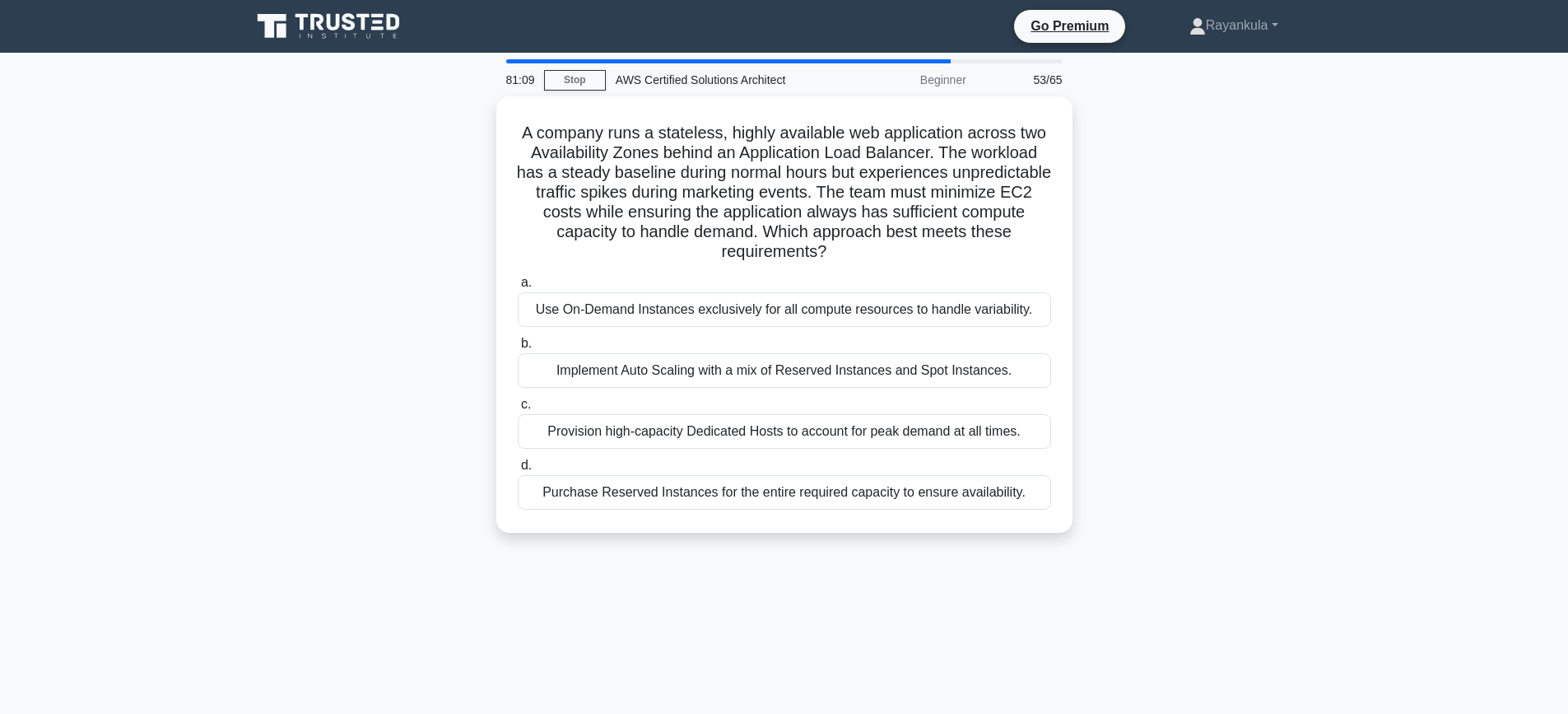
click at [265, 334] on div "A company runs a stateless, highly available web application across two Availab…" at bounding box center [784, 324] width 1087 height 457
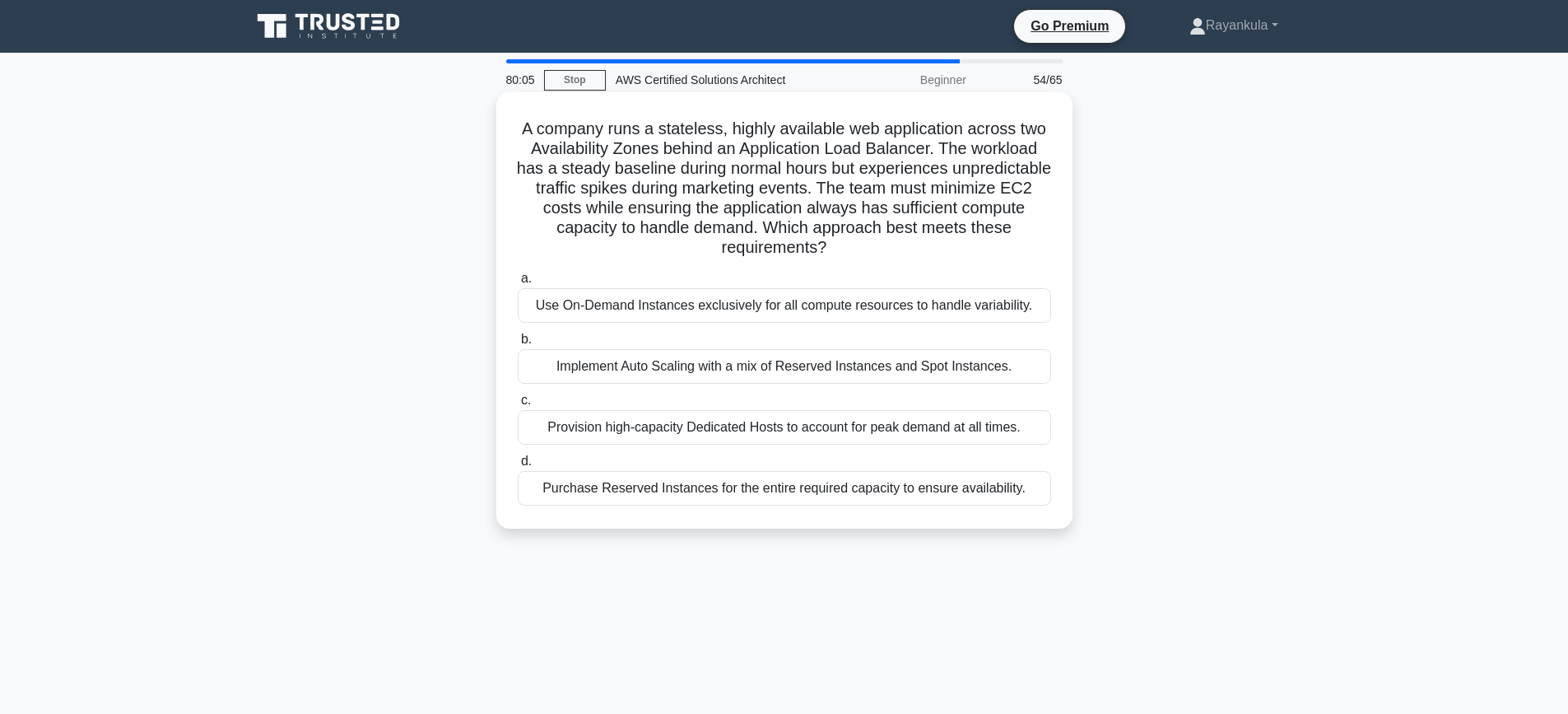
click at [699, 366] on div "Implement Auto Scaling with a mix of Reserved Instances and Spot Instances." at bounding box center [784, 367] width 533 height 35
click at [518, 345] on input "b. Implement Auto Scaling with a mix of Reserved Instances and Spot Instances." at bounding box center [518, 339] width 0 height 11
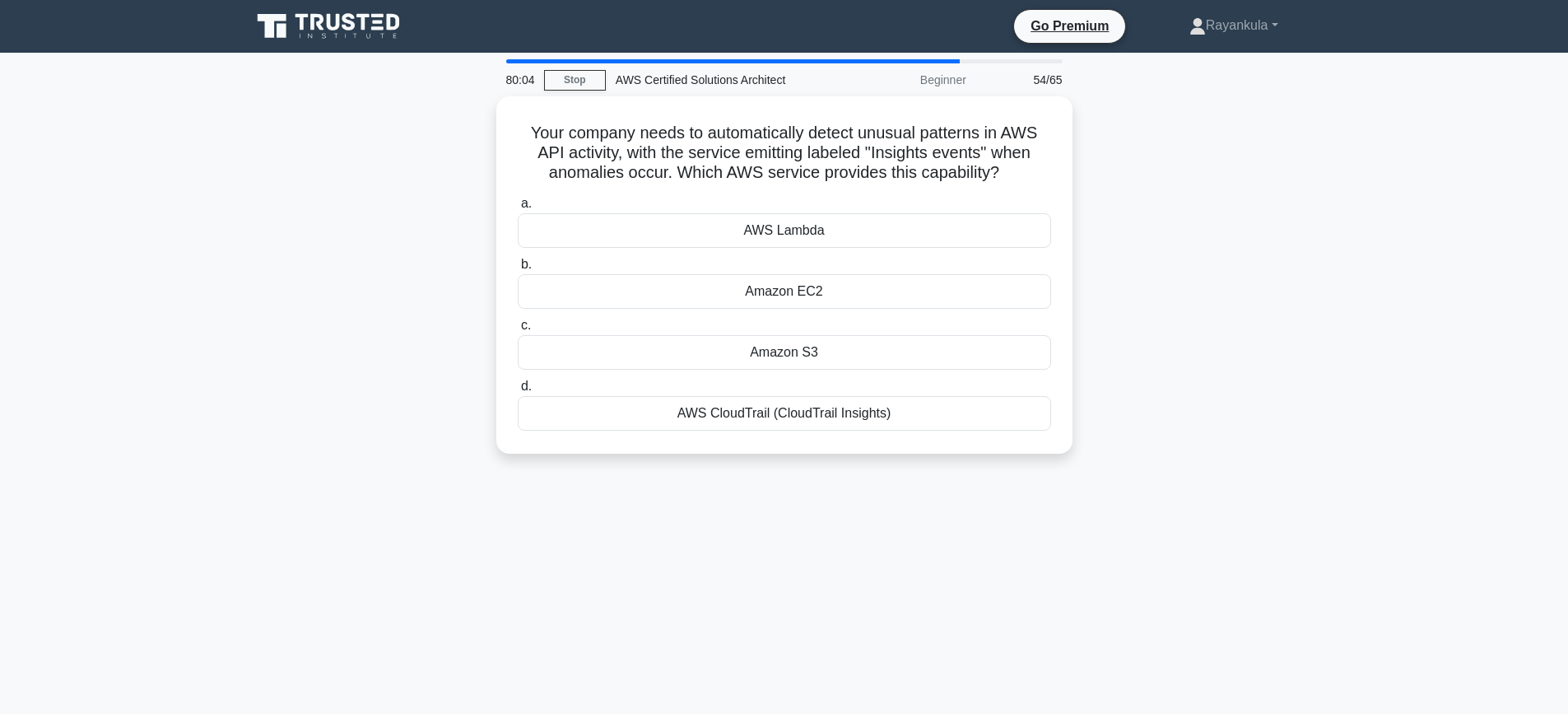
click at [1161, 333] on div "Your company needs to automatically detect unusual patterns in AWS API activity…" at bounding box center [784, 284] width 1087 height 377
click at [740, 416] on div "AWS CloudTrail (CloudTrail Insights)" at bounding box center [784, 410] width 533 height 35
click at [518, 388] on input "d. AWS CloudTrail (CloudTrail Insights)" at bounding box center [518, 382] width 0 height 11
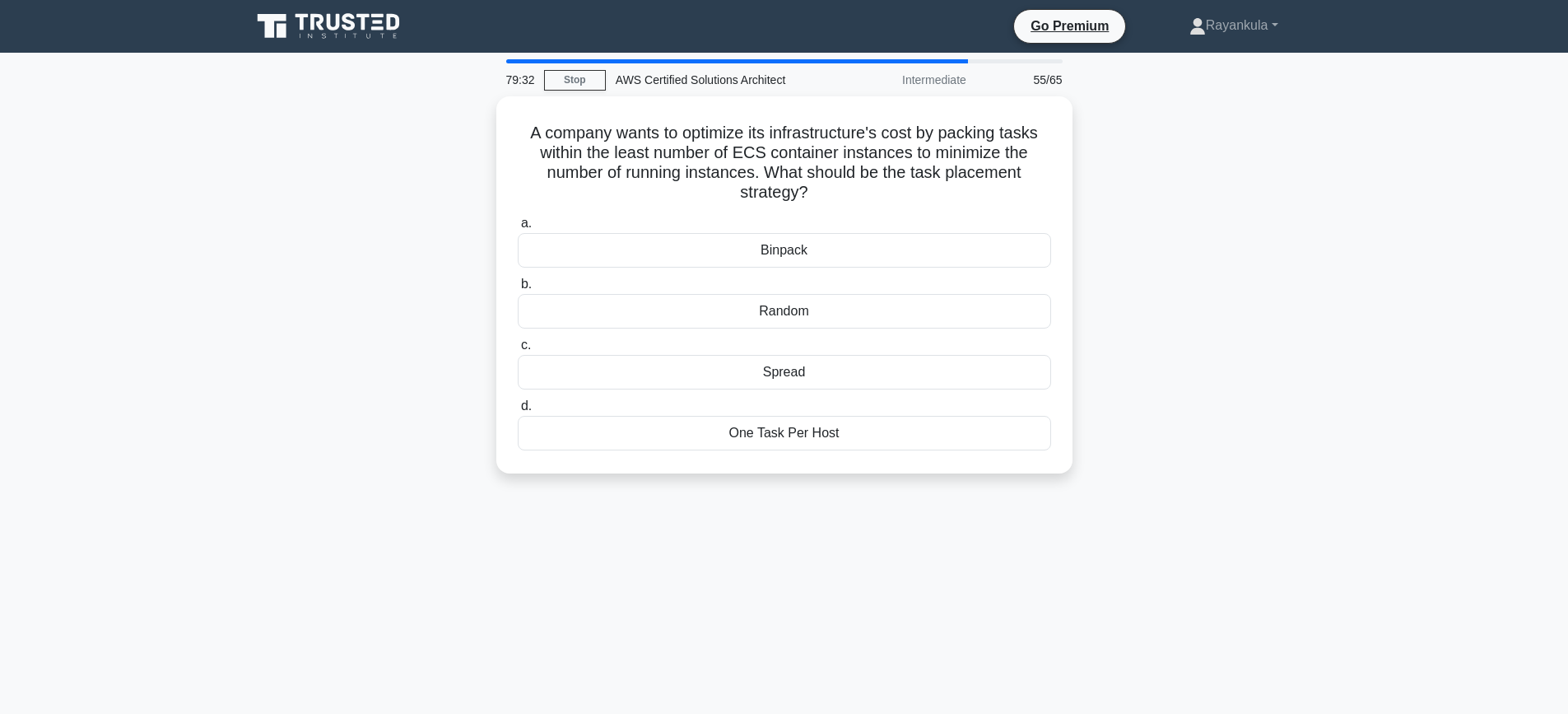
click at [1157, 270] on div "A company wants to optimize its infrastructure's cost by packing tasks within t…" at bounding box center [784, 295] width 1087 height 397
click at [362, 257] on div "A company wants to optimize its infrastructure's cost by packing tasks within t…" at bounding box center [784, 295] width 1087 height 397
click at [803, 249] on div "Binpack" at bounding box center [784, 247] width 533 height 35
click at [518, 225] on input "a. Binpack" at bounding box center [518, 219] width 0 height 11
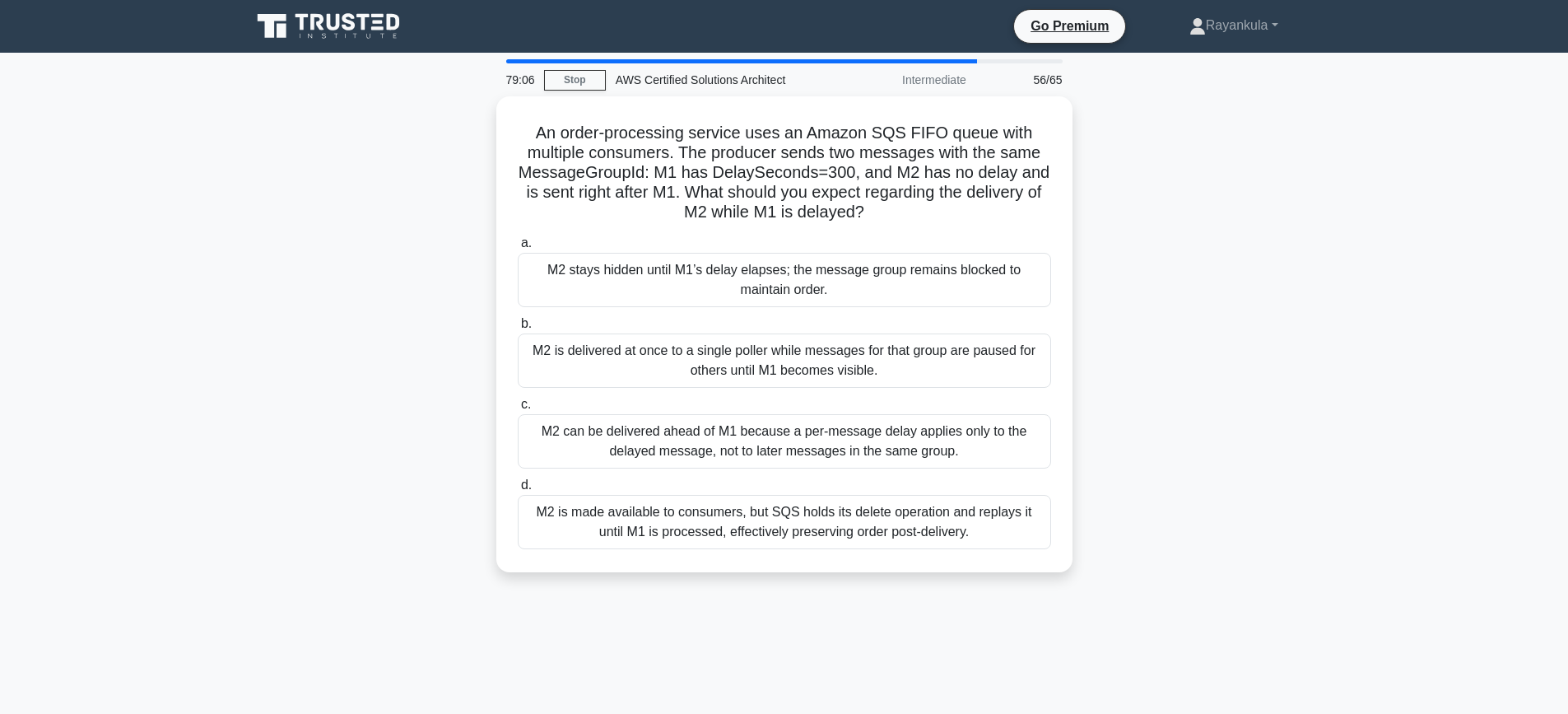
click at [1230, 256] on div "An order-processing service uses an Amazon SQS FIFO queue with multiple consume…" at bounding box center [784, 344] width 1087 height 496
click at [857, 285] on div "M2 stays hidden until M1’s delay elapses; the message group remains blocked to …" at bounding box center [784, 275] width 533 height 55
click at [518, 245] on input "a. M2 stays hidden until M1’s delay elapses; the message group remains blocked …" at bounding box center [518, 239] width 0 height 11
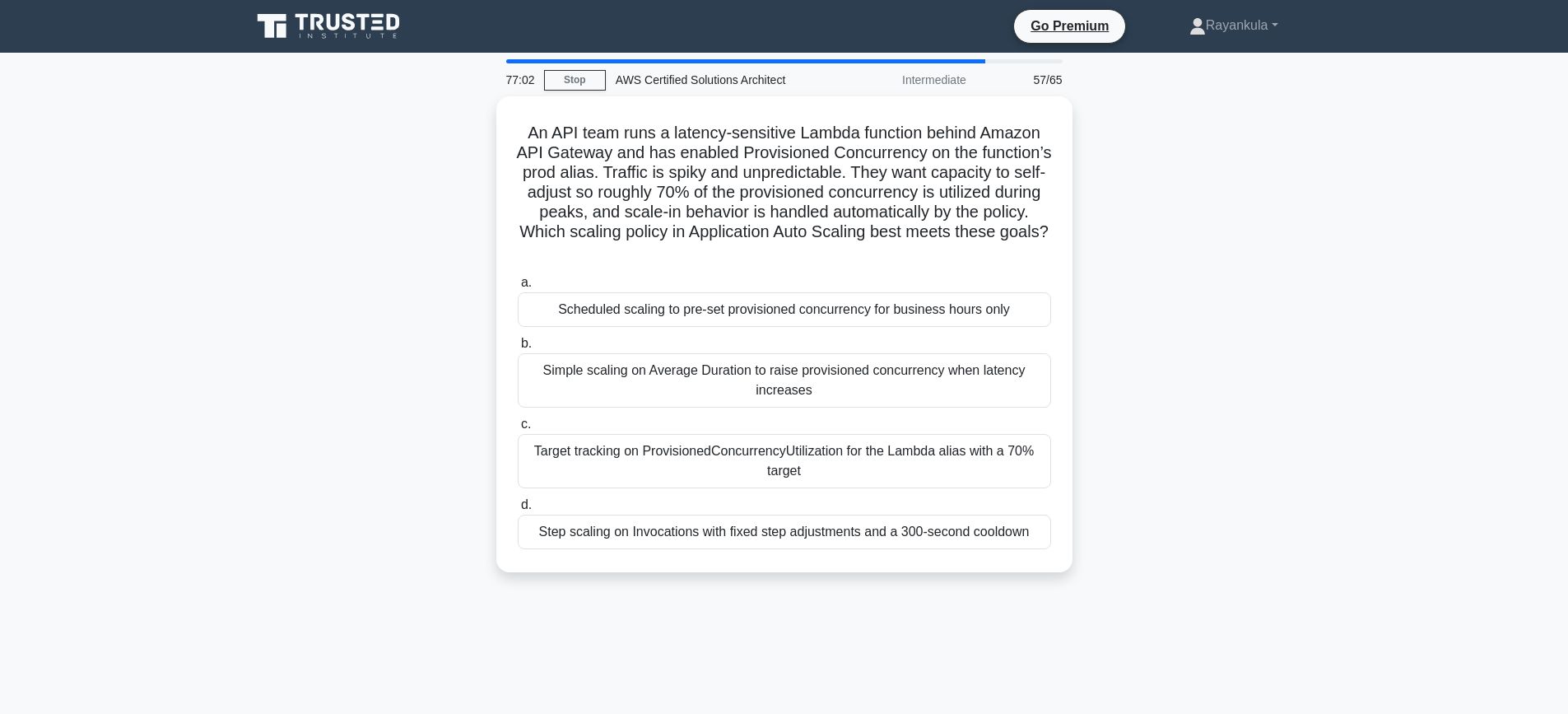
click at [433, 351] on div "An API team runs a latency-sensitive Lambda function behind Amazon API Gateway …" at bounding box center [784, 344] width 1087 height 496
click at [390, 303] on div "An API team runs a latency-sensitive Lambda function behind Amazon API Gateway …" at bounding box center [784, 344] width 1087 height 496
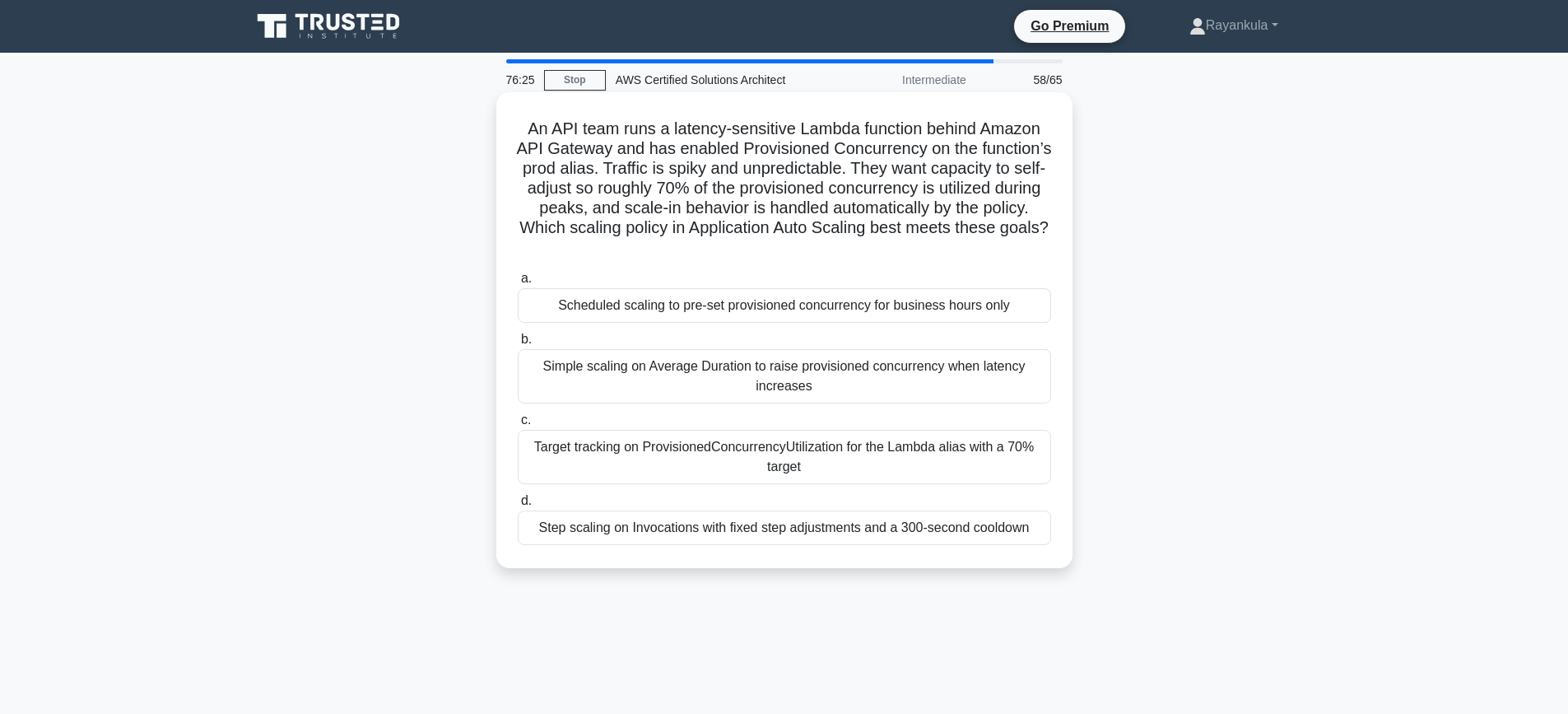
click at [743, 458] on div "Target tracking on ProvisionedConcurrencyUtilization for the Lambda alias with …" at bounding box center [784, 457] width 533 height 55
click at [518, 426] on input "c. Target tracking on ProvisionedConcurrencyUtilization for the Lambda alias wi…" at bounding box center [518, 420] width 0 height 11
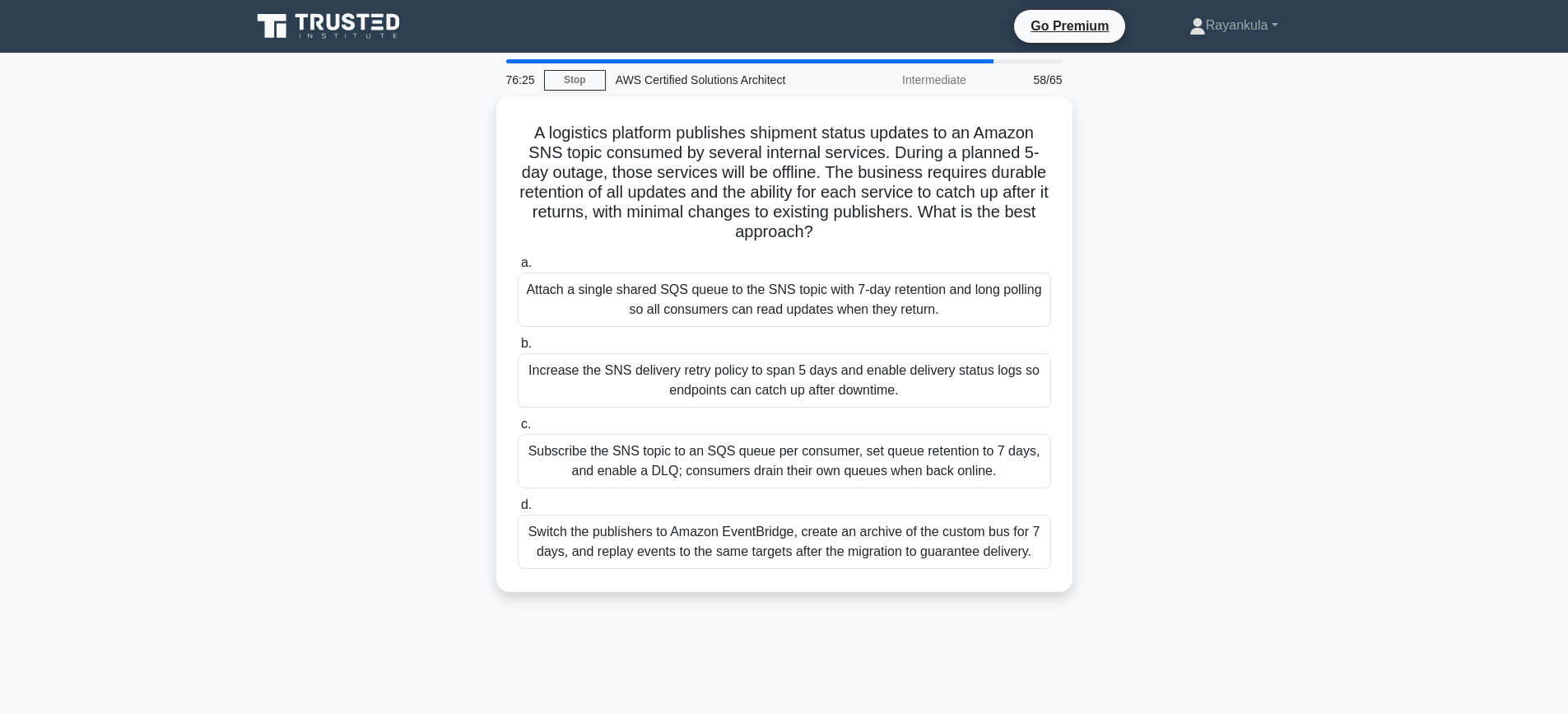
click at [1281, 324] on div "A logistics platform publishes shipment status updates to an Amazon SNS topic c…" at bounding box center [784, 353] width 1087 height 515
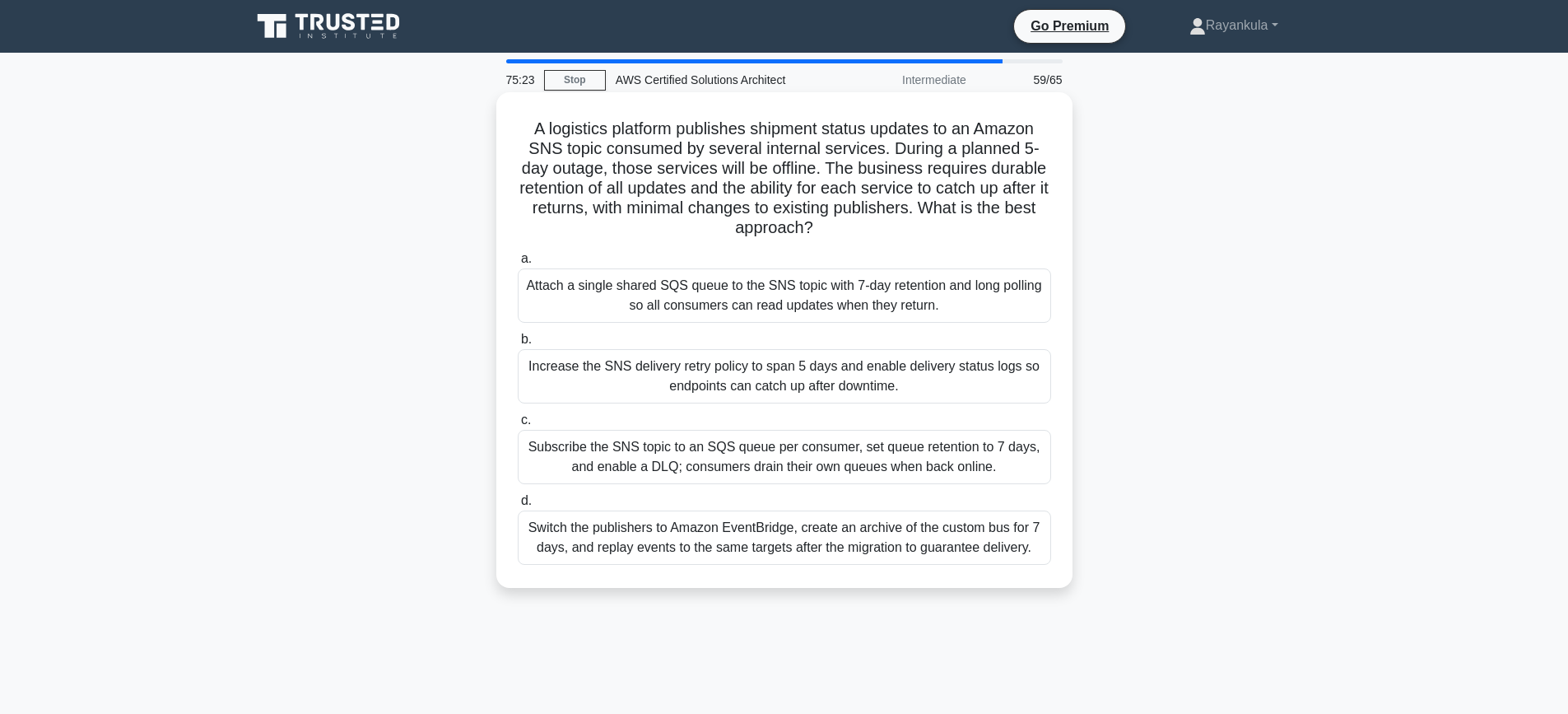
click at [1014, 480] on div "Subscribe the SNS topic to an SQS queue per consumer, set queue retention to 7 …" at bounding box center [784, 457] width 533 height 55
click at [518, 426] on input "c. Subscribe the SNS topic to an SQS queue per consumer, set queue retention to…" at bounding box center [518, 420] width 0 height 11
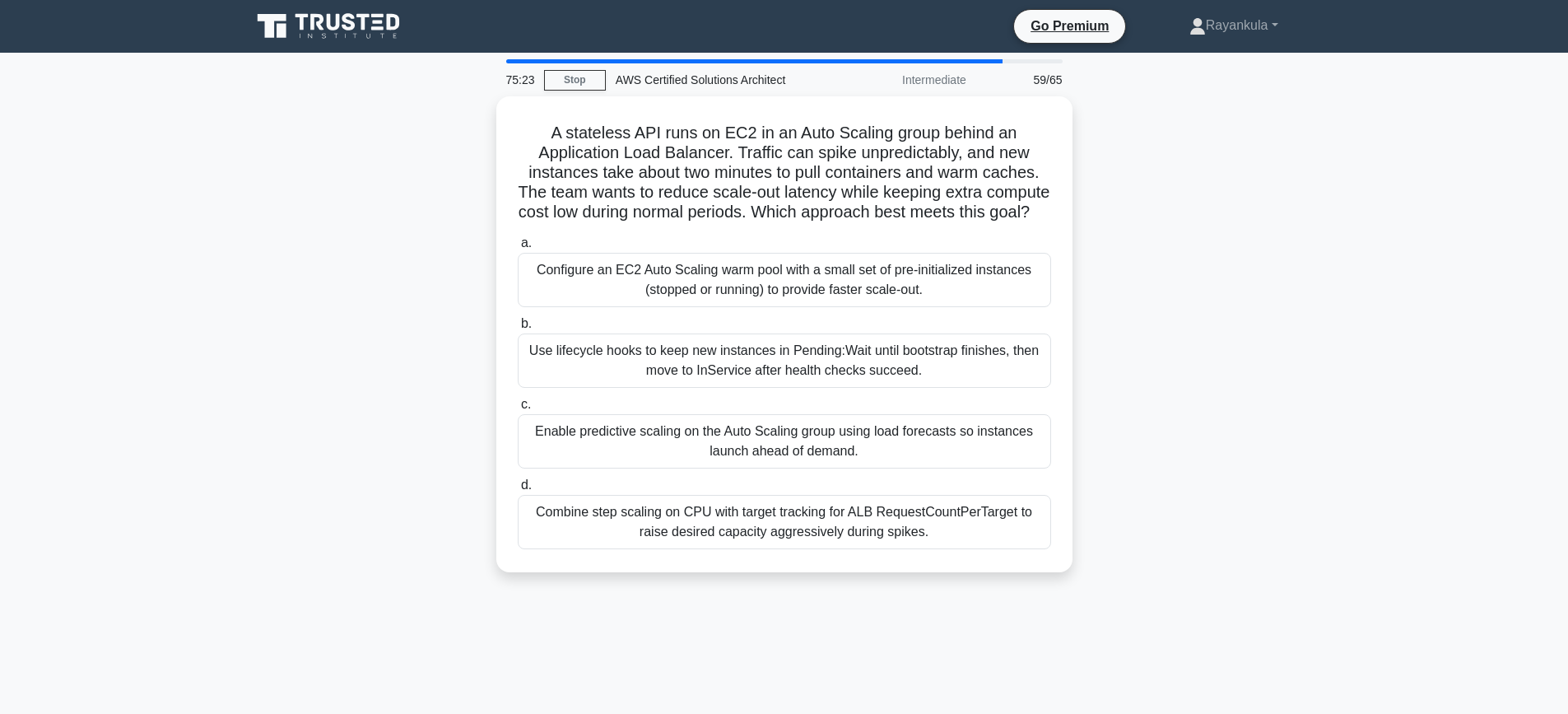
click at [1246, 421] on div "A stateless API runs on EC2 in an Auto Scaling group behind an Application Load…" at bounding box center [784, 344] width 1087 height 496
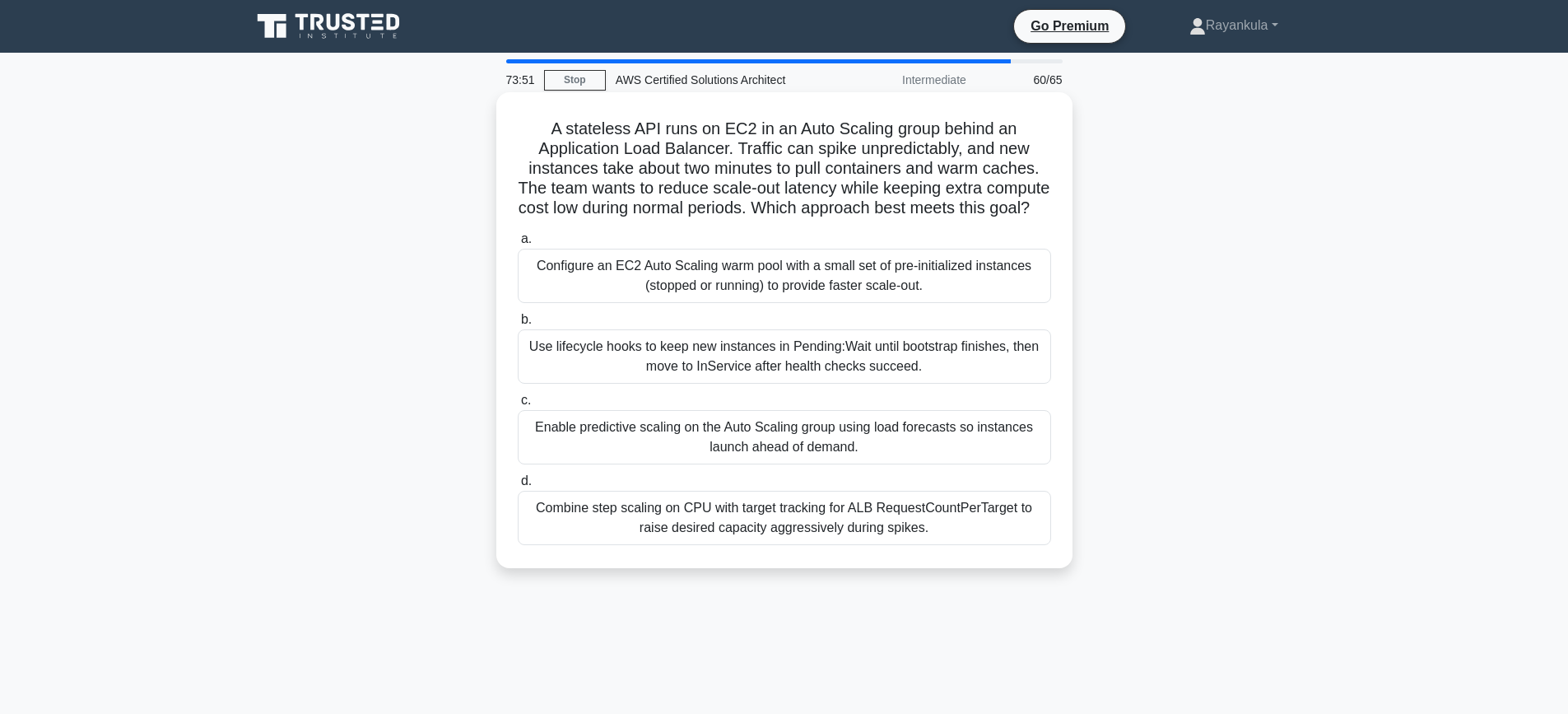
click at [911, 290] on div "Configure an EC2 Auto Scaling warm pool with a small set of pre-initialized ins…" at bounding box center [784, 275] width 533 height 55
click at [518, 245] on input "a. Configure an EC2 Auto Scaling warm pool with a small set of pre-initialized …" at bounding box center [518, 239] width 0 height 11
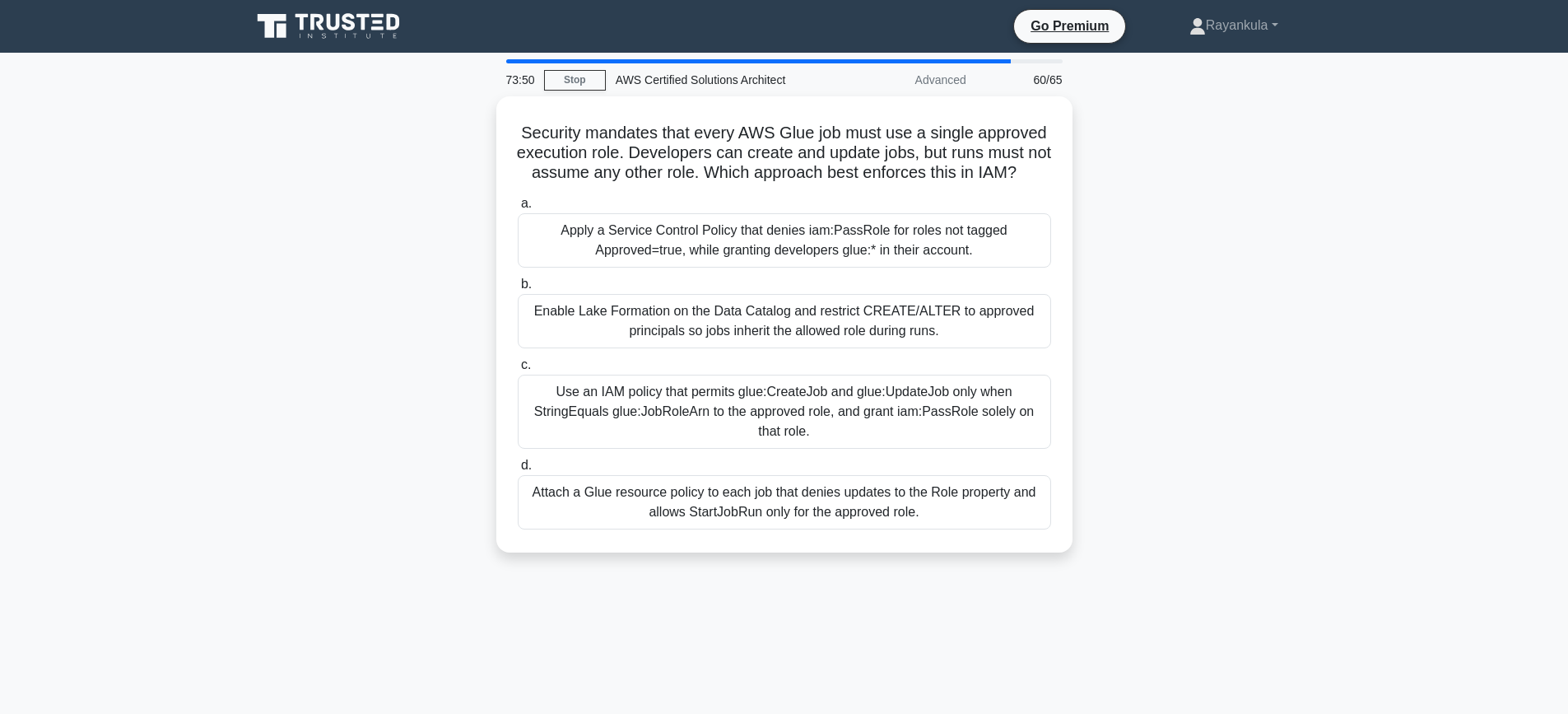
click at [316, 294] on div "Security mandates that every AWS Glue job must use a single approved execution …" at bounding box center [784, 334] width 1087 height 476
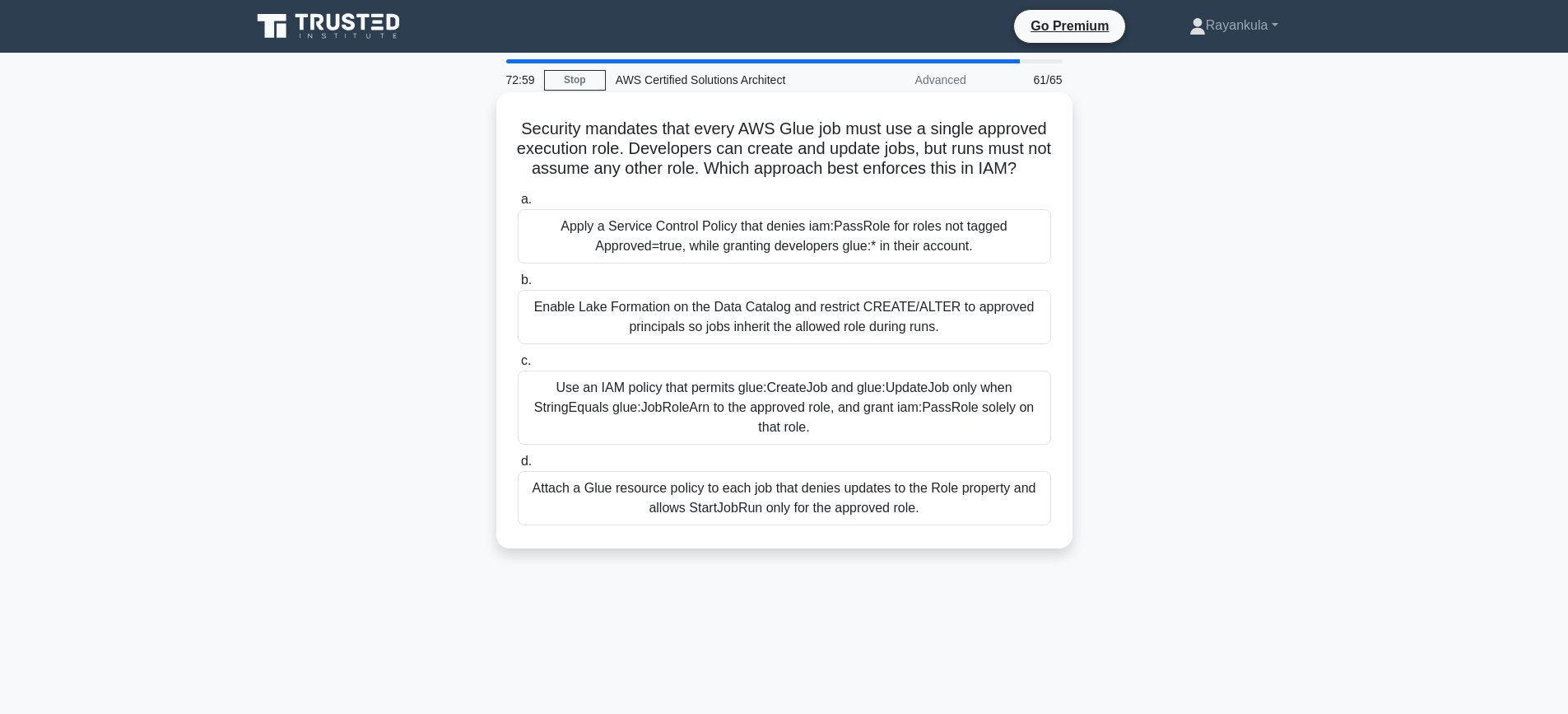
click at [863, 428] on div "Use an IAM policy that permits glue:CreateJob and glue:UpdateJob only when Stri…" at bounding box center [784, 407] width 533 height 74
click at [518, 367] on input "c. Use an IAM policy that permits glue:CreateJob and glue:UpdateJob only when S…" at bounding box center [518, 361] width 0 height 11
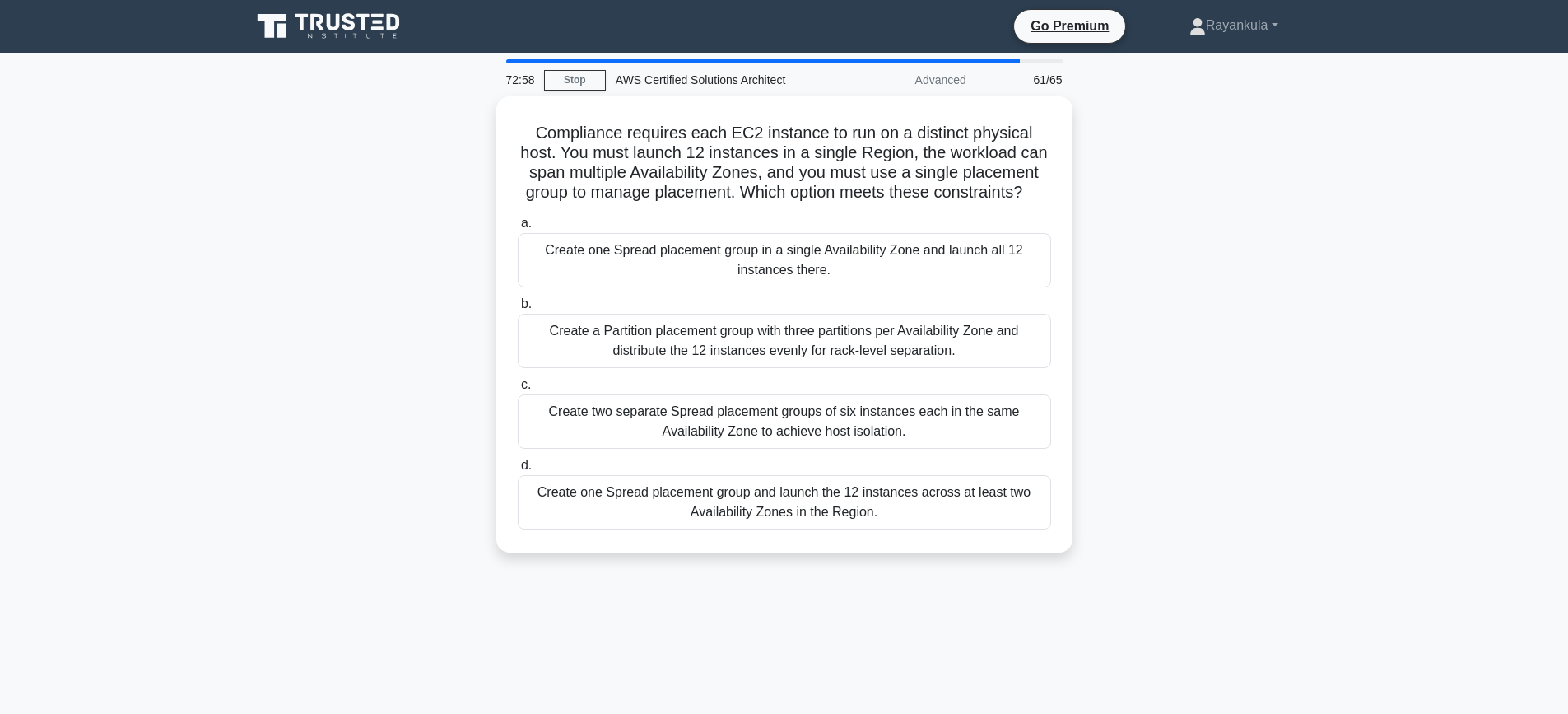
click at [1246, 355] on div "Compliance requires each EC2 instance to run on a distinct physical host. You m…" at bounding box center [784, 334] width 1087 height 476
click at [360, 235] on div "Compliance requires each EC2 instance to run on a distinct physical host. You m…" at bounding box center [784, 334] width 1087 height 476
click at [386, 404] on div "Compliance requires each EC2 instance to run on a distinct physical host. You m…" at bounding box center [784, 334] width 1087 height 476
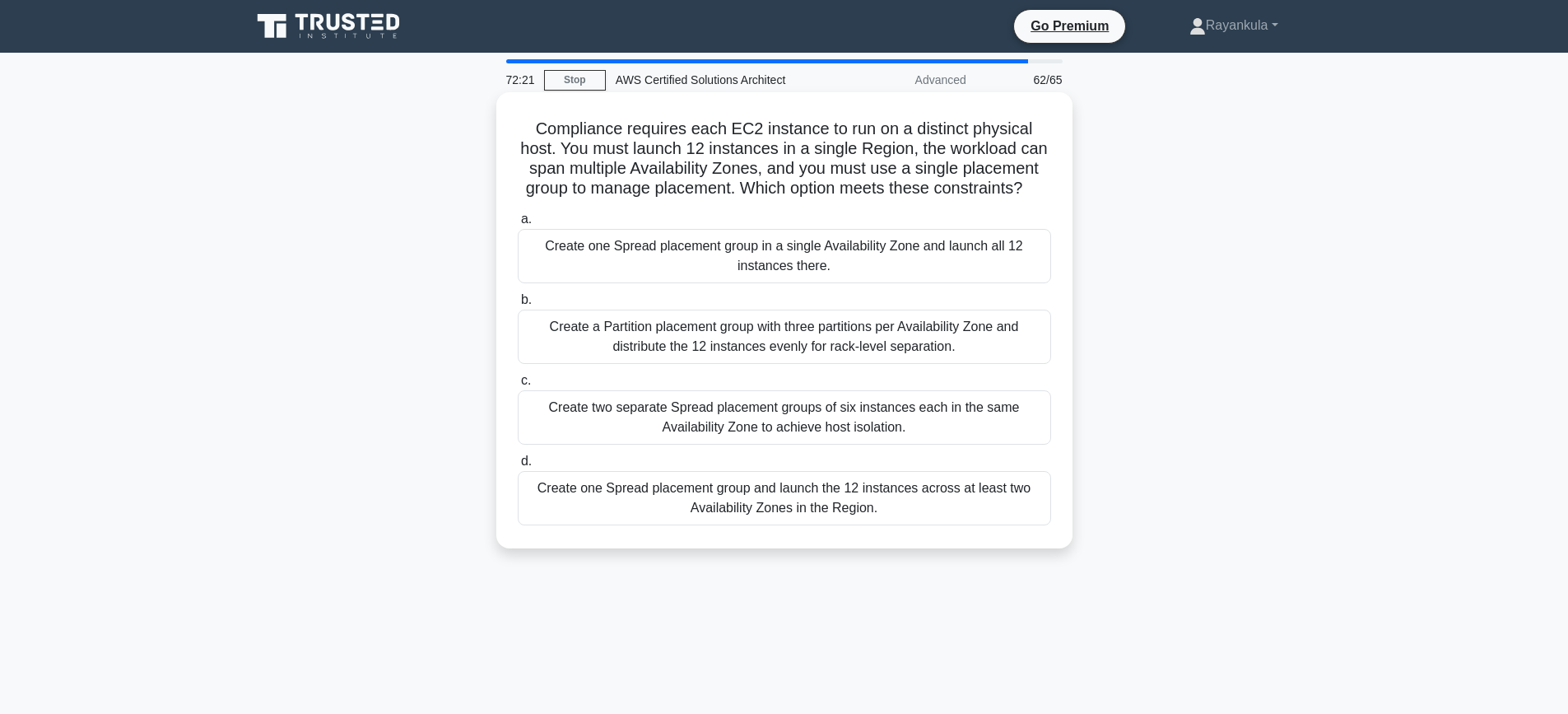
click at [670, 499] on div "Create one Spread placement group and launch the 12 instances across at least t…" at bounding box center [784, 498] width 533 height 55
click at [518, 467] on input "d. Create one Spread placement group and launch the 12 instances across at leas…" at bounding box center [518, 462] width 0 height 11
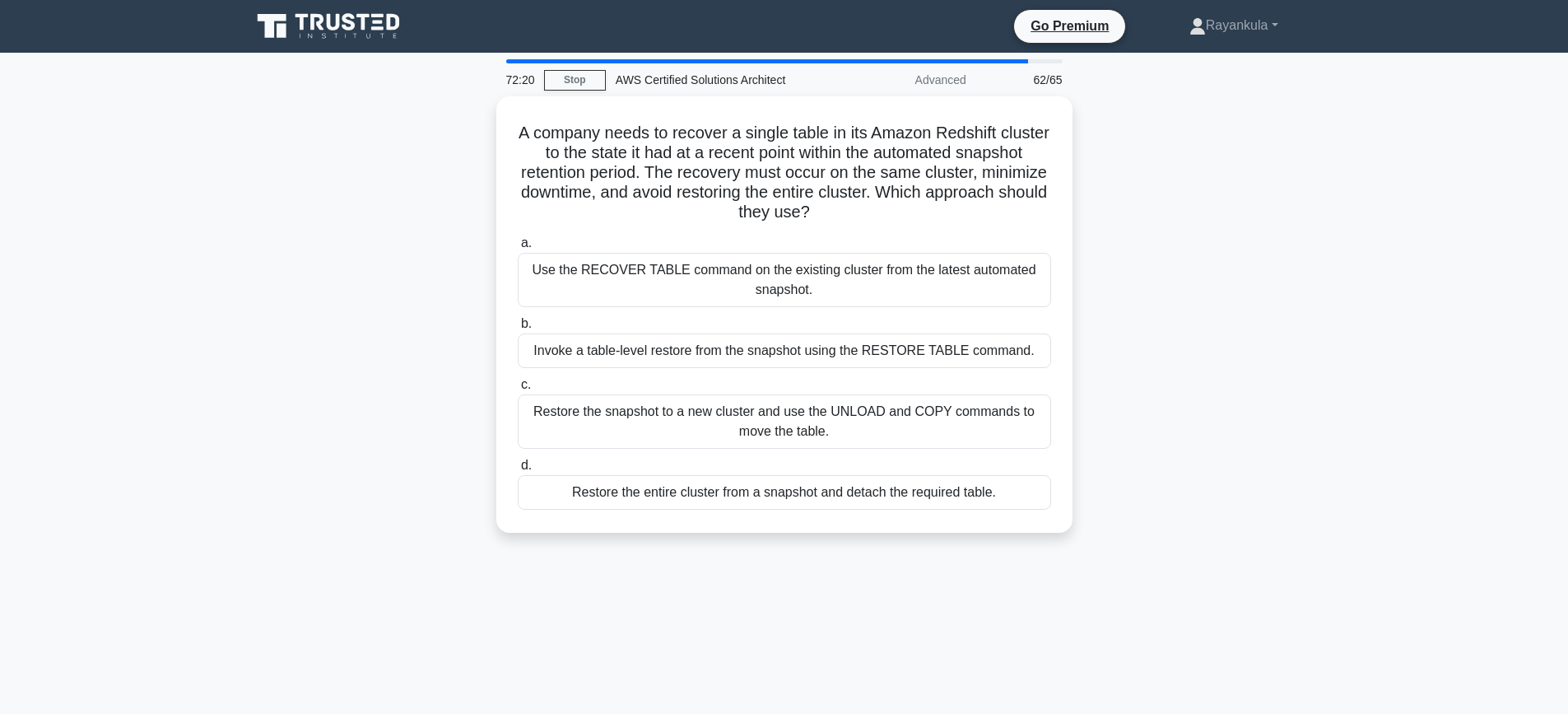
click at [334, 300] on div "A company needs to recover a single table in its Amazon Redshift cluster to the…" at bounding box center [784, 324] width 1087 height 457
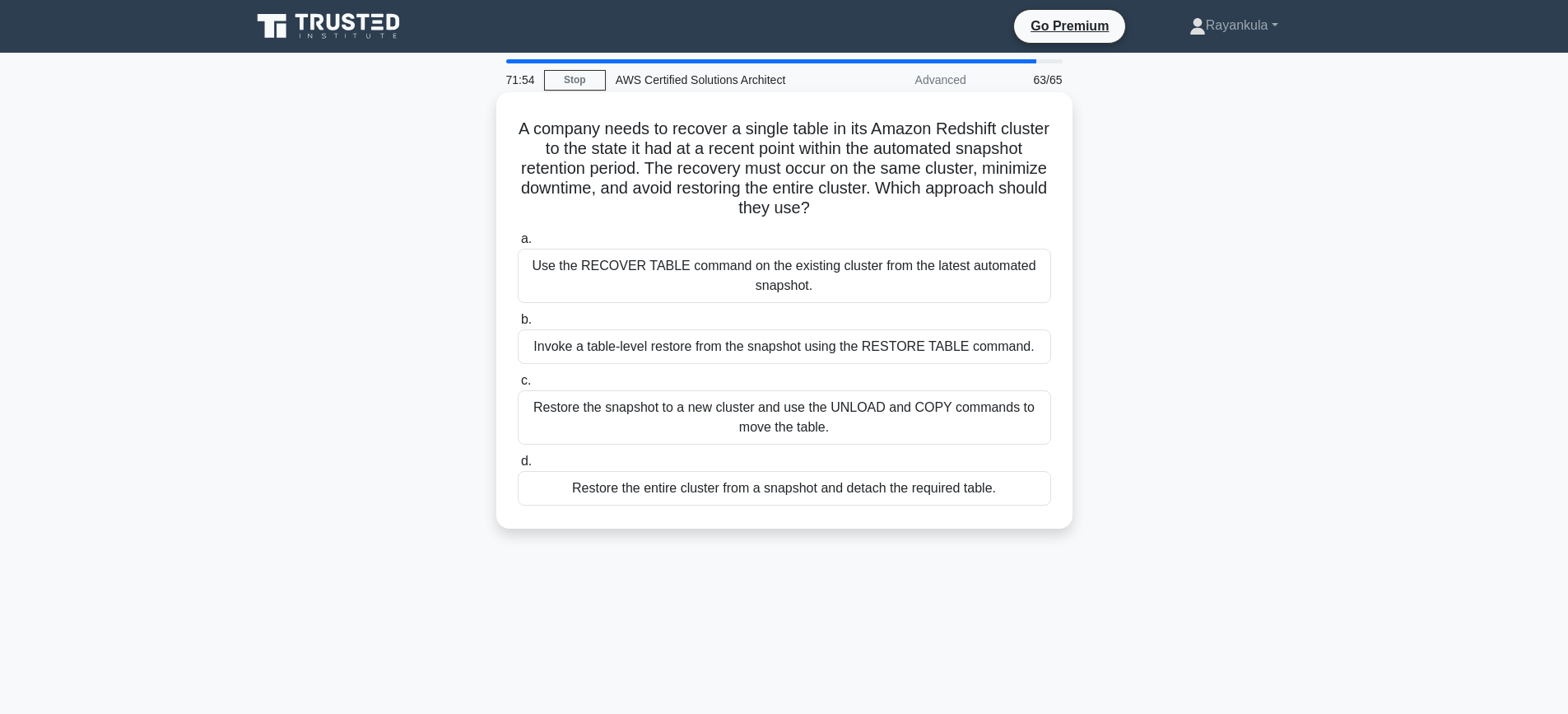
click at [701, 351] on div "Invoke a table-level restore from the snapshot using the RESTORE TABLE command." at bounding box center [784, 346] width 533 height 35
click at [518, 325] on input "b. Invoke a table-level restore from the snapshot using the RESTORE TABLE comma…" at bounding box center [518, 320] width 0 height 11
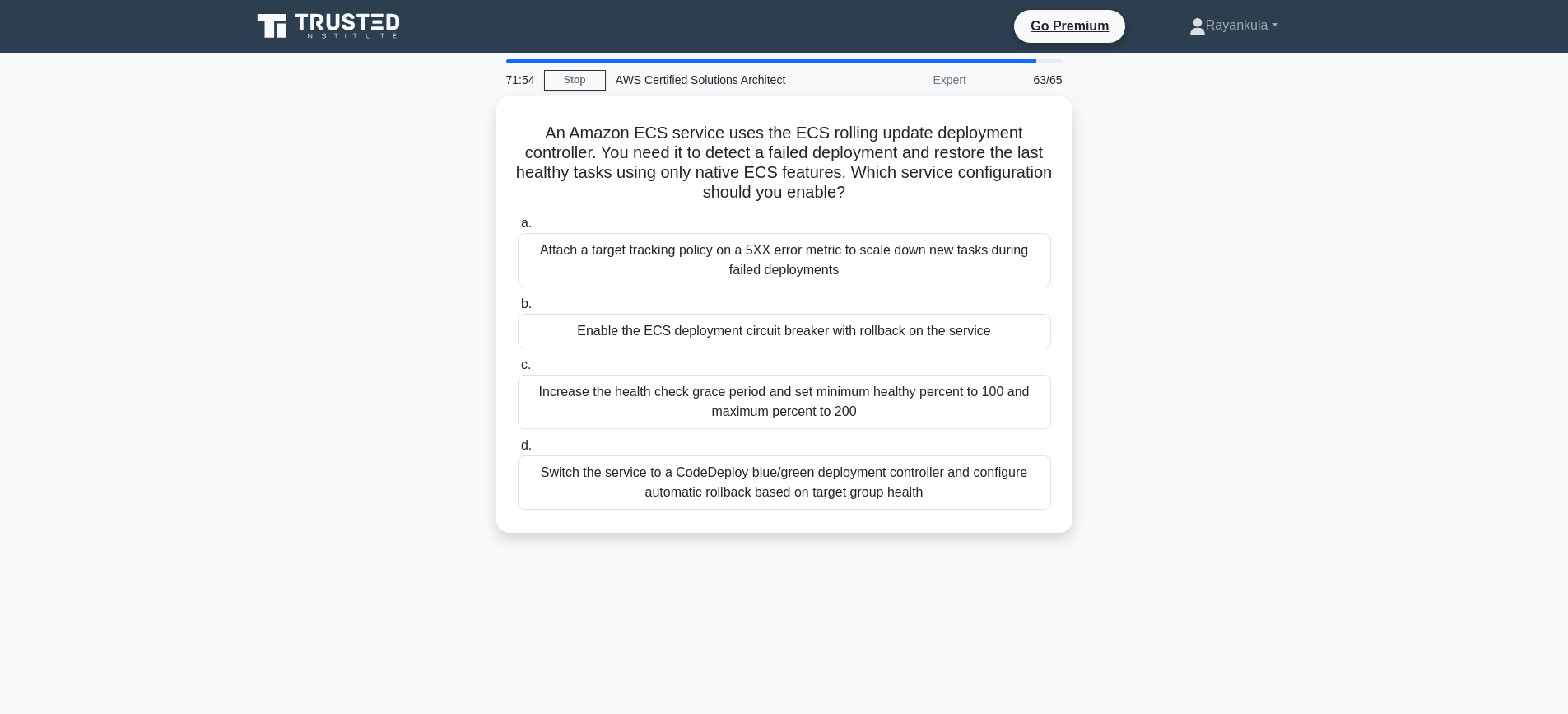
click at [363, 312] on div "An Amazon ECS service uses the ECS rolling update deployment controller. You ne…" at bounding box center [784, 324] width 1087 height 457
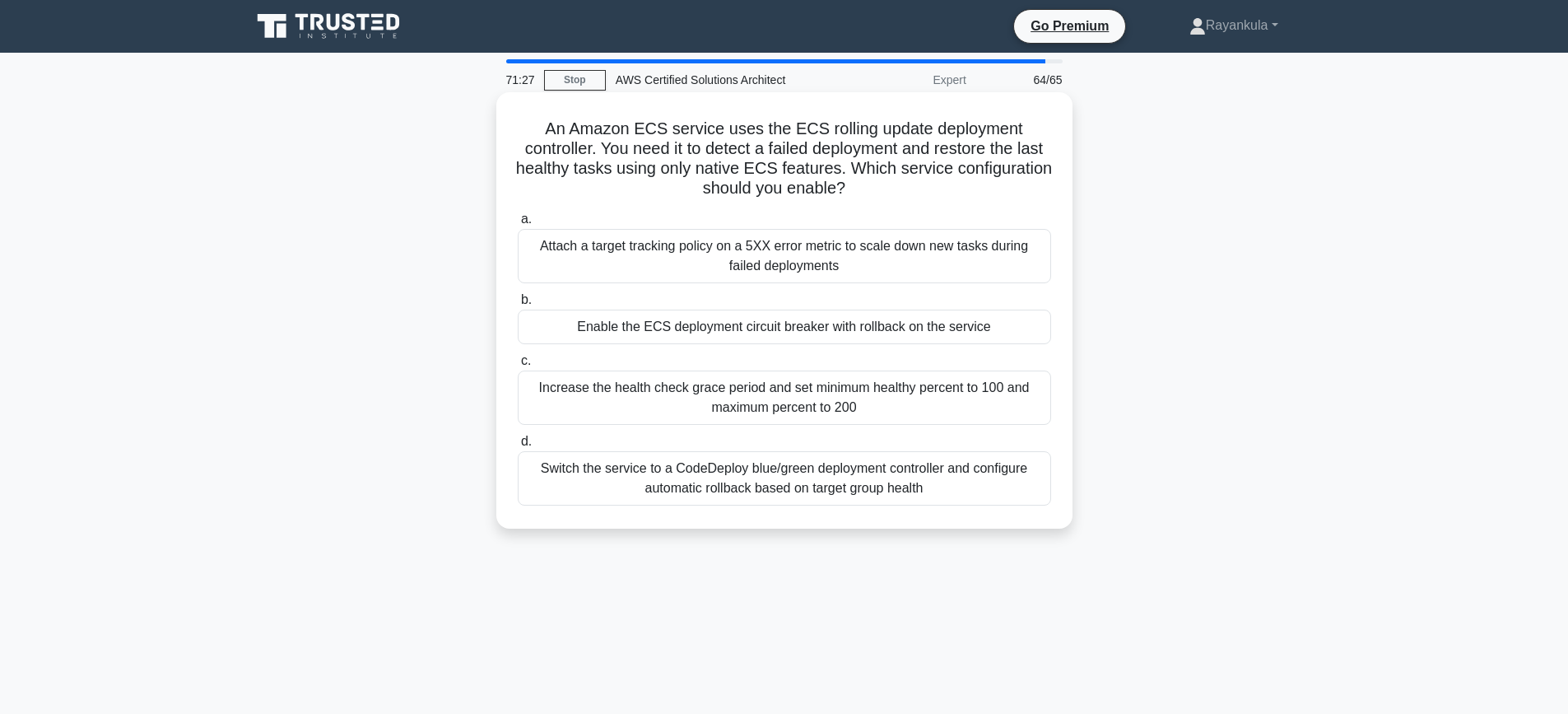
click at [907, 334] on div "Enable the ECS deployment circuit breaker with rollback on the service" at bounding box center [784, 327] width 533 height 35
click at [518, 305] on input "b. Enable the ECS deployment circuit breaker with rollback on the service" at bounding box center [518, 299] width 0 height 11
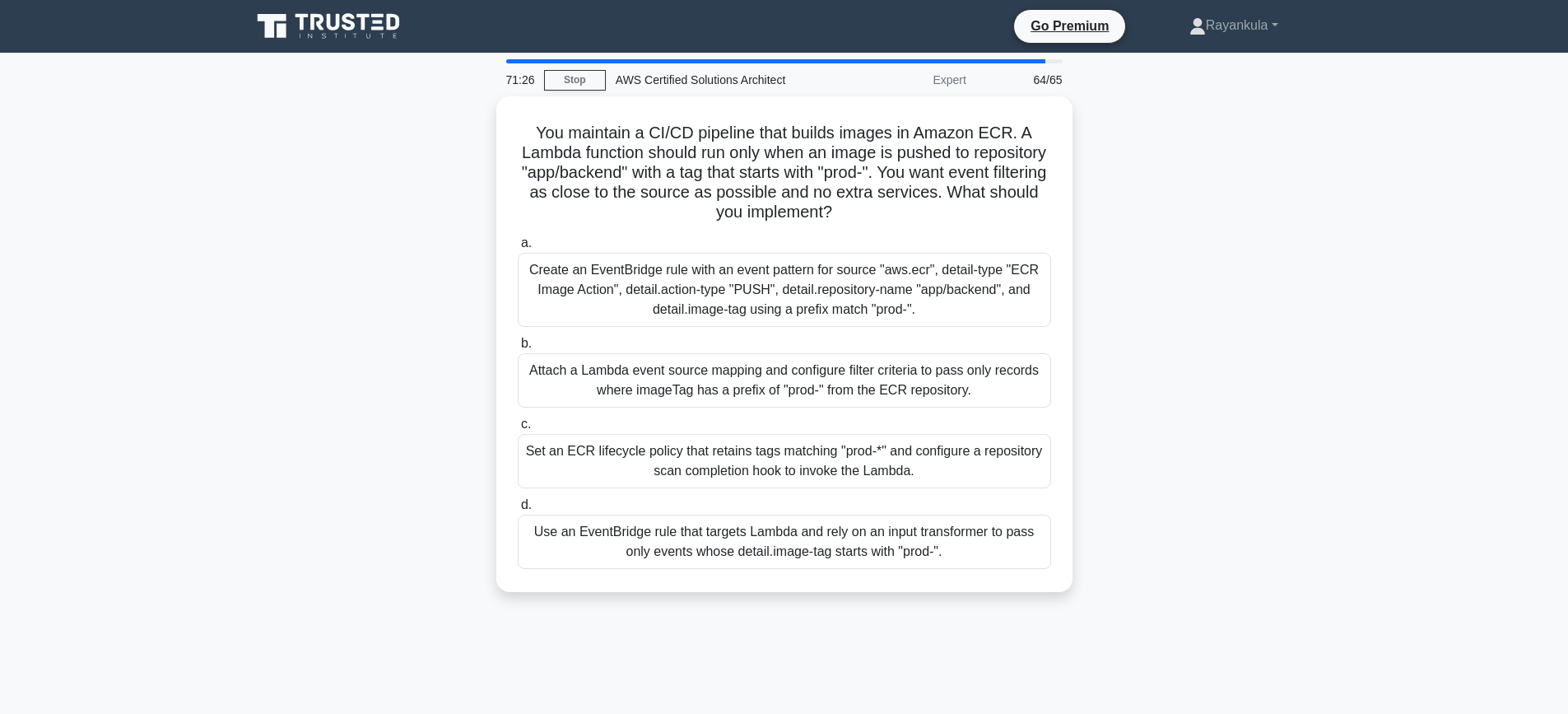
click at [371, 325] on div "You maintain a CI/CD pipeline that builds images in Amazon ECR. A Lambda functi…" at bounding box center [784, 353] width 1087 height 515
click at [334, 332] on div "You maintain a CI/CD pipeline that builds images in Amazon ECR. A Lambda functi…" at bounding box center [784, 353] width 1087 height 515
click at [334, 375] on div "You maintain a CI/CD pipeline that builds images in Amazon ECR. A Lambda functi…" at bounding box center [784, 353] width 1087 height 515
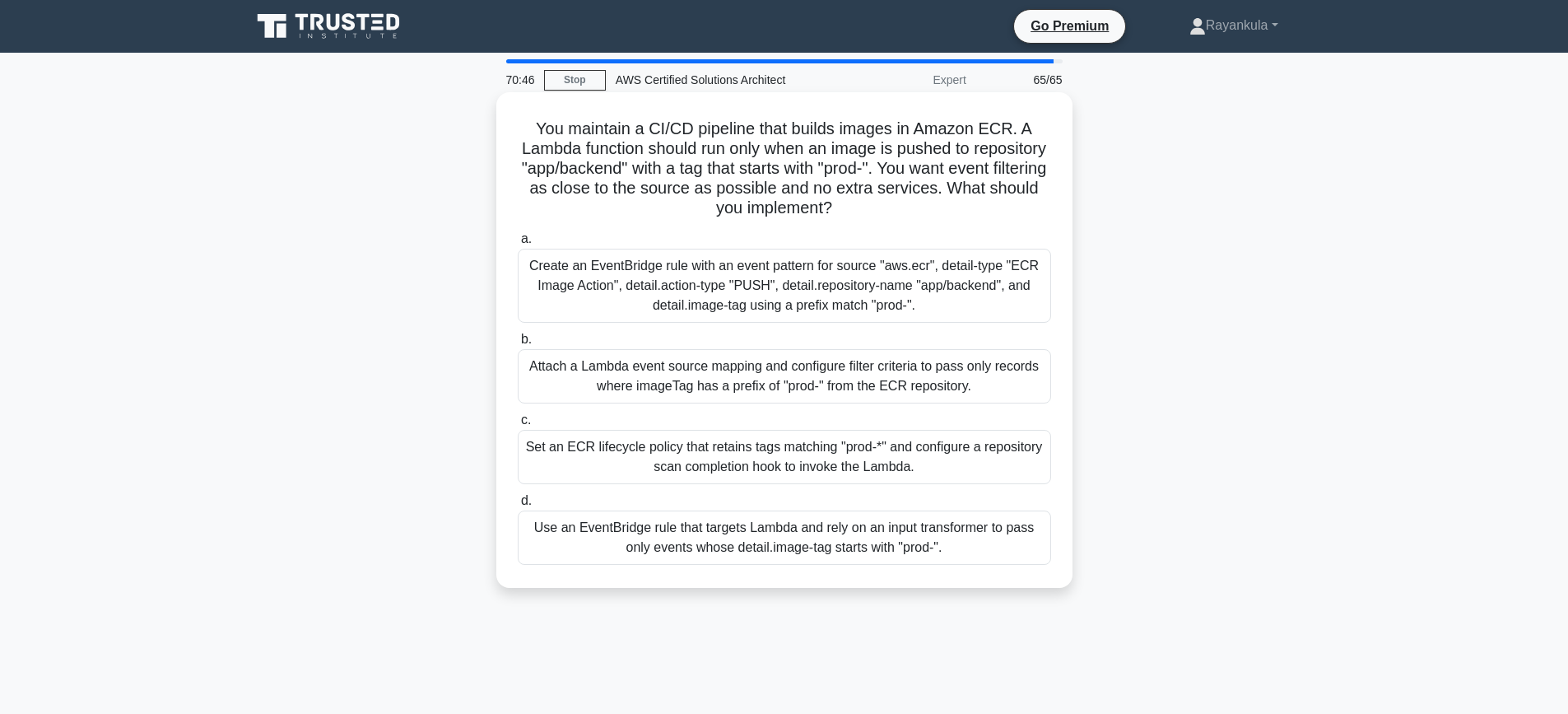
click at [573, 382] on div "Attach a Lambda event source mapping and configure filter criteria to pass only…" at bounding box center [784, 376] width 533 height 55
click at [518, 345] on input "b. Attach a Lambda event source mapping and configure filter criteria to pass o…" at bounding box center [518, 339] width 0 height 11
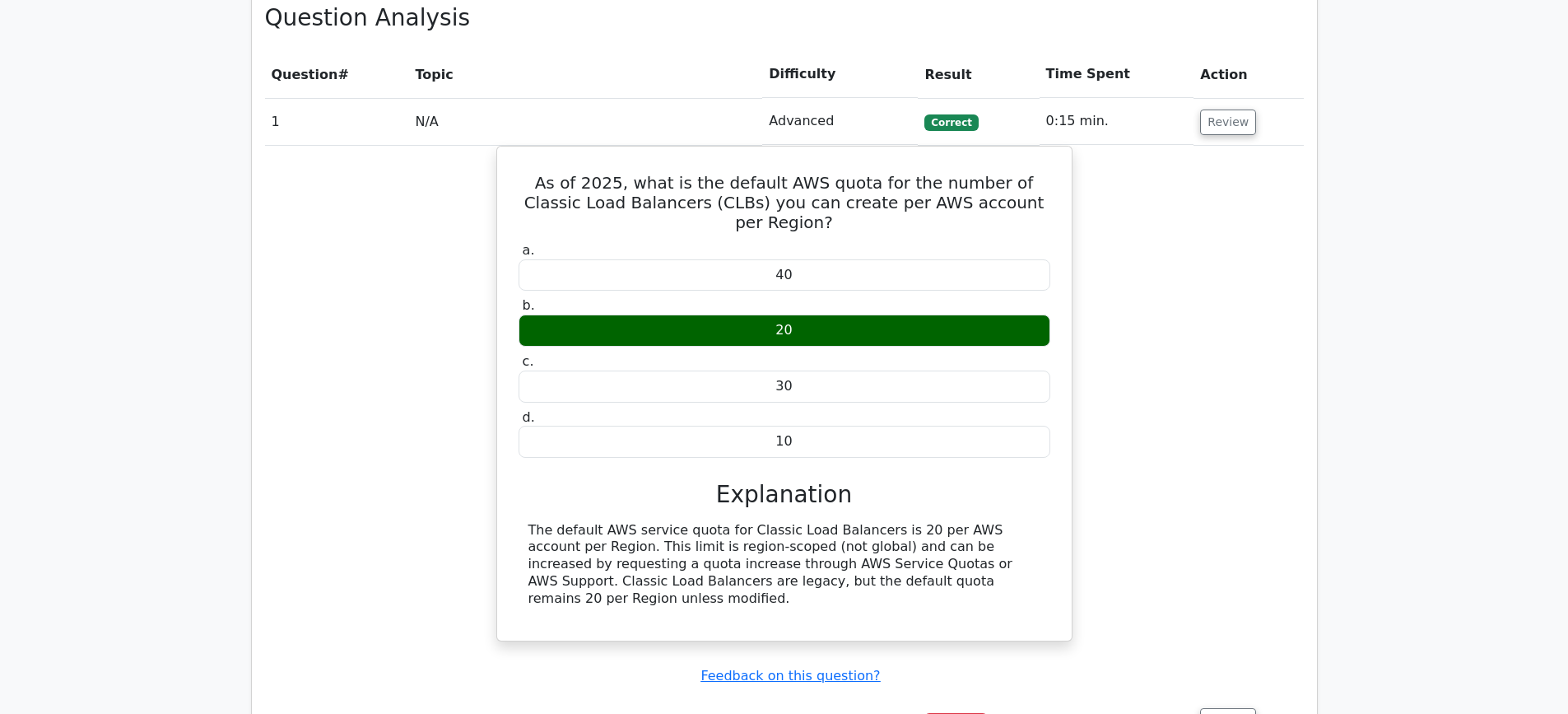
scroll to position [1729, 0]
